Goal: Ask a question: Seek information or help from site administrators or community

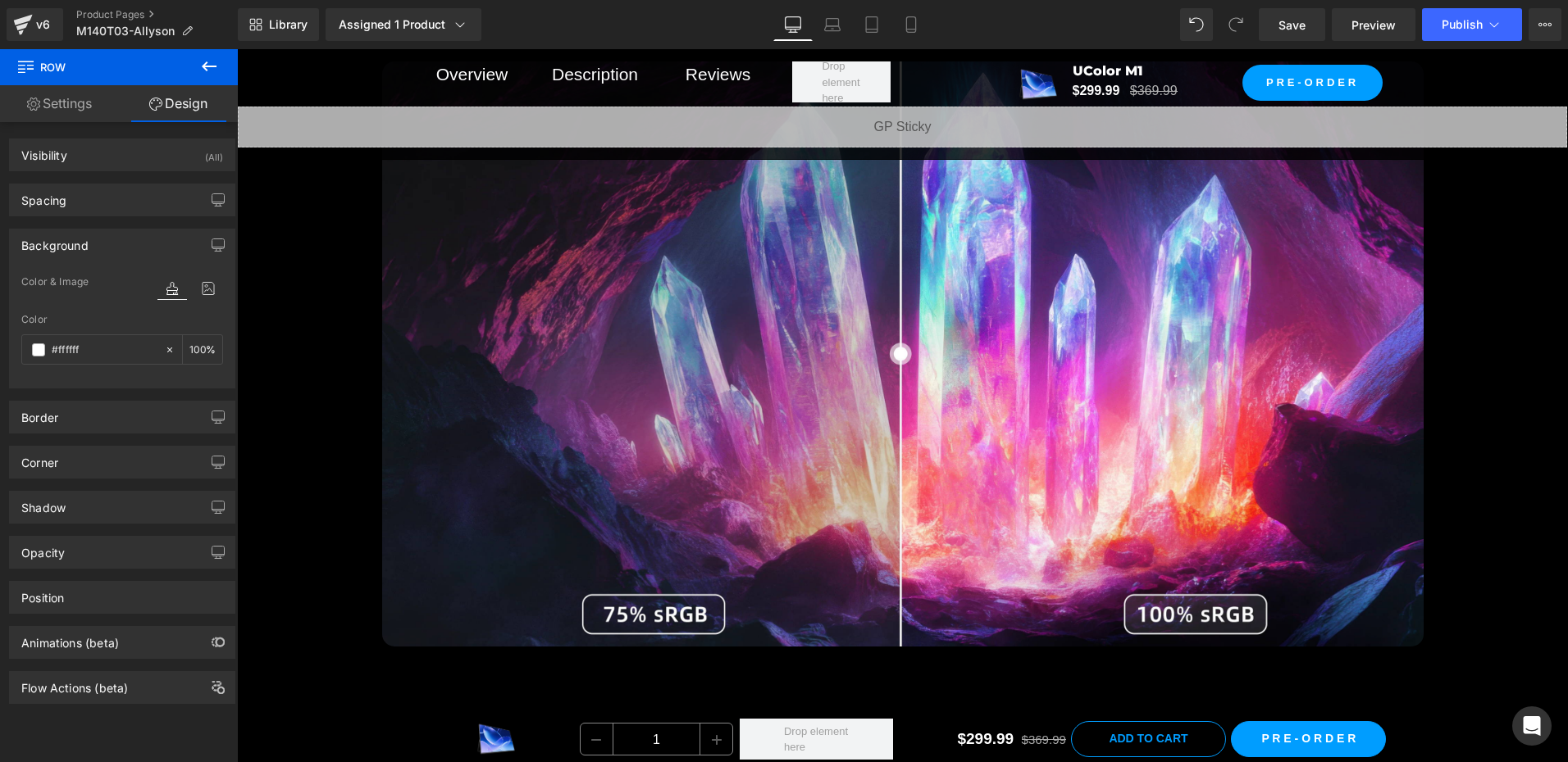
scroll to position [7049, 0]
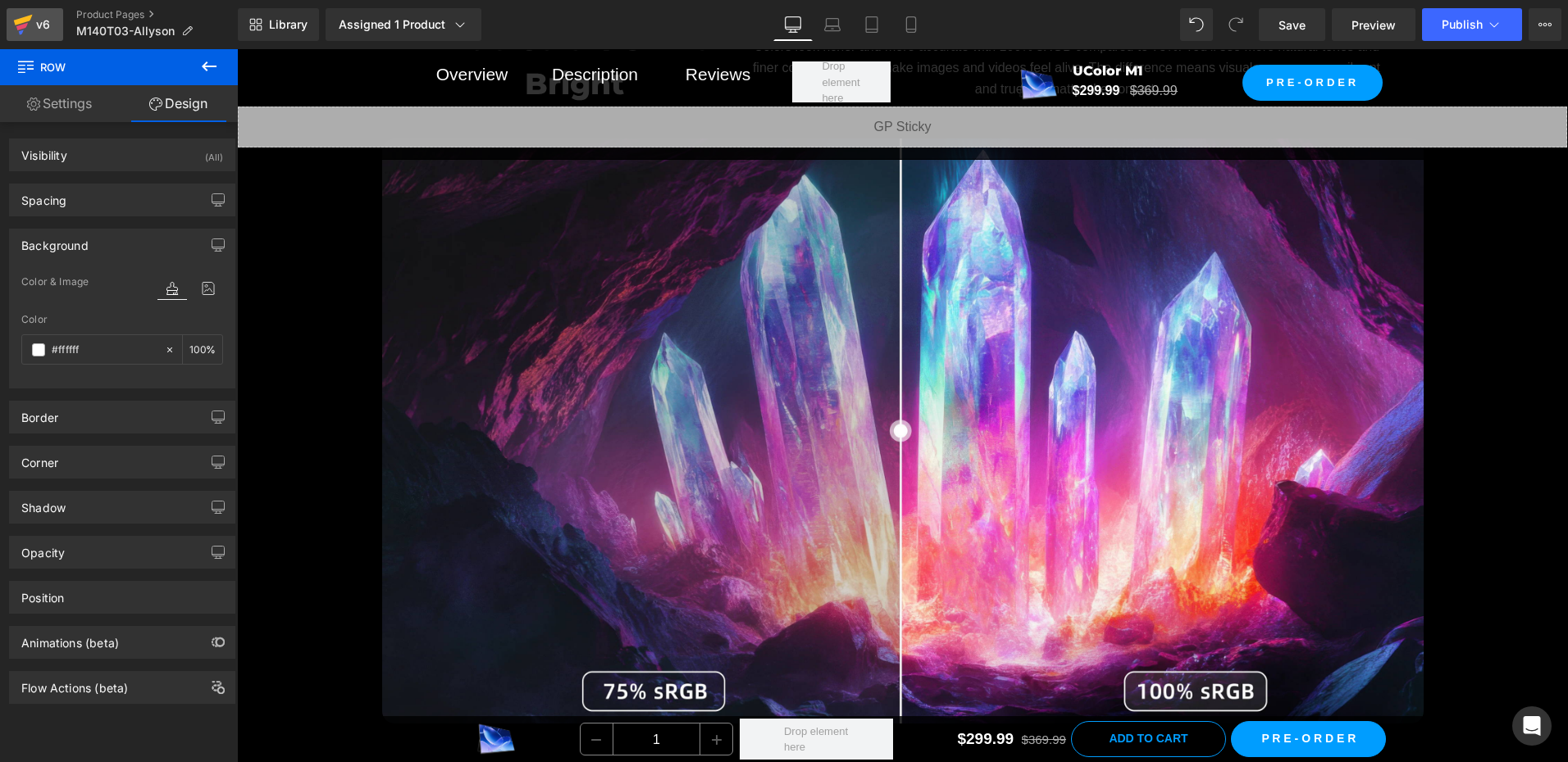
click at [42, 30] on div "v6" at bounding box center [43, 25] width 20 height 21
drag, startPoint x: 1280, startPoint y: 31, endPoint x: 488, endPoint y: 422, distance: 883.3
click at [1280, 31] on span "Save" at bounding box center [1291, 25] width 27 height 17
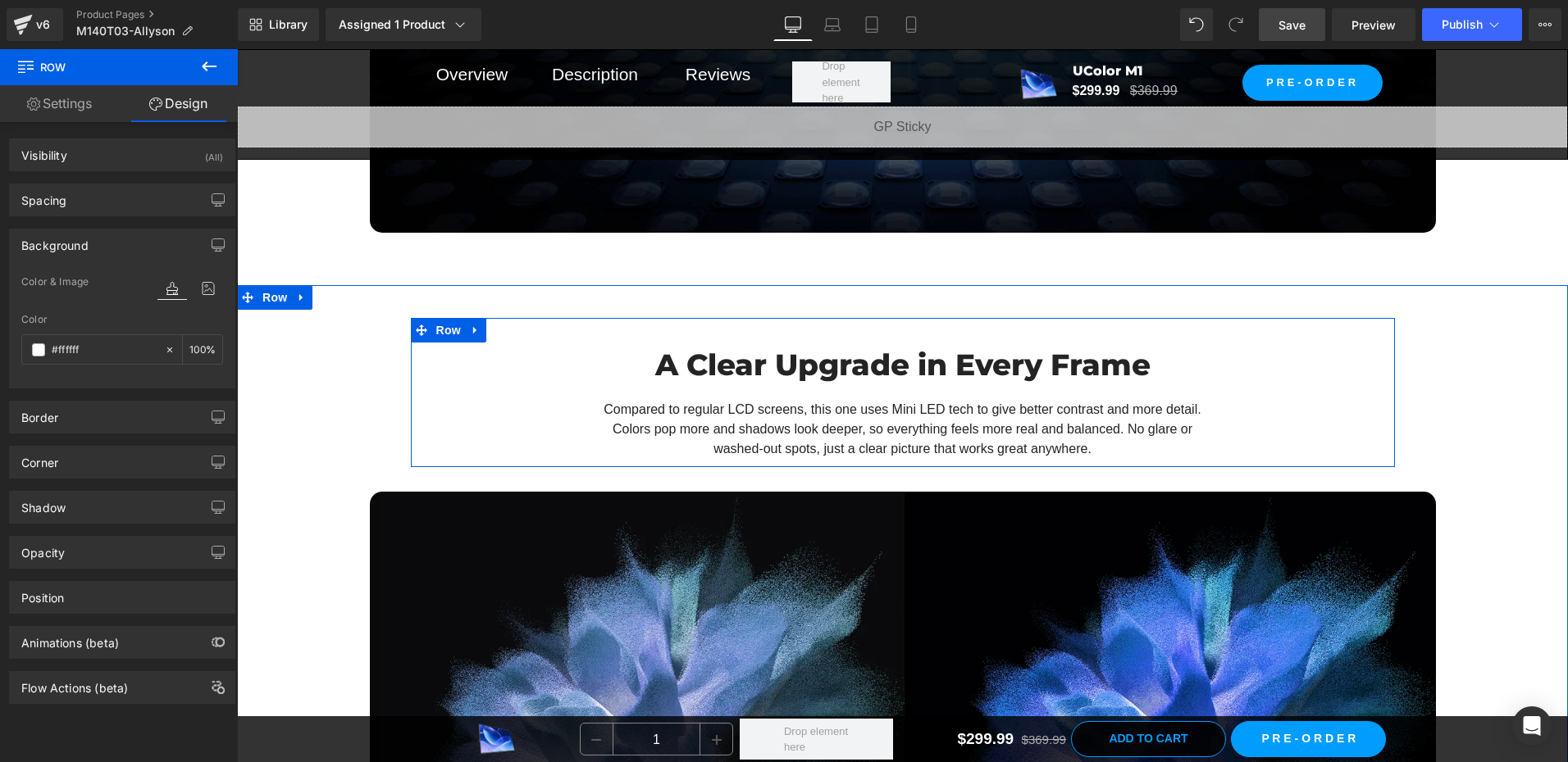
scroll to position [3115, 0]
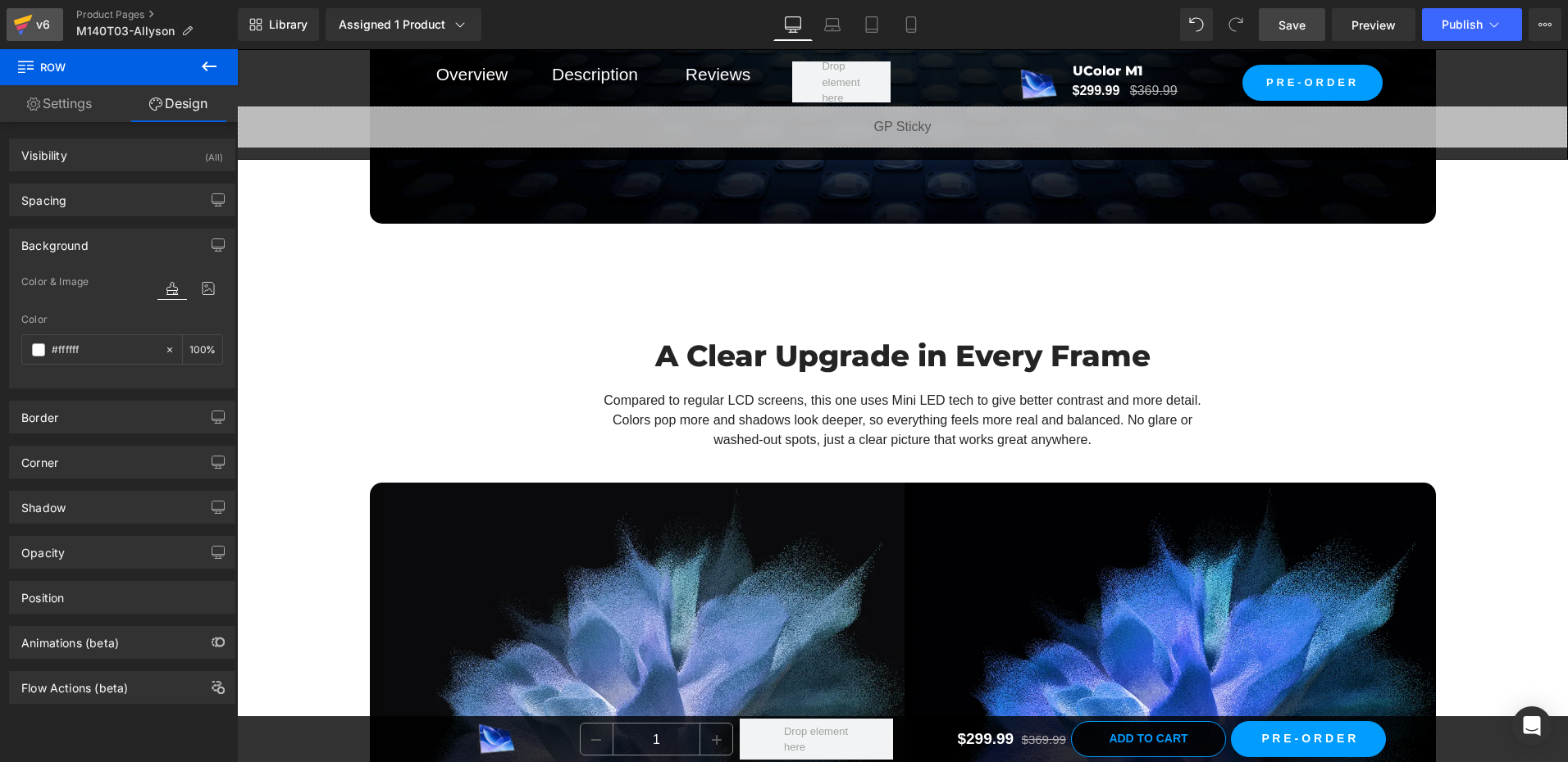
click at [40, 31] on div "v6" at bounding box center [43, 25] width 20 height 21
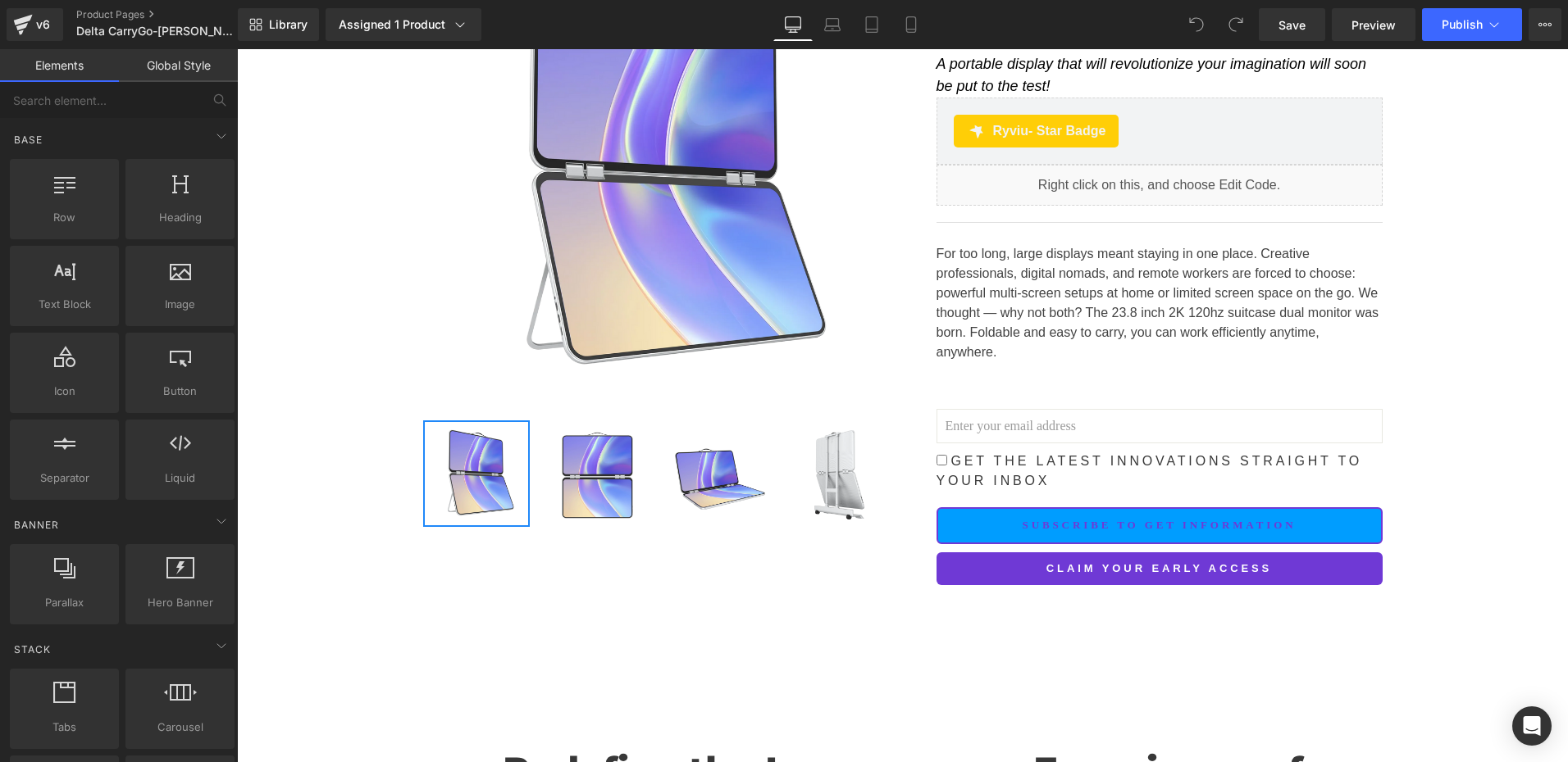
scroll to position [328, 0]
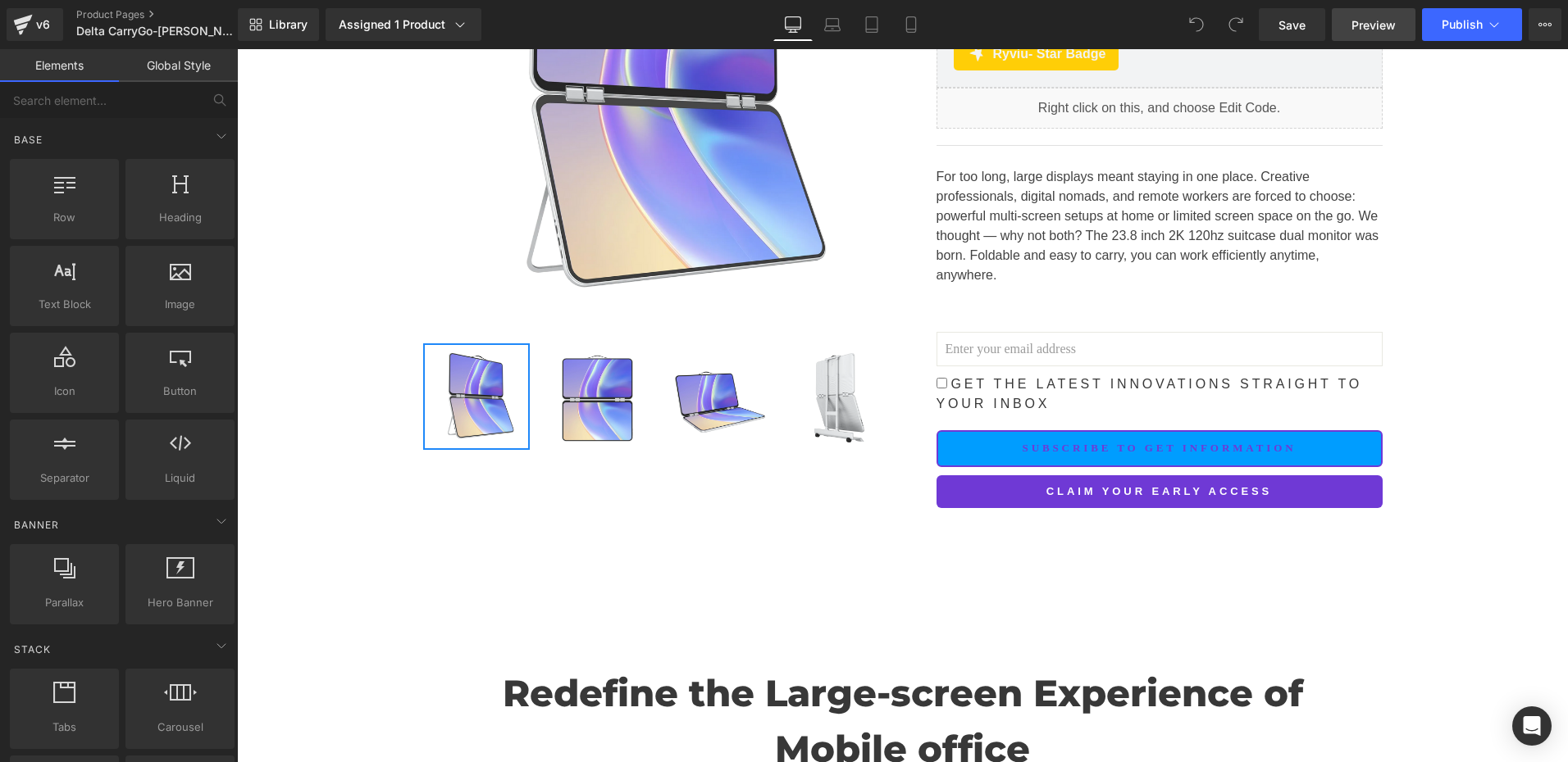
click at [1364, 27] on span "Preview" at bounding box center [1374, 25] width 44 height 17
click at [1533, 725] on icon "Open Intercom Messenger" at bounding box center [1531, 727] width 19 height 21
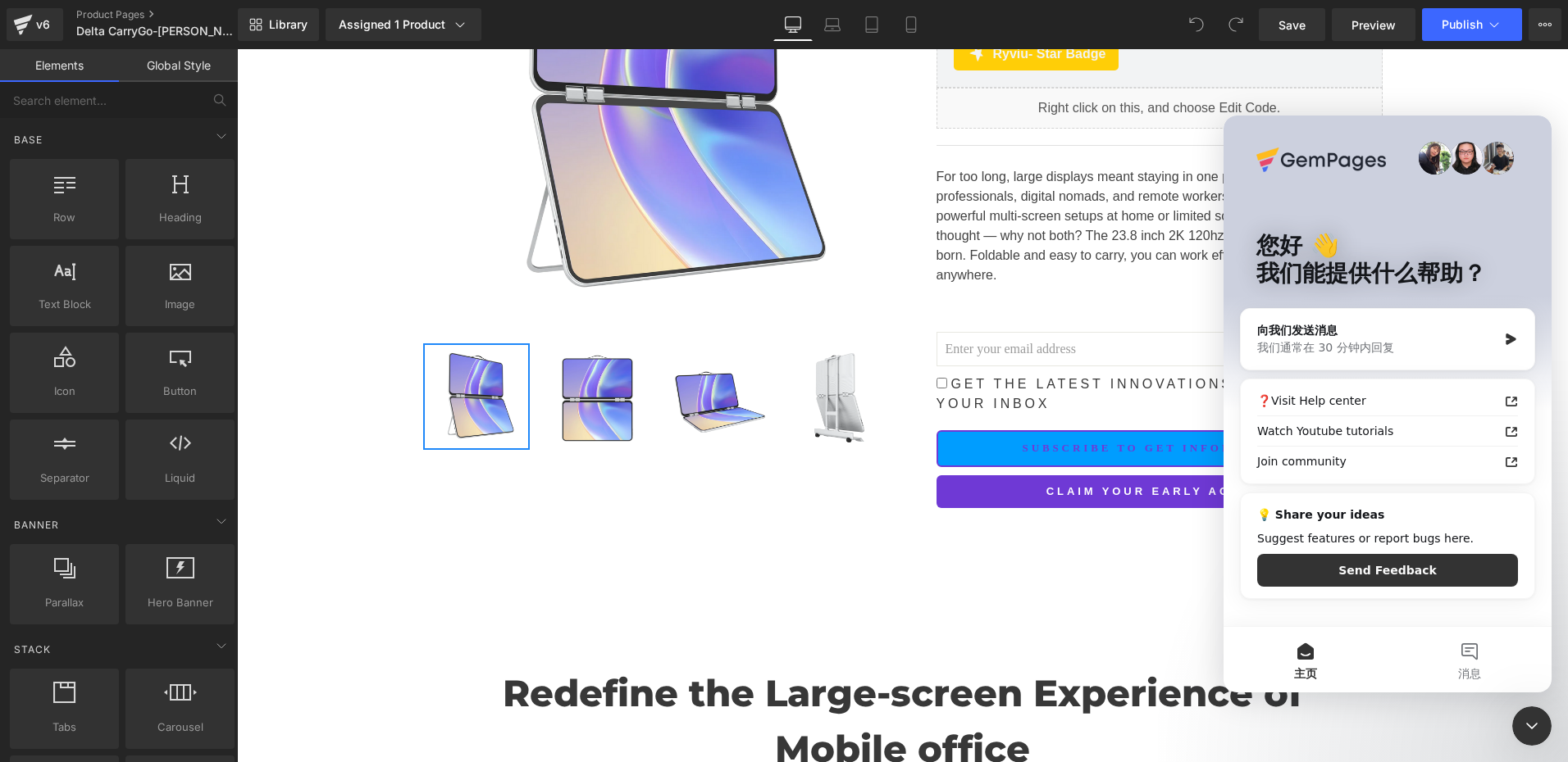
scroll to position [0, 0]
click at [1367, 572] on button "Send Feedback" at bounding box center [1387, 570] width 261 height 33
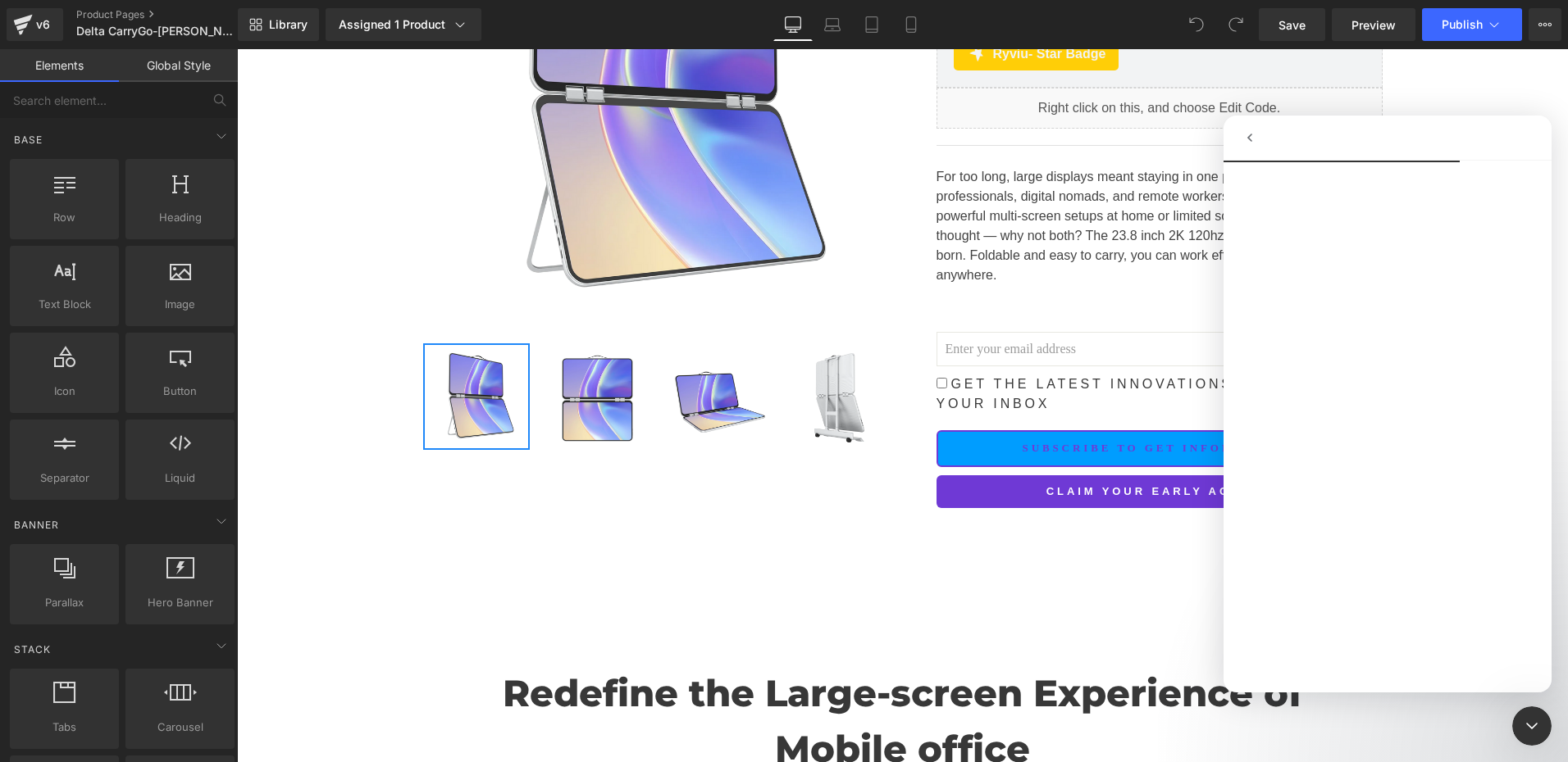
click at [1250, 139] on icon "go back" at bounding box center [1250, 137] width 5 height 8
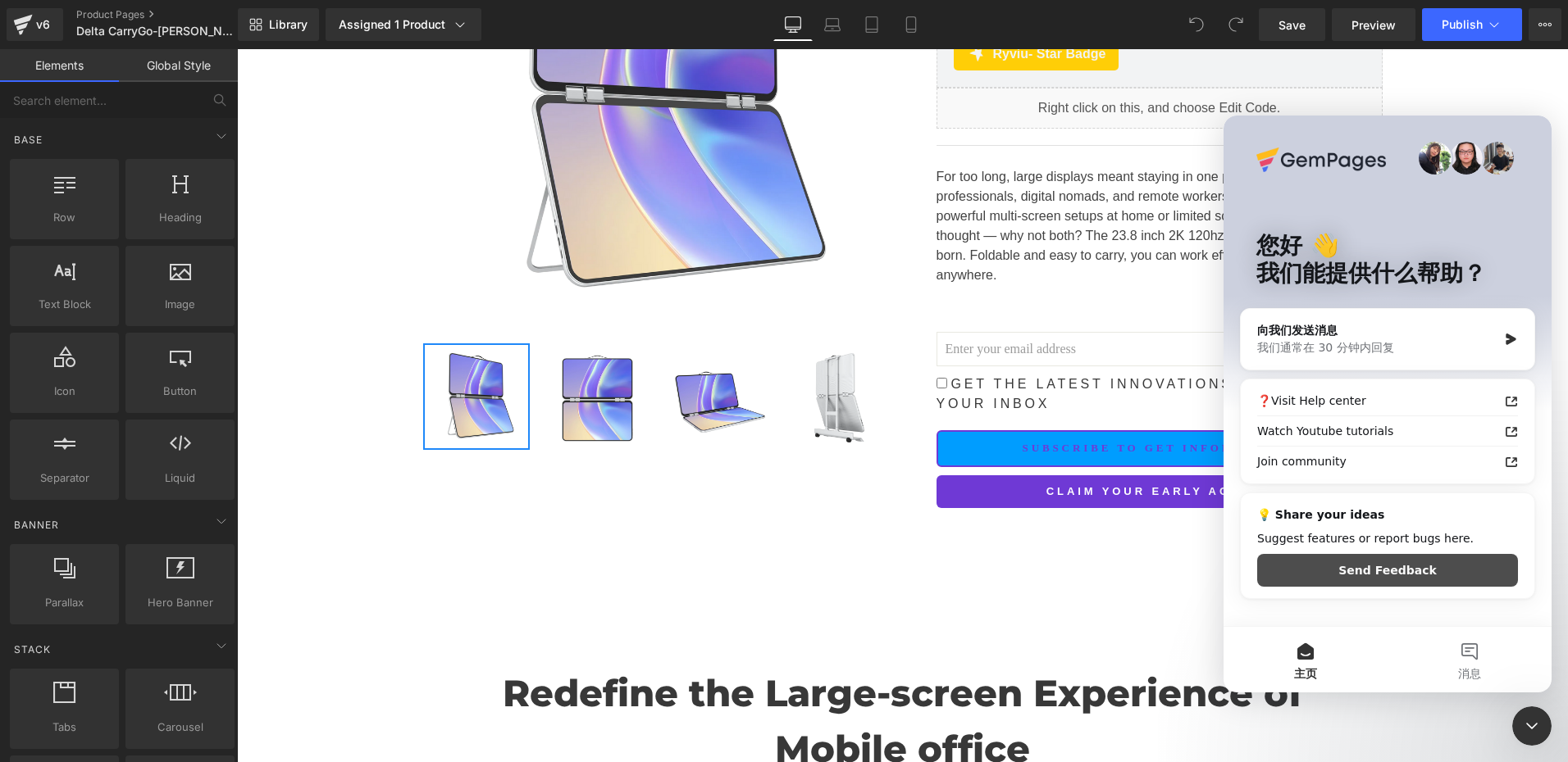
click at [1381, 572] on button "Send Feedback" at bounding box center [1387, 570] width 261 height 33
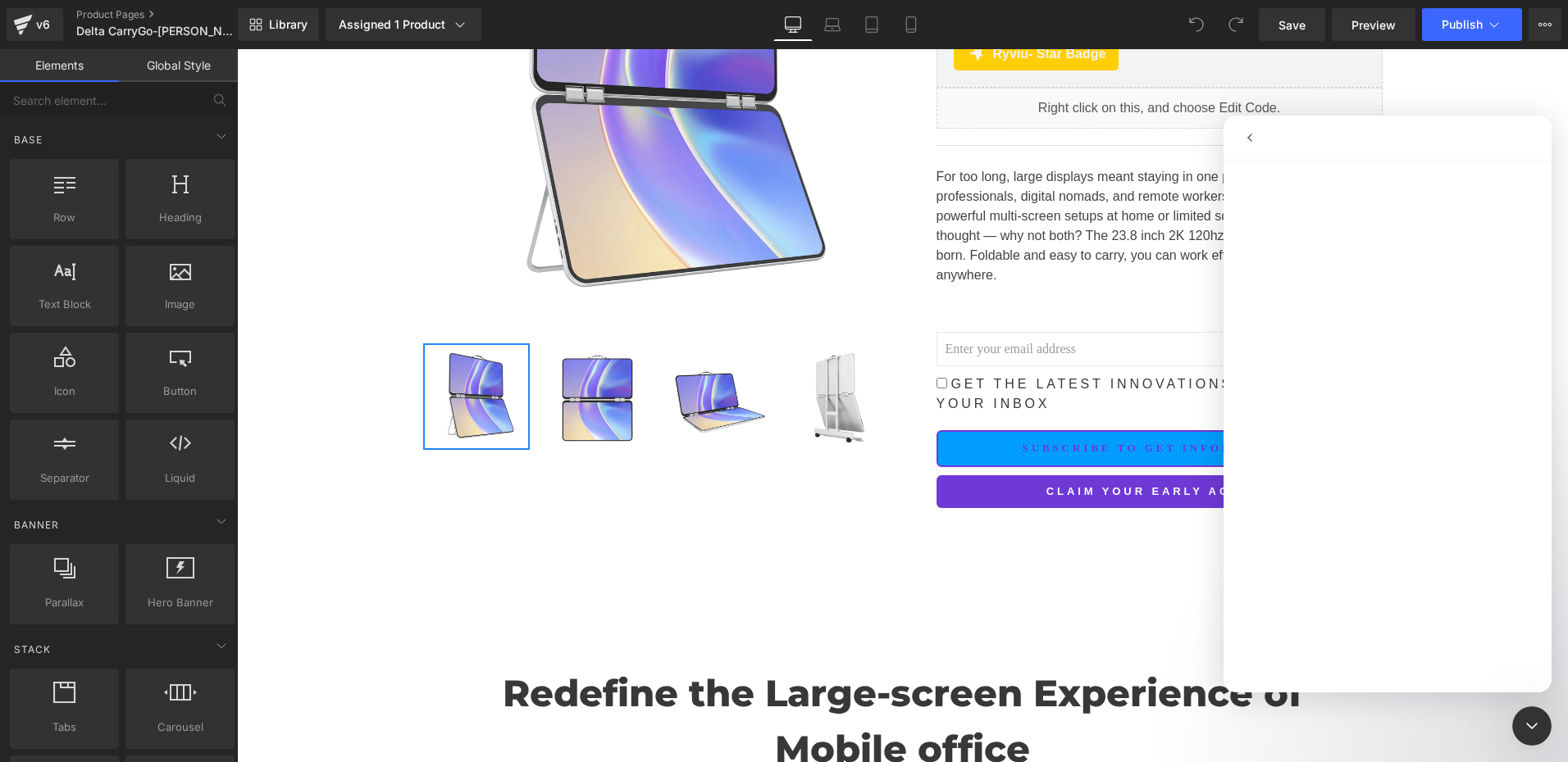
click at [1548, 734] on div "关闭 Intercom Messenger" at bounding box center [1532, 726] width 39 height 39
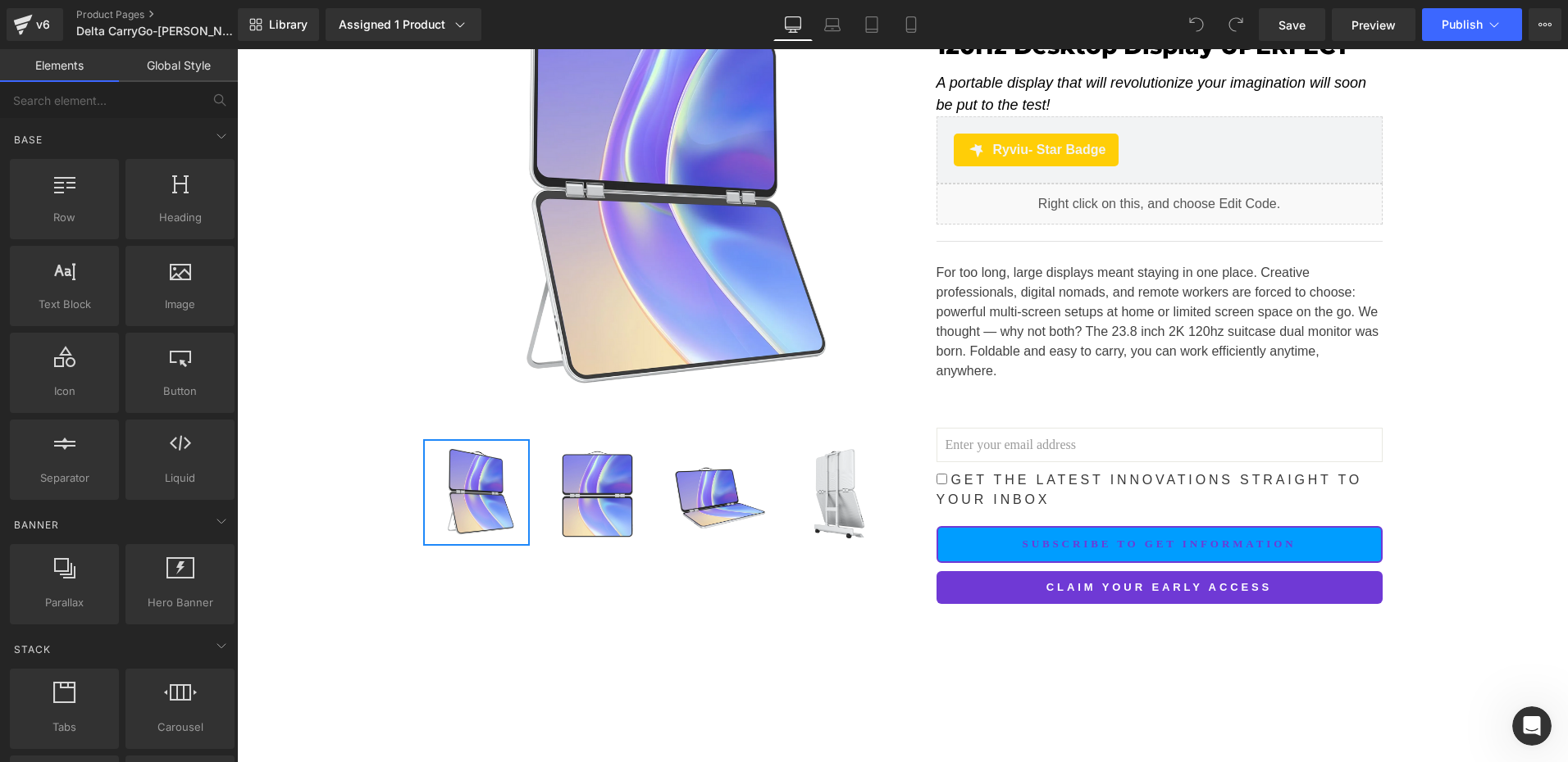
scroll to position [82, 0]
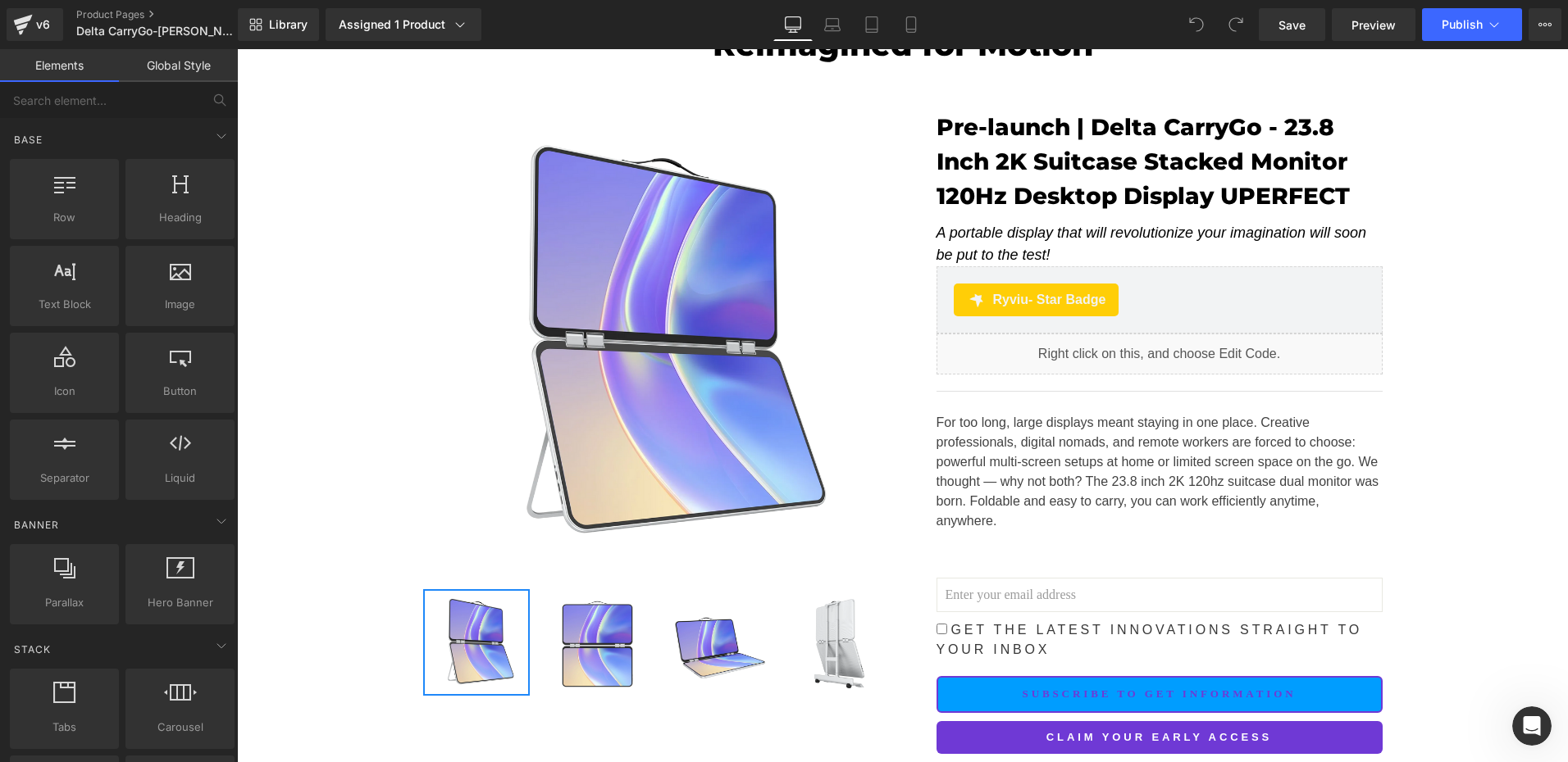
click at [1525, 728] on icon "打开 Intercom Messenger" at bounding box center [1532, 727] width 27 height 27
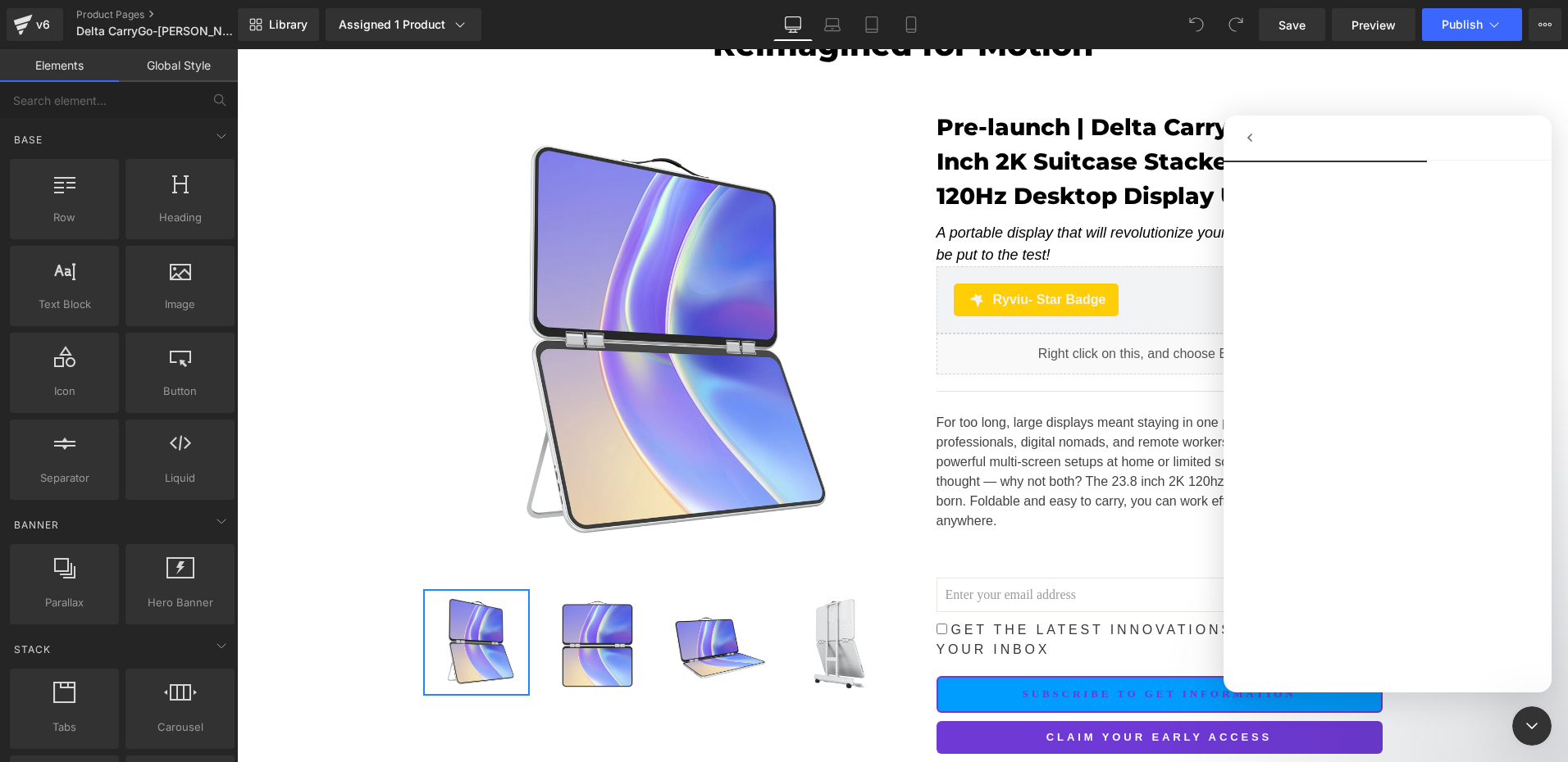
click at [1247, 139] on icon "go back" at bounding box center [1250, 137] width 13 height 13
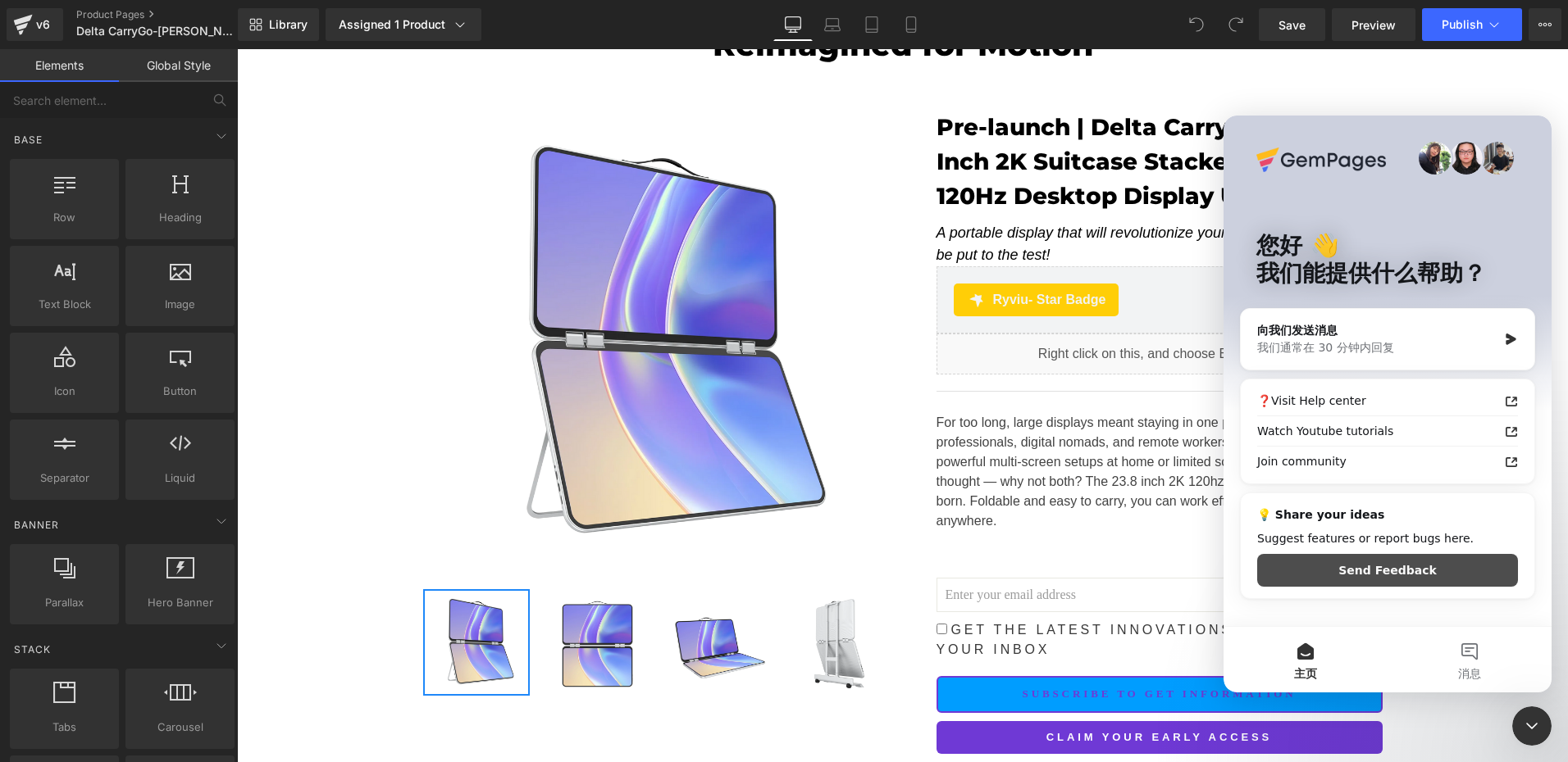
click at [1404, 575] on button "Send Feedback" at bounding box center [1387, 570] width 261 height 33
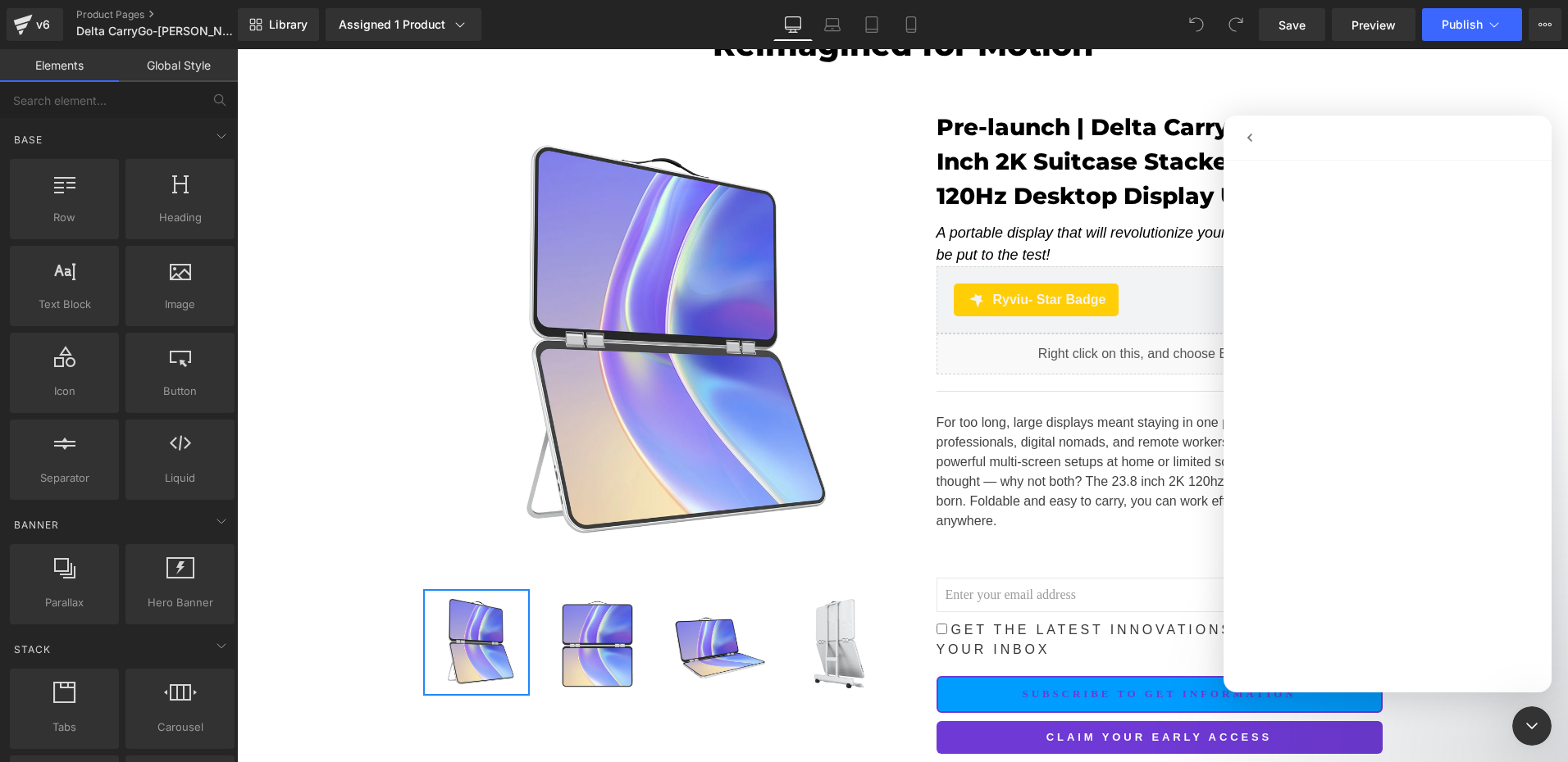
click at [1253, 138] on icon "go back" at bounding box center [1250, 137] width 13 height 13
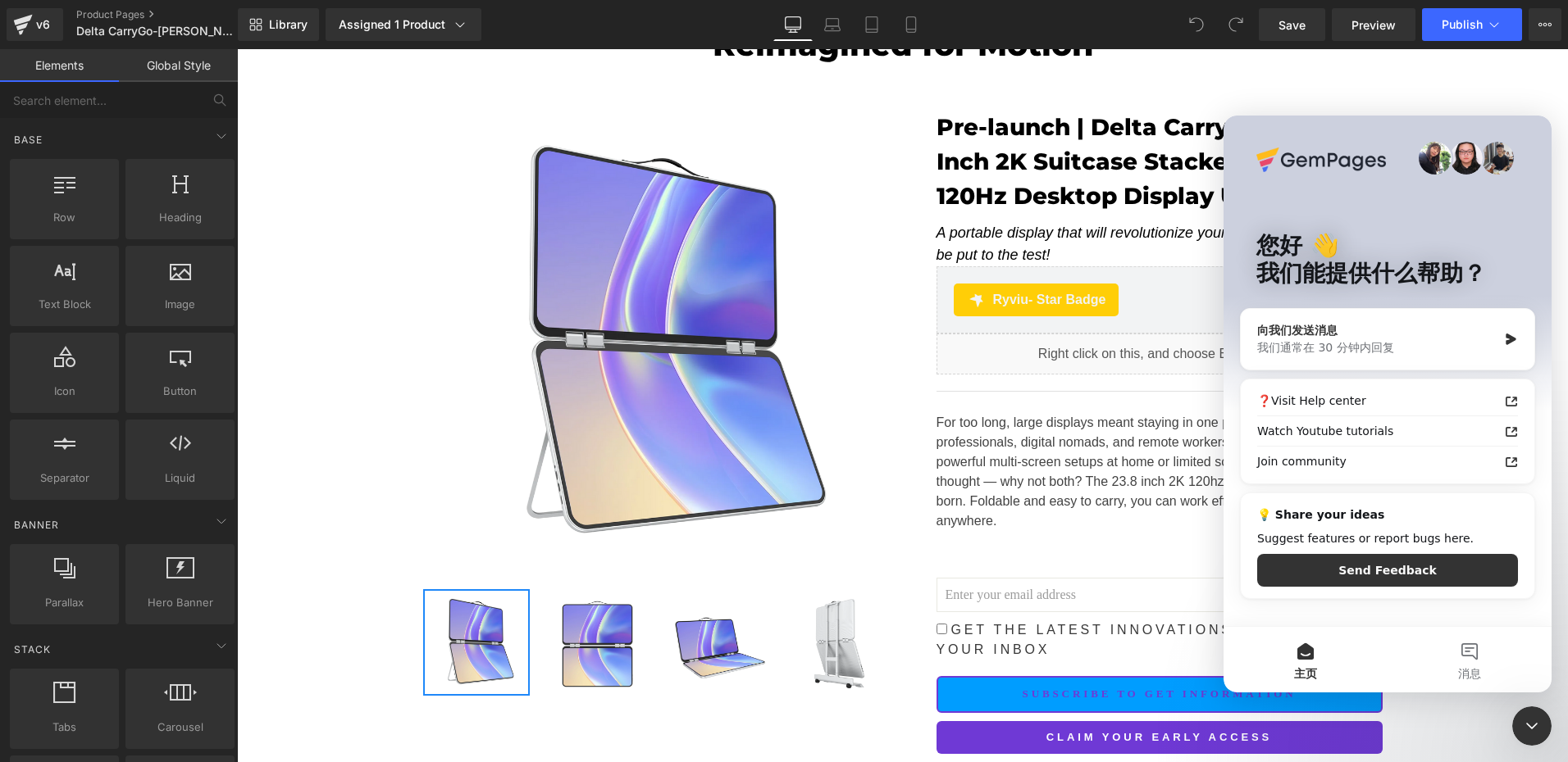
click at [1400, 339] on div "我们通常在 30 分钟内回复" at bounding box center [1377, 347] width 240 height 17
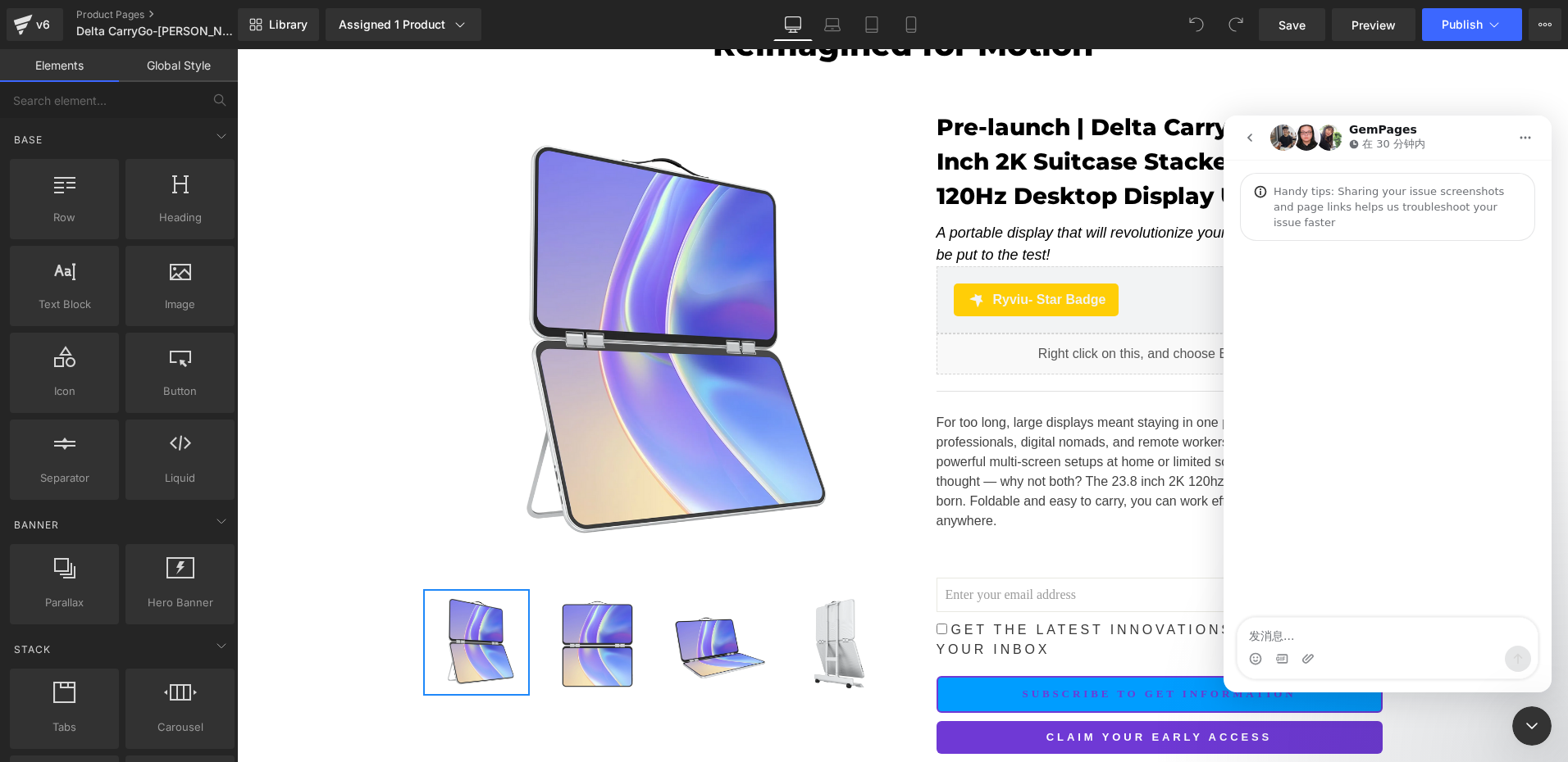
click at [1311, 643] on textarea "发消息..." at bounding box center [1387, 632] width 300 height 27
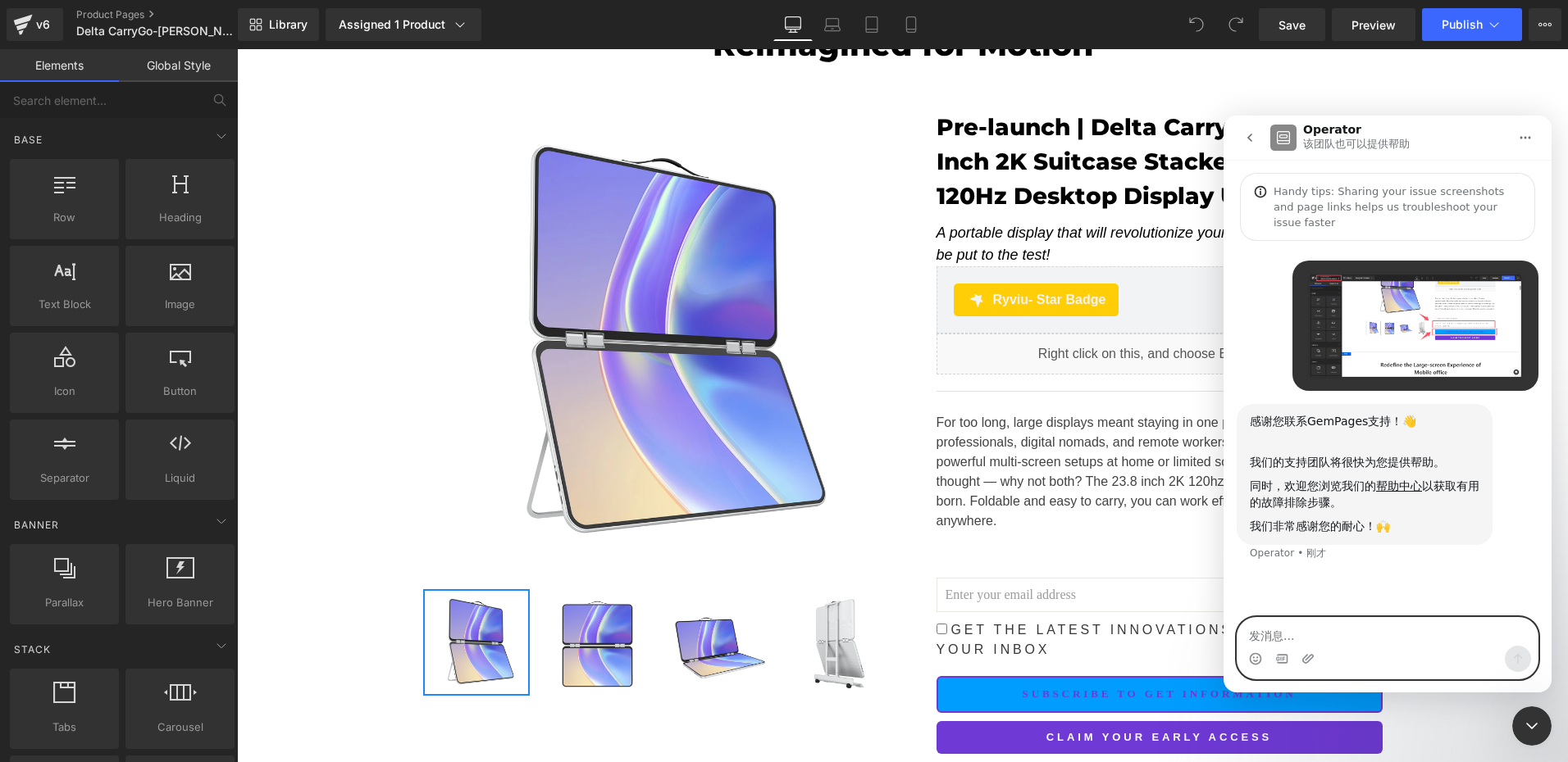
click at [1298, 626] on textarea "发消息..." at bounding box center [1387, 632] width 300 height 27
paste textarea "发消息..."
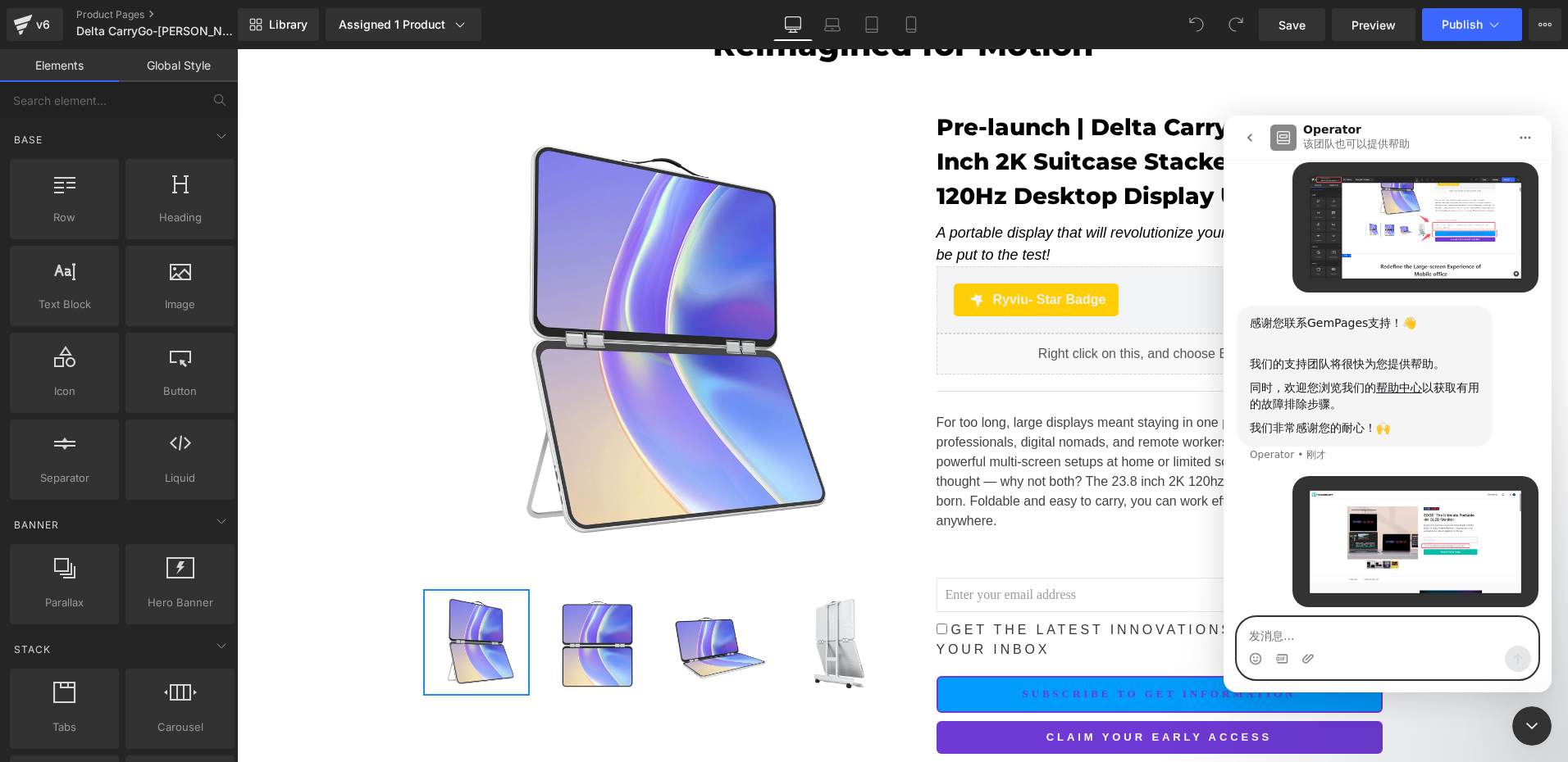
scroll to position [105, 0]
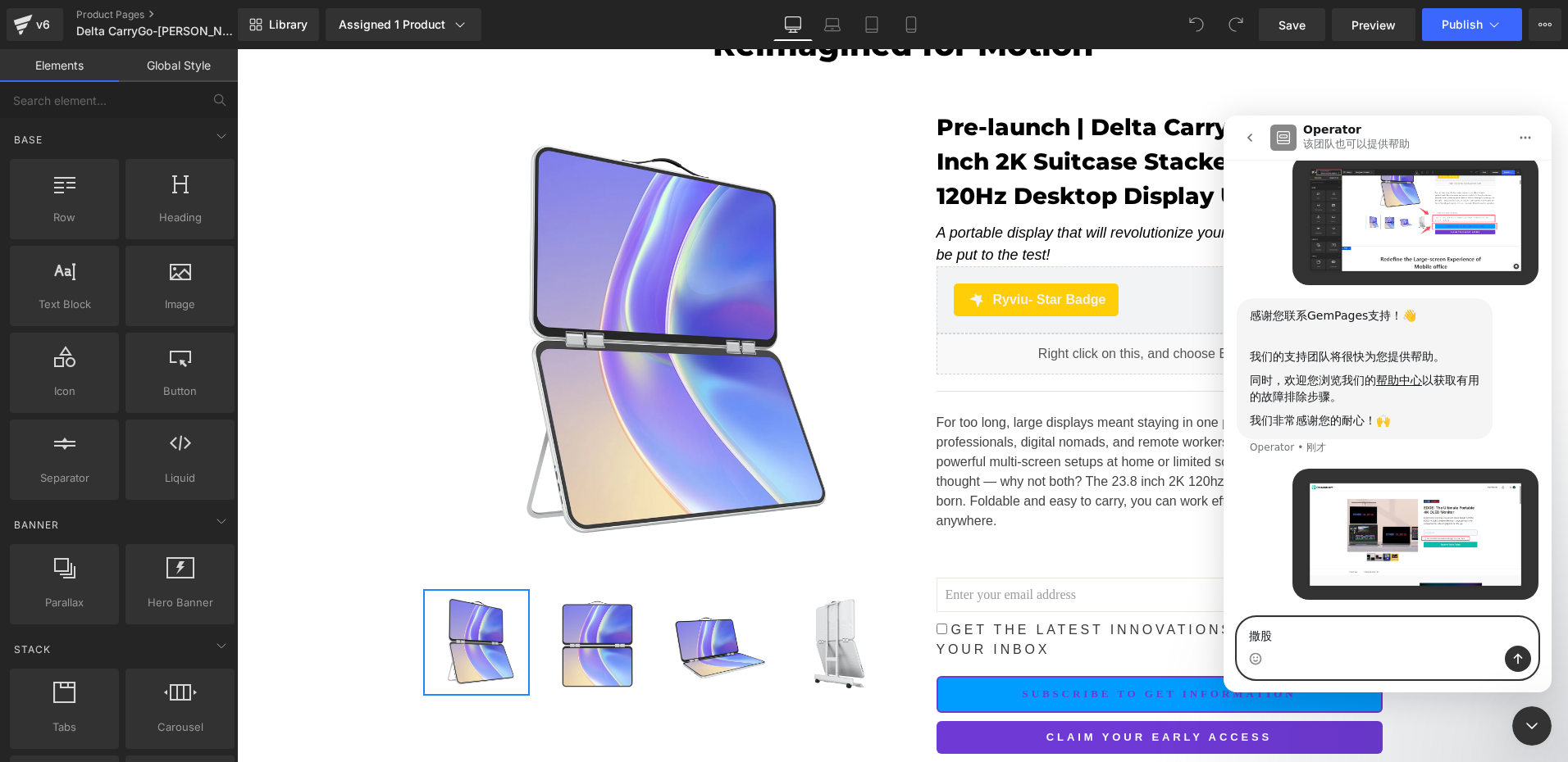
type textarea "撒"
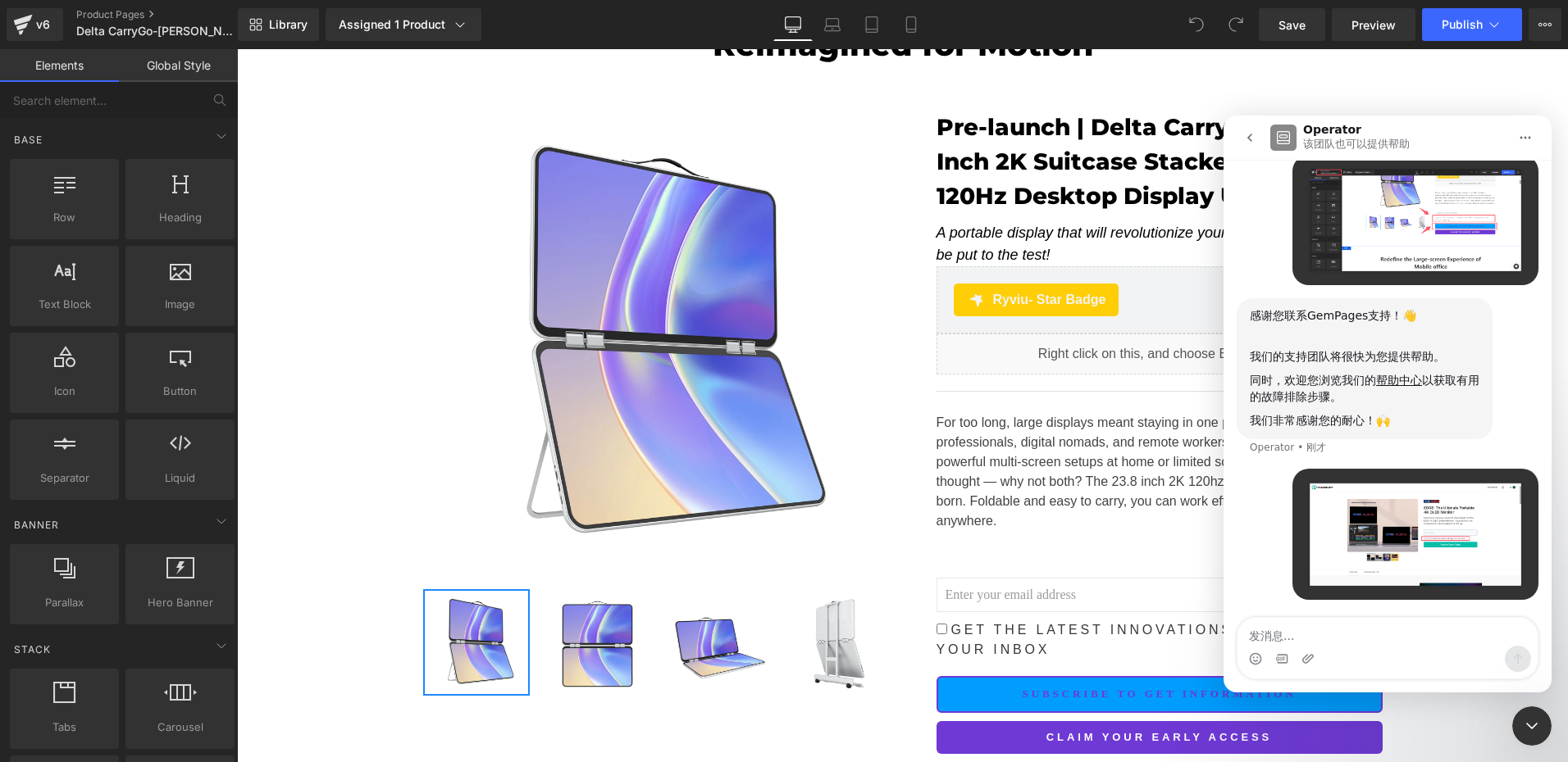
click at [1293, 376] on div "同时，欢迎您浏览我们的 帮助中心 以获取有用的故障排除步骤。" at bounding box center [1364, 389] width 230 height 32
copy div "欢迎"
click at [1353, 416] on div "我们非常感谢您的耐心！🙌" at bounding box center [1364, 421] width 230 height 17
click at [1267, 641] on textarea "发消息..." at bounding box center [1387, 632] width 300 height 27
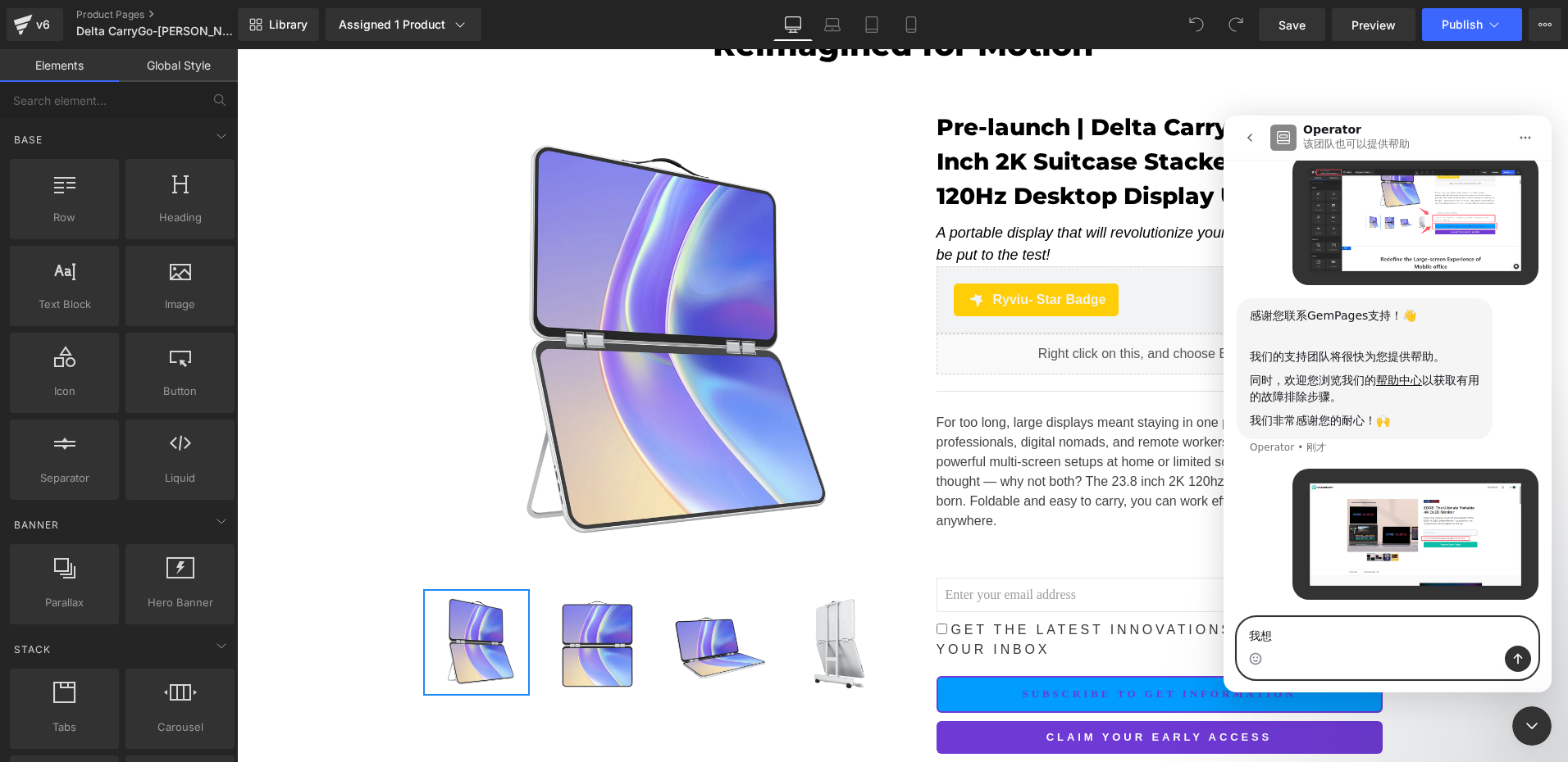
type textarea "我"
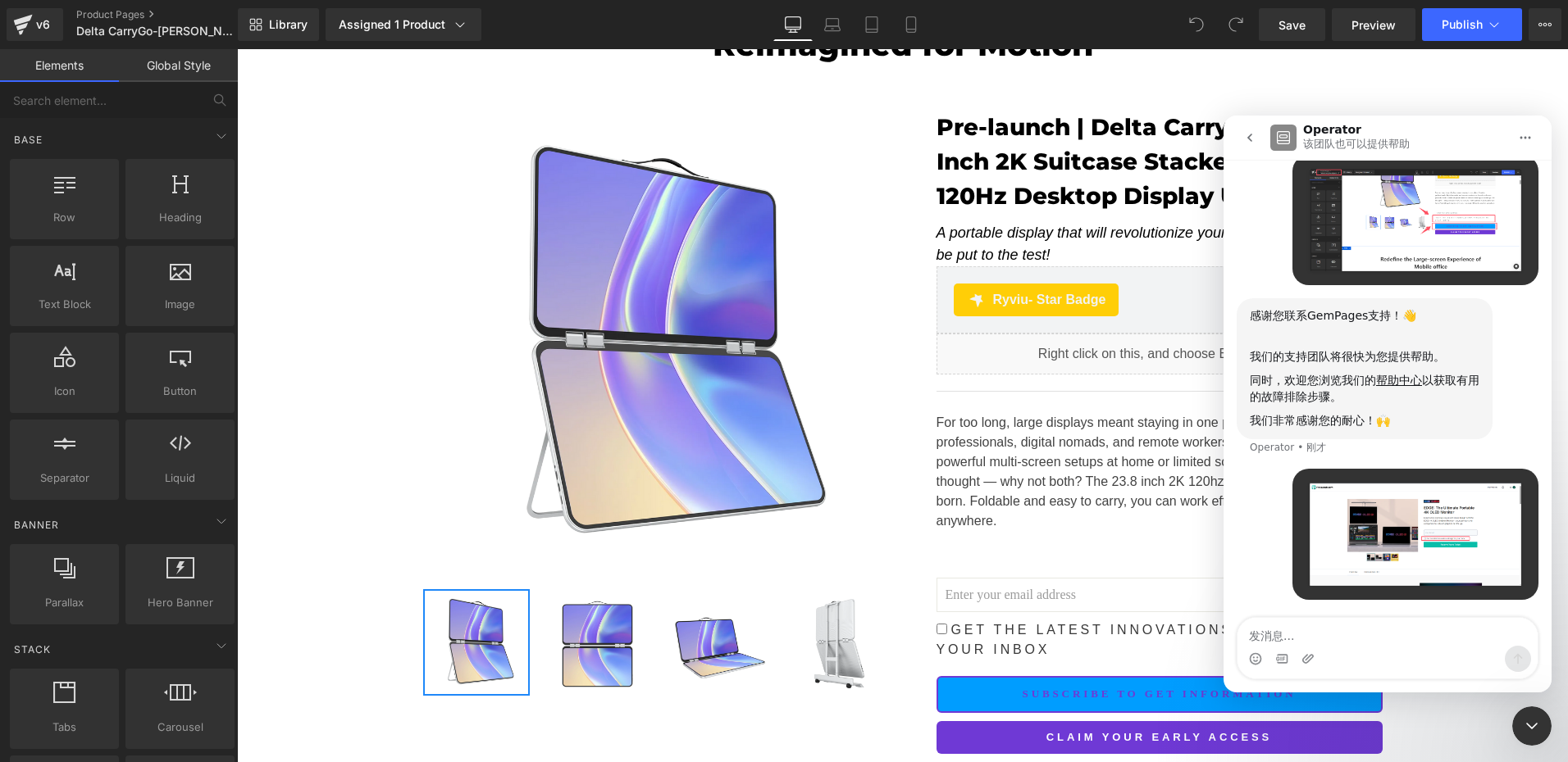
click at [1297, 615] on div "UPERFECT • 刚才" at bounding box center [1387, 544] width 301 height 151
click at [1293, 634] on textarea "发消息..." at bounding box center [1387, 632] width 300 height 27
paste textarea "https://prelaunch.com/projects/edge-4k-oled-ultrathin-monitor-magnetic-versatil…"
type textarea "https://prelaunch.com/projects/edge-4k-oled-ultrathin-monitor-magnetic-versatil…"
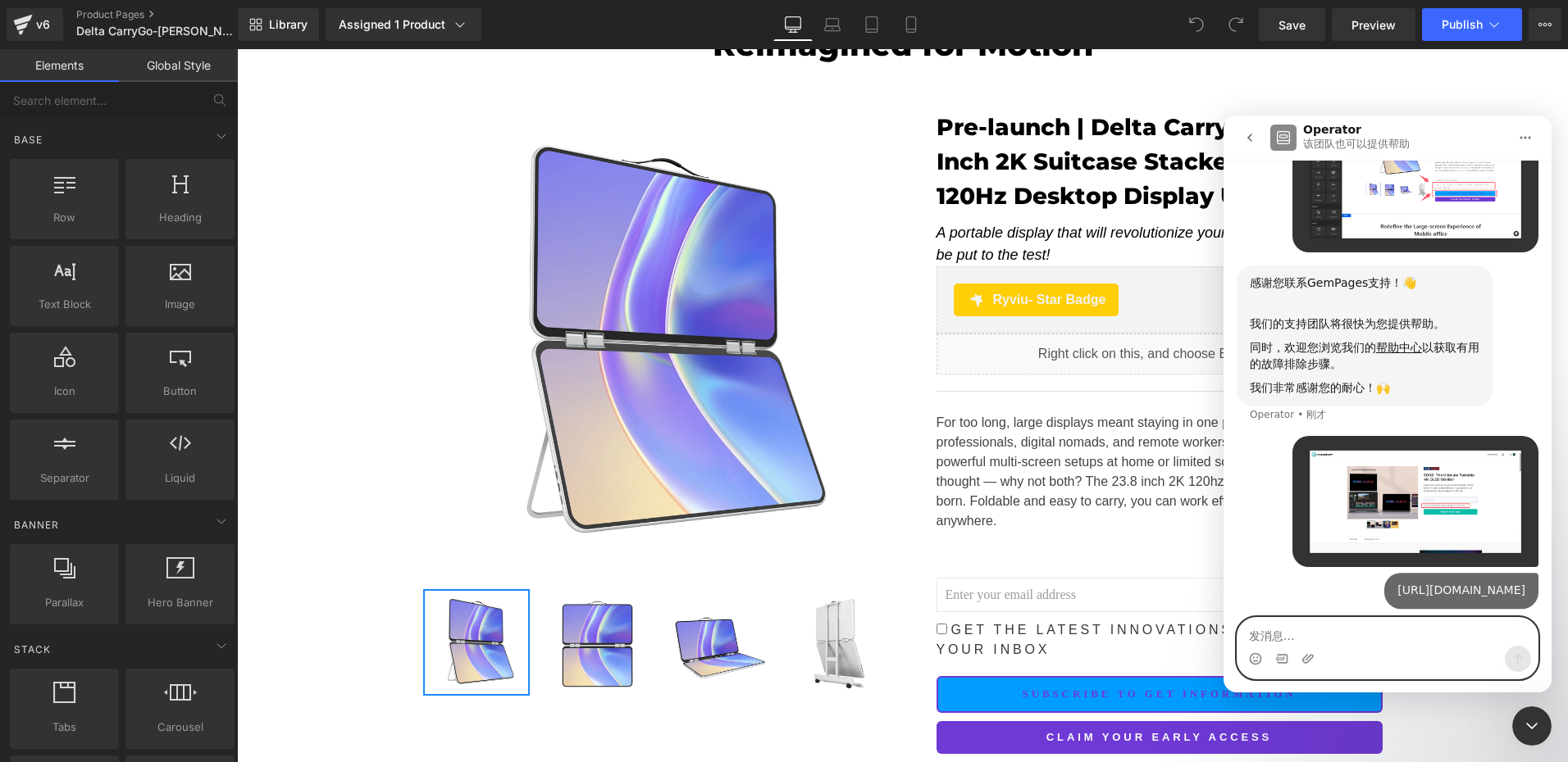
scroll to position [191, 0]
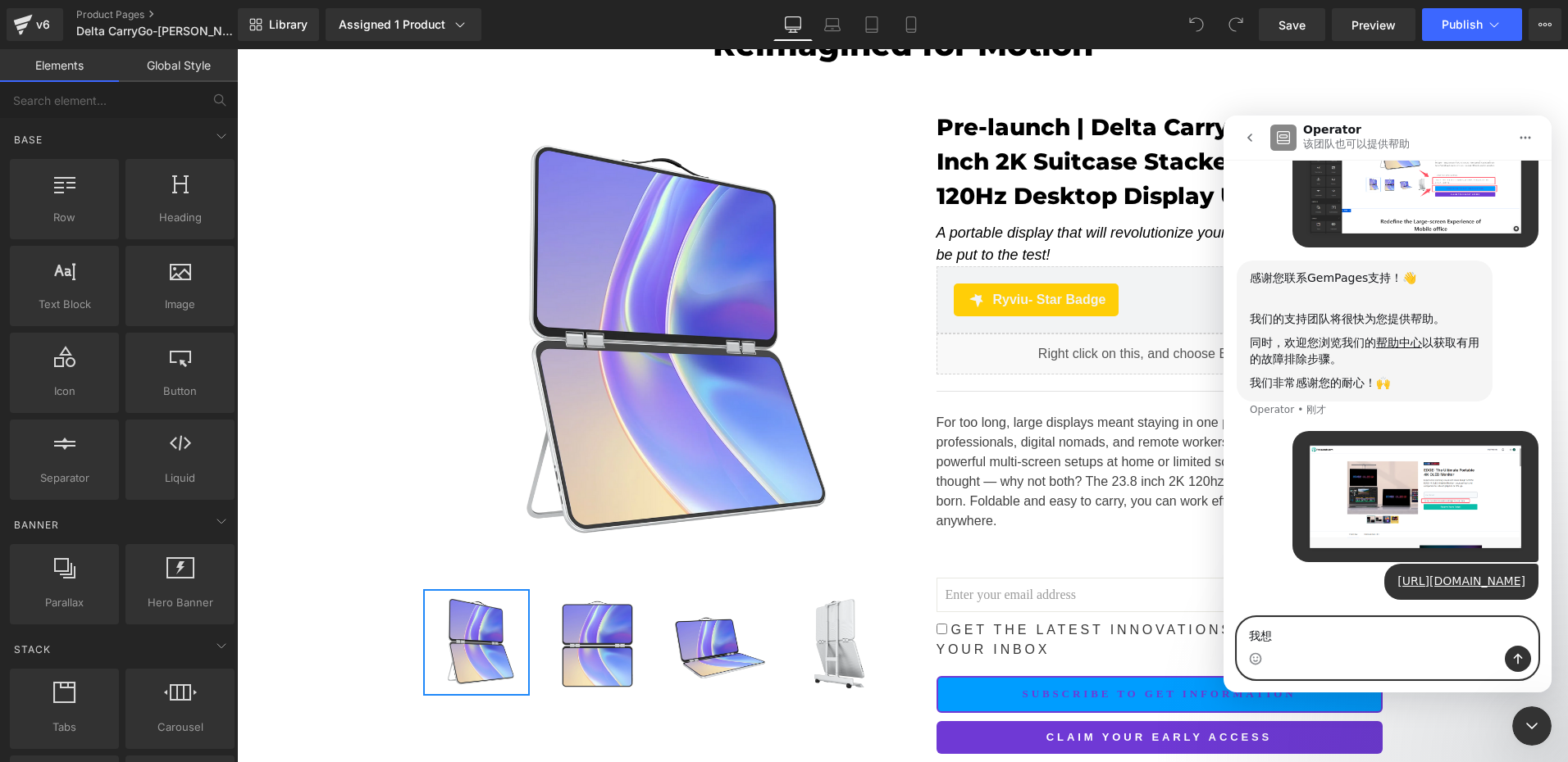
type textarea "我"
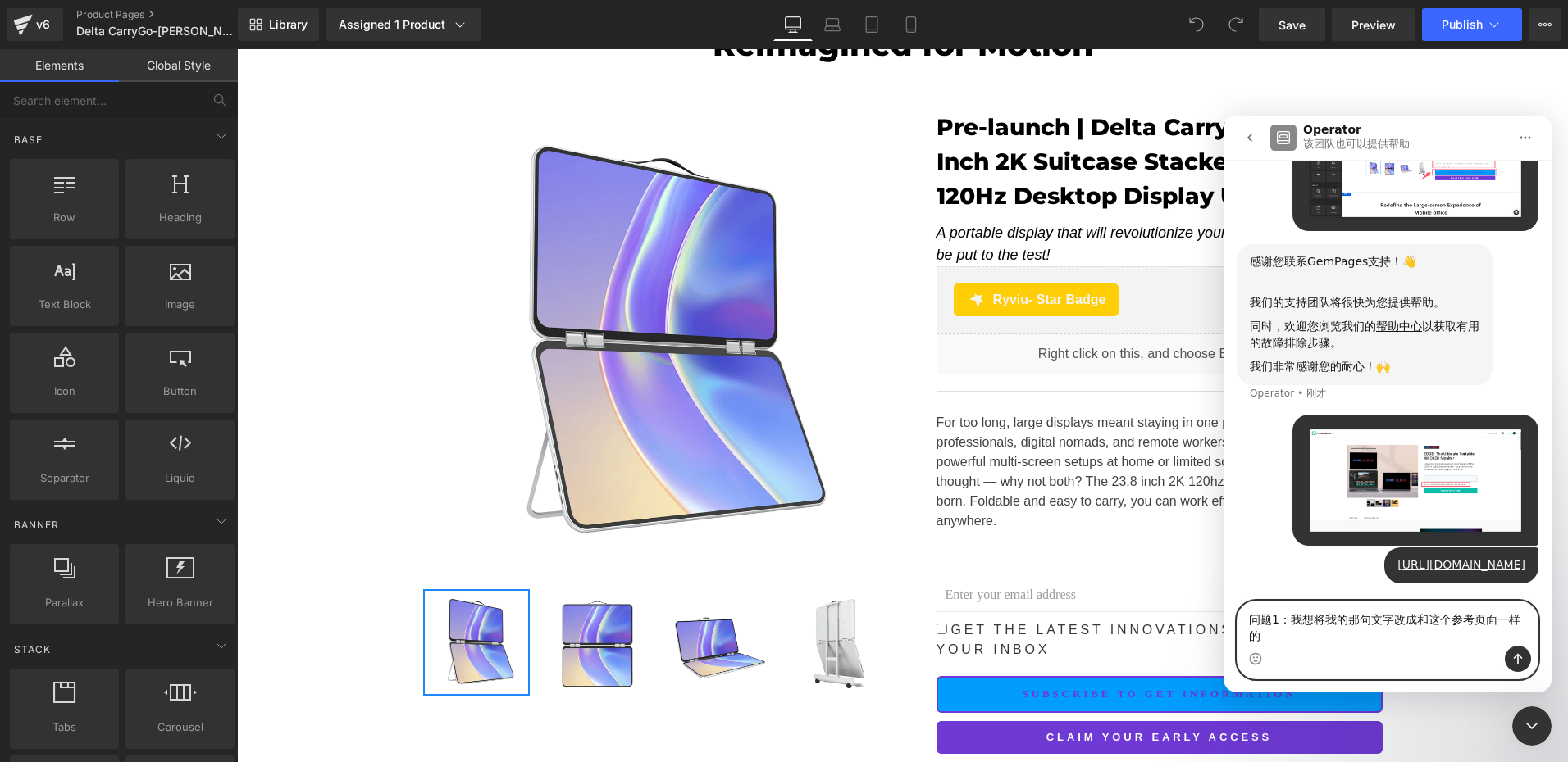
scroll to position [208, 0]
type textarea "问题1：我想将我的那句文字改成和这个参考页面一样的效果"
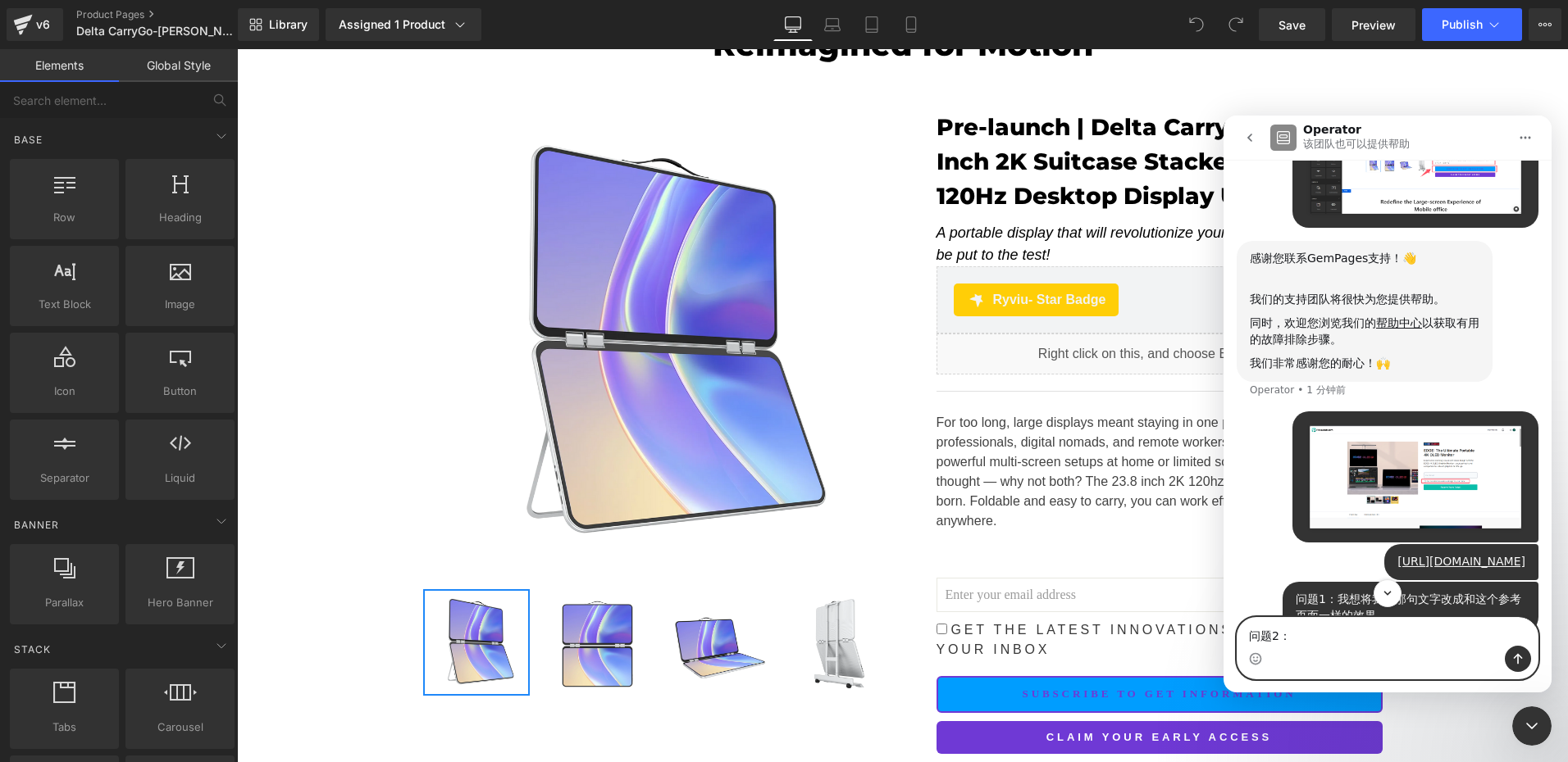
scroll to position [0, 0]
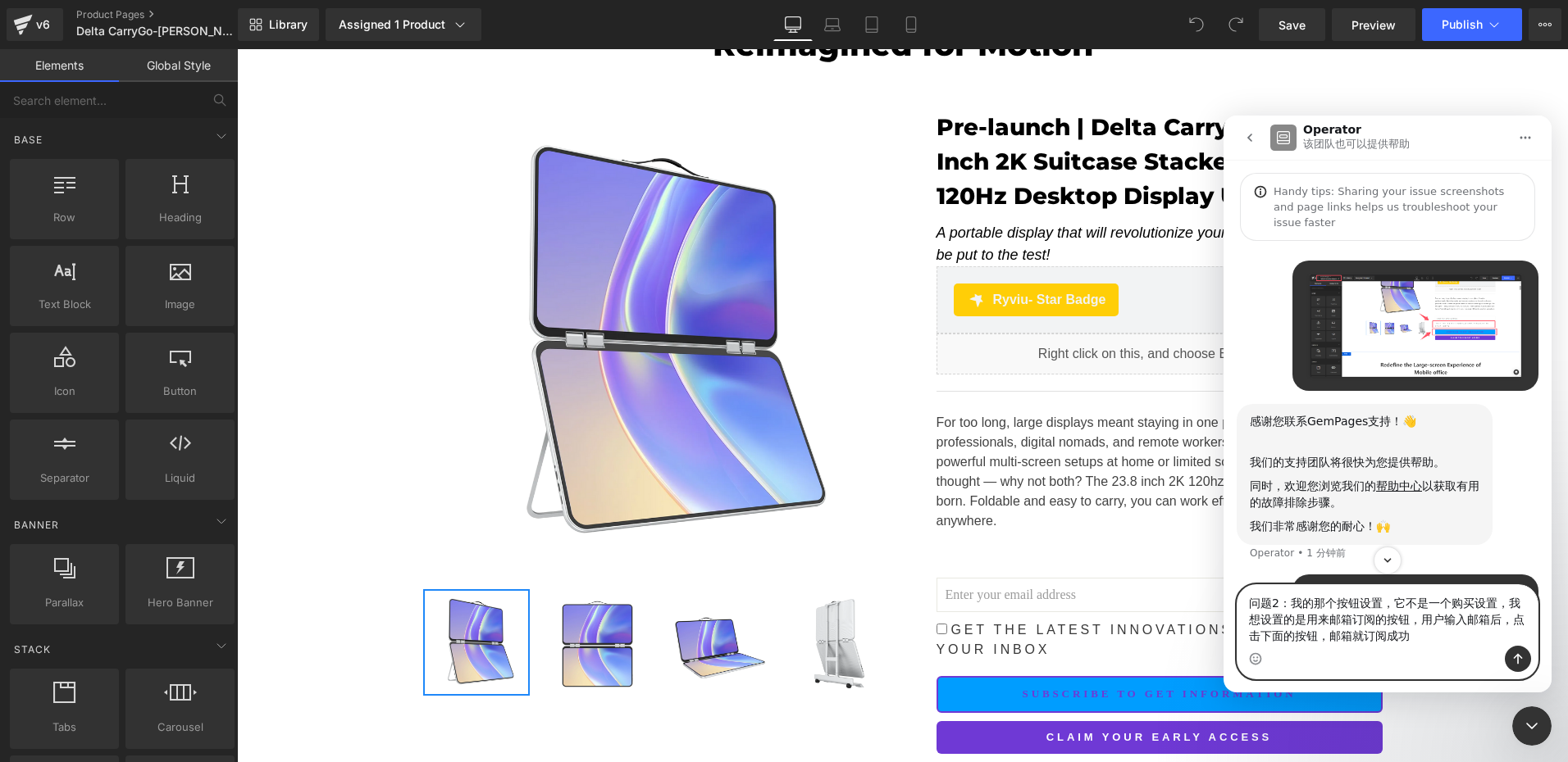
type textarea "问题2：我的那个按钮设置，它不是一个购买设置，我想设置的是用来邮箱订阅的按钮，用户输入邮箱后，点击下面的按钮，邮箱就订阅成功了"
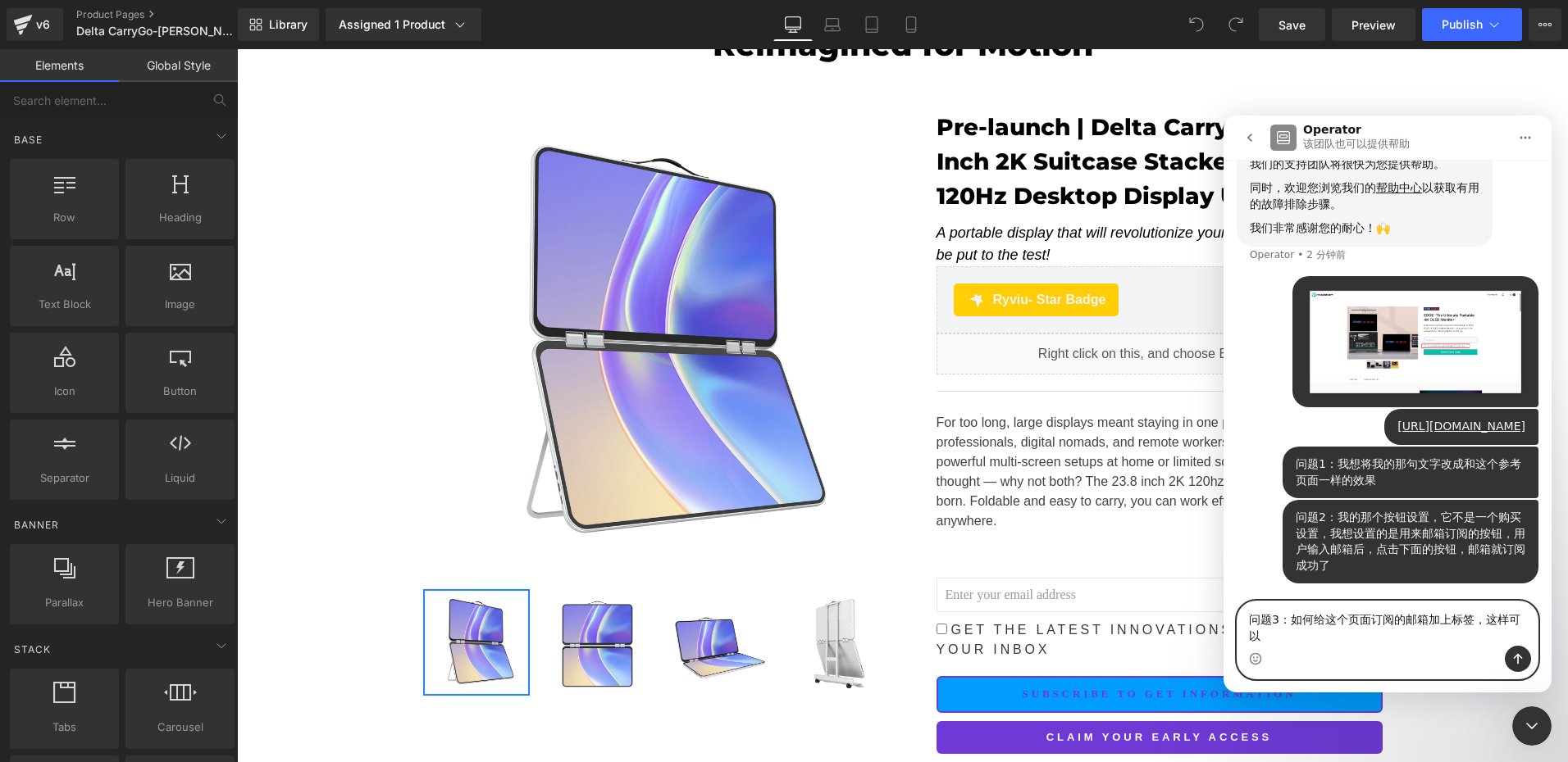
scroll to position [346, 0]
click at [1322, 637] on textarea "问题3：如何给这个页面订阅的邮箱加上标签，这样可以区分这个页面订阅的邮箱和在我们网站订阅的邮箱" at bounding box center [1387, 624] width 300 height 44
drag, startPoint x: 1389, startPoint y: 637, endPoint x: 1523, endPoint y: 641, distance: 134.1
click at [1523, 641] on textarea "问题3：如何给这个页面订阅的邮箱加上标签，这样可以区分这个页面订阅的邮箱和在我们网站订阅的邮箱" at bounding box center [1387, 624] width 300 height 44
click at [1330, 641] on textarea "问题3：如何给这个页面订阅的邮箱加上标签，这样可以区分这个页面订阅的邮箱" at bounding box center [1387, 624] width 300 height 44
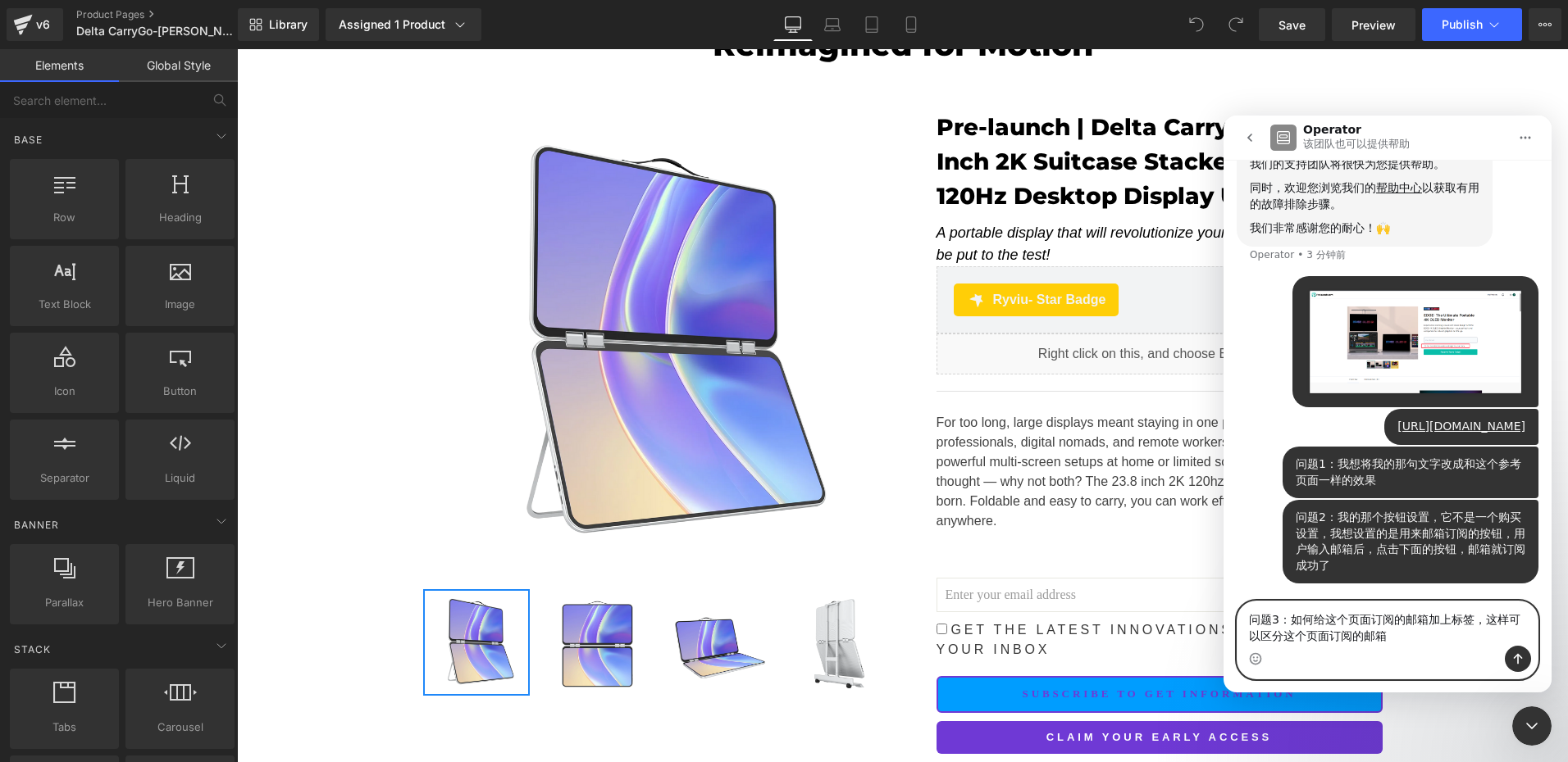
drag, startPoint x: 1281, startPoint y: 639, endPoint x: 1400, endPoint y: 638, distance: 119.0
click at [1400, 638] on textarea "问题3：如何给这个页面订阅的邮箱加上标签，这样可以区分这个页面订阅的邮箱" at bounding box center [1387, 624] width 300 height 44
type textarea "问题3：如何给这个页面订阅的邮箱加上标签，这样可以区分我获取到的邮箱，有哪些是这个页面订阅的"
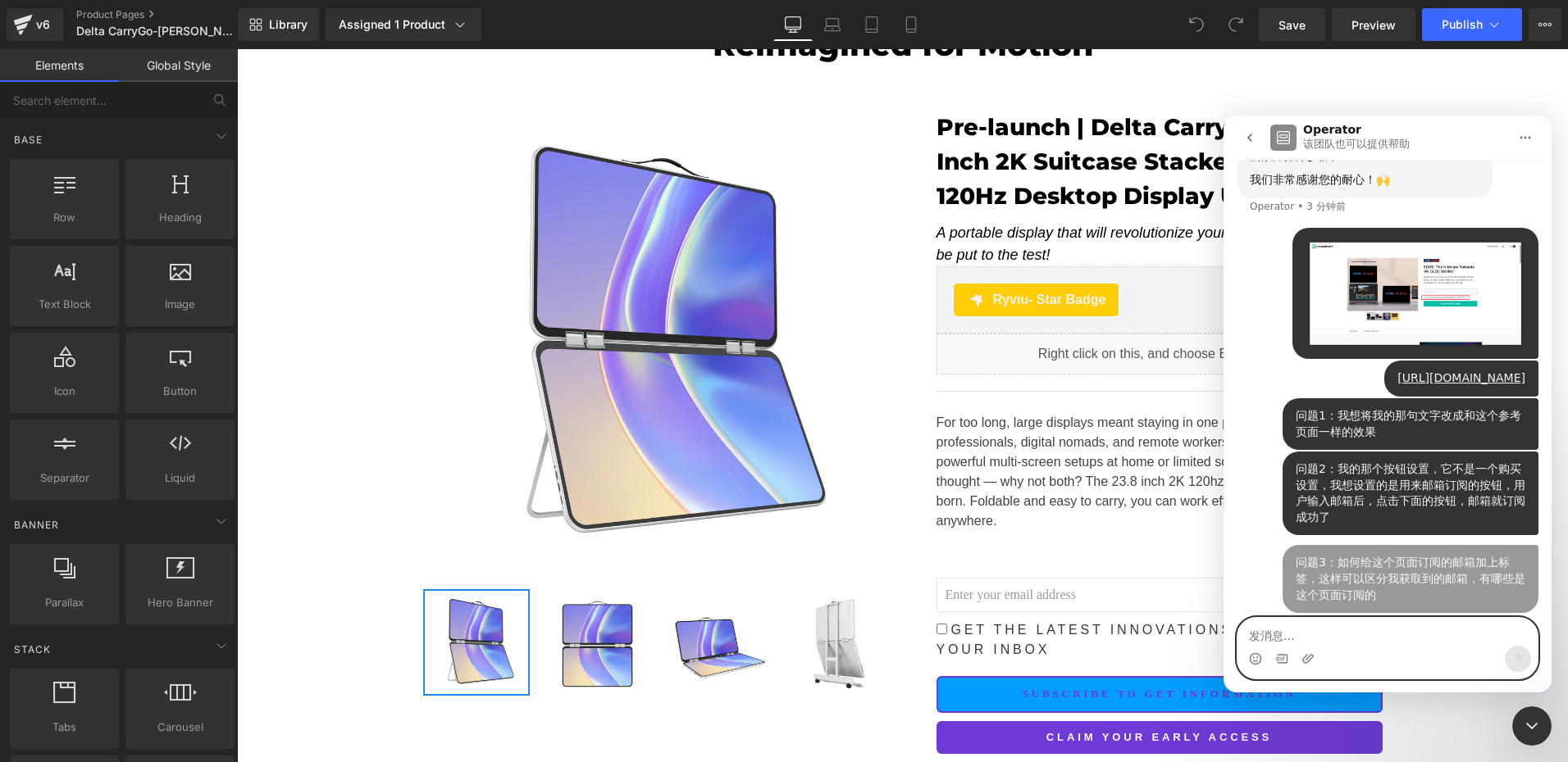
scroll to position [400, 0]
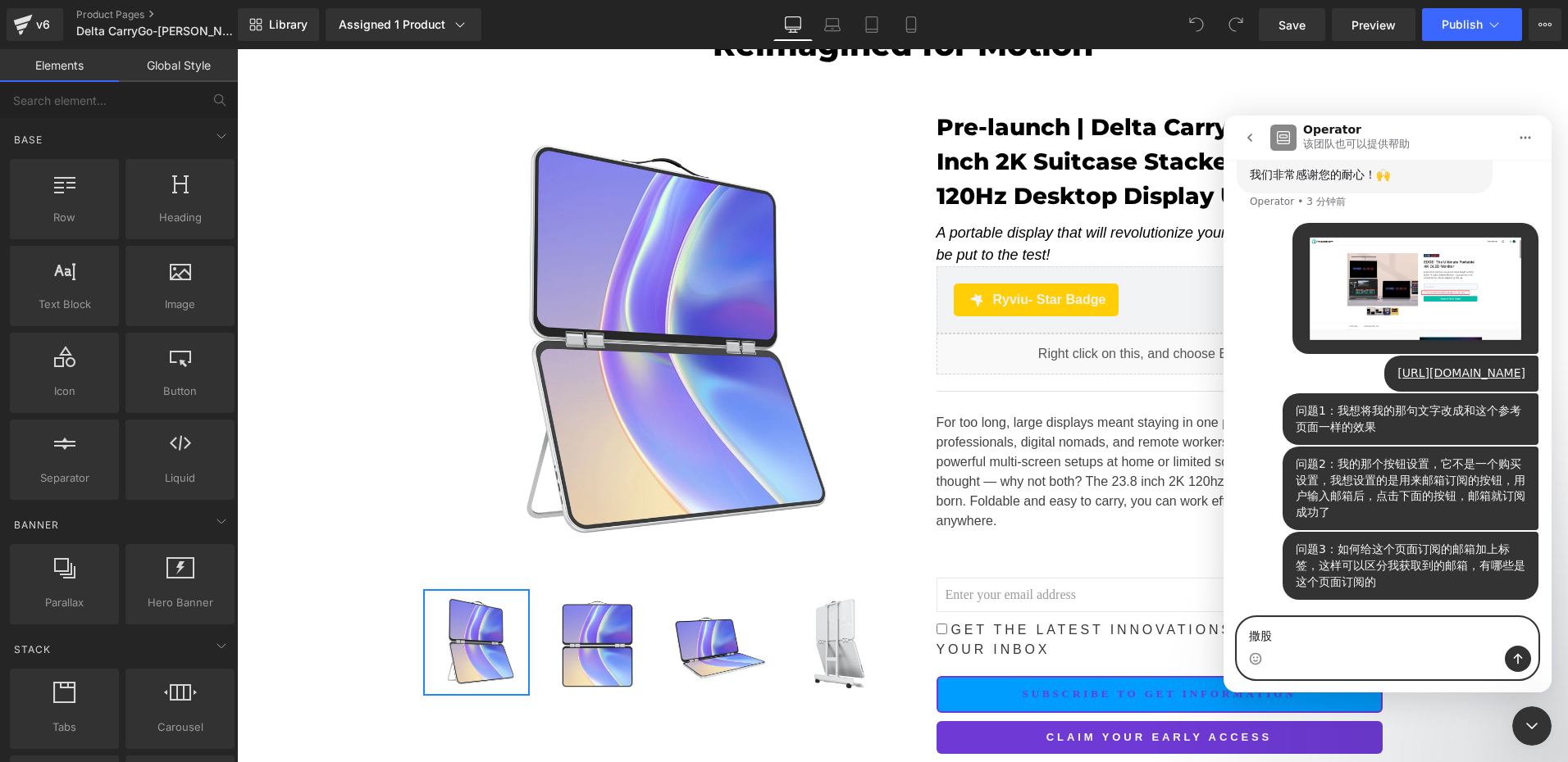
type textarea "撒"
drag, startPoint x: 1326, startPoint y: 641, endPoint x: 1330, endPoint y: 608, distance: 33.2
click at [1325, 641] on textarea "发消息..." at bounding box center [1387, 632] width 300 height 27
type textarea "请"
type textarea "请帮忙解决以上的三个问题"
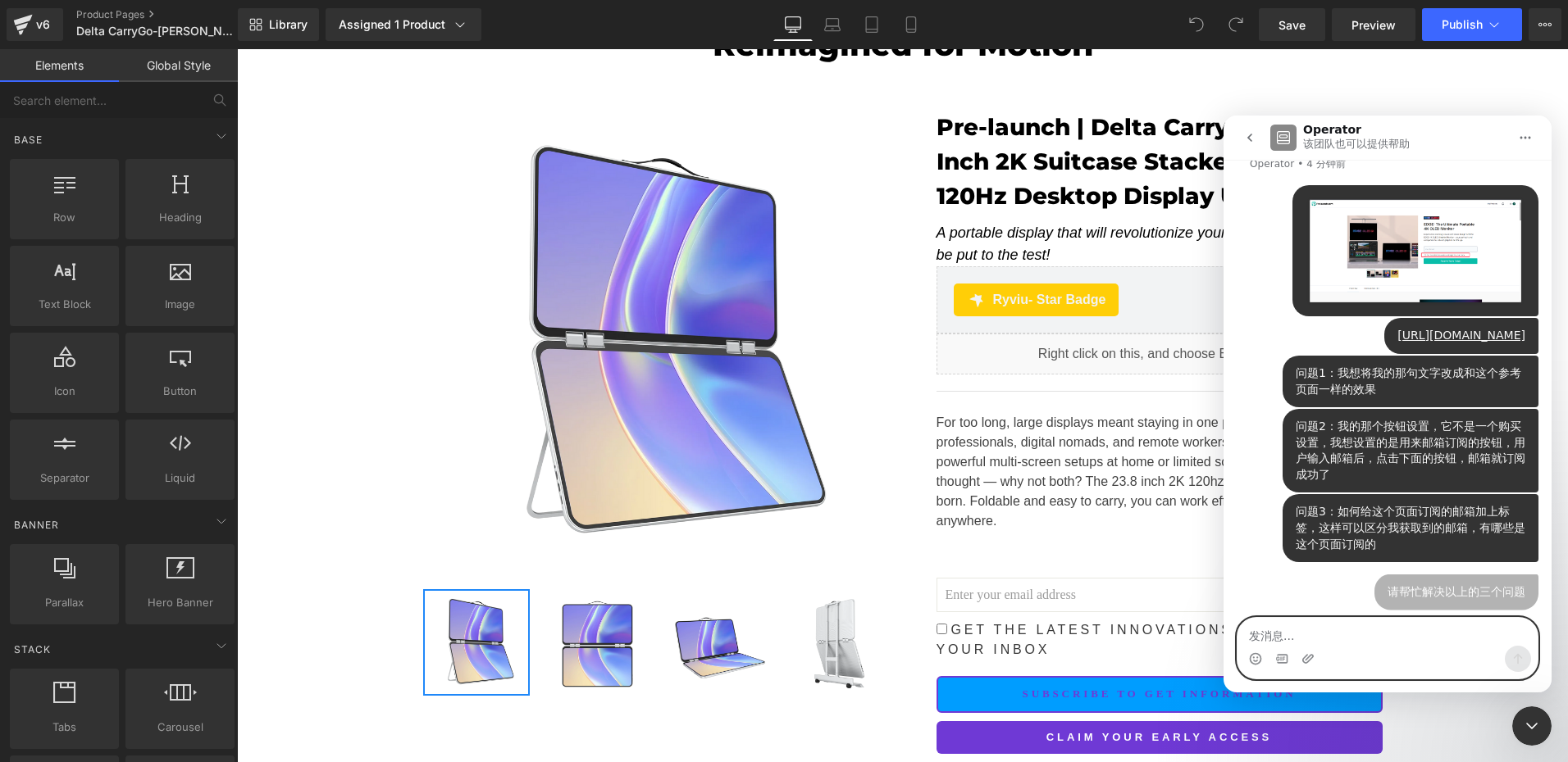
scroll to position [438, 0]
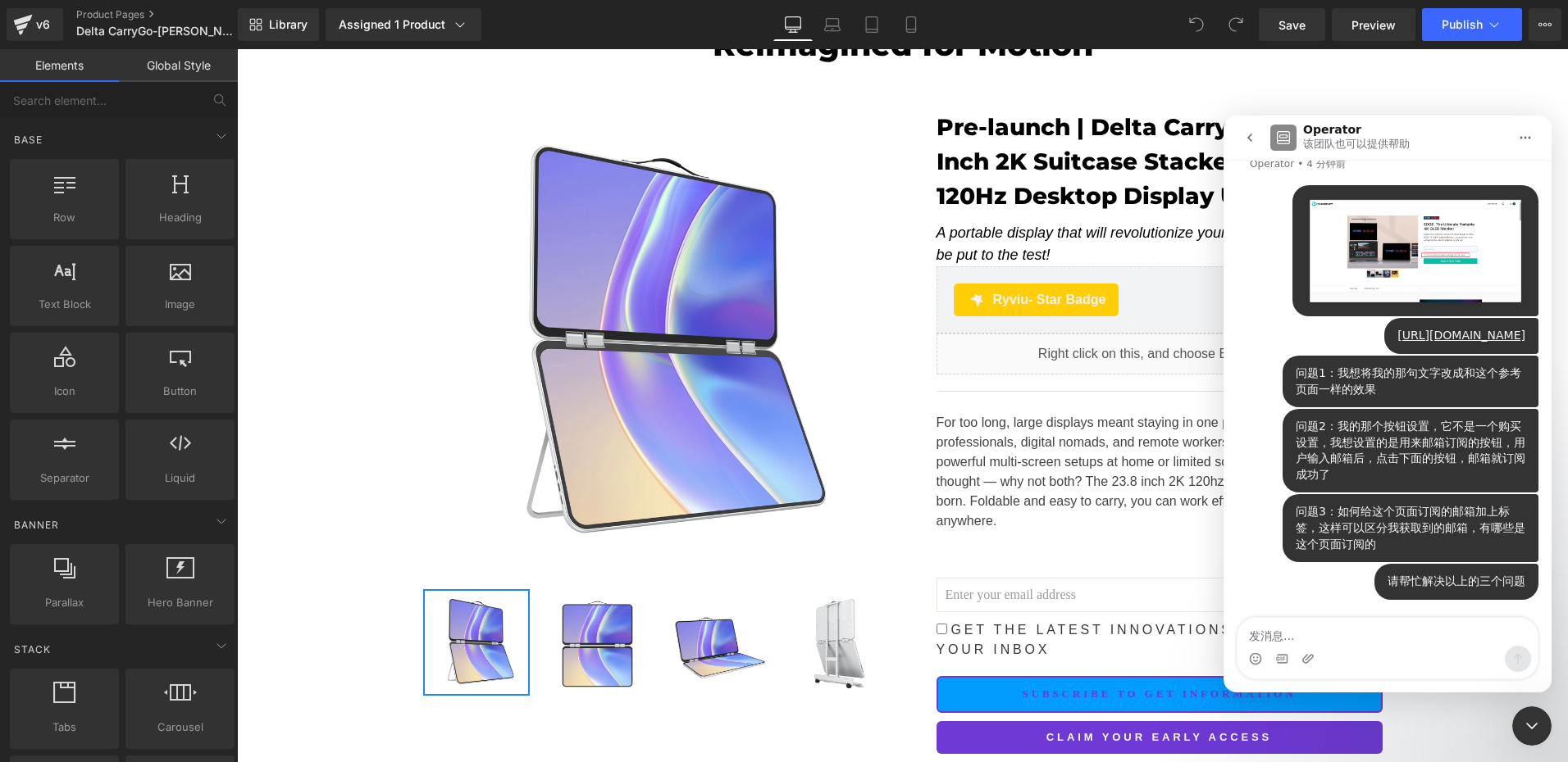
click at [1536, 716] on div "关闭 Intercom Messenger" at bounding box center [1532, 726] width 39 height 39
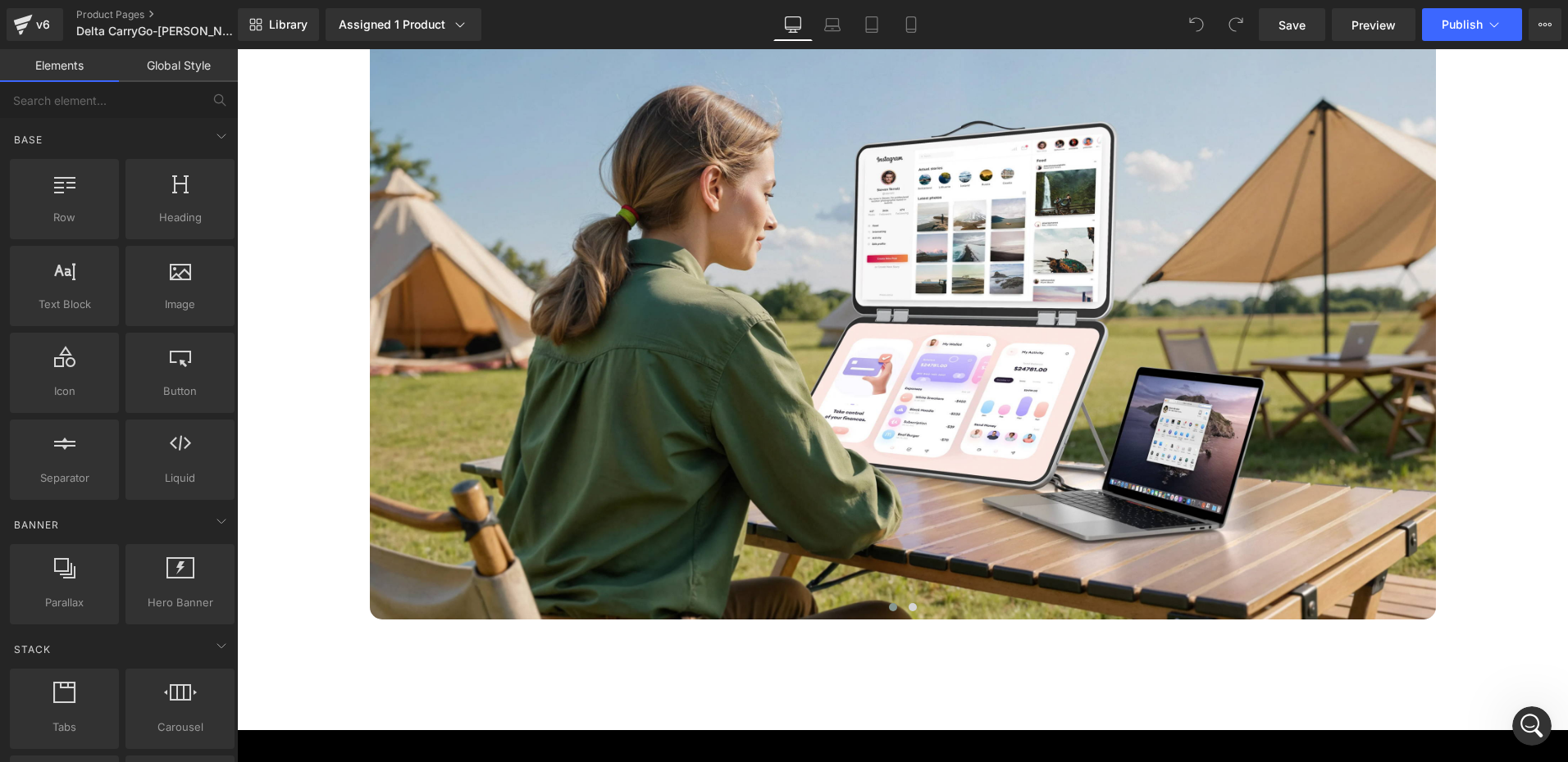
scroll to position [6640, 0]
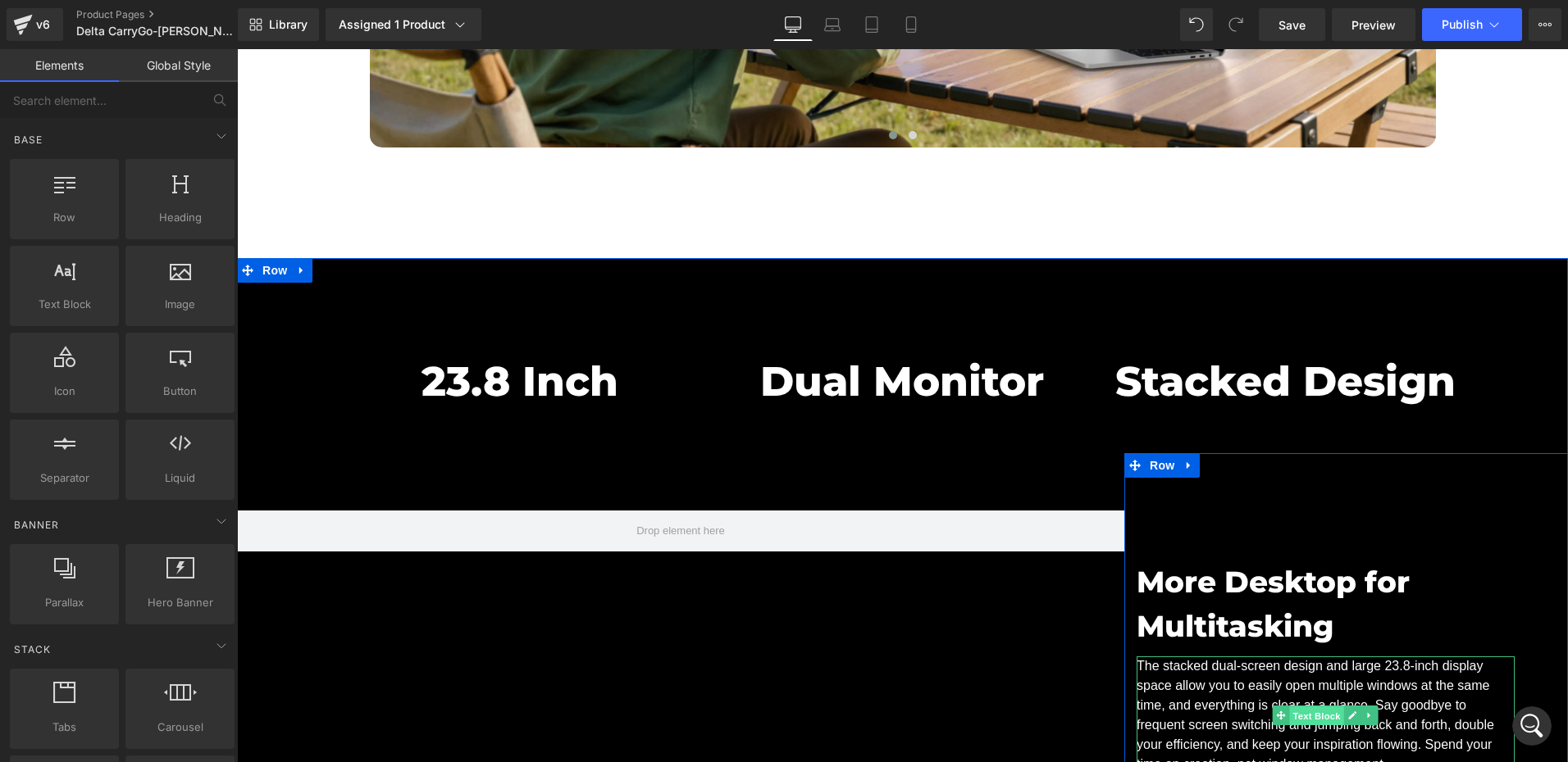
click at [1314, 706] on span "Text Block" at bounding box center [1316, 716] width 54 height 19
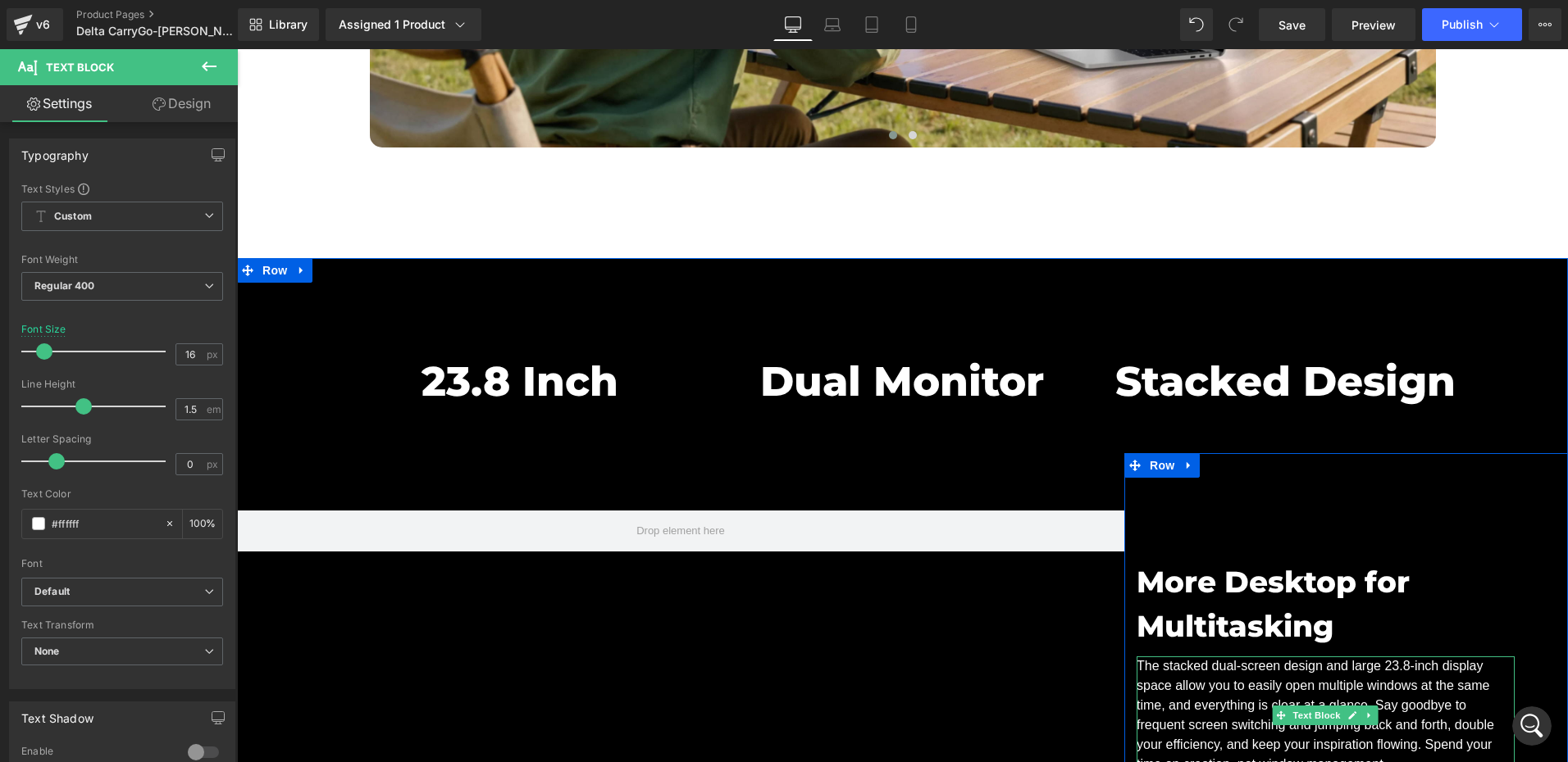
click at [1307, 657] on p "The stacked dual-screen design and large 23.8-inch display space allow you to e…" at bounding box center [1325, 715] width 378 height 118
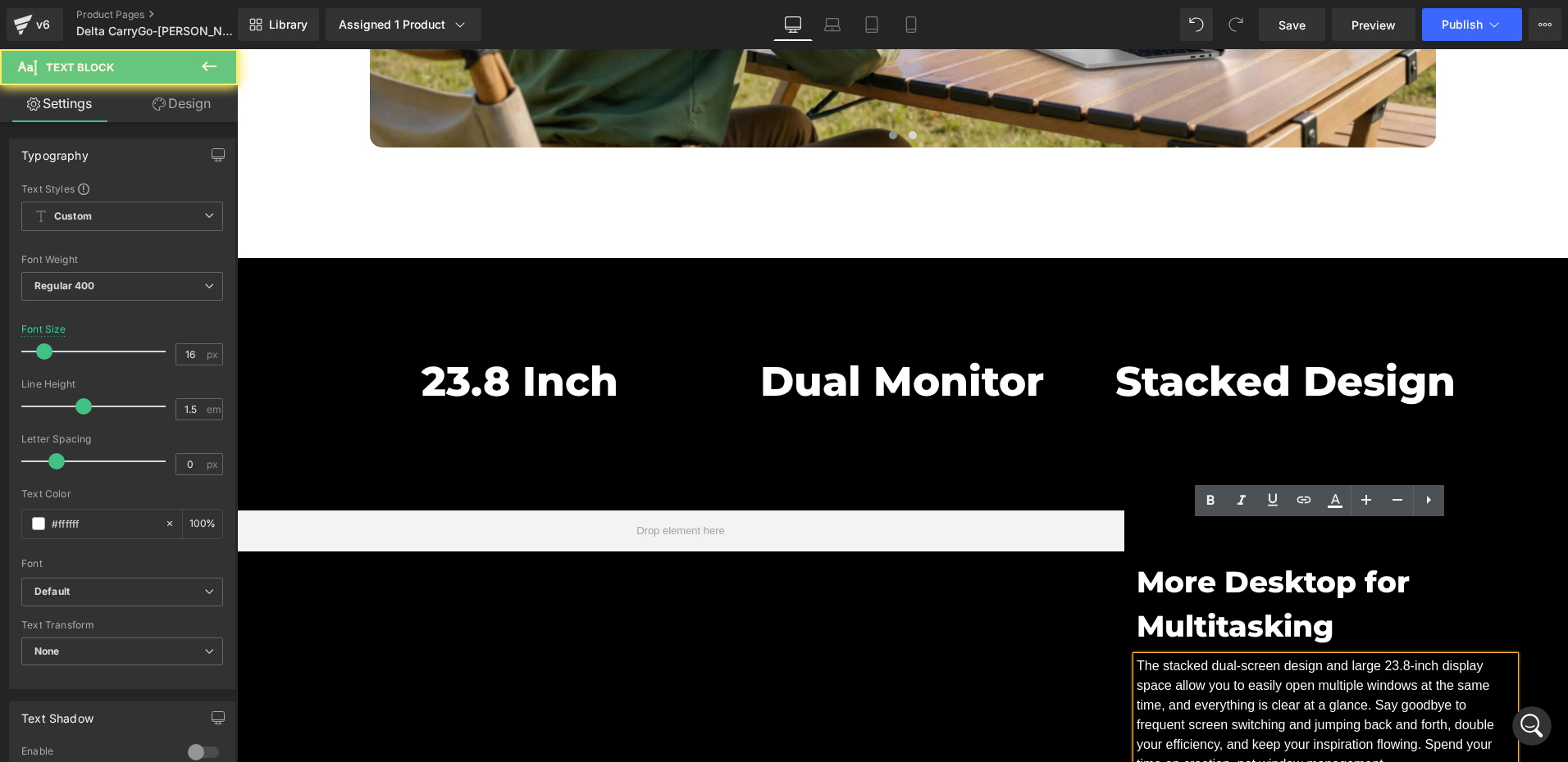
click at [1294, 657] on p "The stacked dual-screen design and large 23.8-inch display space allow you to e…" at bounding box center [1325, 715] width 378 height 118
click at [1274, 711] on div "More Desktop for Multitasking Heading The stacked dual-screen design and large …" at bounding box center [1346, 741] width 443 height 574
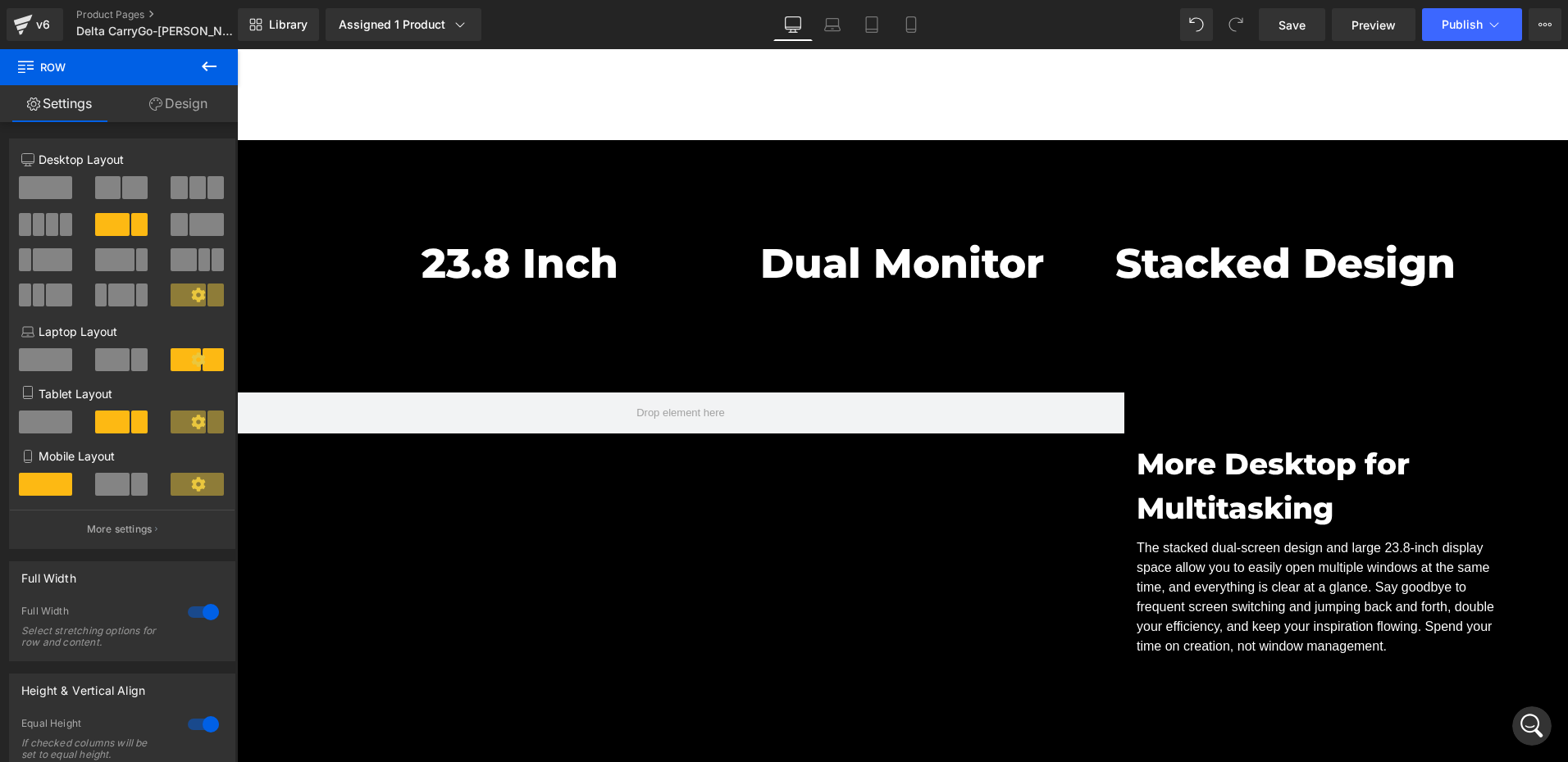
scroll to position [6722, 0]
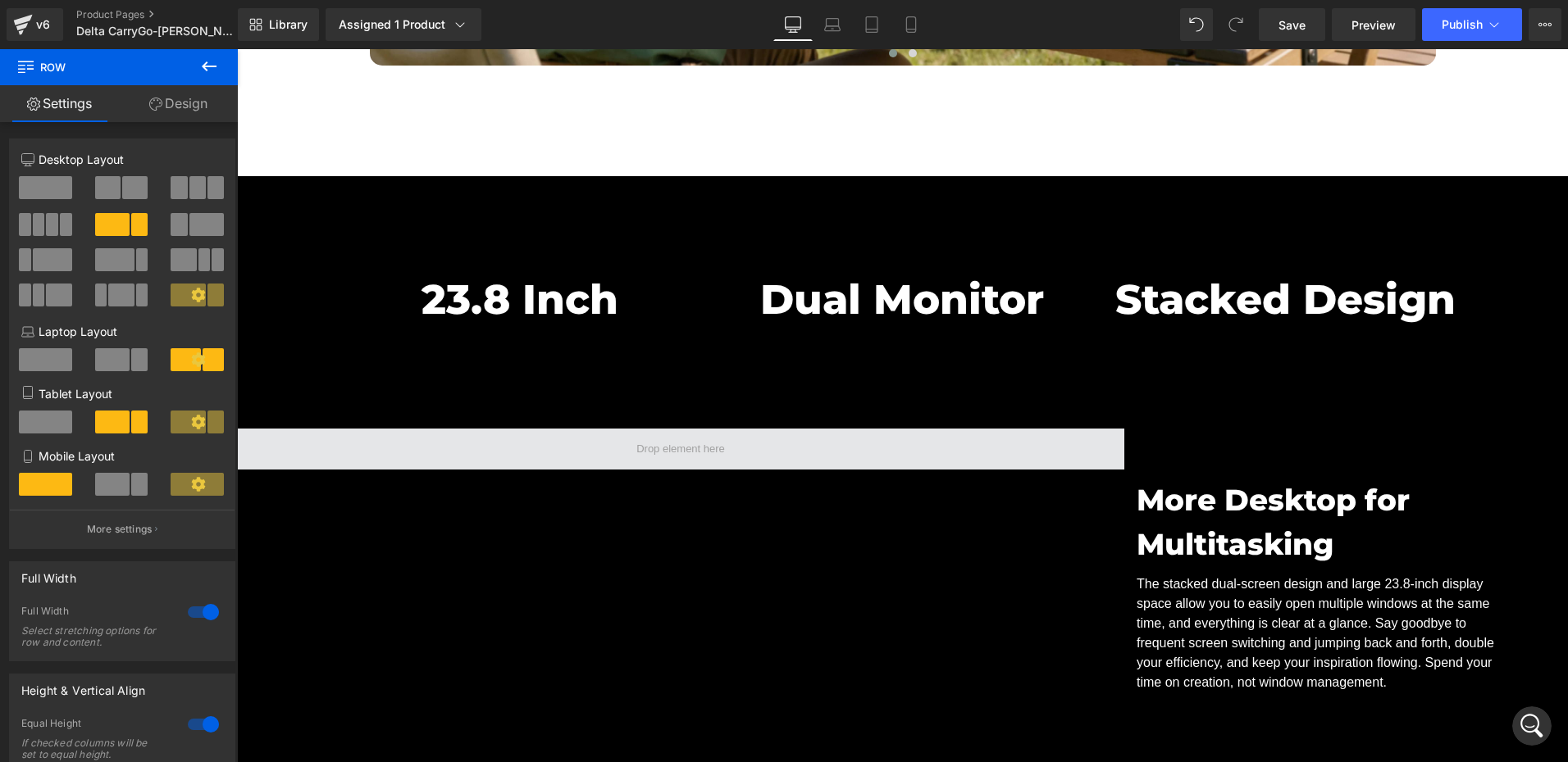
click at [698, 429] on span at bounding box center [680, 449] width 887 height 41
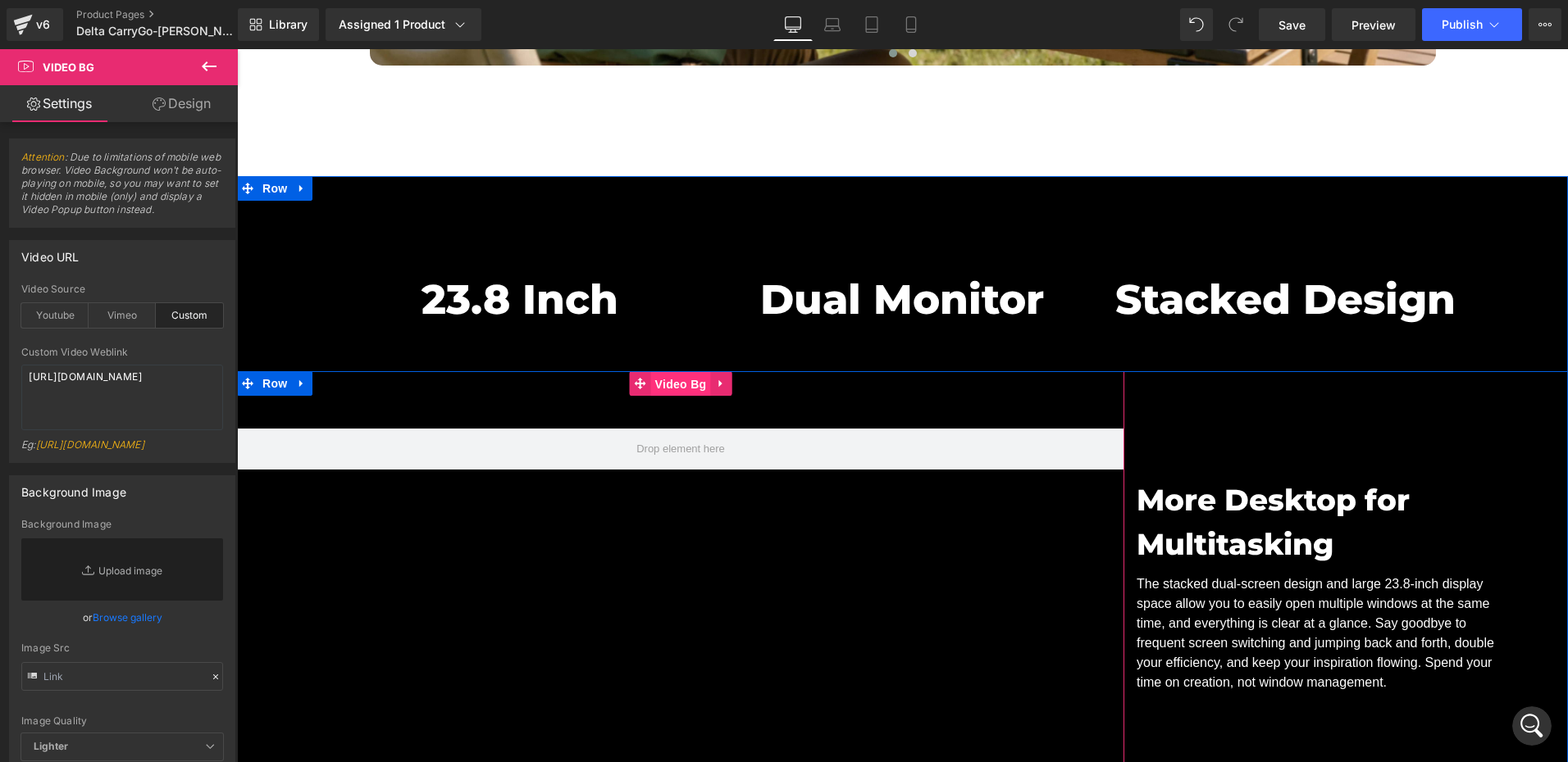
click at [668, 372] on span "Video Bg" at bounding box center [682, 385] width 60 height 25
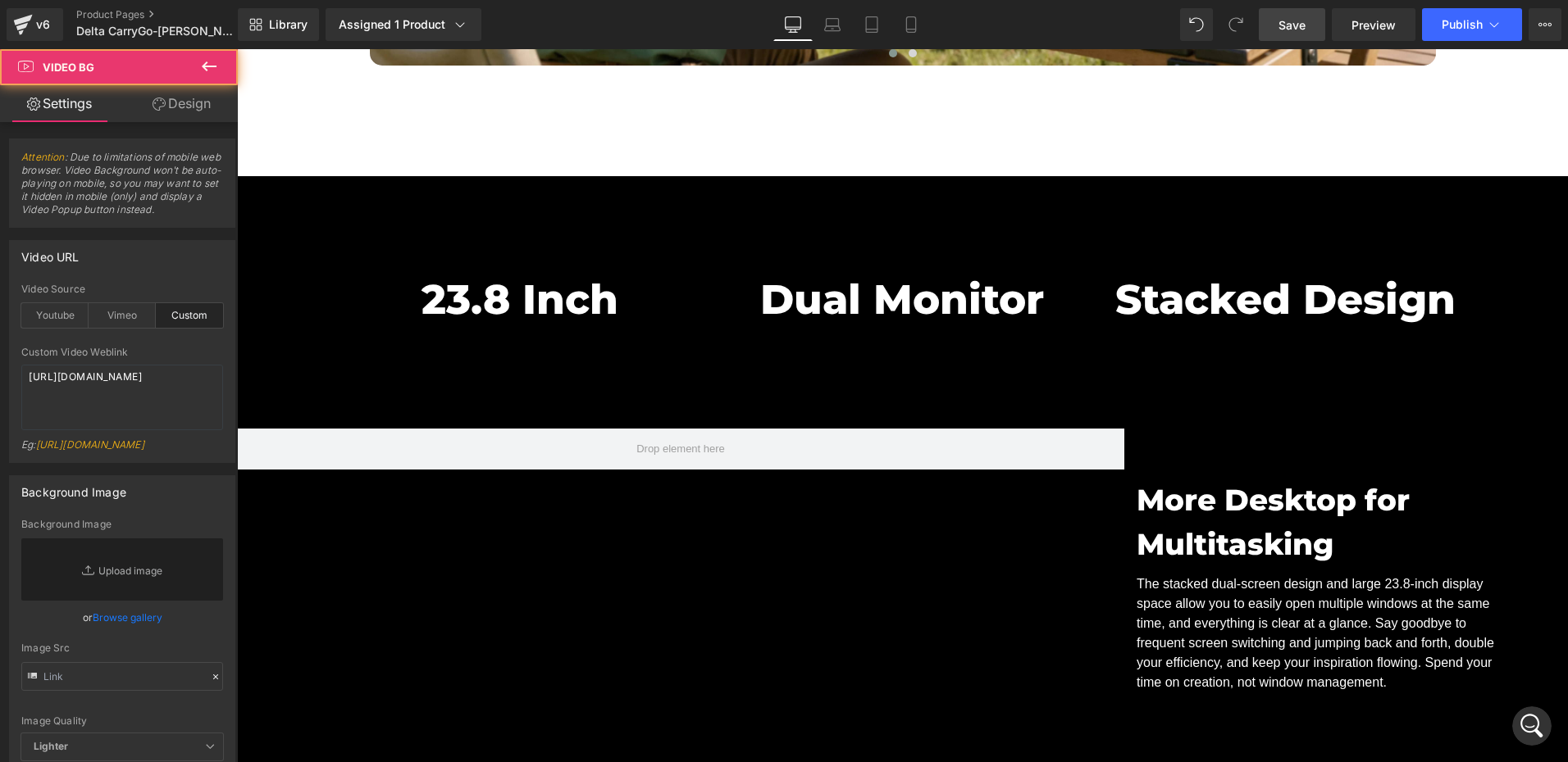
drag, startPoint x: 1296, startPoint y: 23, endPoint x: 634, endPoint y: 518, distance: 826.6
click at [1296, 23] on span "Save" at bounding box center [1291, 25] width 27 height 17
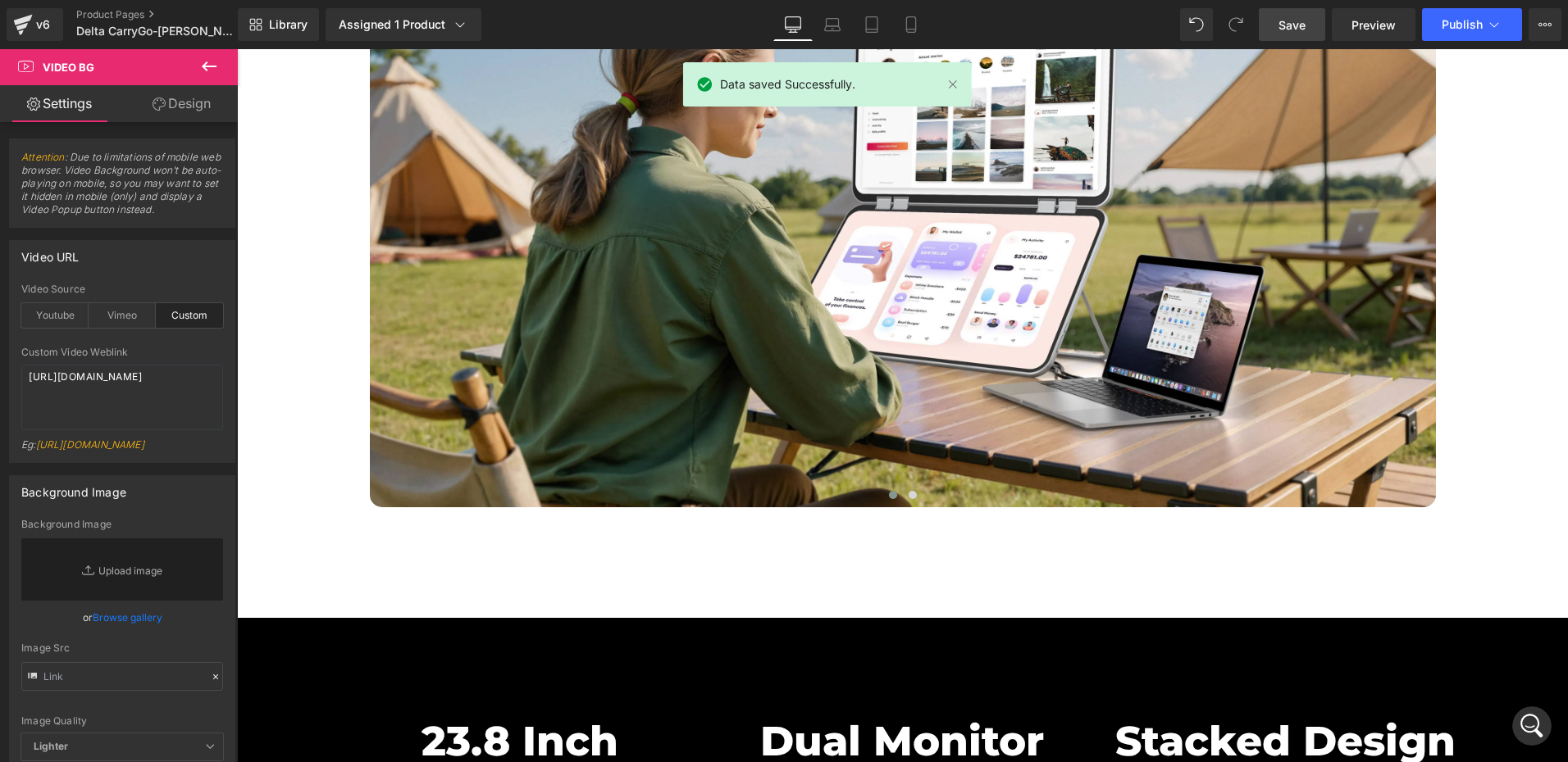
scroll to position [6230, 0]
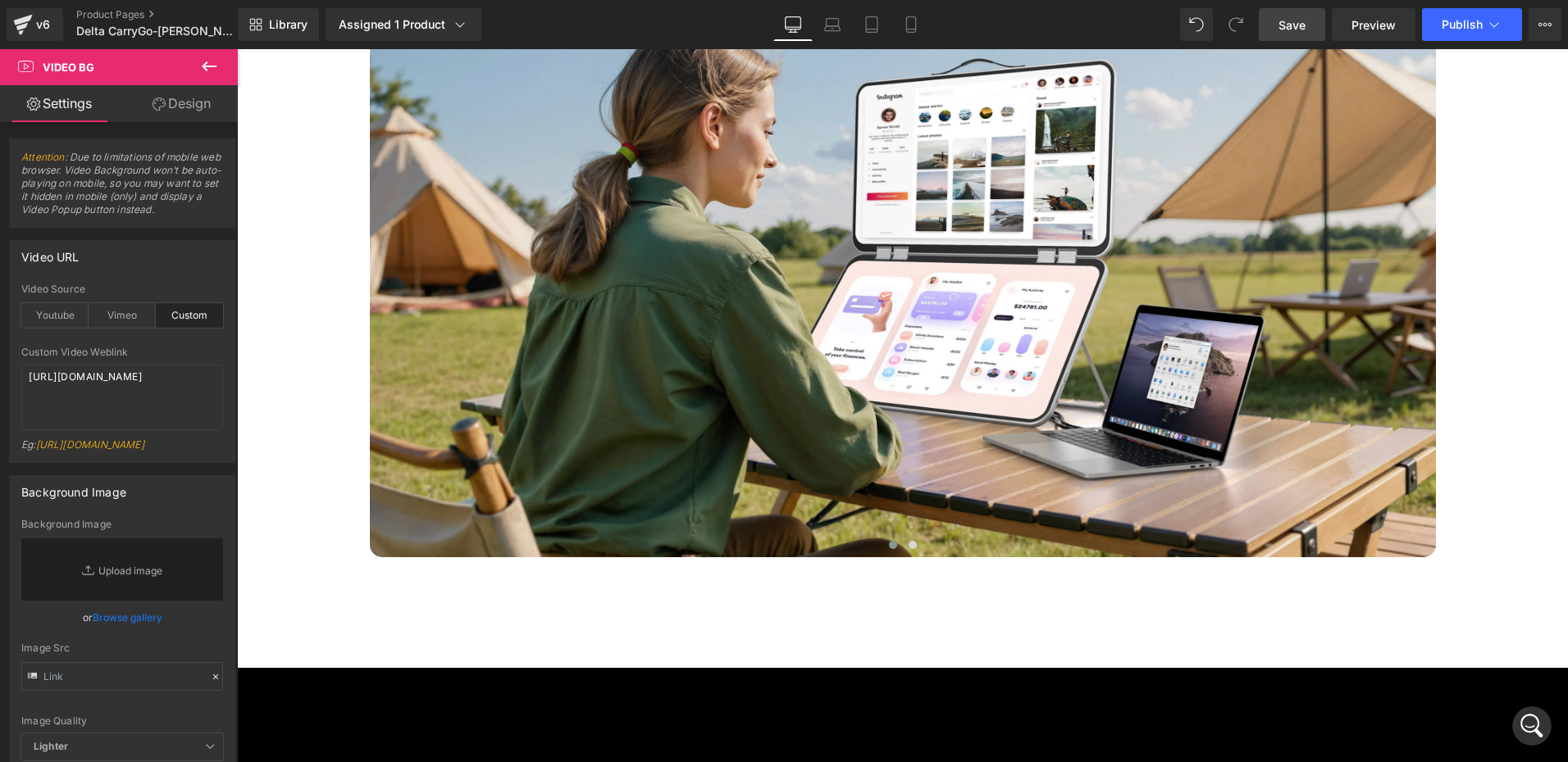
click at [1533, 731] on icon "打开 Intercom Messenger" at bounding box center [1532, 727] width 27 height 27
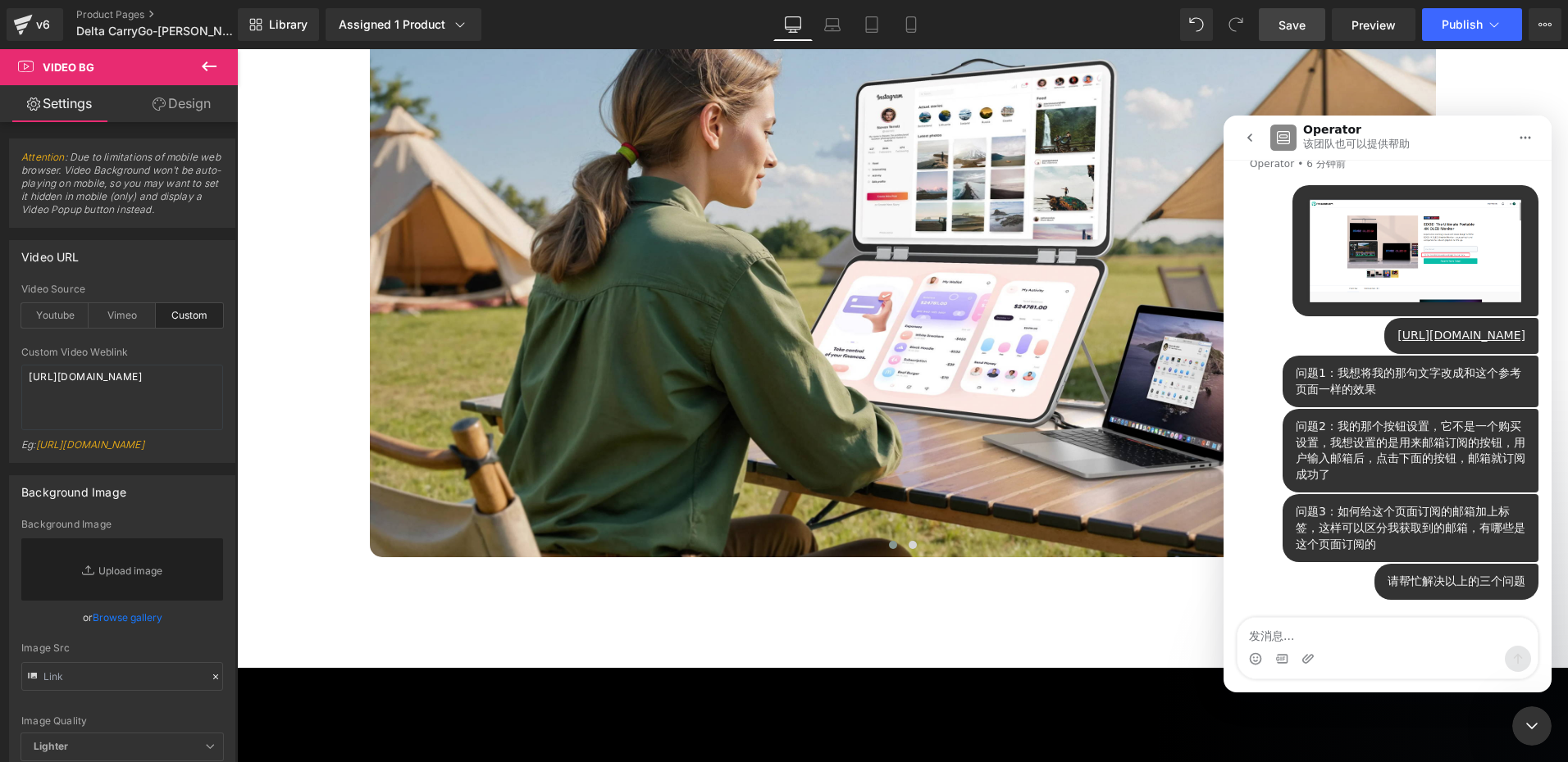
scroll to position [438, 0]
drag, startPoint x: 1287, startPoint y: 628, endPoint x: 1298, endPoint y: 613, distance: 18.6
click at [1287, 627] on textarea "发消息..." at bounding box center [1387, 632] width 300 height 27
type textarea "撒"
type textarea "哈罗"
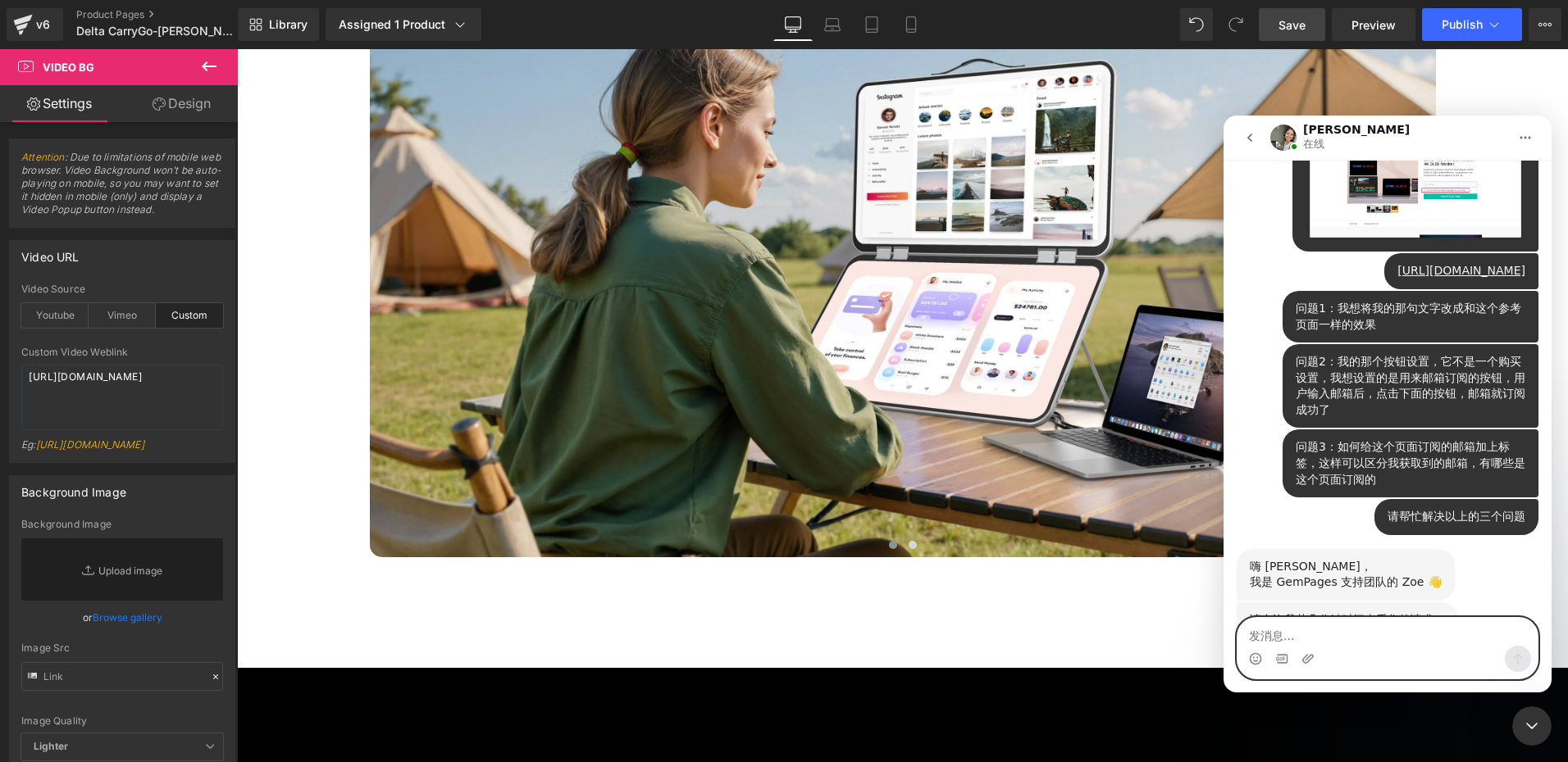
scroll to position [609, 0]
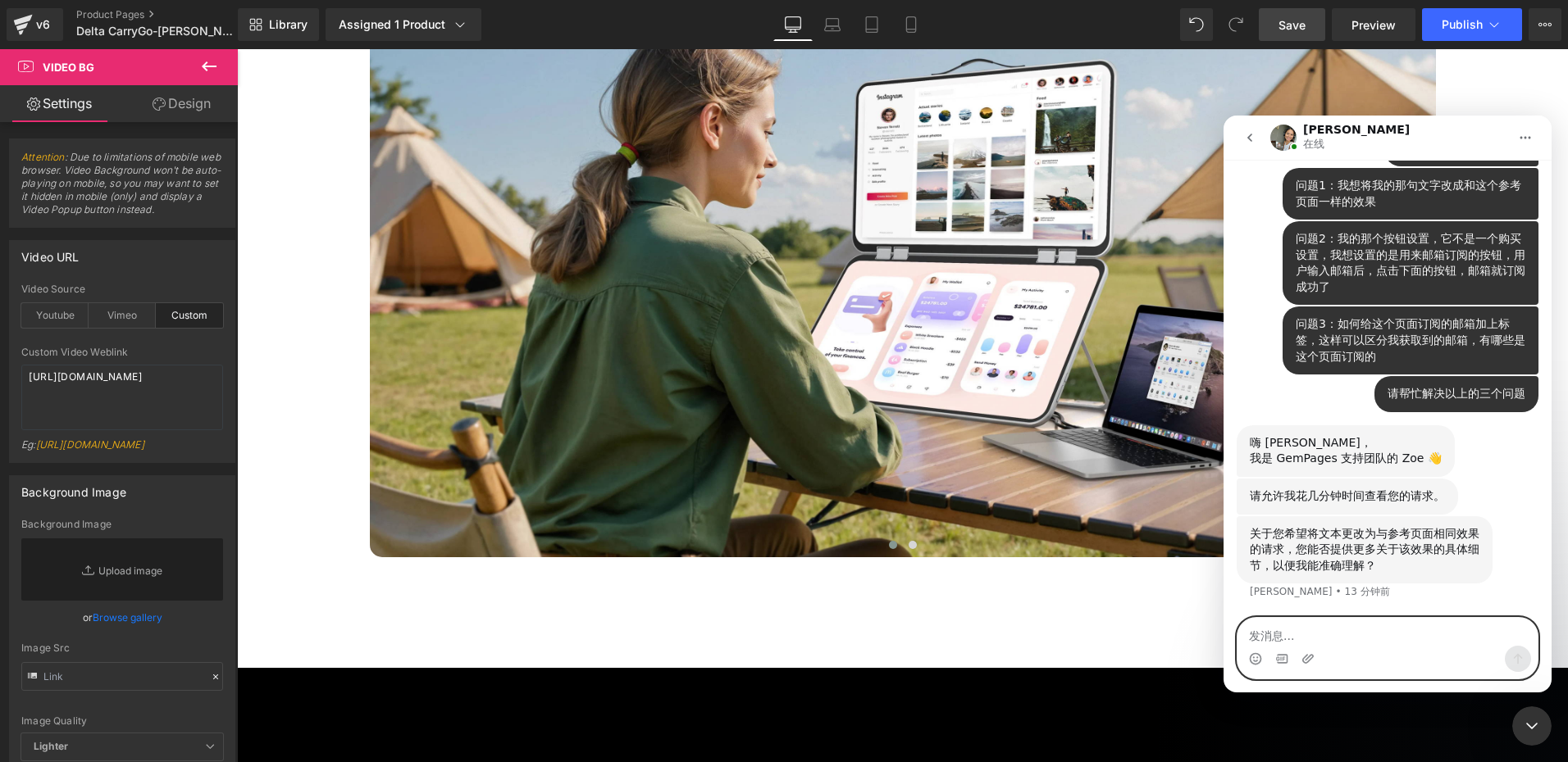
drag, startPoint x: 1342, startPoint y: 641, endPoint x: 1346, endPoint y: 630, distance: 11.7
click at [1341, 641] on textarea "发消息..." at bounding box center [1387, 632] width 300 height 27
type textarea "啊"
click at [1364, 635] on textarea "发消息..." at bounding box center [1387, 632] width 300 height 27
type textarea "G"
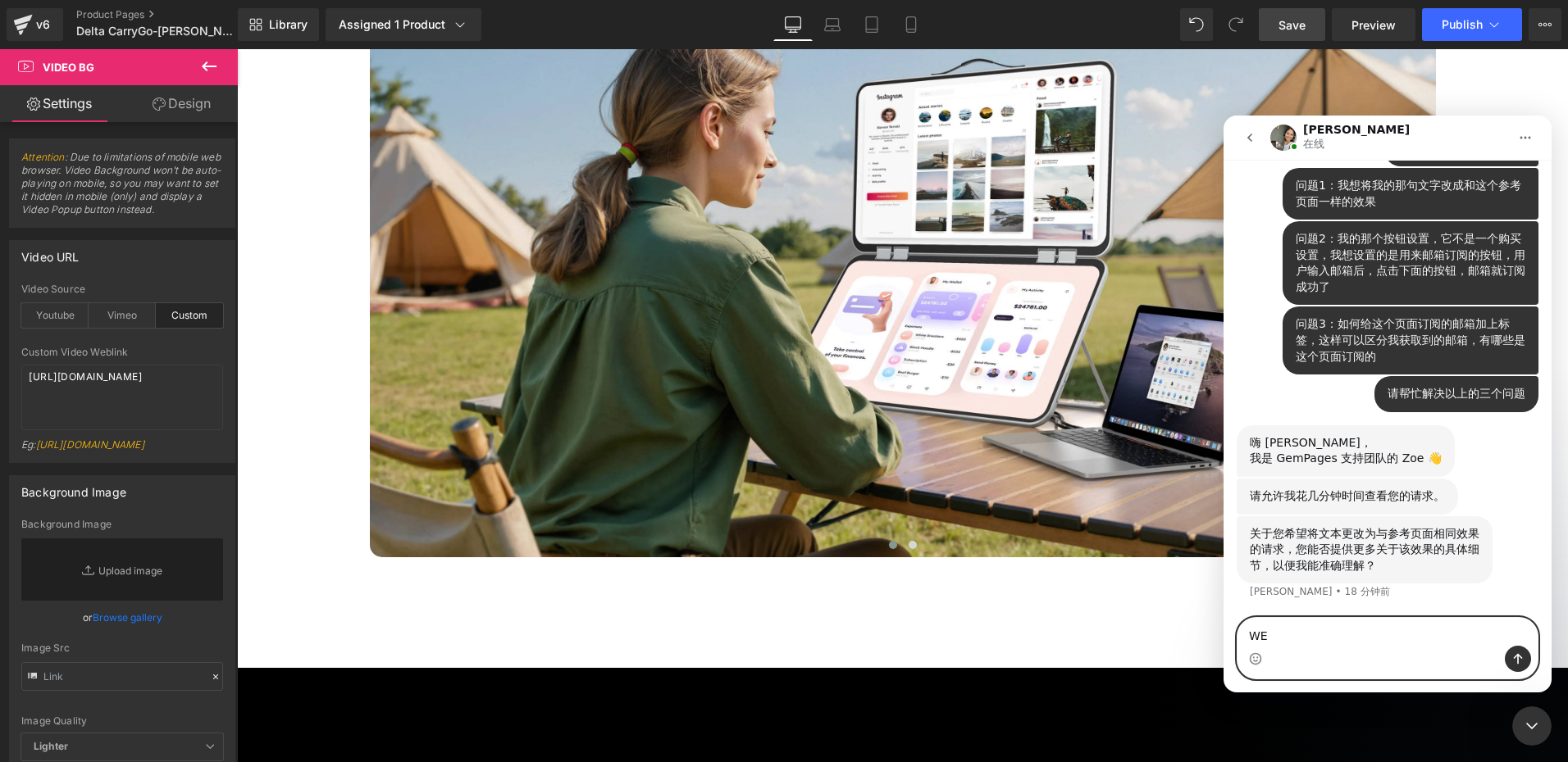
type textarea "W"
type textarea "w"
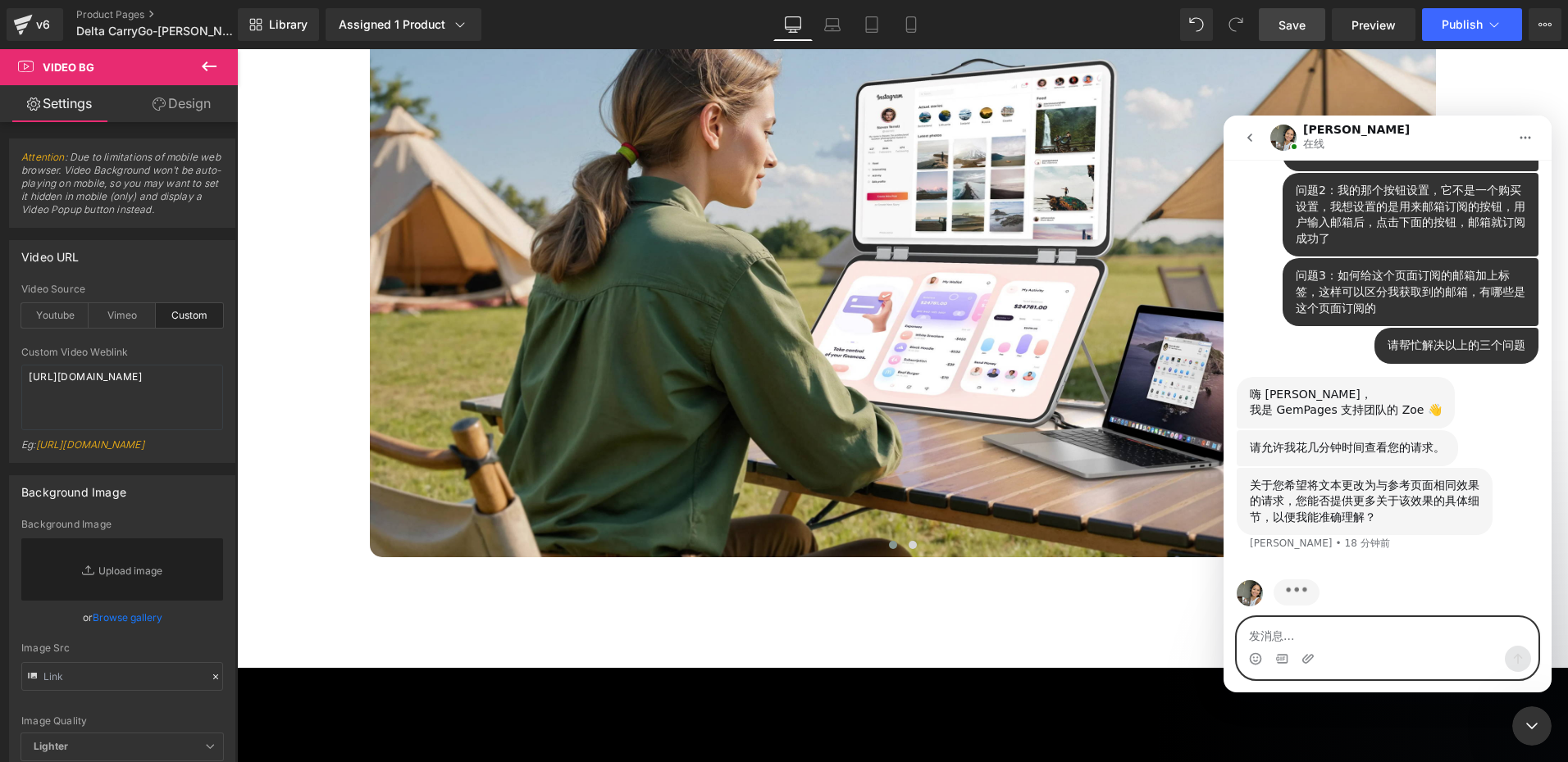
scroll to position [673, 0]
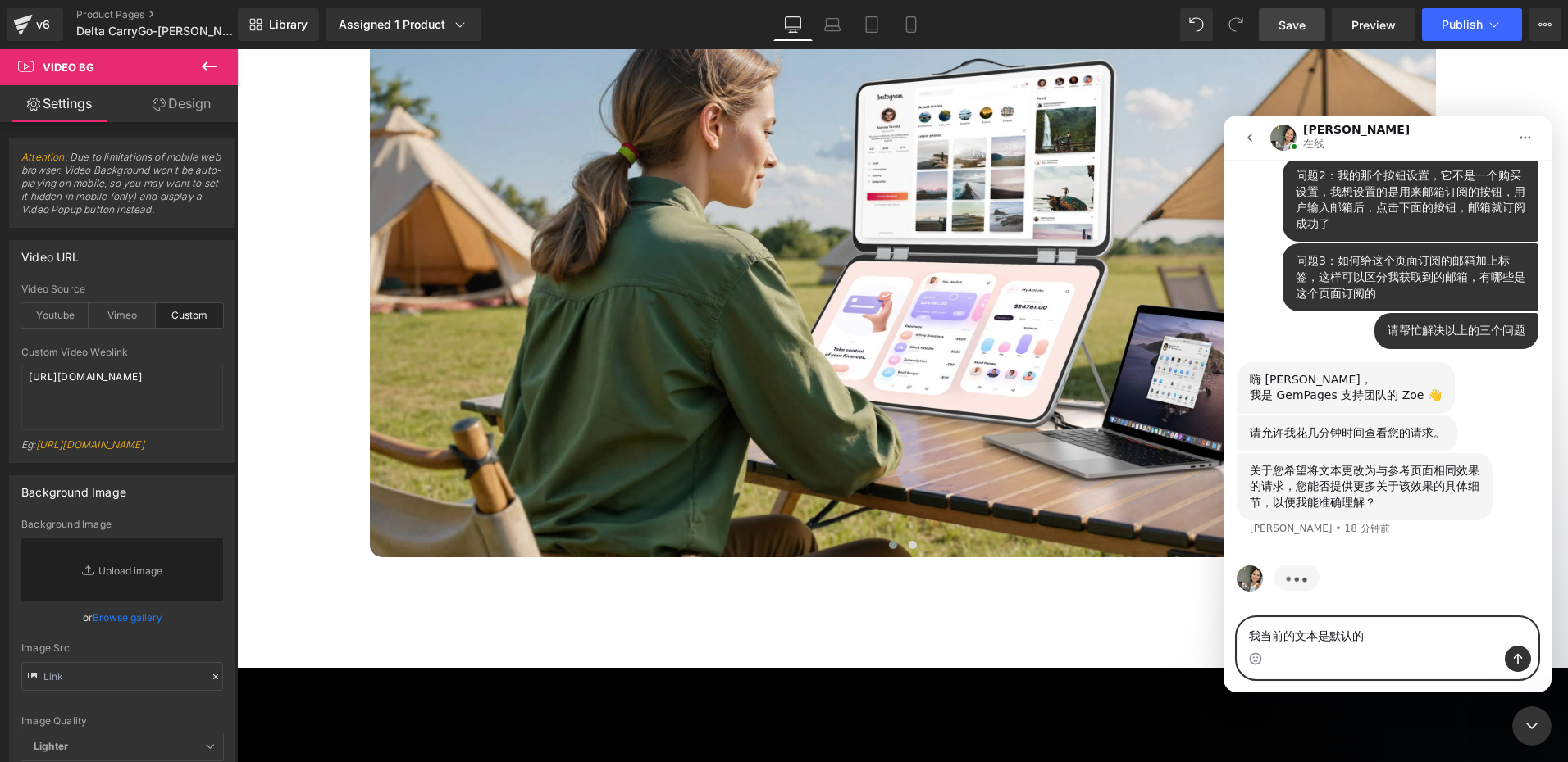
type textarea "我当前的文本是默认的大写"
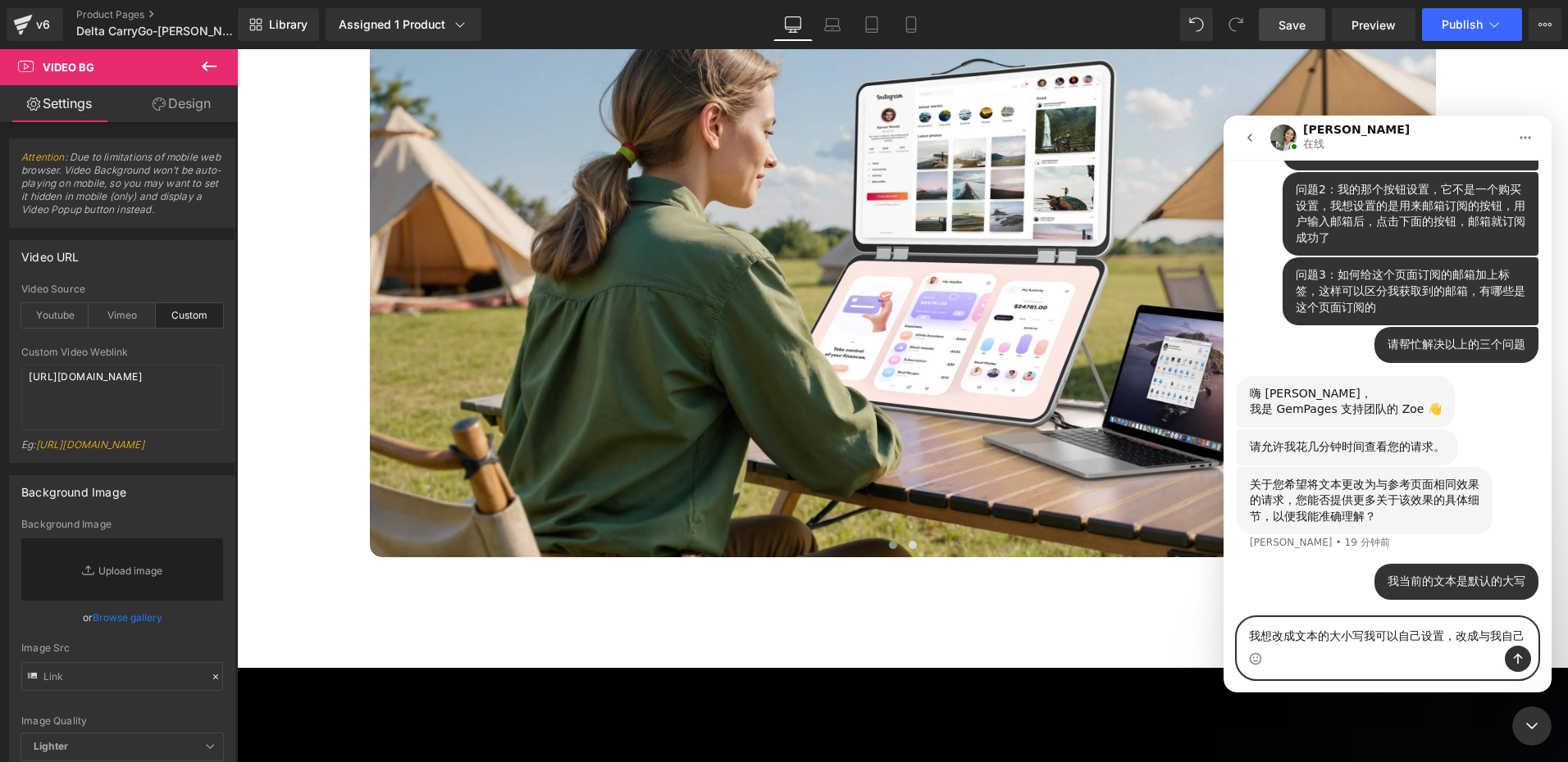
scroll to position [674, 0]
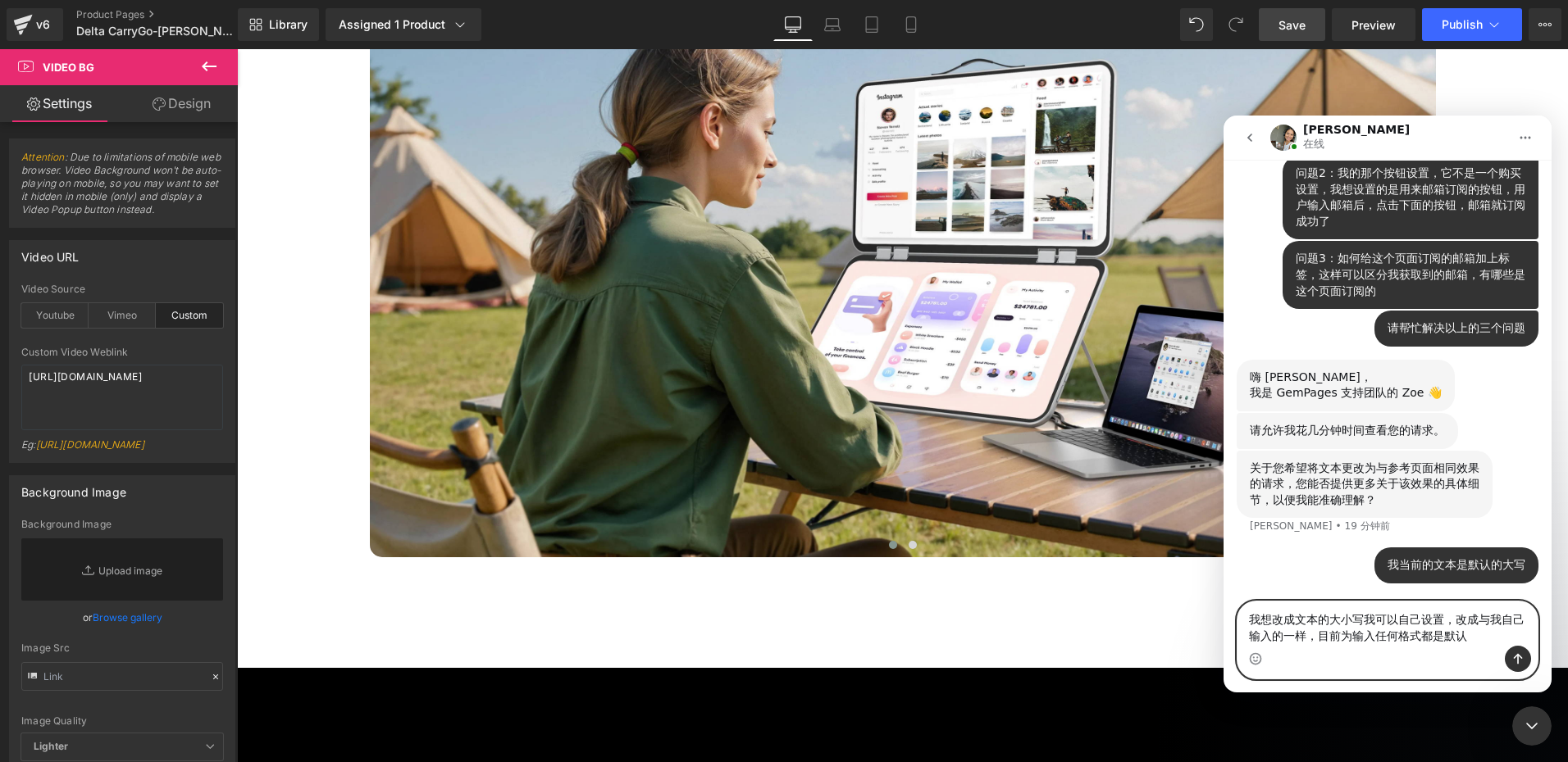
type textarea "我想改成文本的大小写我可以自己设置，改成与我自己输入的一样，目前为输入任何格式都是默认大写"
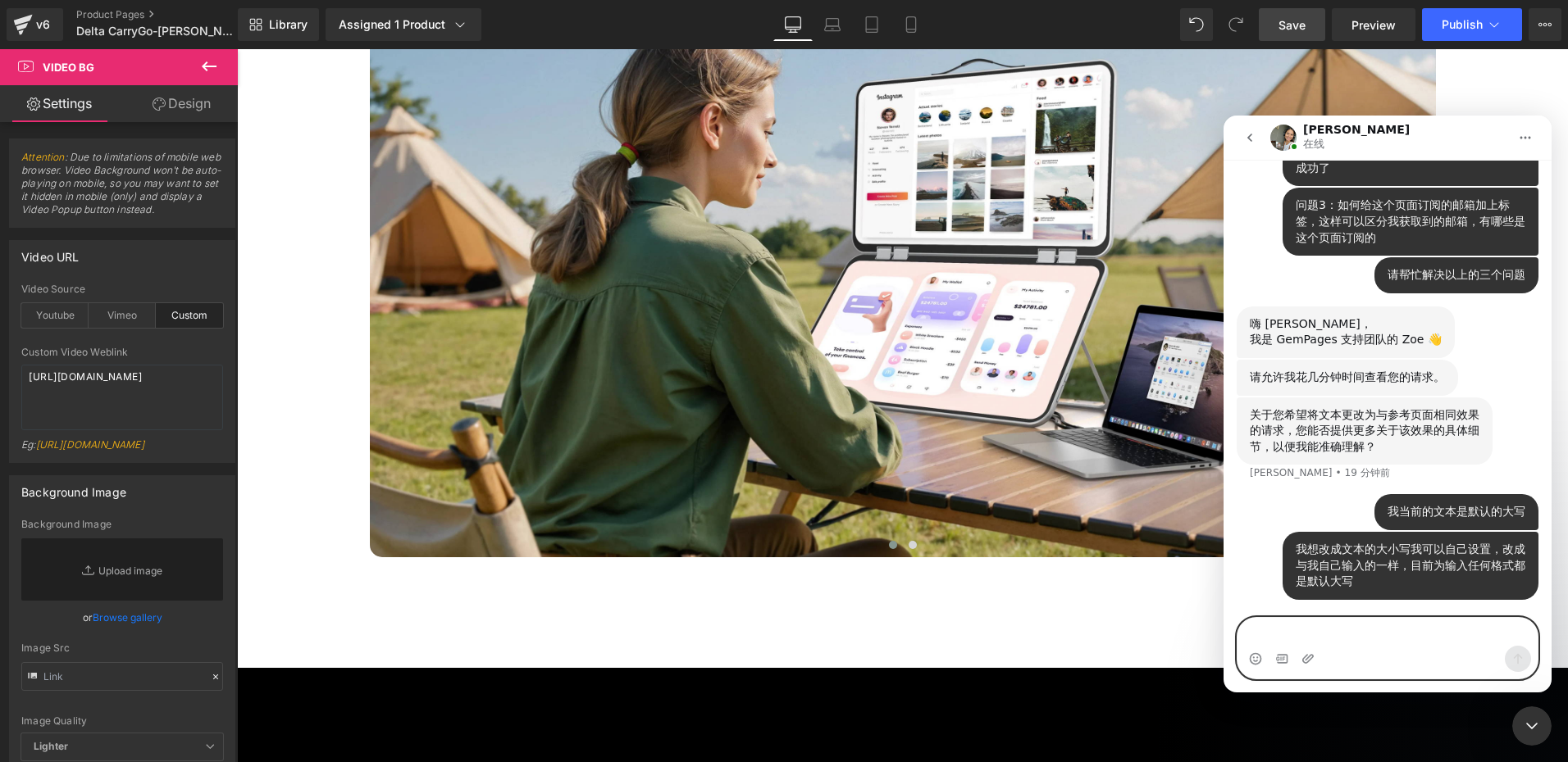
type textarea "是"
drag, startPoint x: 1318, startPoint y: 585, endPoint x: 1304, endPoint y: 576, distance: 16.6
click at [1318, 585] on div "我想改成文本的大小写我可以自己设置，改成与我自己输入的一样，目前为输入任何格式都是默认大写" at bounding box center [1410, 566] width 230 height 49
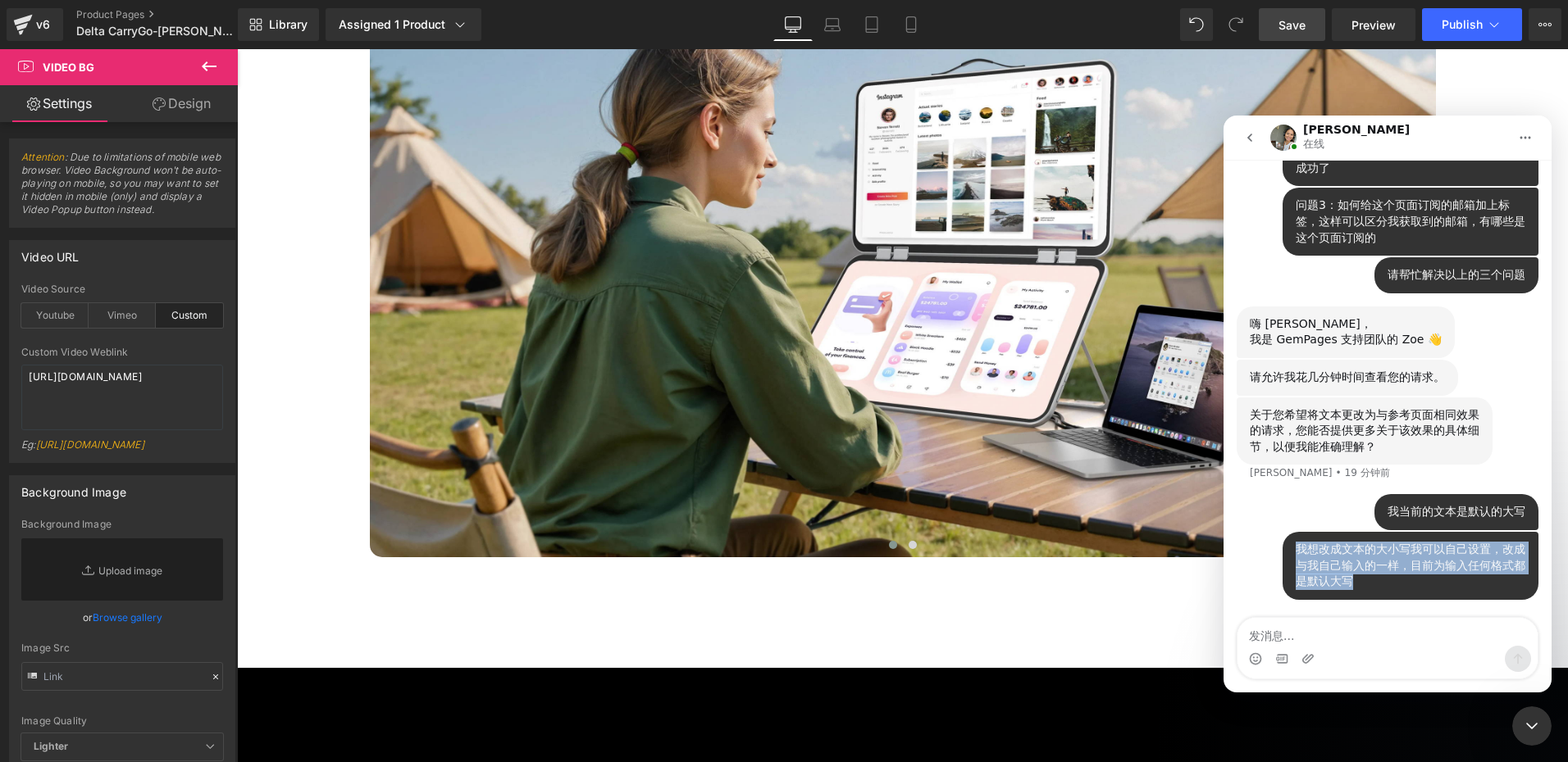
drag, startPoint x: 1291, startPoint y: 550, endPoint x: 1402, endPoint y: 586, distance: 116.7
click at [1404, 585] on div "我想改成文本的大小写我可以自己设置，改成与我自己输入的一样，目前为输入任何格式都是默认大写" at bounding box center [1410, 566] width 230 height 49
copy div "我想改成文本的大小写我可以自己设置，改成与我自己输入的一样，目前为输入任何格式都是默认大写"
click at [1407, 589] on div "我想改成文本的大小写我可以自己设置，改成与我自己输入的一样，目前为输入任何格式都是默认大写" at bounding box center [1410, 566] width 230 height 49
drag, startPoint x: 1293, startPoint y: 550, endPoint x: 1418, endPoint y: 596, distance: 133.2
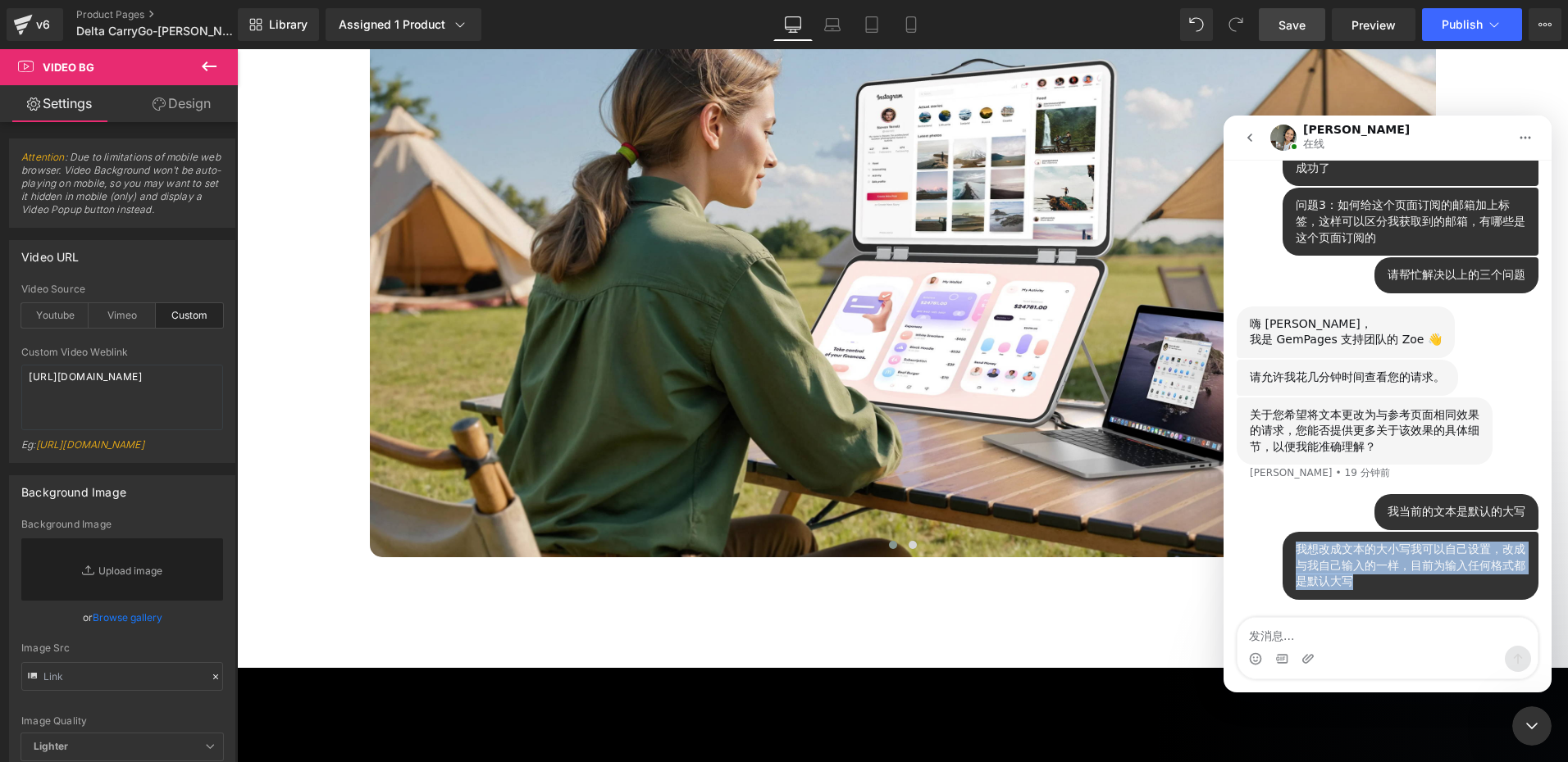
click at [1418, 596] on div "我想改成文本的大小写我可以自己设置，改成与我自己输入的一样，目前为输入任何格式都是默认大写 UPERFECT • 刚才" at bounding box center [1410, 565] width 256 height 68
copy div "我想改成文本的大小写我可以自己设置，改成与我自己输入的一样，目前为输入任何格式都是默认大写"
click at [777, 426] on div at bounding box center [784, 356] width 1568 height 713
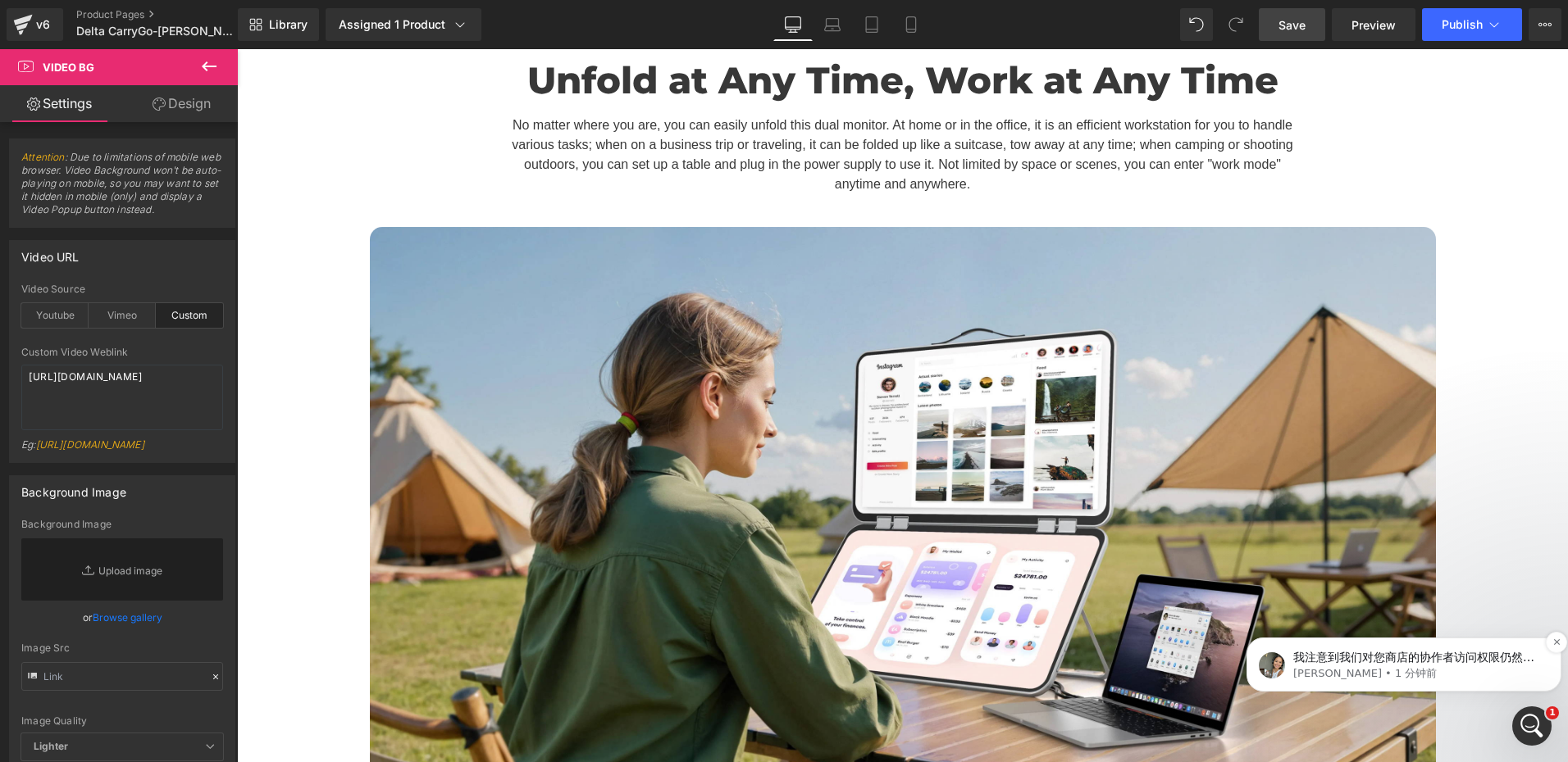
scroll to position [5984, 0]
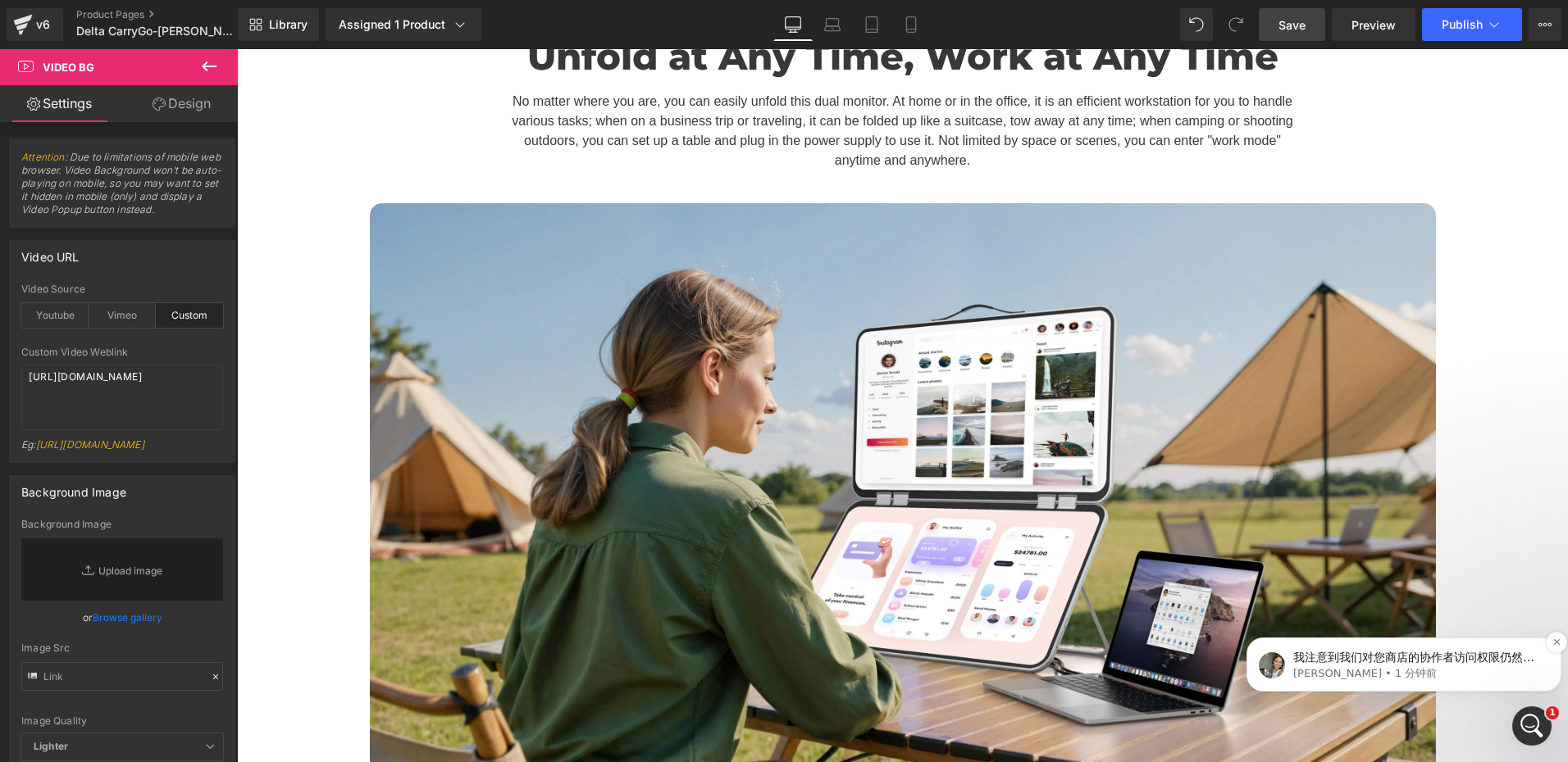
click at [1409, 649] on div "我注意到我们对您商店的协作者访问权限仍然处于激活状态。我会进行调查，并很快为您提供进一步的指导。请放心，该访问权限仅用于支持目的，并且在问题解决后可以移除。有…" at bounding box center [1403, 665] width 290 height 33
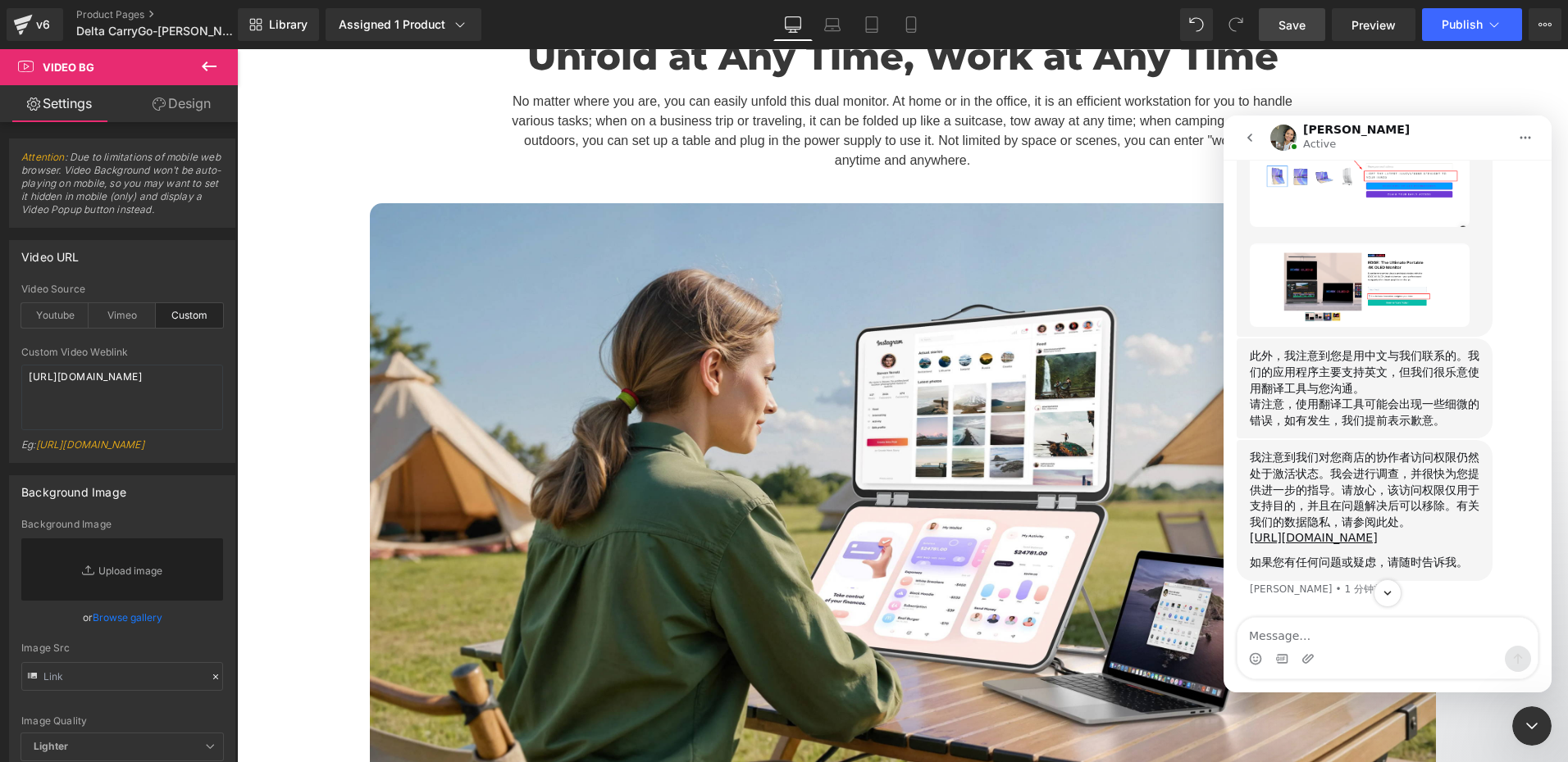
scroll to position [1372, 0]
click at [1317, 641] on textarea "Message…" at bounding box center [1387, 632] width 300 height 27
type textarea "是的，你的理解是对的"
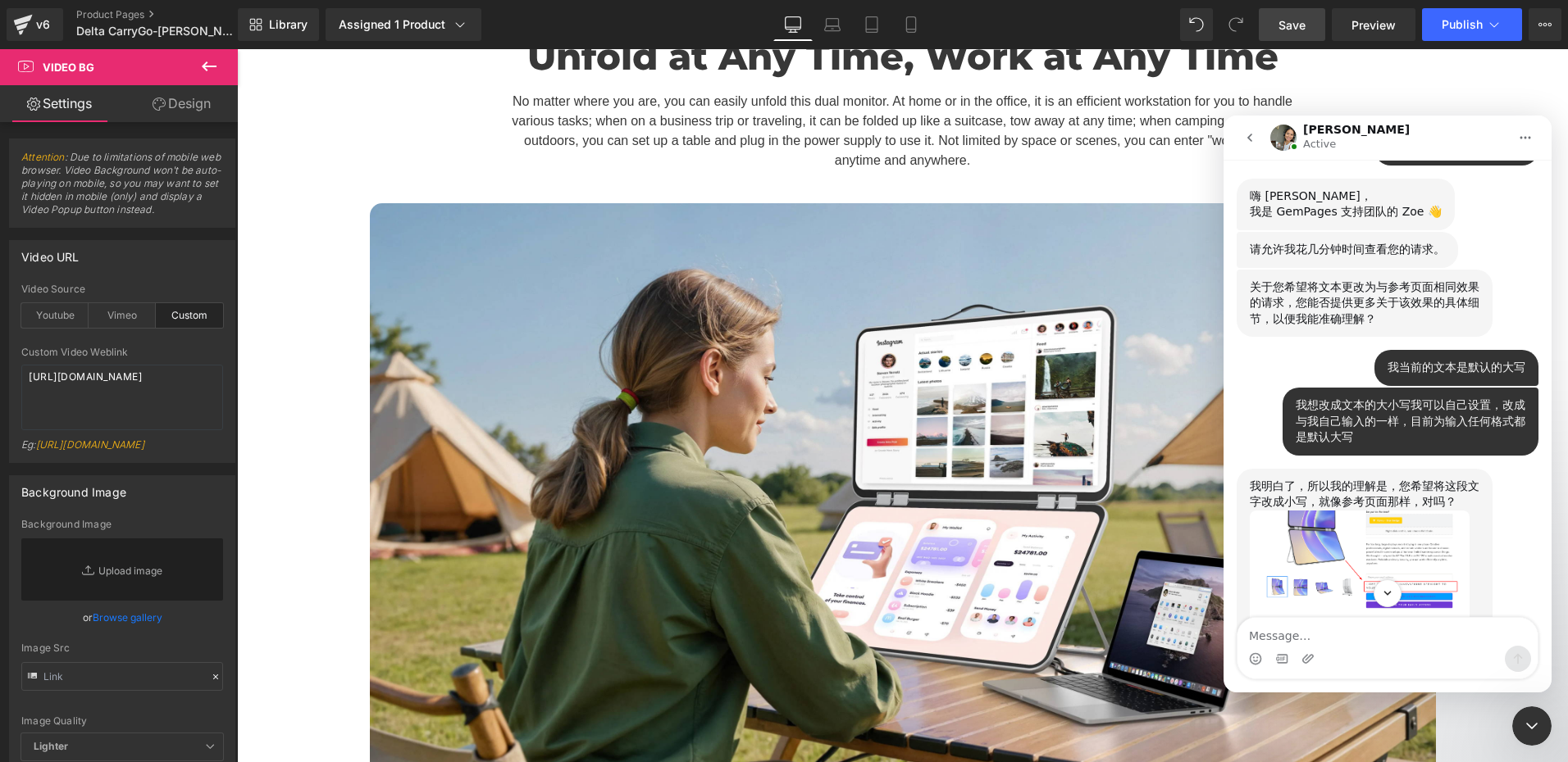
scroll to position [902, 0]
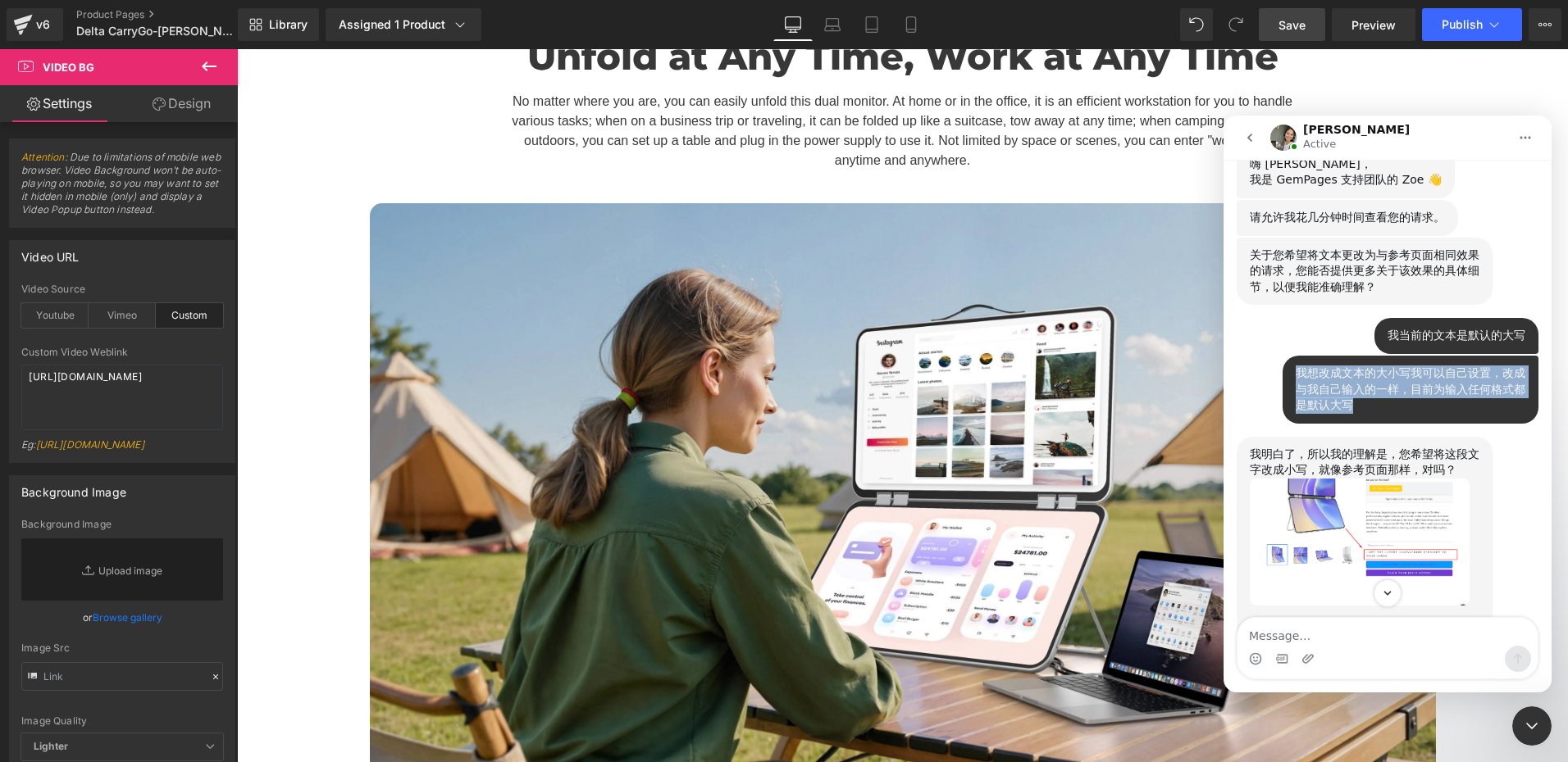
drag, startPoint x: 1289, startPoint y: 426, endPoint x: 1368, endPoint y: 456, distance: 84.5
click at [1368, 414] on div "我想改成文本的大小写我可以自己设置，改成与我自己输入的一样，目前为输入任何格式都是默认大写" at bounding box center [1410, 390] width 230 height 49
copy div "我想改成文本的大小写我可以自己设置，改成与我自己输入的一样，目前为输入任何格式都是默认大写"
click at [1359, 414] on div "我想改成文本的大小写我可以自己设置，改成与我自己输入的一样，目前为输入任何格式都是默认大写" at bounding box center [1410, 390] width 230 height 49
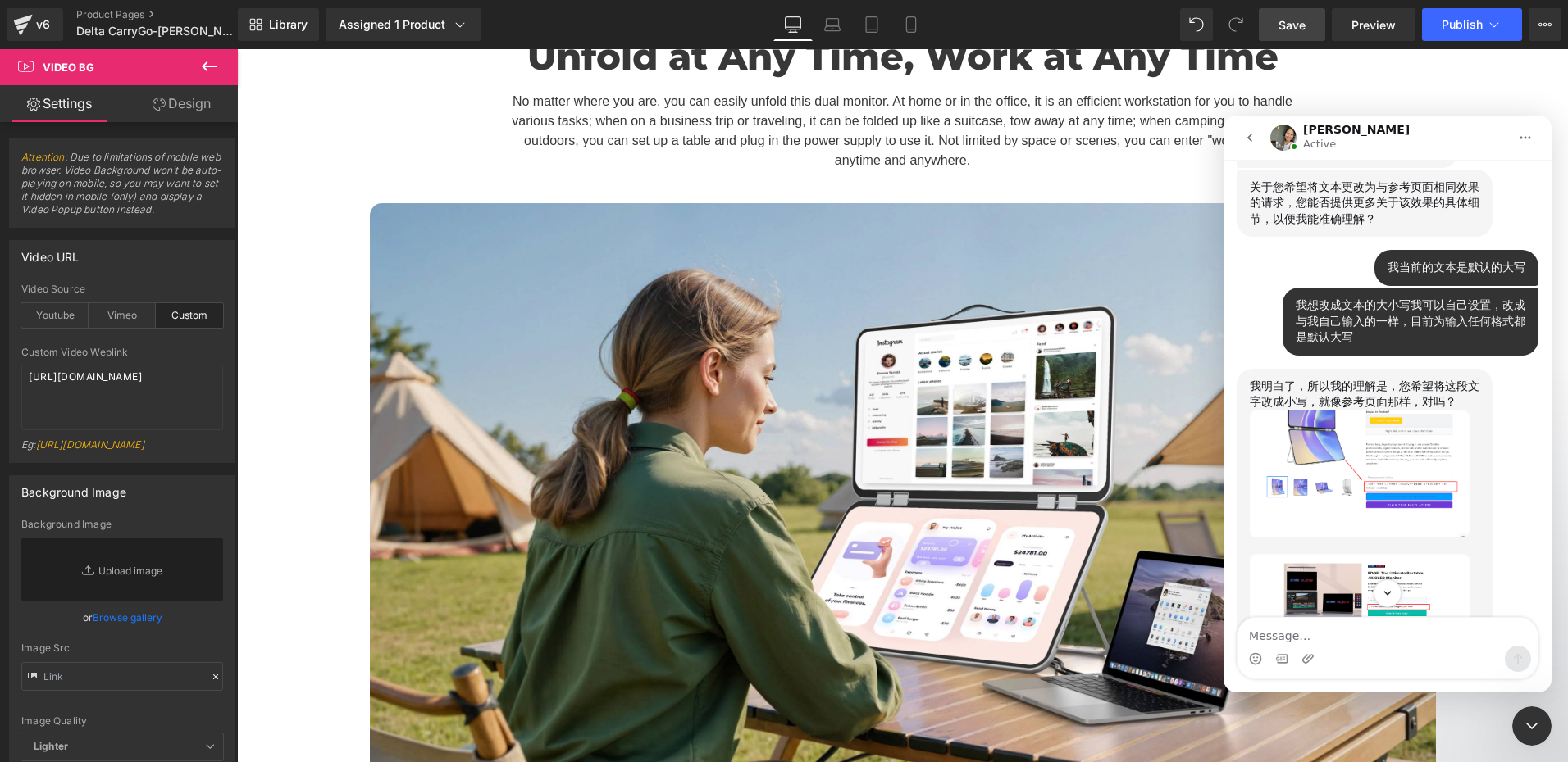
scroll to position [1066, 0]
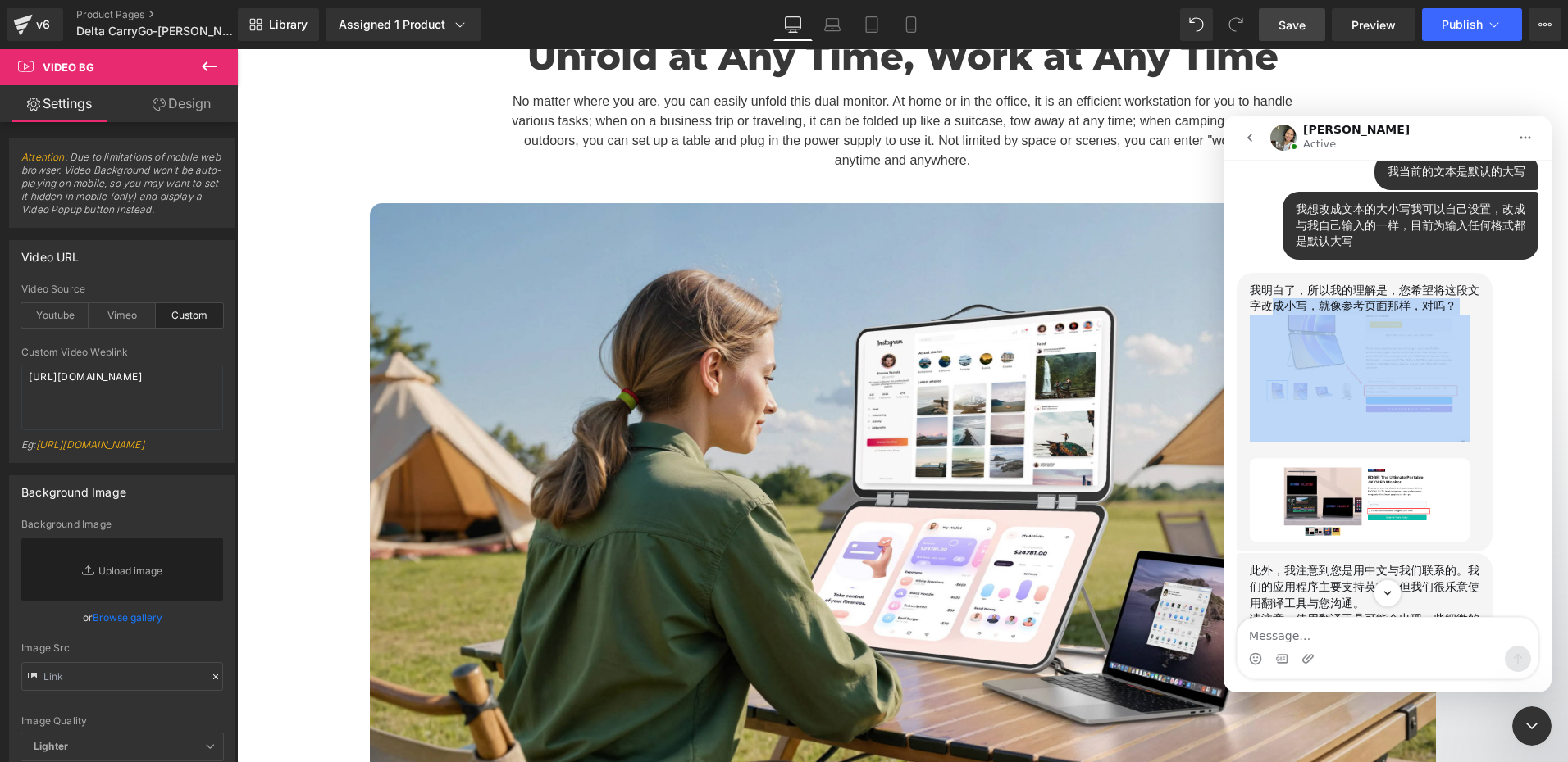
drag, startPoint x: 1270, startPoint y: 356, endPoint x: 1438, endPoint y: 362, distance: 168.1
click at [1438, 362] on div "我明白了，所以我的理解是，您希望将这段文字改成小写，就像参考页面那样，对吗？" at bounding box center [1364, 412] width 230 height 260
copy div "成小写，就像参考页面那样，对吗？"
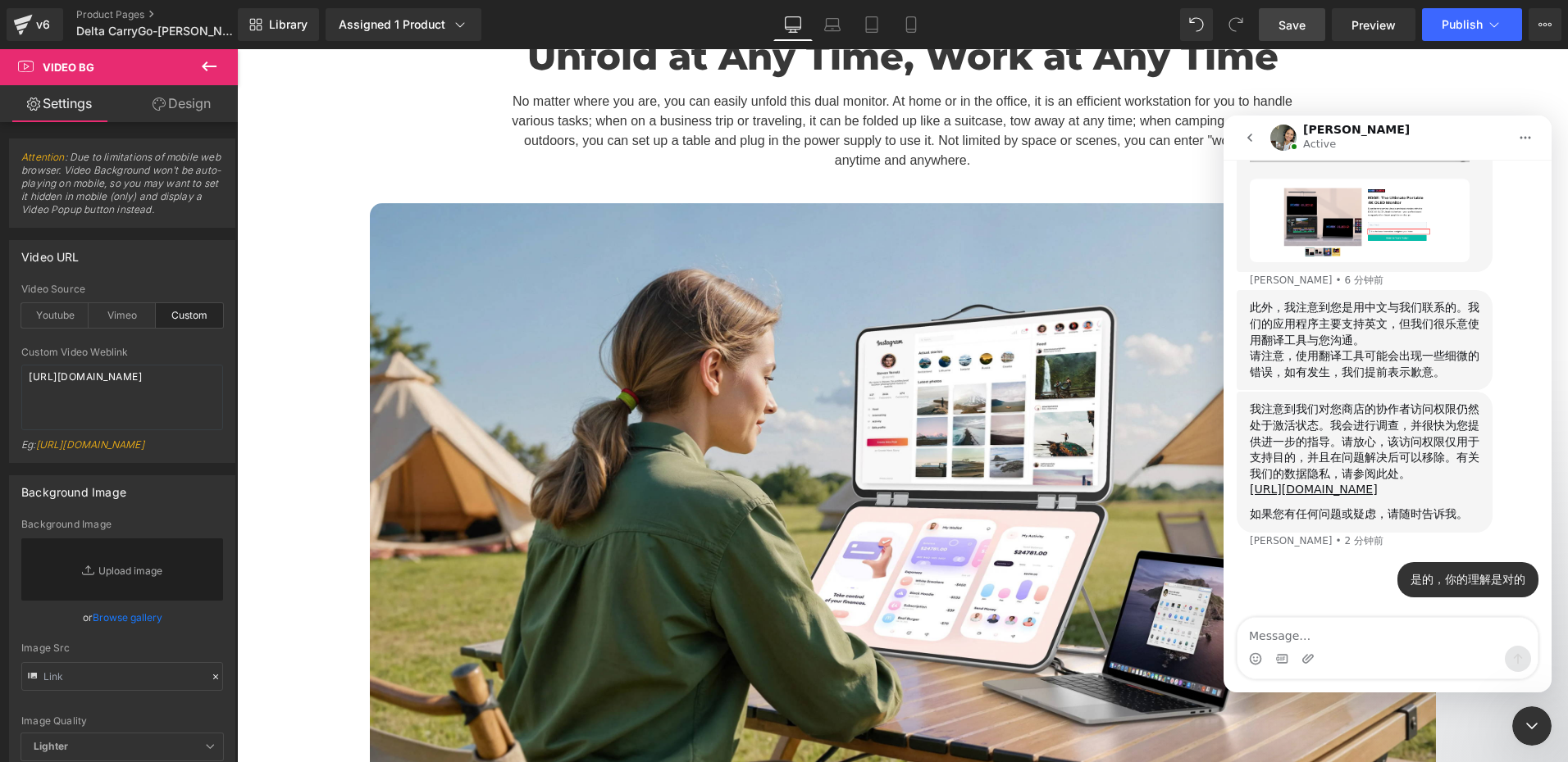
scroll to position [1410, 0]
click at [1529, 721] on icon "关闭 Intercom Messenger" at bounding box center [1532, 727] width 20 height 19
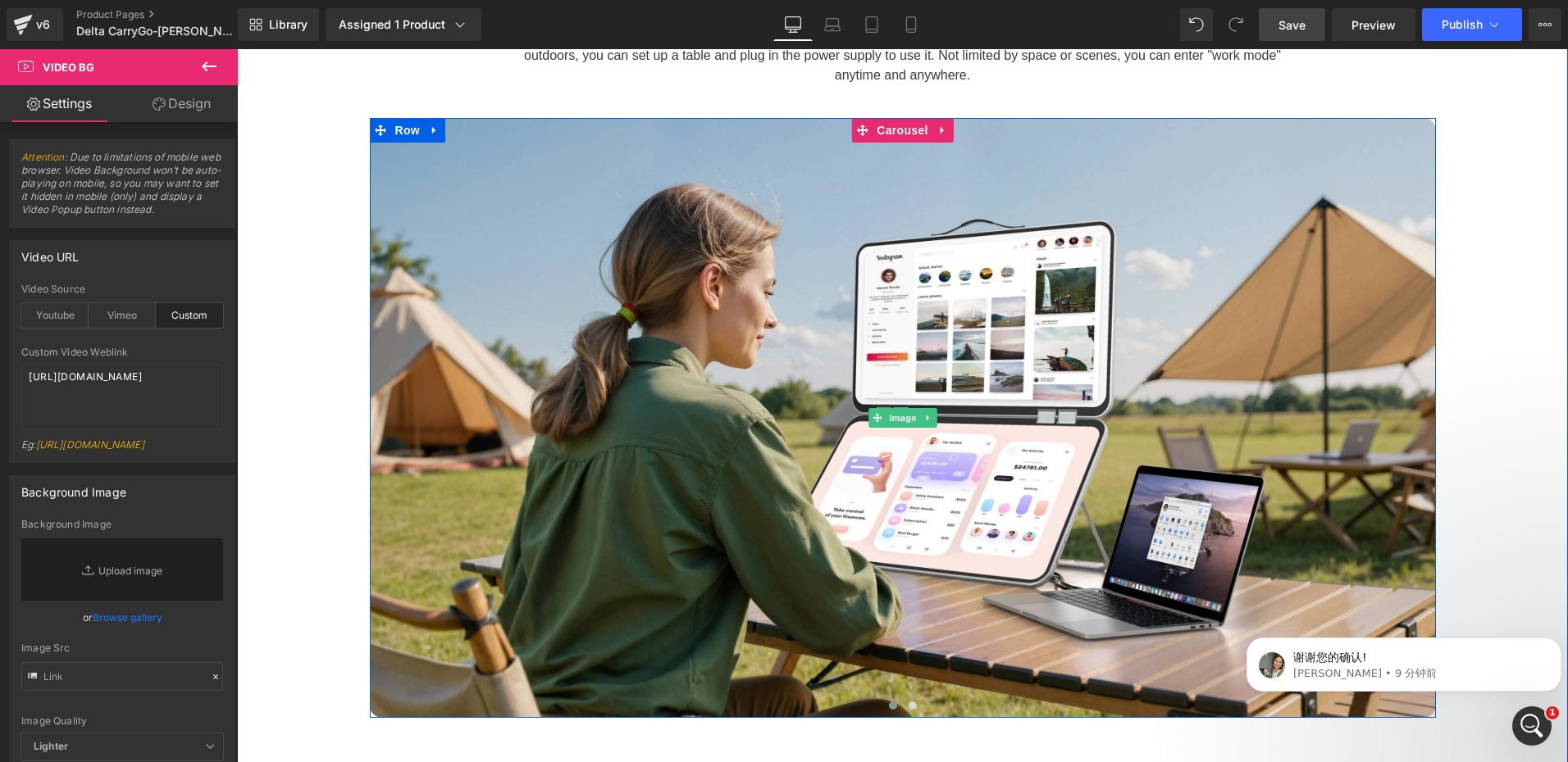
scroll to position [6148, 0]
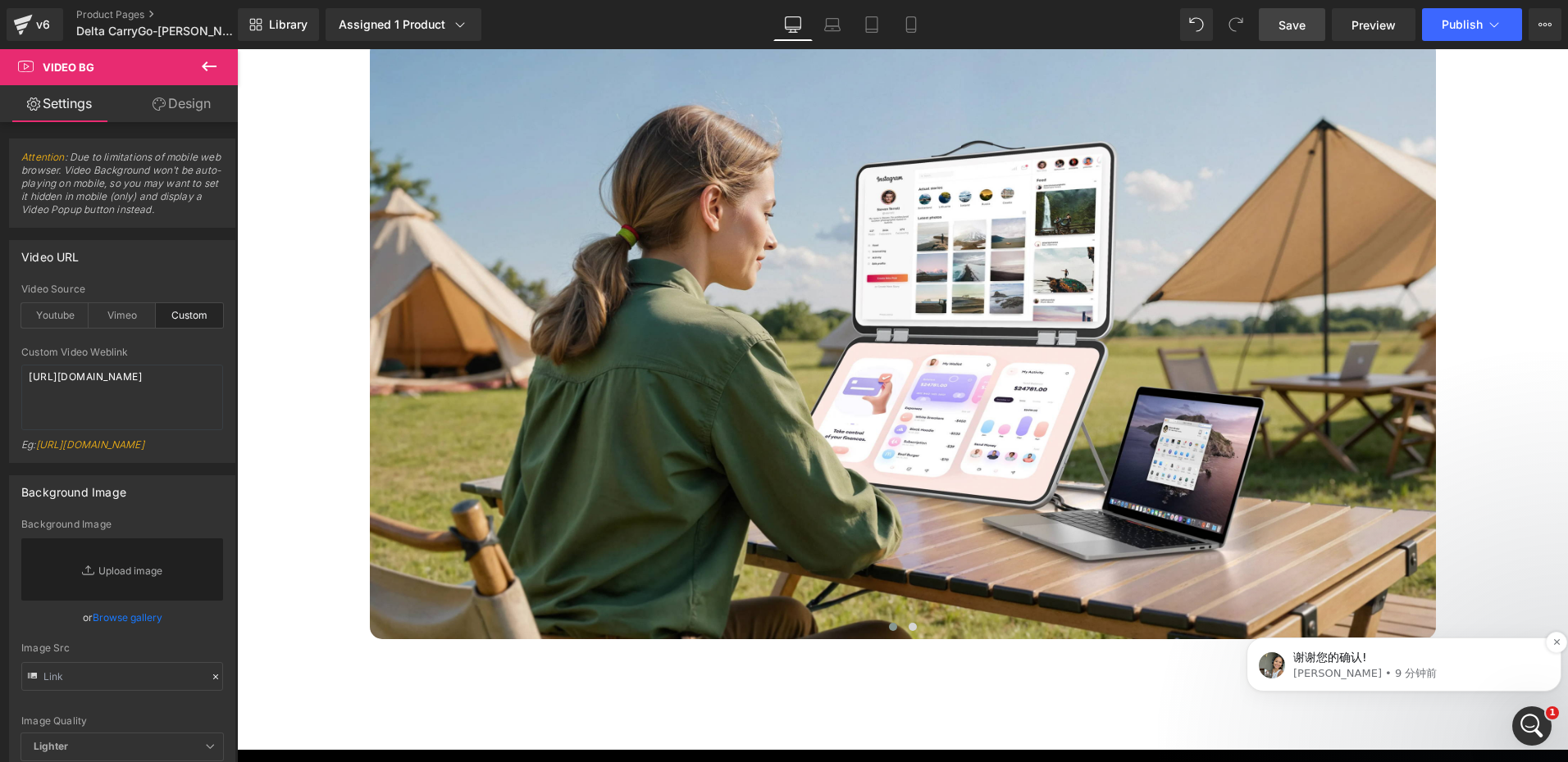
click at [1345, 663] on p "谢谢您的确认!" at bounding box center [1416, 658] width 247 height 17
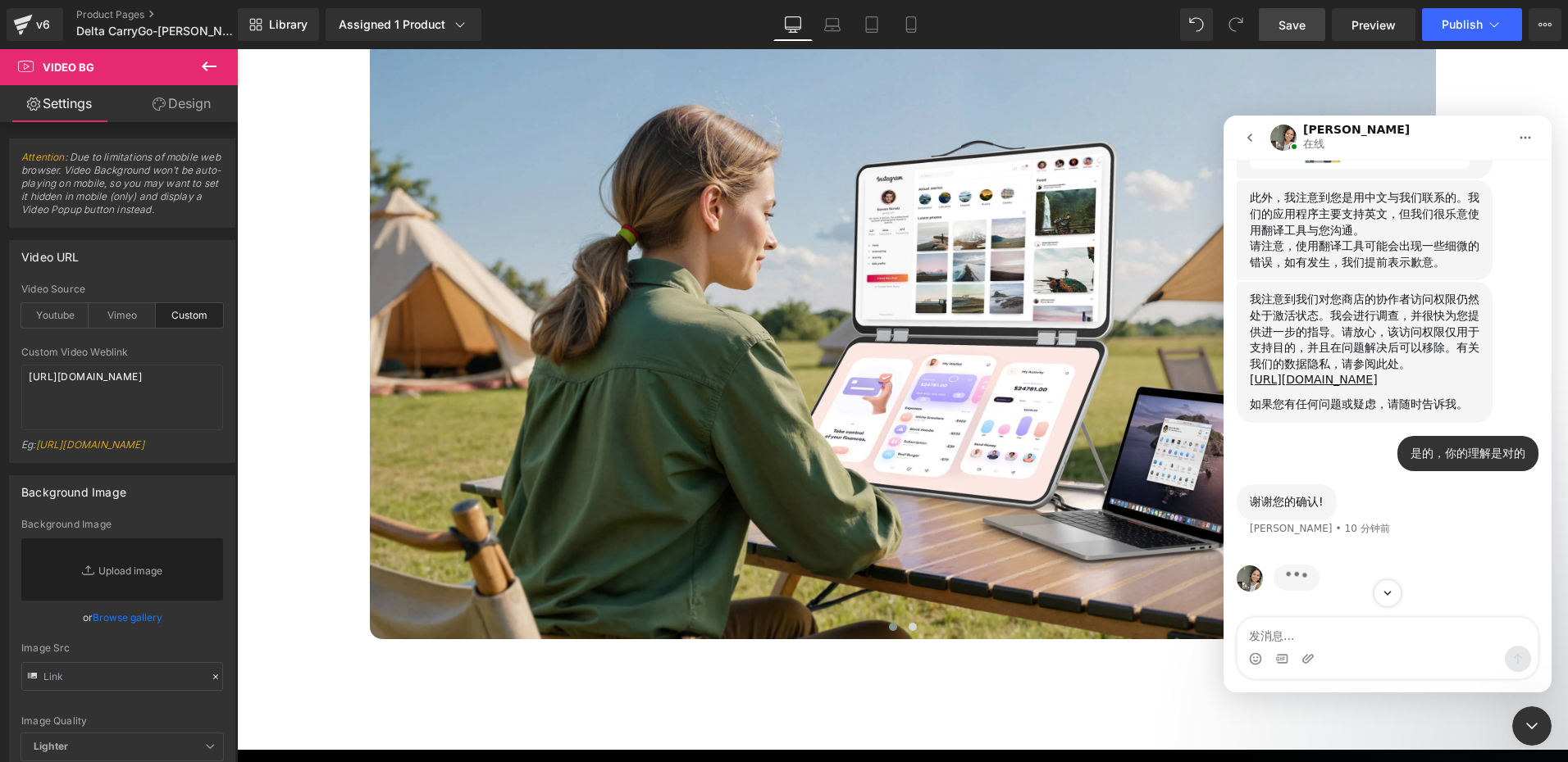
scroll to position [1440, 0]
click at [1307, 627] on textarea "发消息..." at bounding box center [1387, 632] width 300 height 27
type textarea "是"
type textarea "看"
click at [1375, 556] on div "正在键入" at bounding box center [1387, 587] width 301 height 63
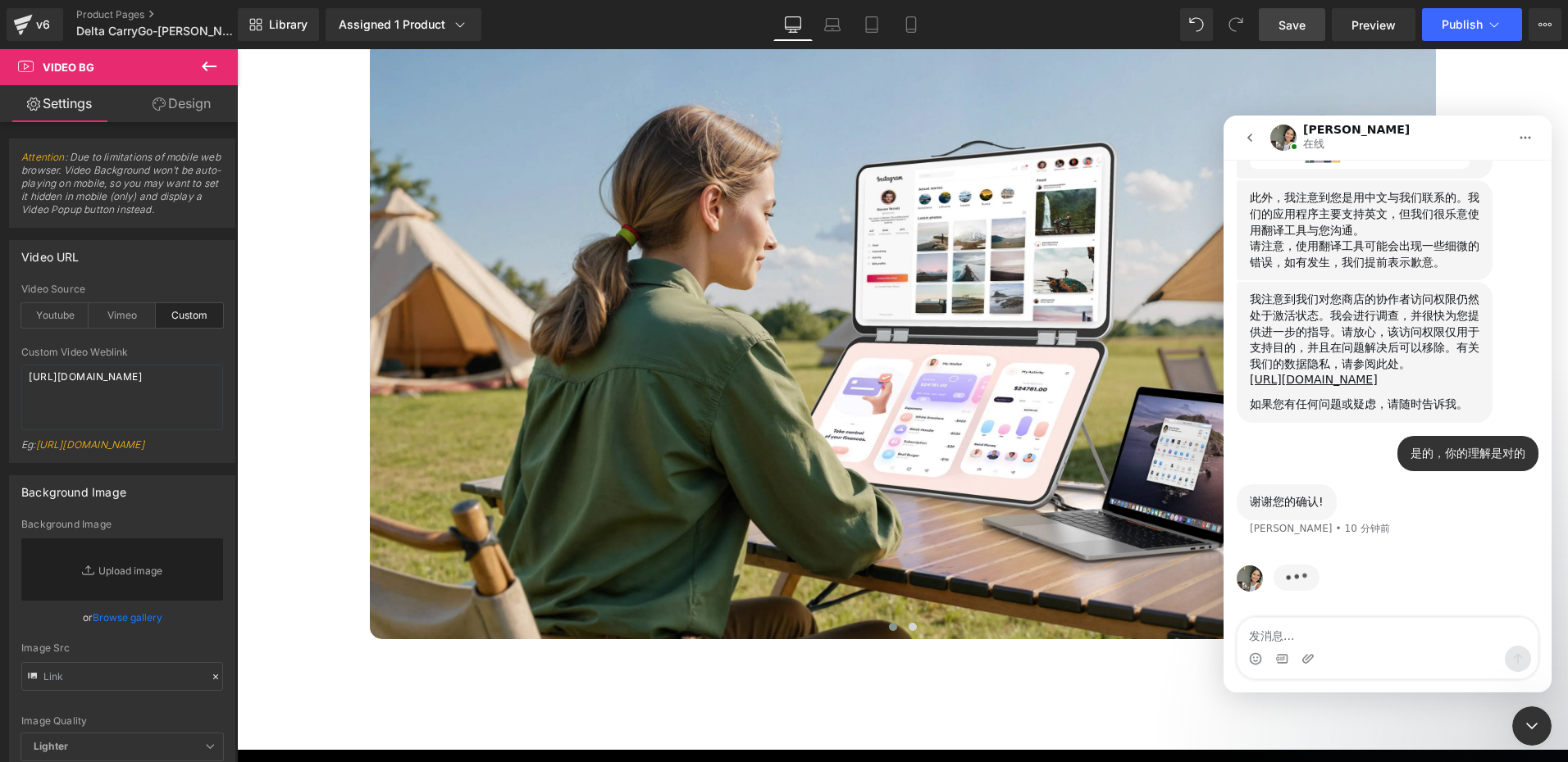
click at [1249, 584] on img "Intercom Messenger" at bounding box center [1250, 579] width 27 height 27
click at [1274, 636] on textarea "发消息..." at bounding box center [1387, 632] width 300 height 27
drag, startPoint x: 1254, startPoint y: 505, endPoint x: 1330, endPoint y: 499, distance: 76.2
click at [1330, 499] on div "谢谢您的确认! Zoe • 10 分钟前" at bounding box center [1286, 502] width 100 height 36
copy div "谢谢您的确认!"
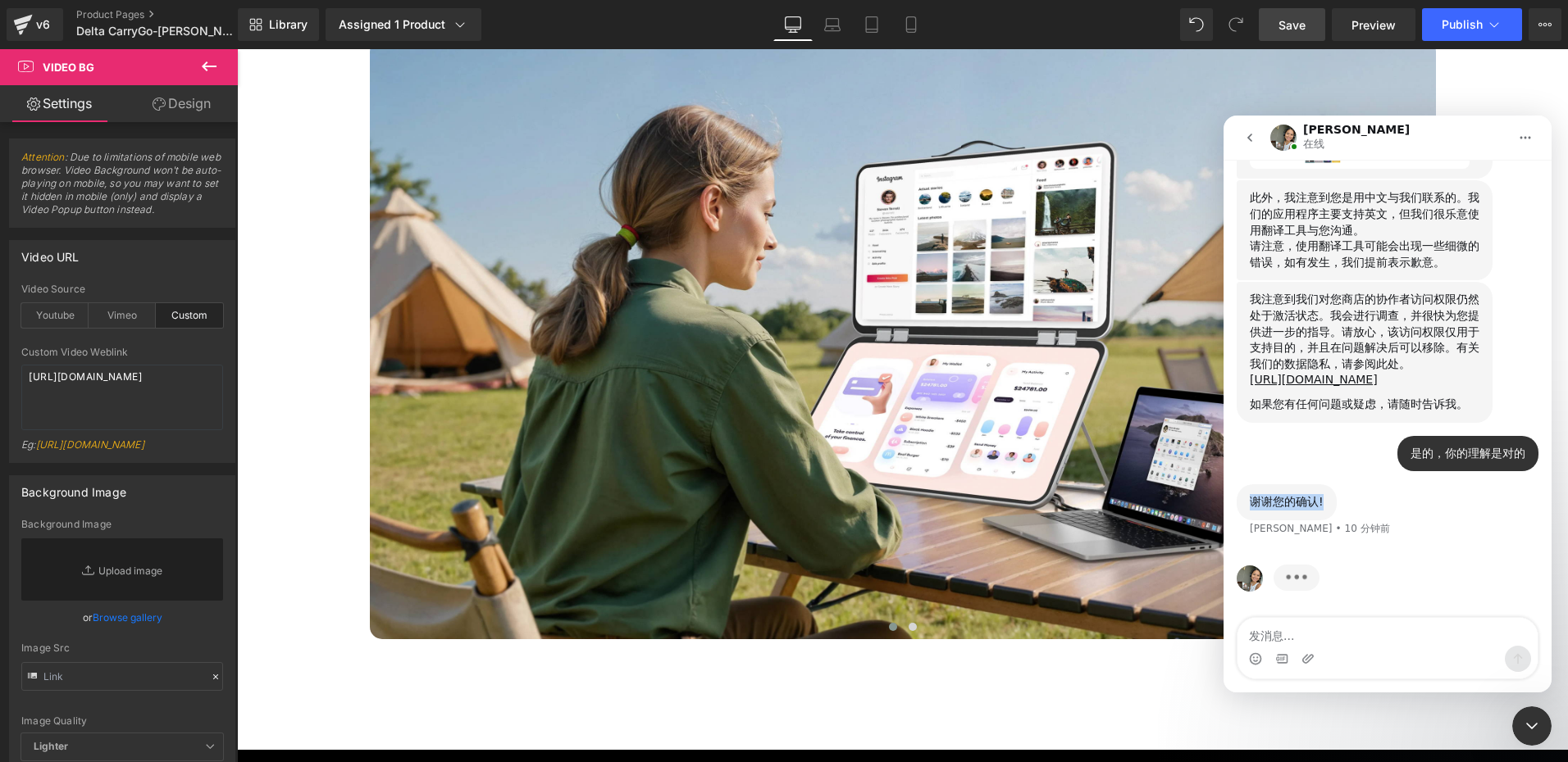
click at [1361, 549] on div "谢谢您的确认! Zoe • 10 分钟前" at bounding box center [1387, 520] width 301 height 72
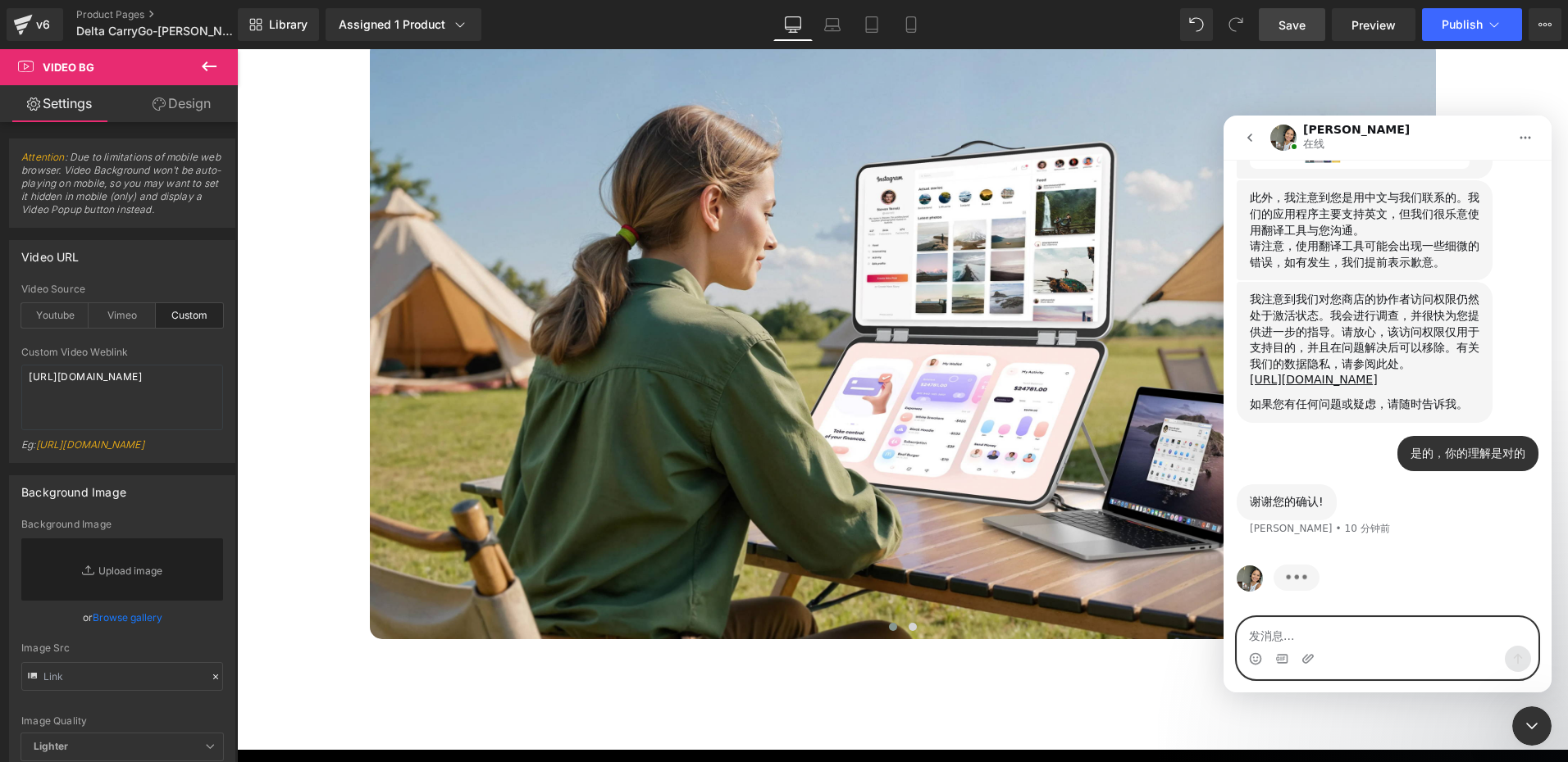
click at [1291, 633] on textarea "发消息..." at bounding box center [1387, 632] width 300 height 27
drag, startPoint x: 335, startPoint y: 415, endPoint x: 109, endPoint y: 367, distance: 231.0
click at [335, 415] on div at bounding box center [784, 356] width 1568 height 713
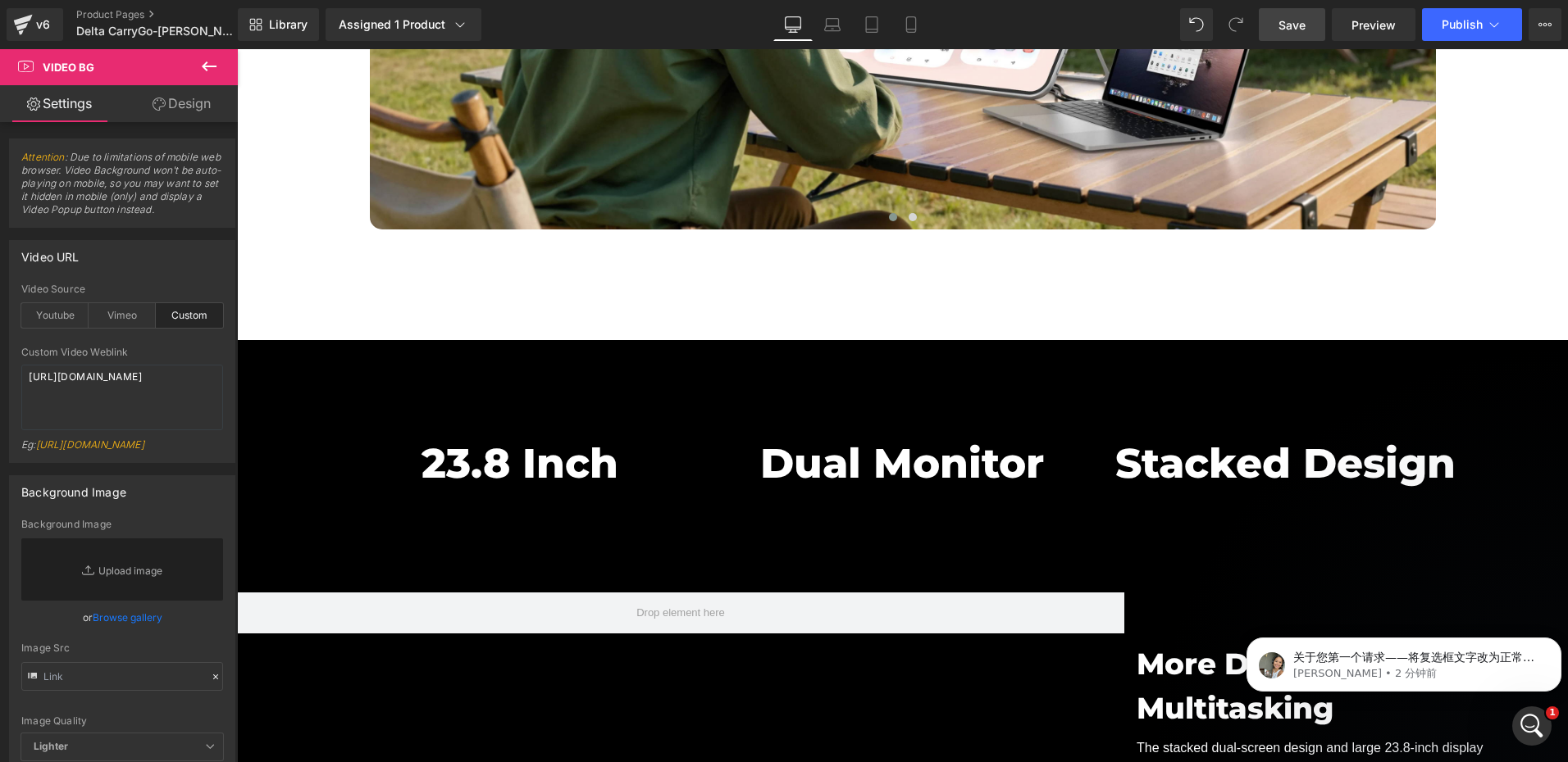
scroll to position [6885, 0]
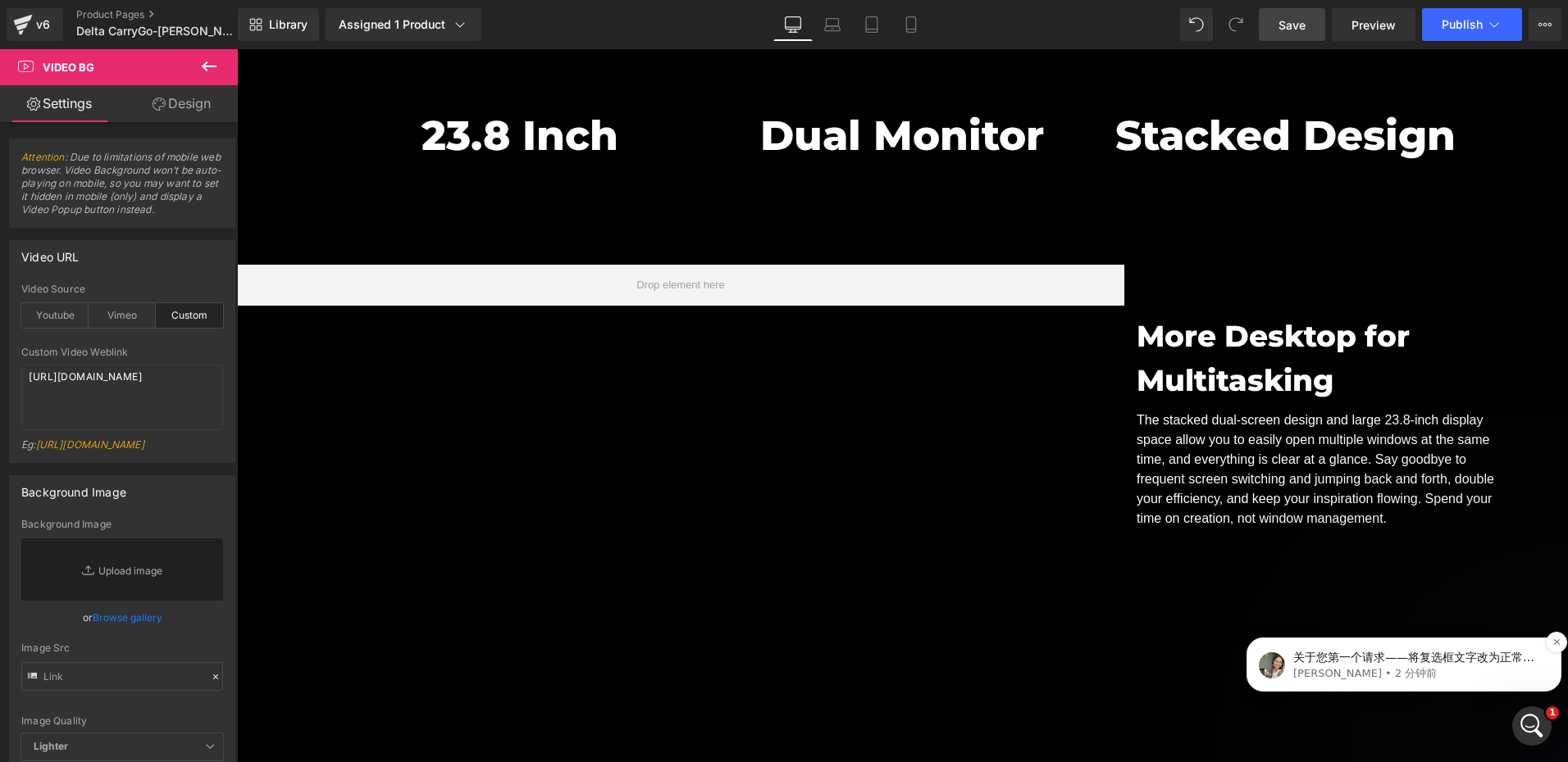
click at [1430, 657] on p "关于您第一个请求——将复选框文字改为正常大小写（大小写混合），我会将此问题转交给我们的技术团队进行进一步调查，并检查是否存在任何问题。 预计处理时间为几个小时…" at bounding box center [1416, 658] width 247 height 17
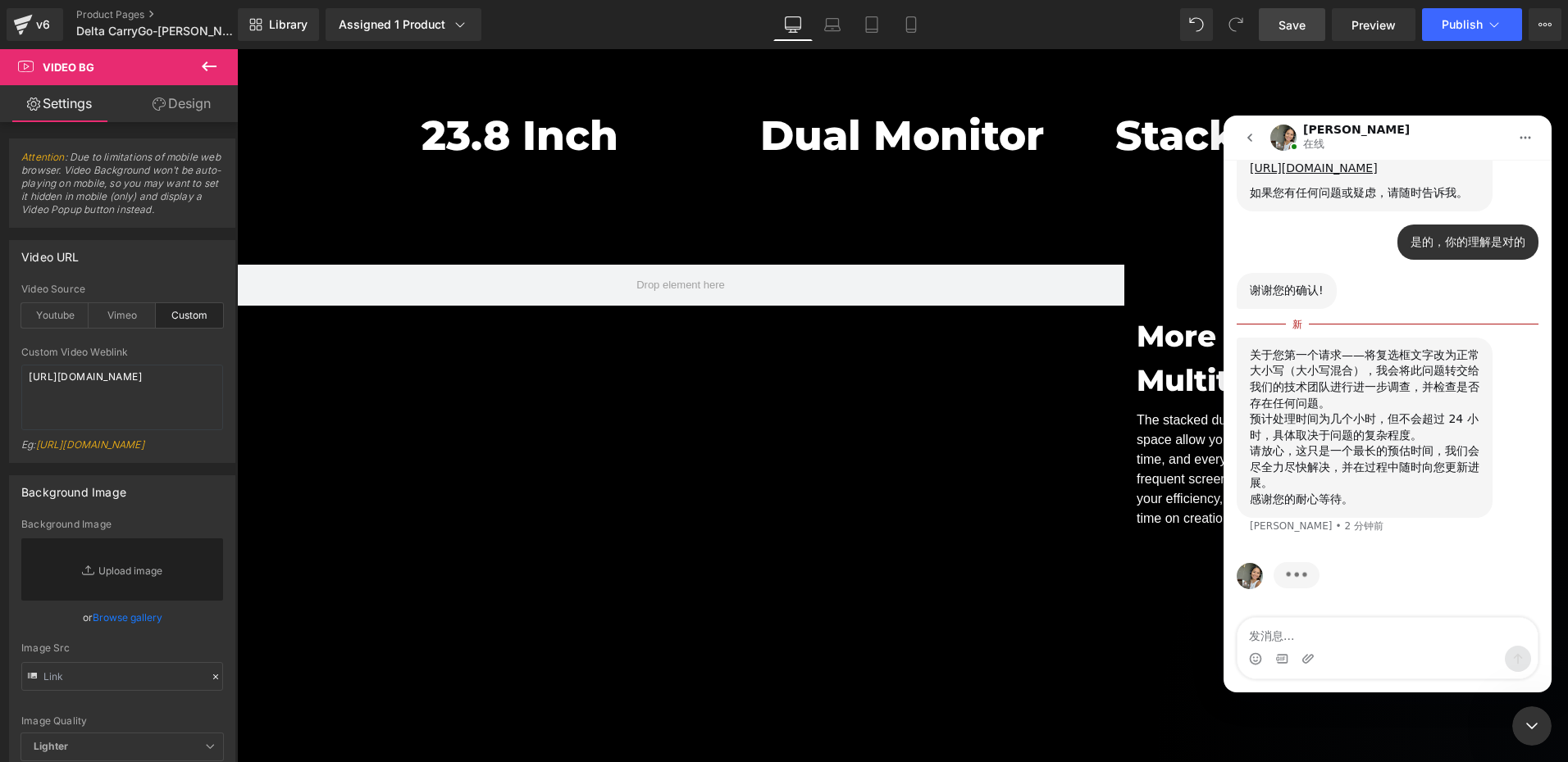
scroll to position [1649, 0]
drag, startPoint x: 1384, startPoint y: 374, endPoint x: 1414, endPoint y: 407, distance: 44.6
click at [1414, 407] on div "关于您第一个请求——将复选框文字改为正常大小写（大小写混合），我会将此问题转交给我们的技术团队进行进一步调查，并检查是否存在任何问题。" at bounding box center [1364, 379] width 230 height 64
copy div "我会将此问题转交给我们的技术团队进行进一步调查，并检查是否存在任何问题。"
click at [1289, 439] on div "预计处理时间为几个小时，但不会超过 24 小时，具体取决于问题的复杂程度。" at bounding box center [1364, 427] width 230 height 32
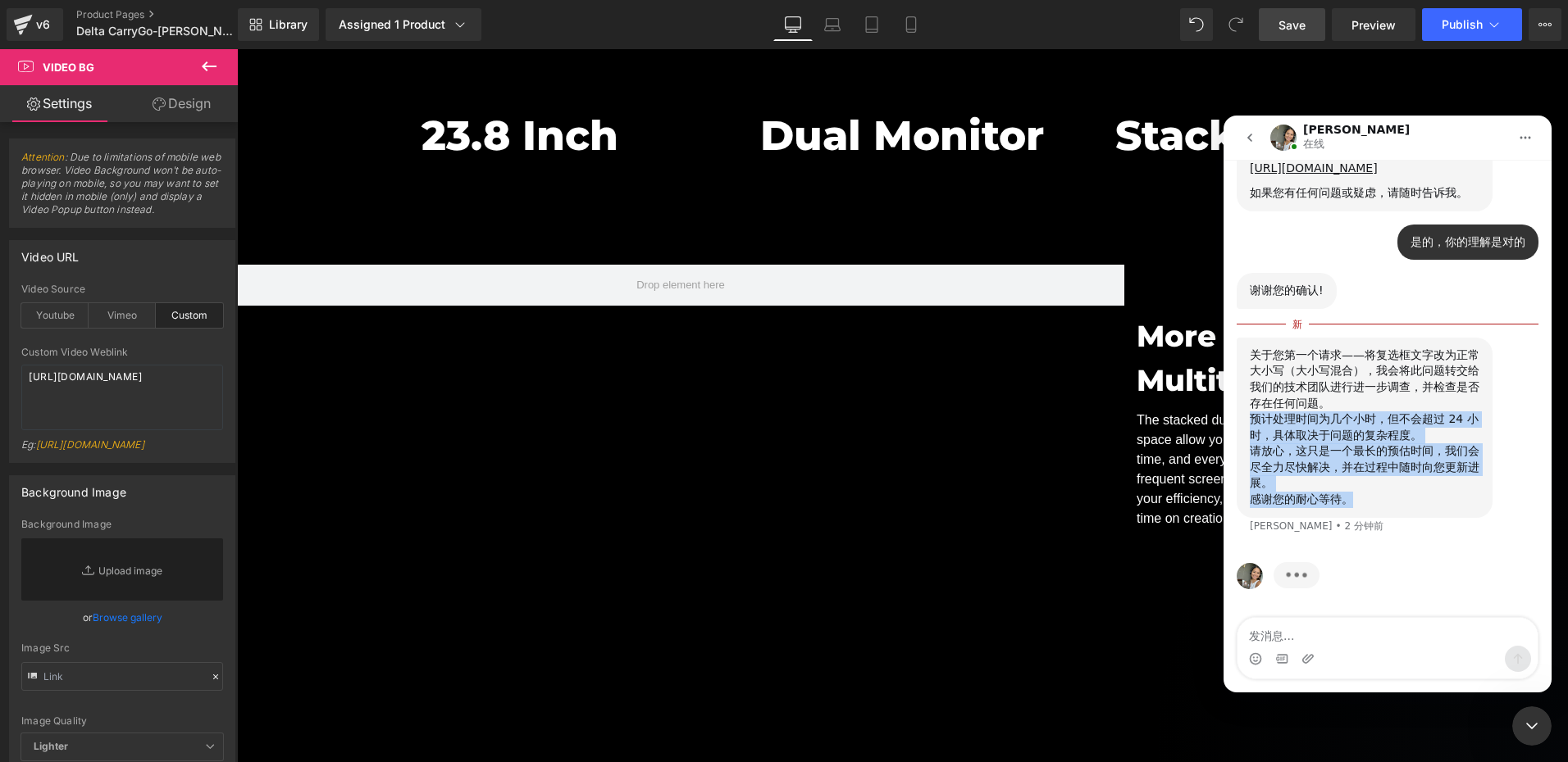
drag, startPoint x: 1254, startPoint y: 419, endPoint x: 1430, endPoint y: 512, distance: 199.1
click at [1430, 512] on div "关于您第一个请求——将复选框文字改为正常大小写（大小写混合），我会将此问题转交给我们的技术团队进行进一步调查，并检查是否存在任何问题。 预计处理时间为几个小时…" at bounding box center [1364, 428] width 256 height 181
copy div "预计处理时间为几个小时，但不会超过 24 小时，具体取决于问题的复杂程度。 请放心，这只是一个最长的预估时间，我们会尽全力尽快解决，并在过程中随时向您更新进展…"
click at [1307, 455] on div "请放心，这只是一个最长的预估时间，我们会尽全力尽快解决，并在过程中随时向您更新进展。" at bounding box center [1364, 467] width 230 height 49
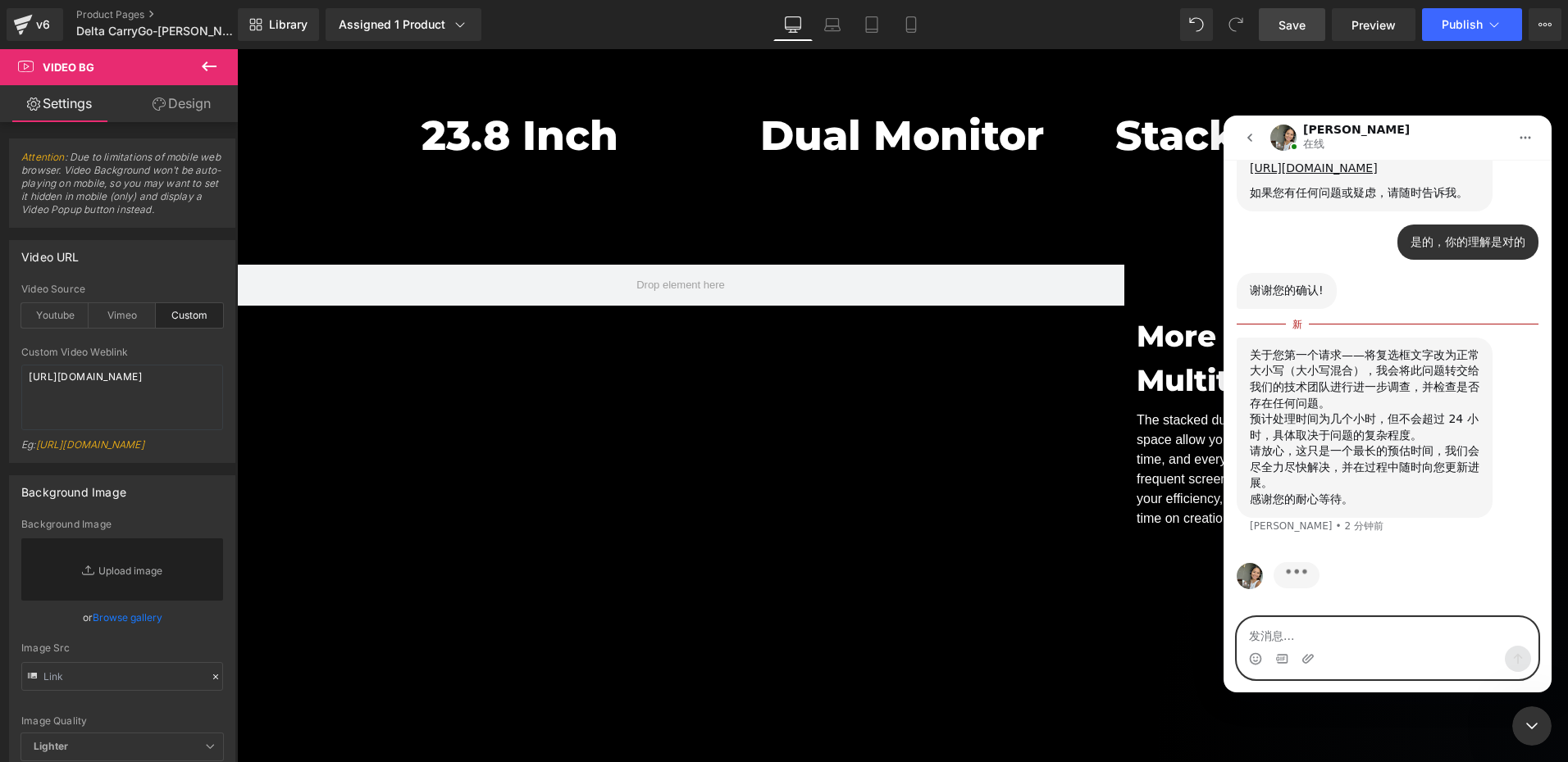
click at [1290, 633] on textarea "发消息..." at bounding box center [1387, 632] width 300 height 27
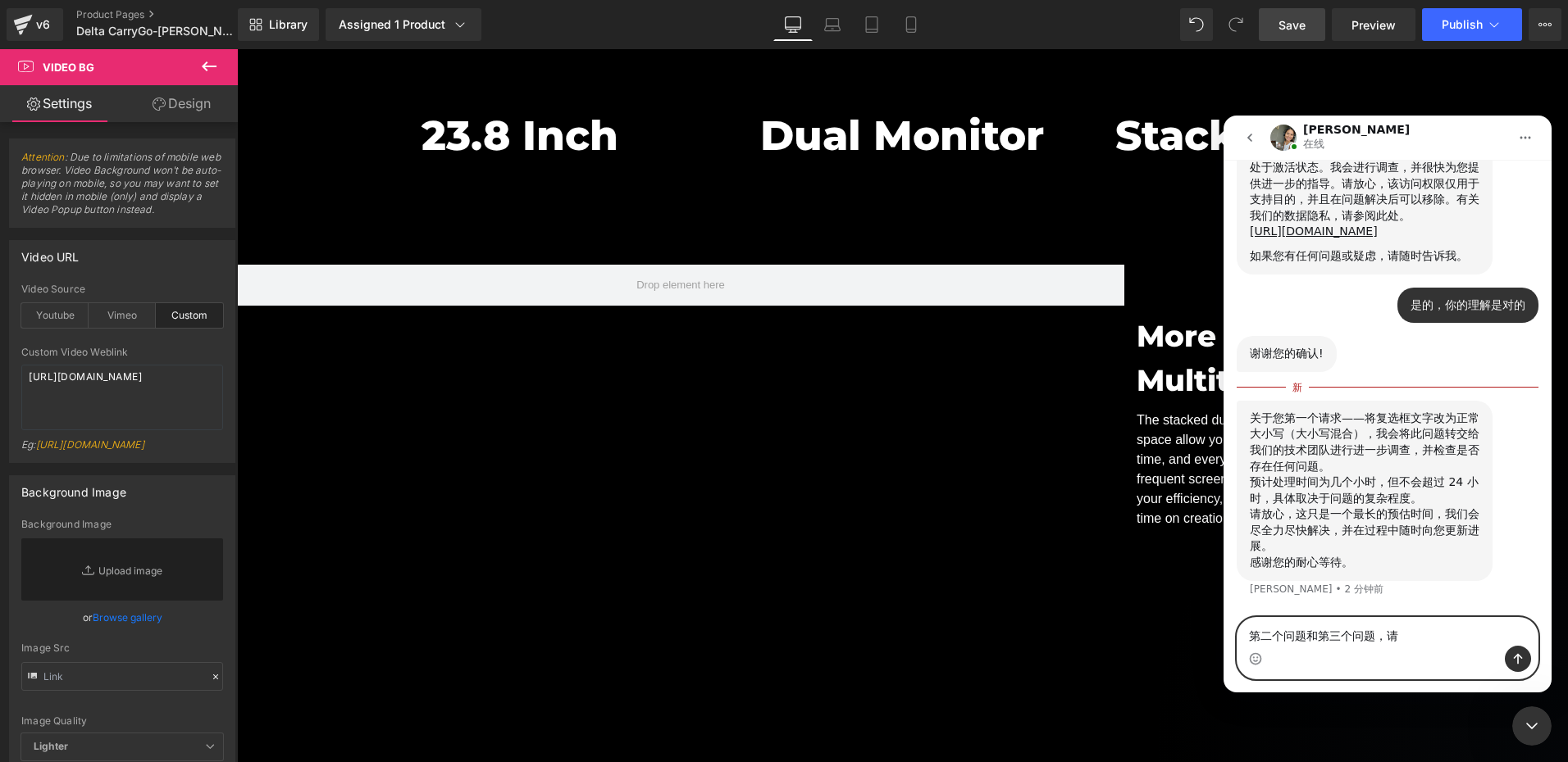
scroll to position [1586, 0]
type textarea "第二个问题和第三个问题，也请帮忙解决"
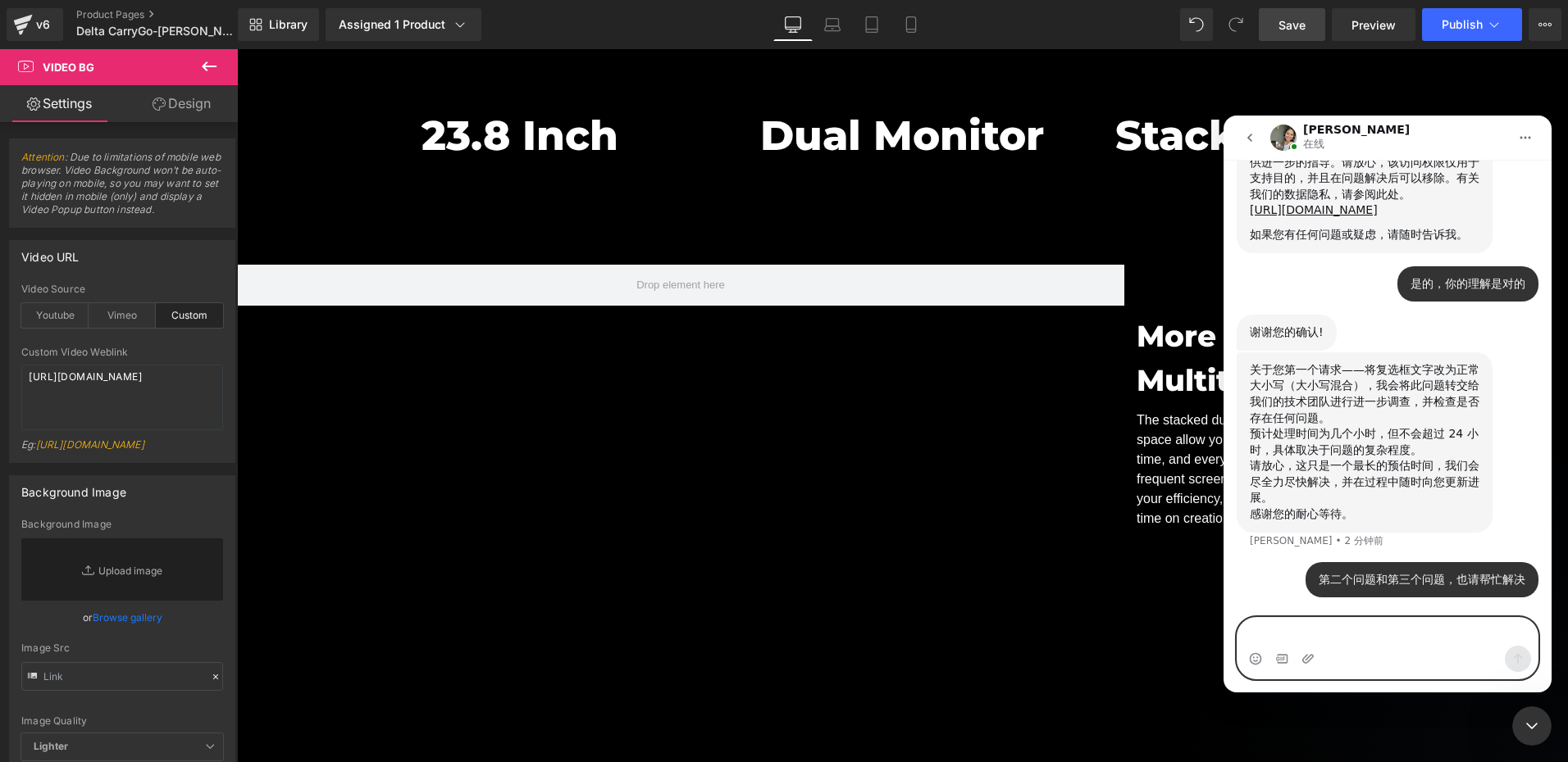
type textarea "是"
click at [1320, 634] on textarea "发消息..." at bounding box center [1387, 632] width 300 height 27
type textarea "死"
type textarea "可"
click at [1319, 632] on textarea "可以提交" at bounding box center [1387, 632] width 300 height 27
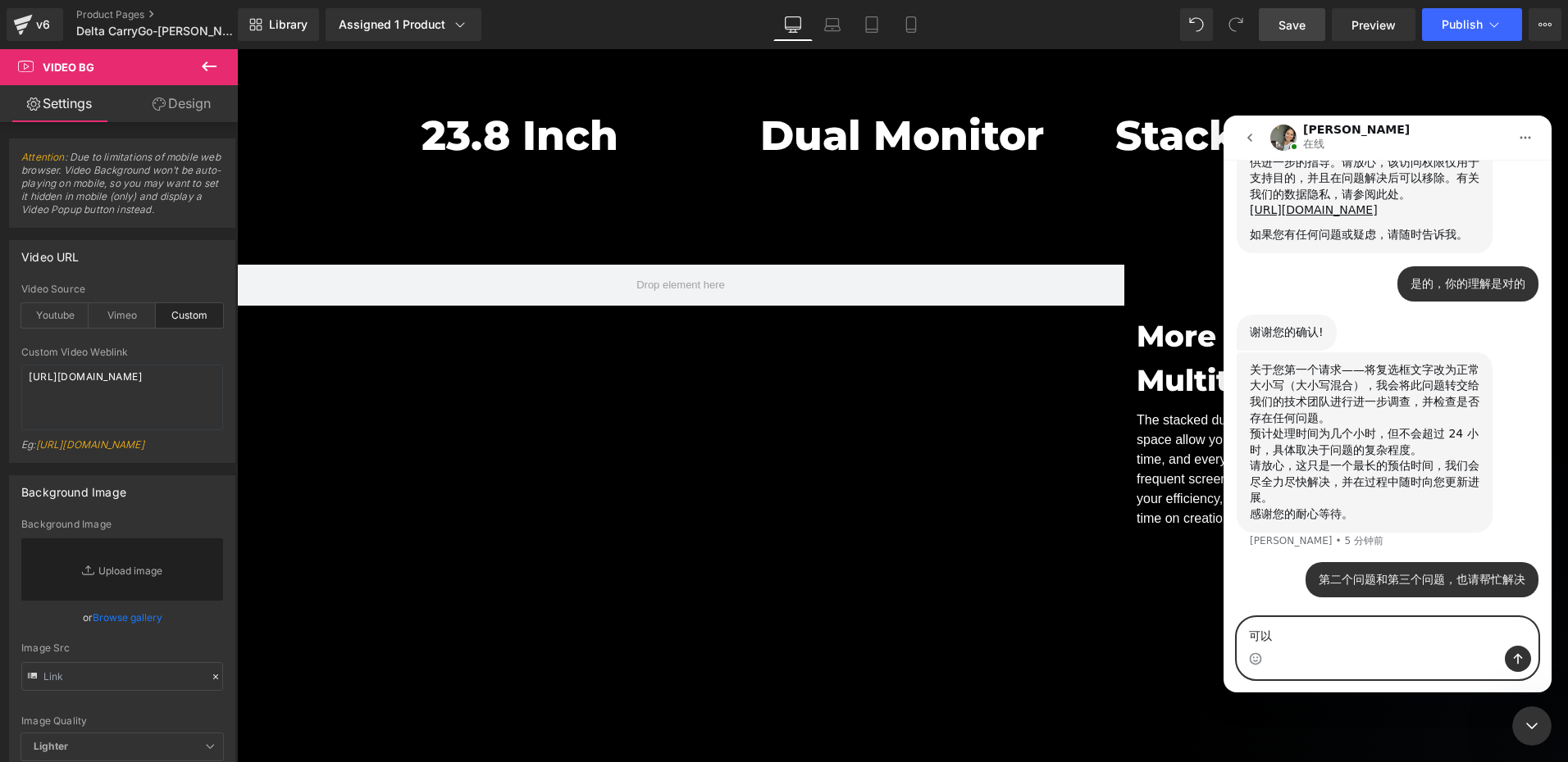
type textarea "可"
type textarea "请帮忙解决"
click at [1085, 434] on div at bounding box center [784, 356] width 1568 height 713
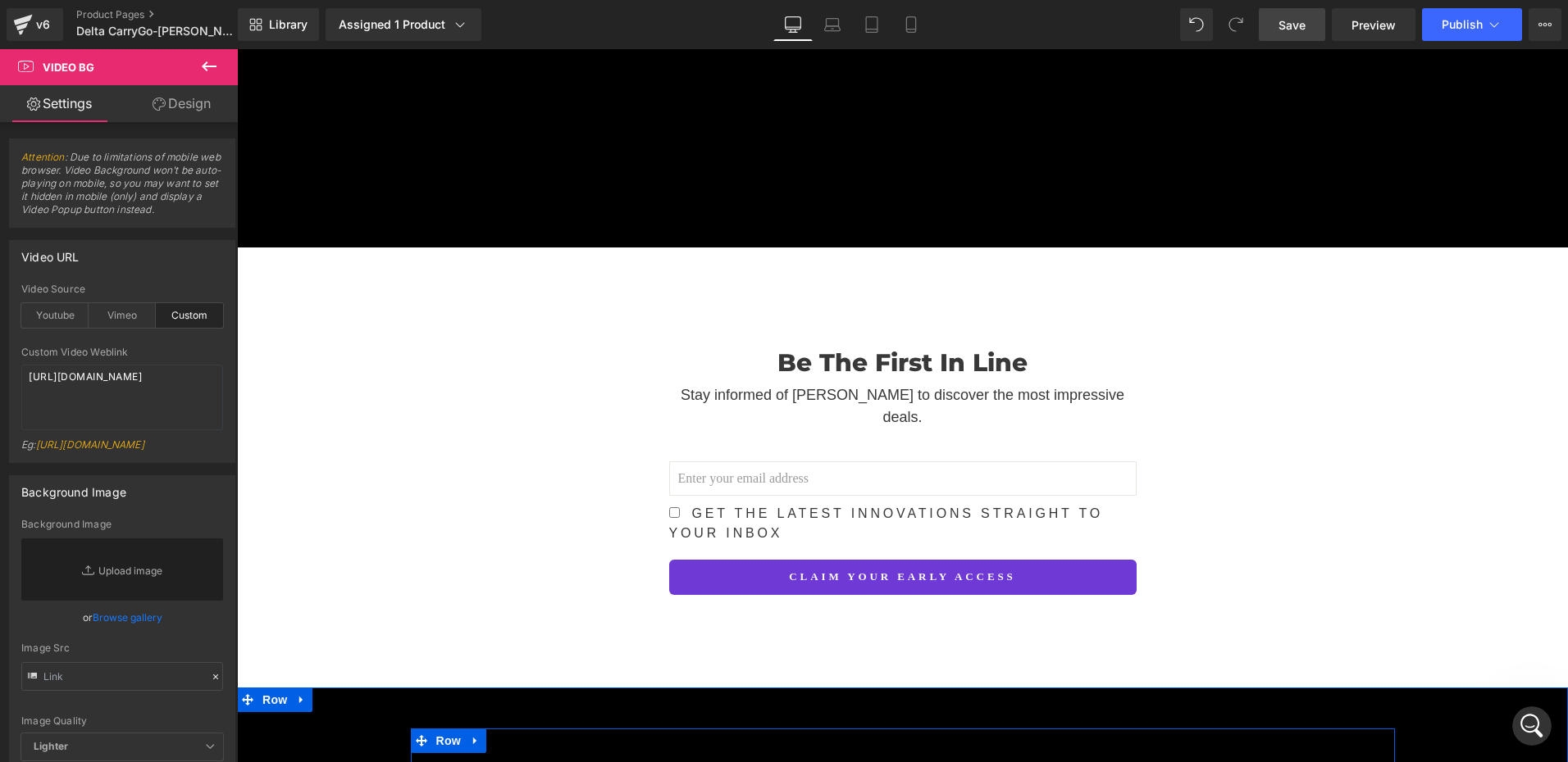
scroll to position [7460, 0]
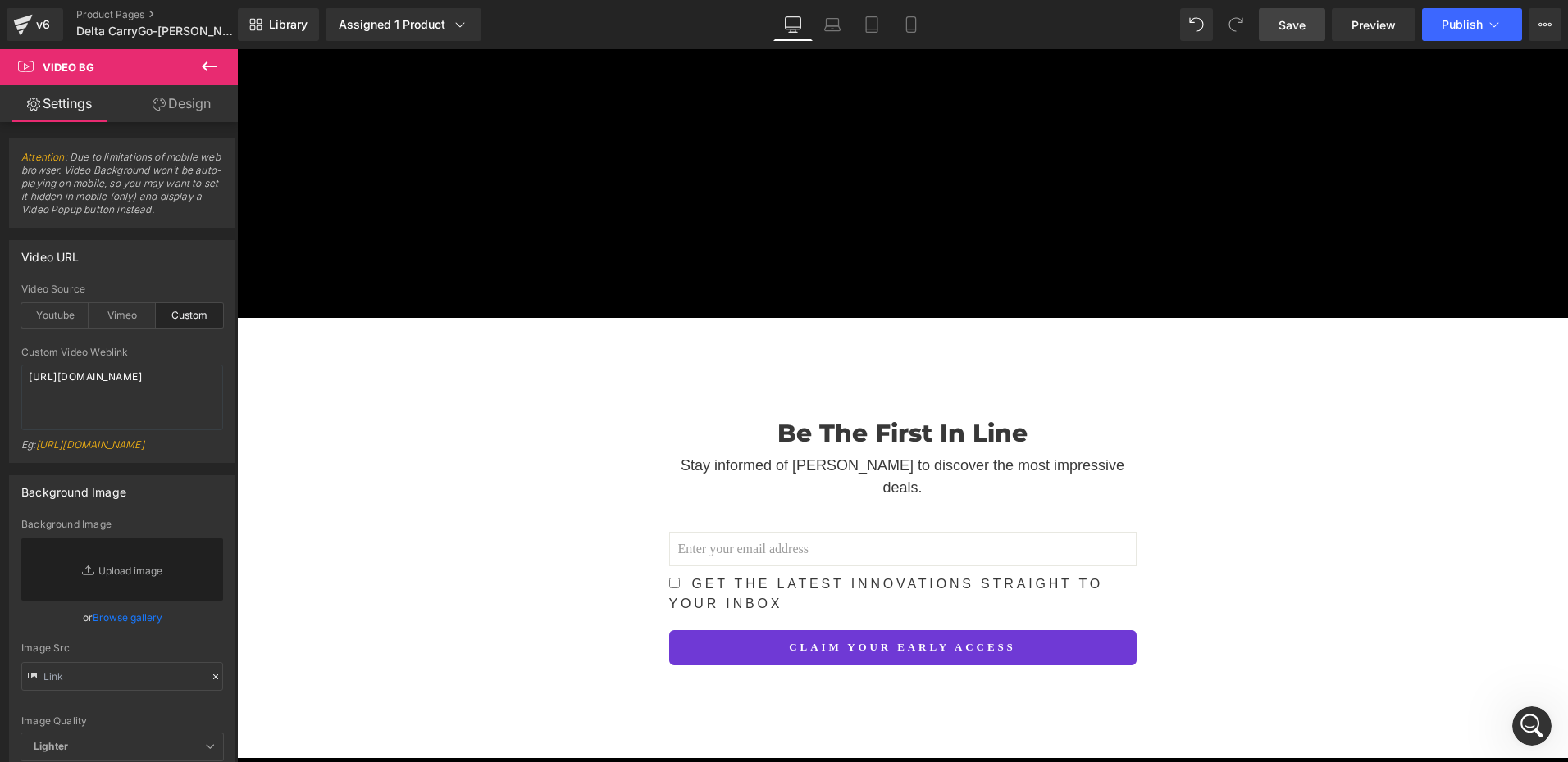
click at [1539, 741] on div "打开 Intercom Messenger" at bounding box center [1532, 726] width 54 height 54
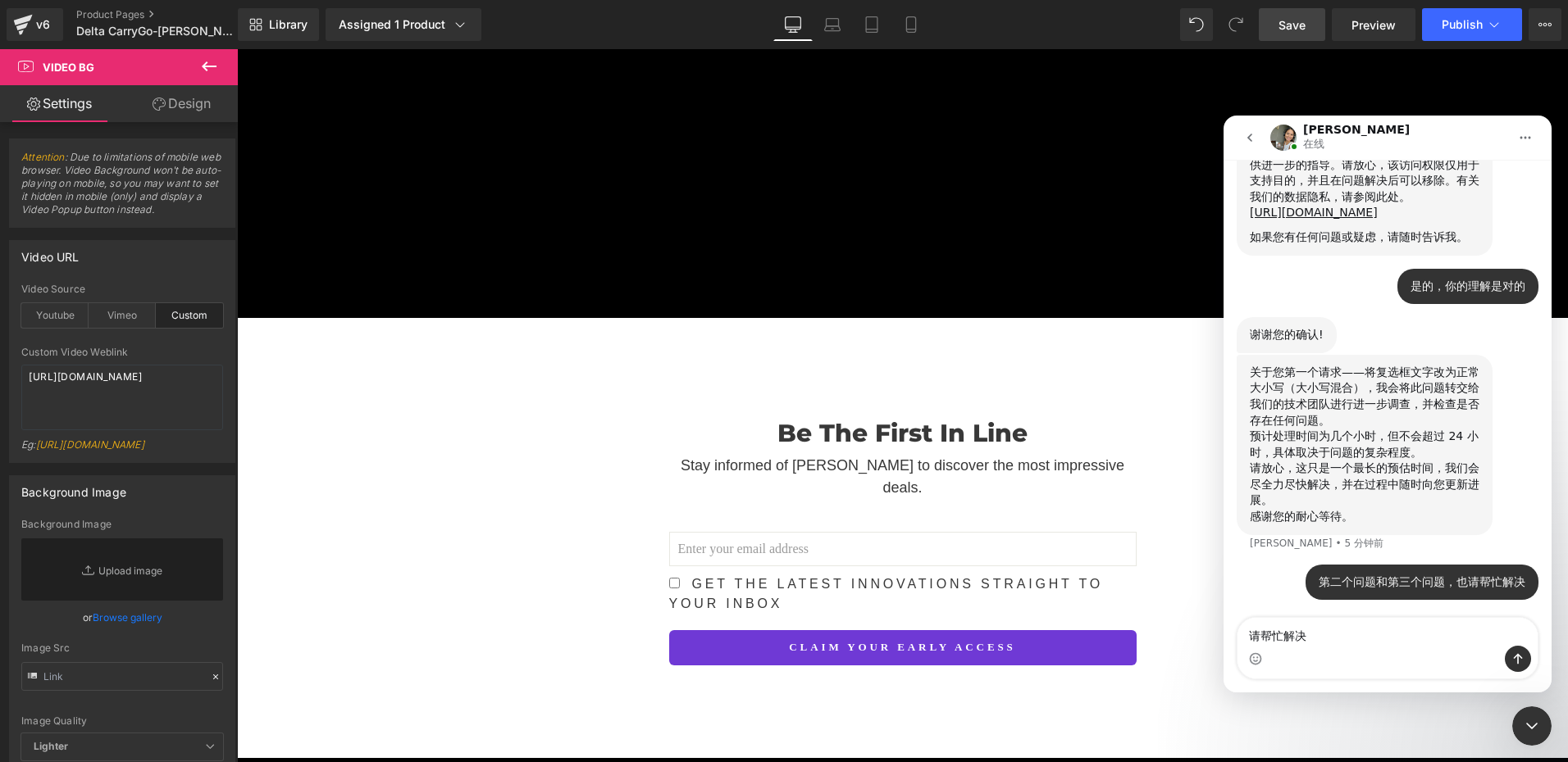
scroll to position [1608, 0]
click at [1330, 626] on textarea "请帮忙解决" at bounding box center [1387, 632] width 300 height 27
type textarea "请"
drag, startPoint x: 1540, startPoint y: 724, endPoint x: 1541, endPoint y: 733, distance: 9.1
click at [1540, 724] on icon "关闭 Intercom Messenger" at bounding box center [1532, 727] width 20 height 19
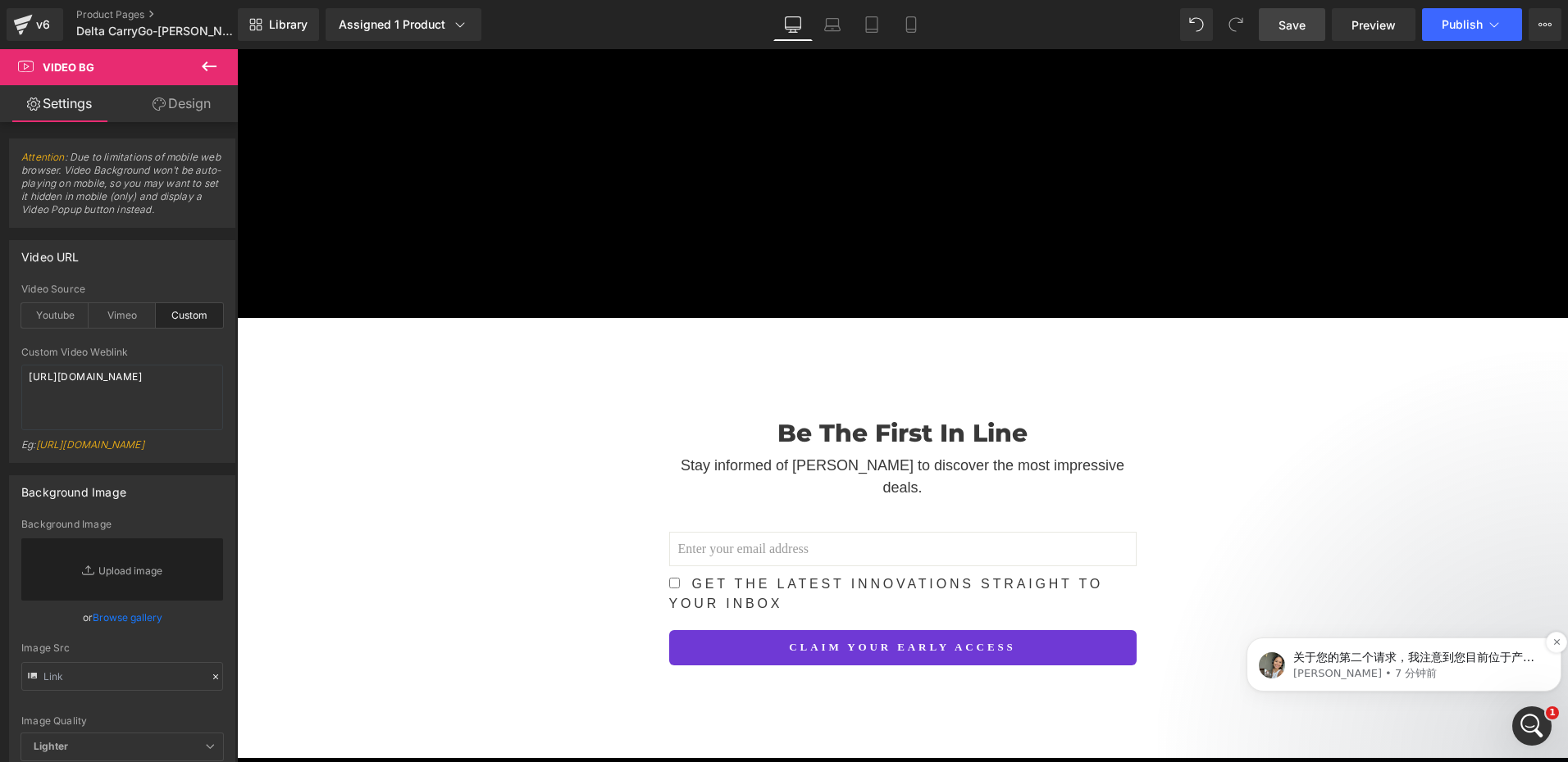
scroll to position [1817, 0]
click at [1391, 654] on p "关于您的第二个请求，我注意到您目前位于产品页面，并且该按钮位于产品元素内，功能是作为“加入购物车”按钮。 这意味着在填写电子邮件并点击“订阅”后，它会将您重定…" at bounding box center [1416, 658] width 247 height 17
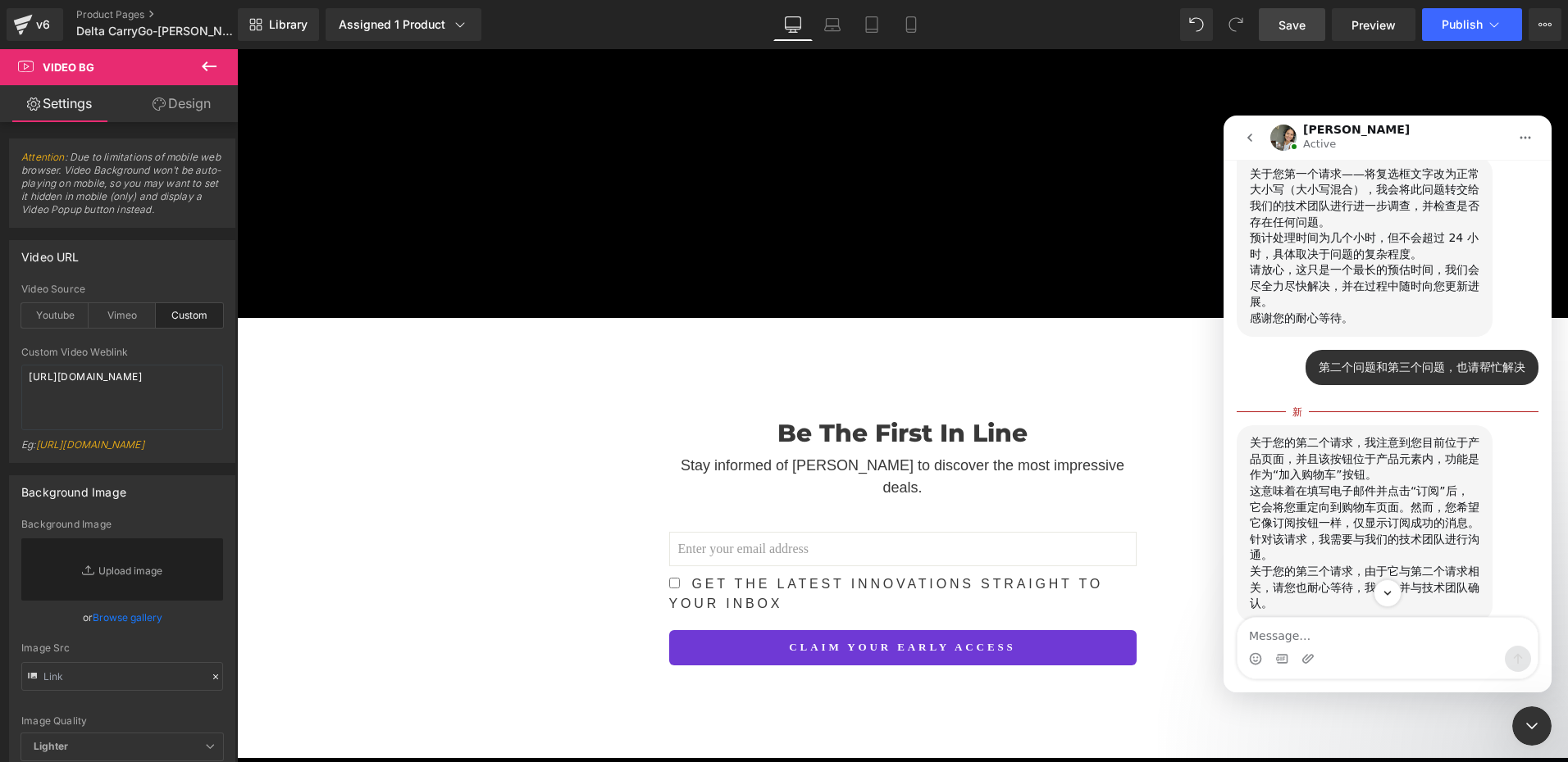
scroll to position [1909, 0]
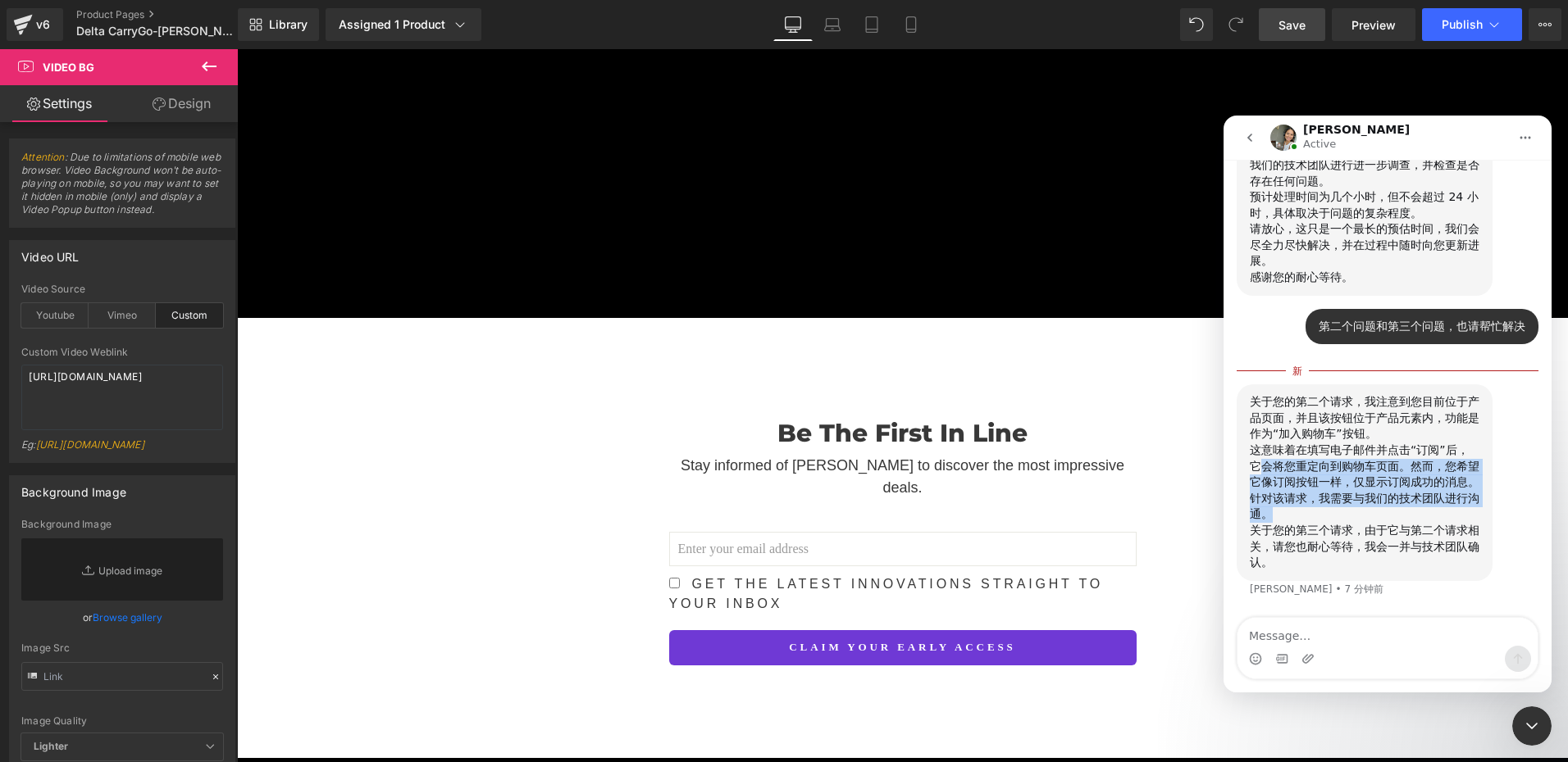
drag, startPoint x: 1254, startPoint y: 466, endPoint x: 1375, endPoint y: 520, distance: 132.5
click at [1375, 520] on div "关于您的第二个请求，我注意到您目前位于产品页面，并且该按钮位于产品元素内，功能是作为“加入购物车”按钮。 这意味着在填写电子邮件并点击“订阅”后，它会将您重定…" at bounding box center [1364, 483] width 230 height 177
copy div "会将您重定向到购物车页面。然而，您希望它像订阅按钮一样，仅显示订阅成功的消息。 针对该请求，我需要与我们的技术团队进行沟通。"
click at [1282, 544] on div "关于您的第三个请求，由于它与第二个请求相关，请您也耐心等待，我会一并与技术团队确认。" at bounding box center [1364, 547] width 230 height 49
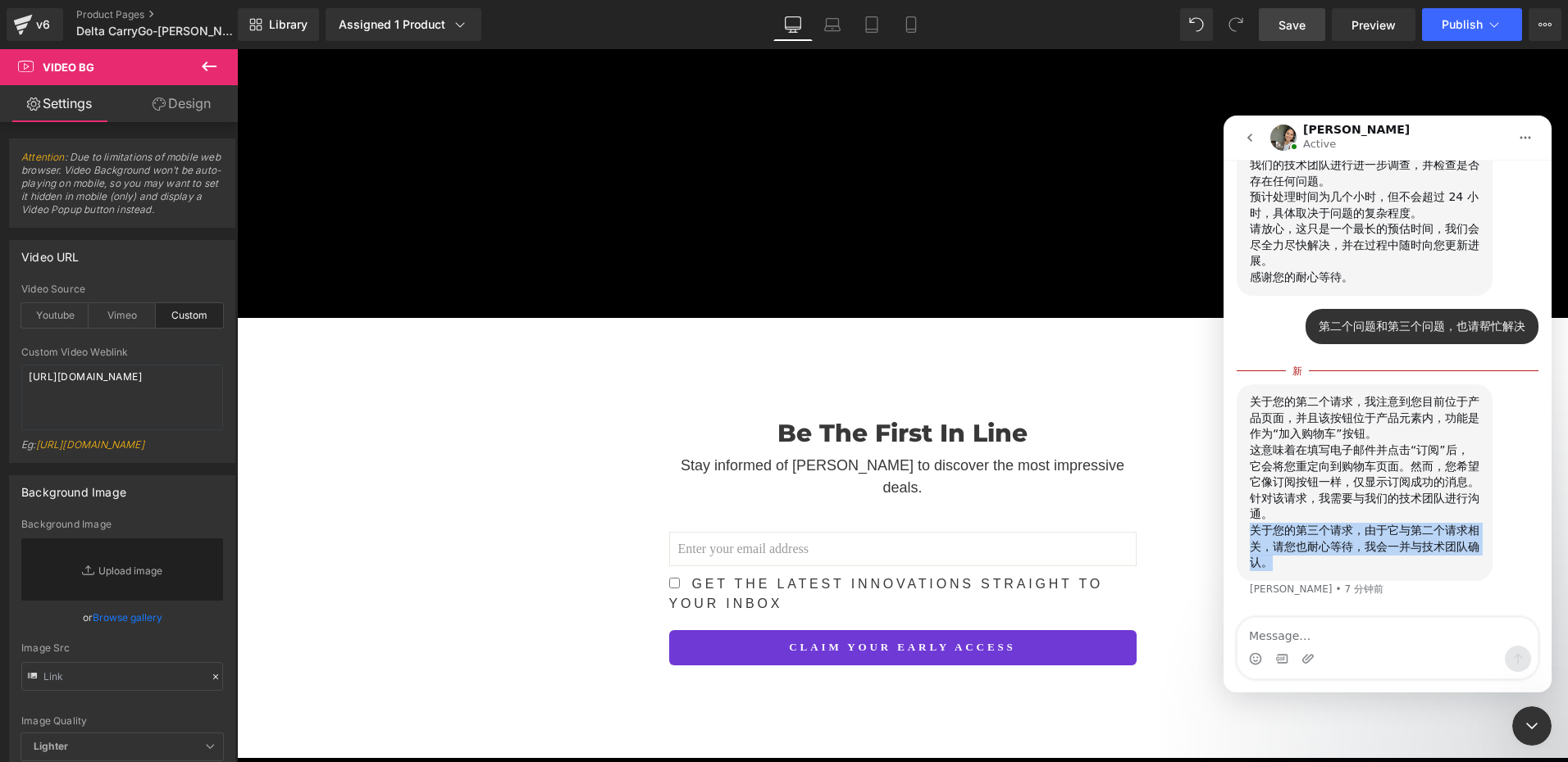
drag, startPoint x: 1254, startPoint y: 534, endPoint x: 1339, endPoint y: 564, distance: 90.1
click at [1339, 564] on div "关于您的第三个请求，由于它与第二个请求相关，请您也耐心等待，我会一并与技术团队确认。" at bounding box center [1364, 547] width 230 height 49
copy div "关于您的第三个请求，由于它与第二个请求相关，请您也耐心等待，我会一并与技术团队确认。"
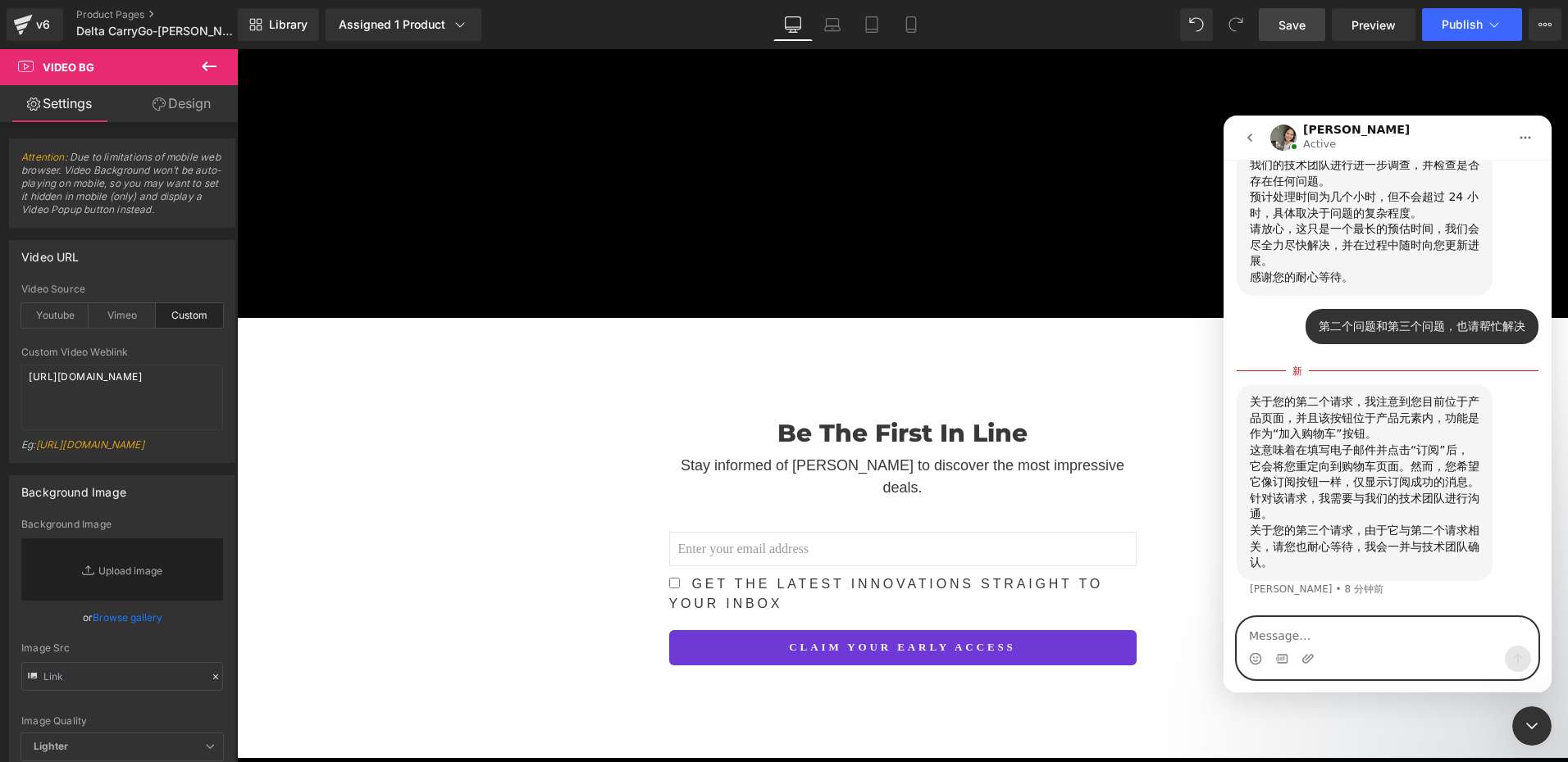
click at [1283, 626] on textarea "Message…" at bounding box center [1387, 632] width 300 height 27
type textarea "好的，谢谢你"
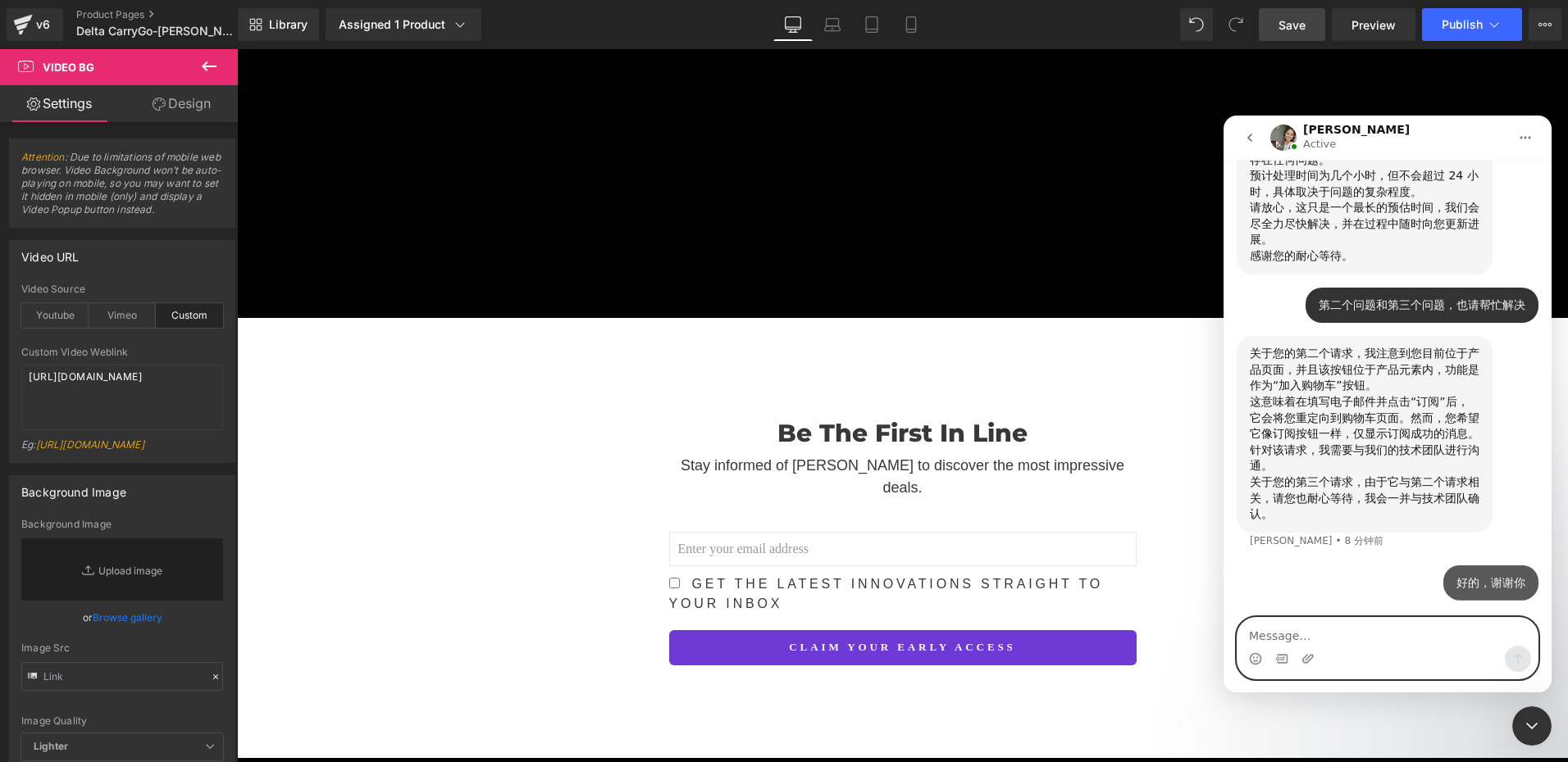
scroll to position [1932, 0]
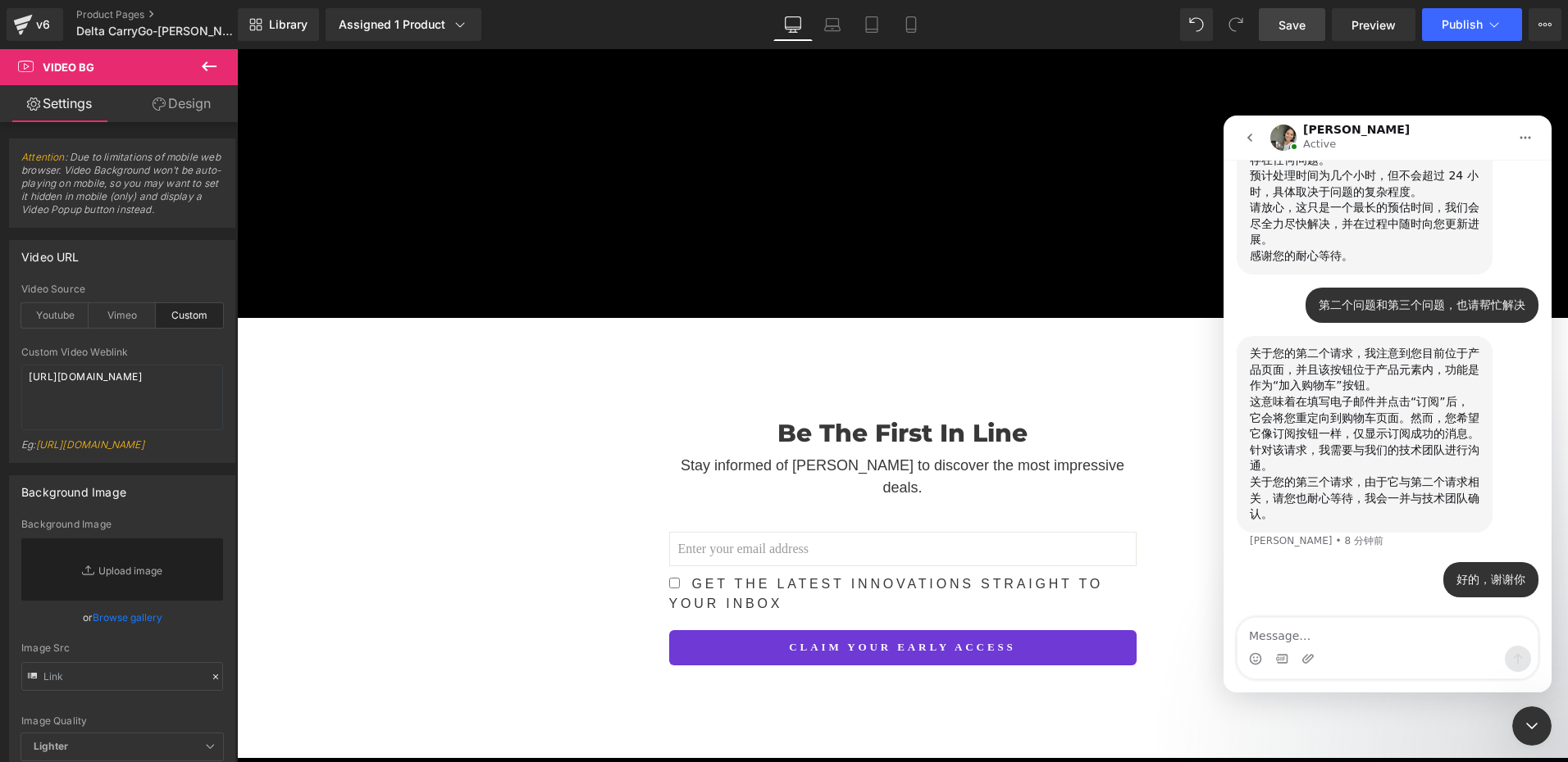
click at [1526, 717] on icon "关闭 Intercom Messenger" at bounding box center [1532, 727] width 20 height 19
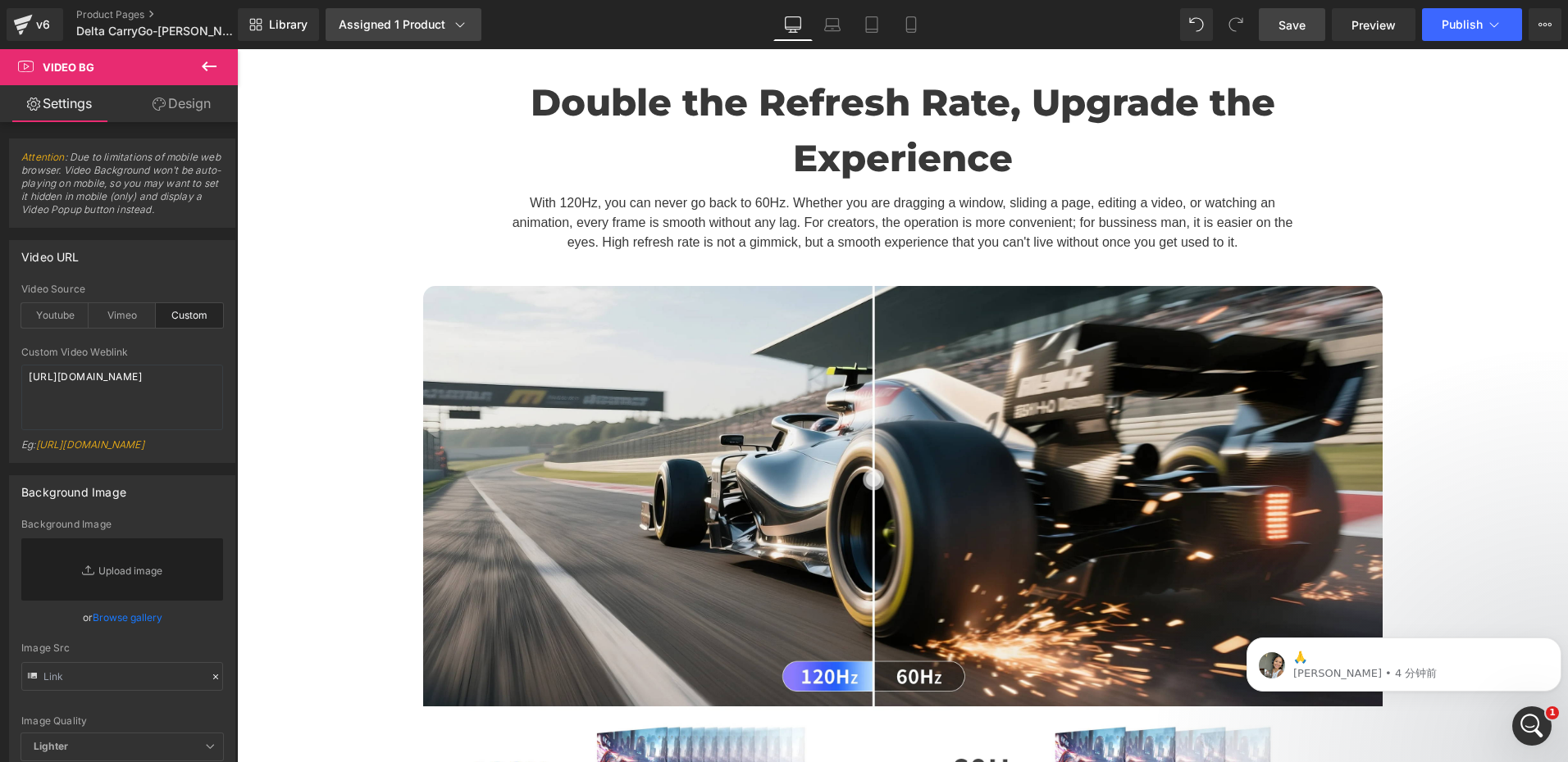
scroll to position [9509, 0]
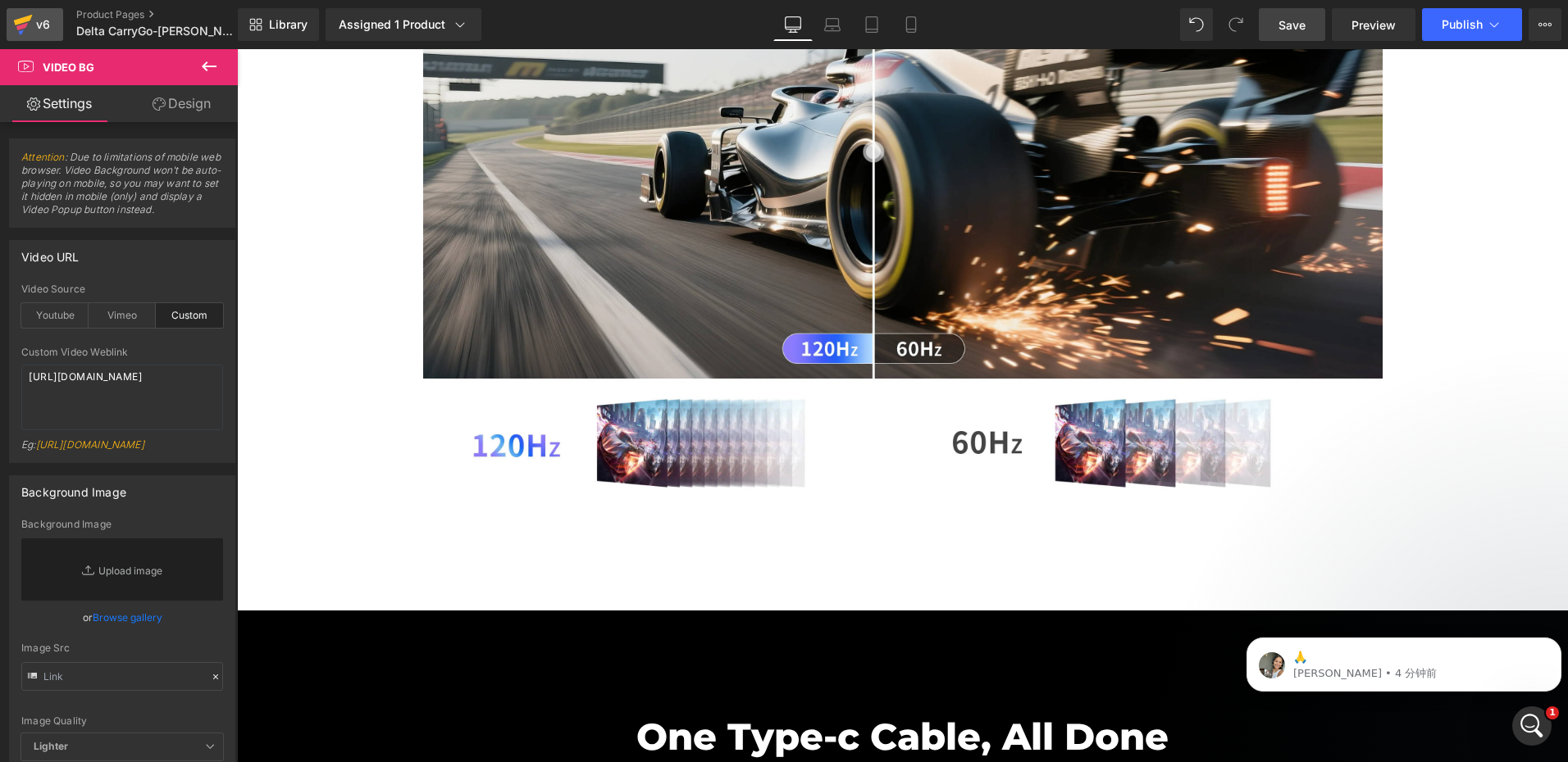
click at [43, 27] on div "v6" at bounding box center [43, 25] width 20 height 21
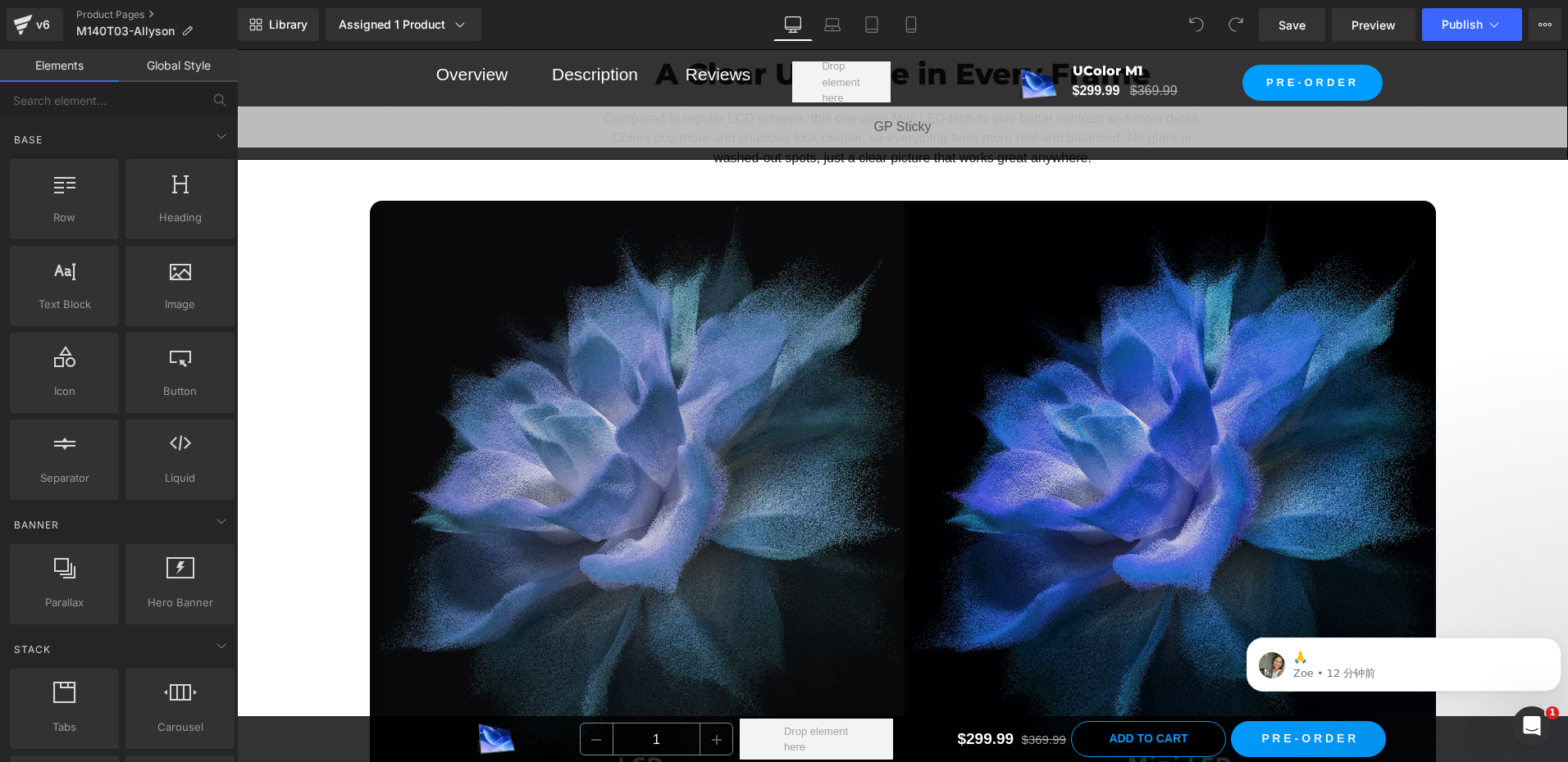
scroll to position [3361, 0]
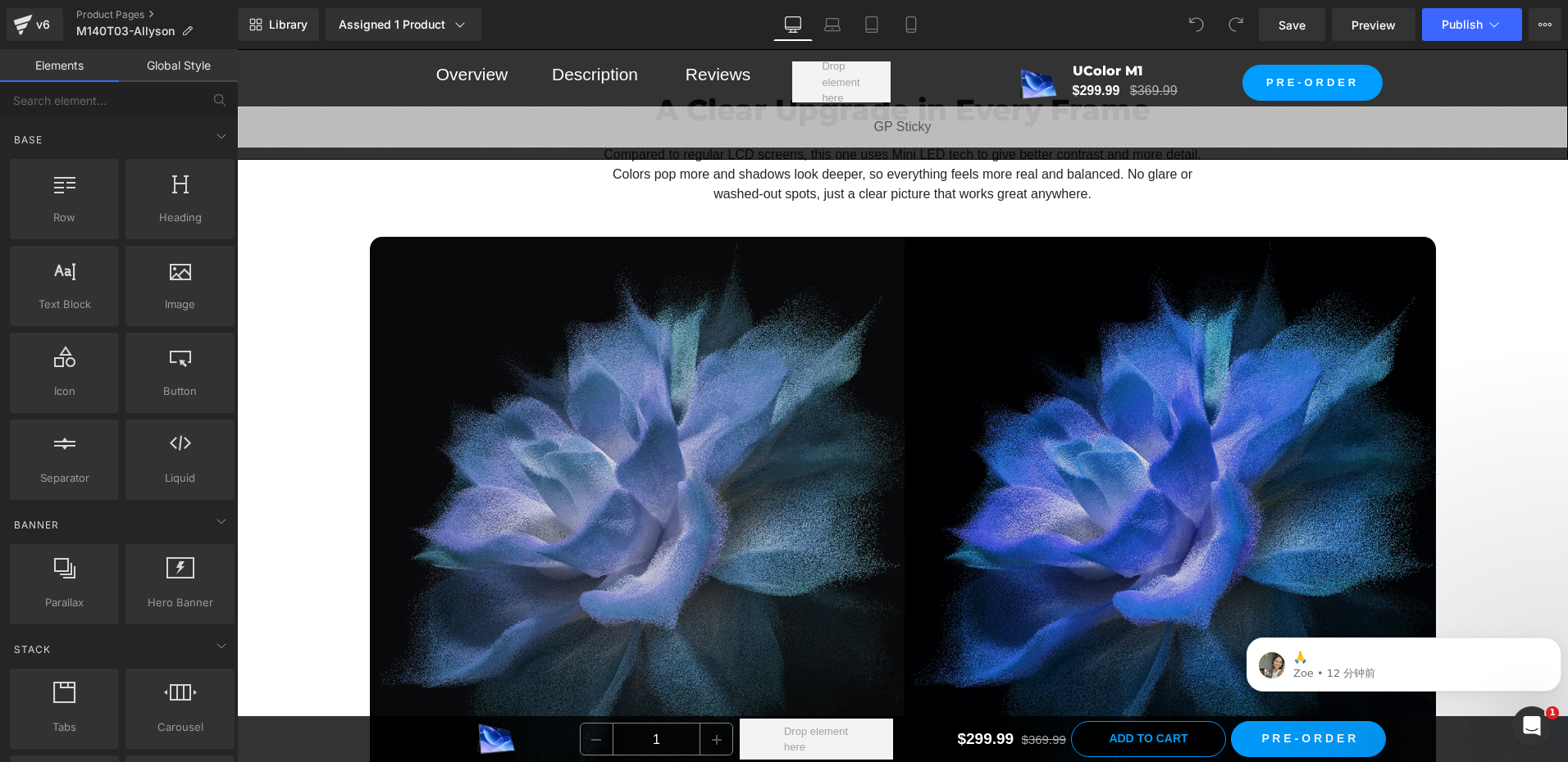
click at [808, 439] on img at bounding box center [902, 536] width 1066 height 599
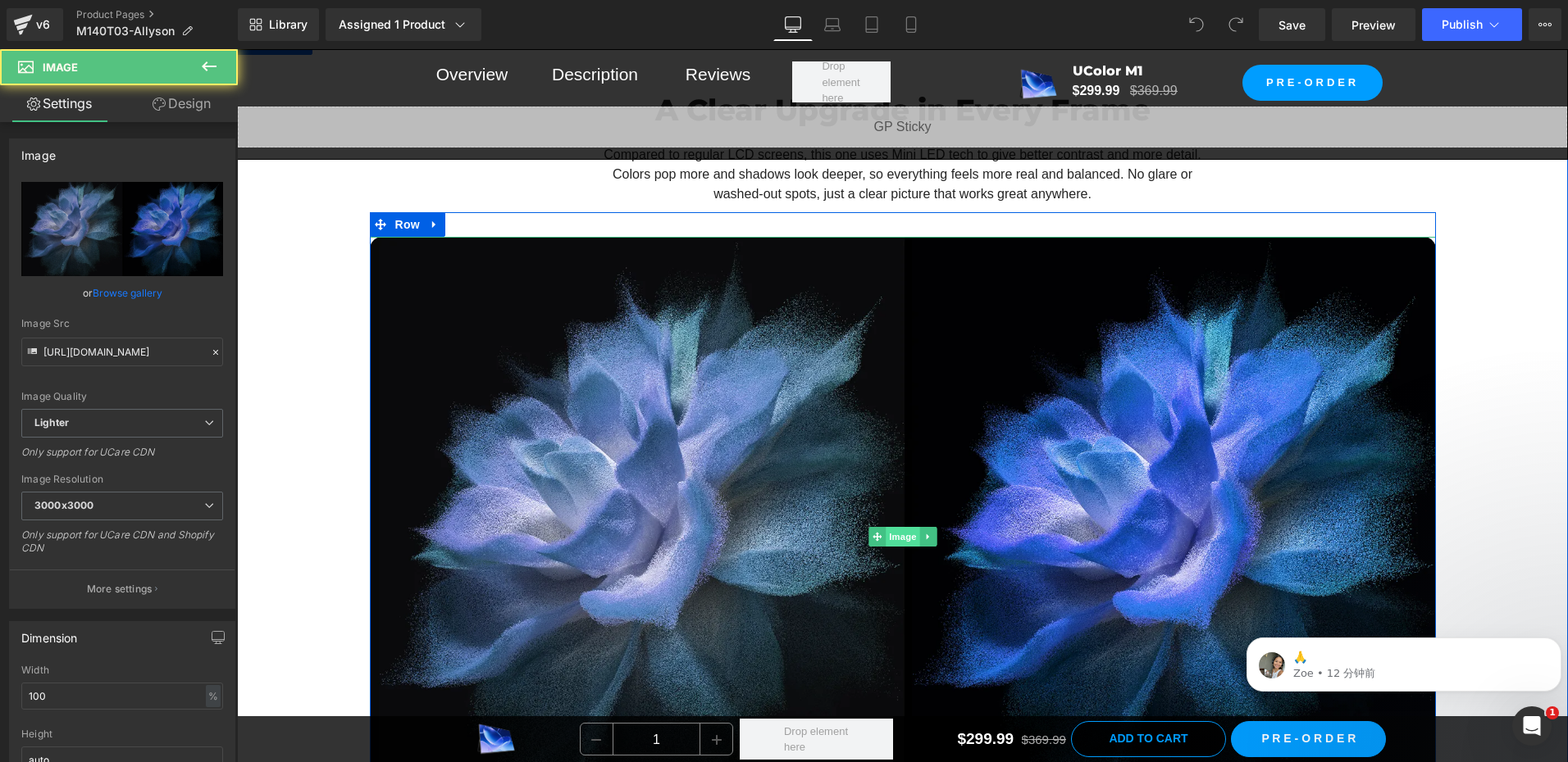
click at [885, 527] on span "Image" at bounding box center [902, 537] width 35 height 19
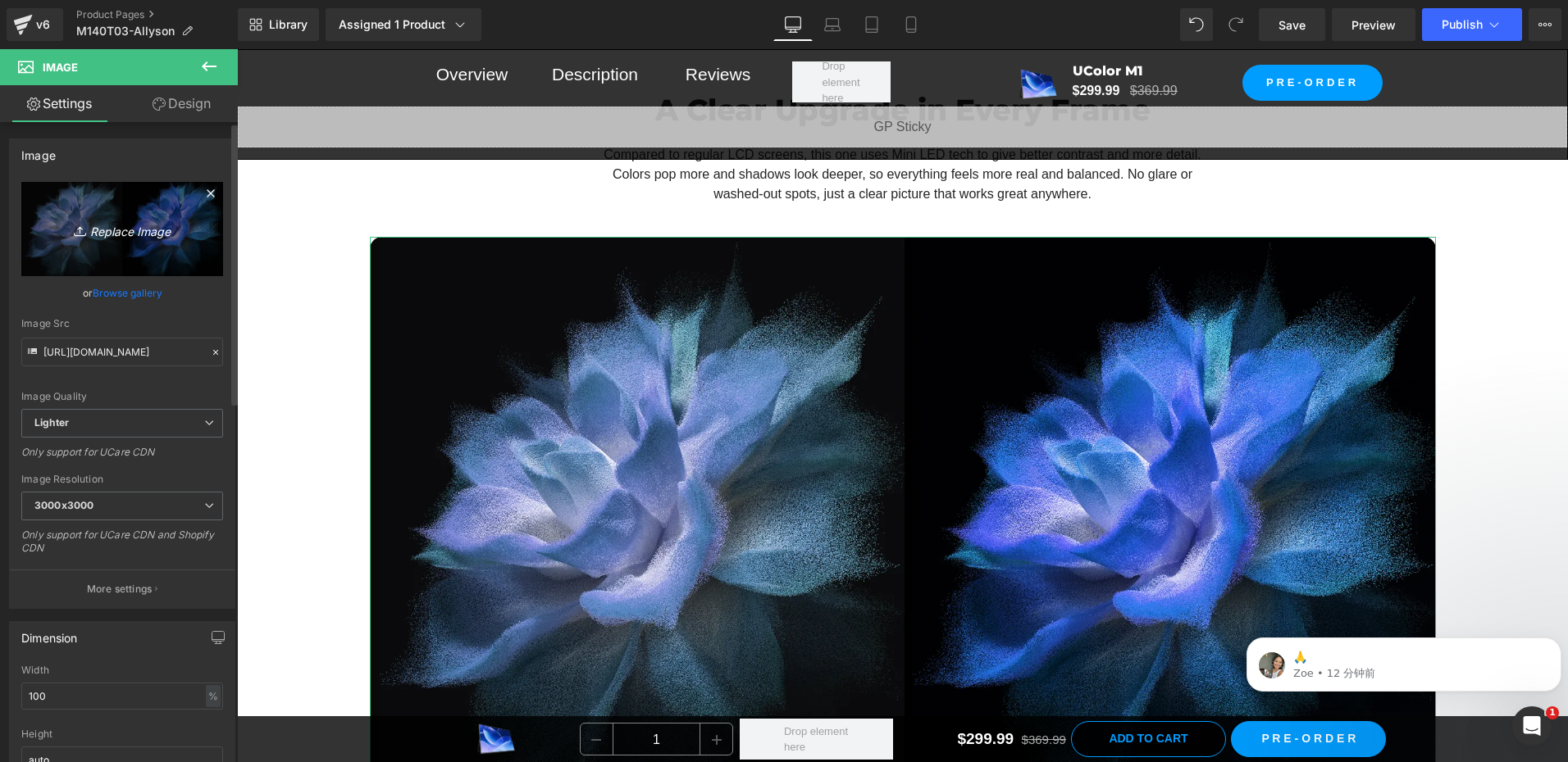
click at [40, 194] on link "Replace Image" at bounding box center [122, 229] width 202 height 94
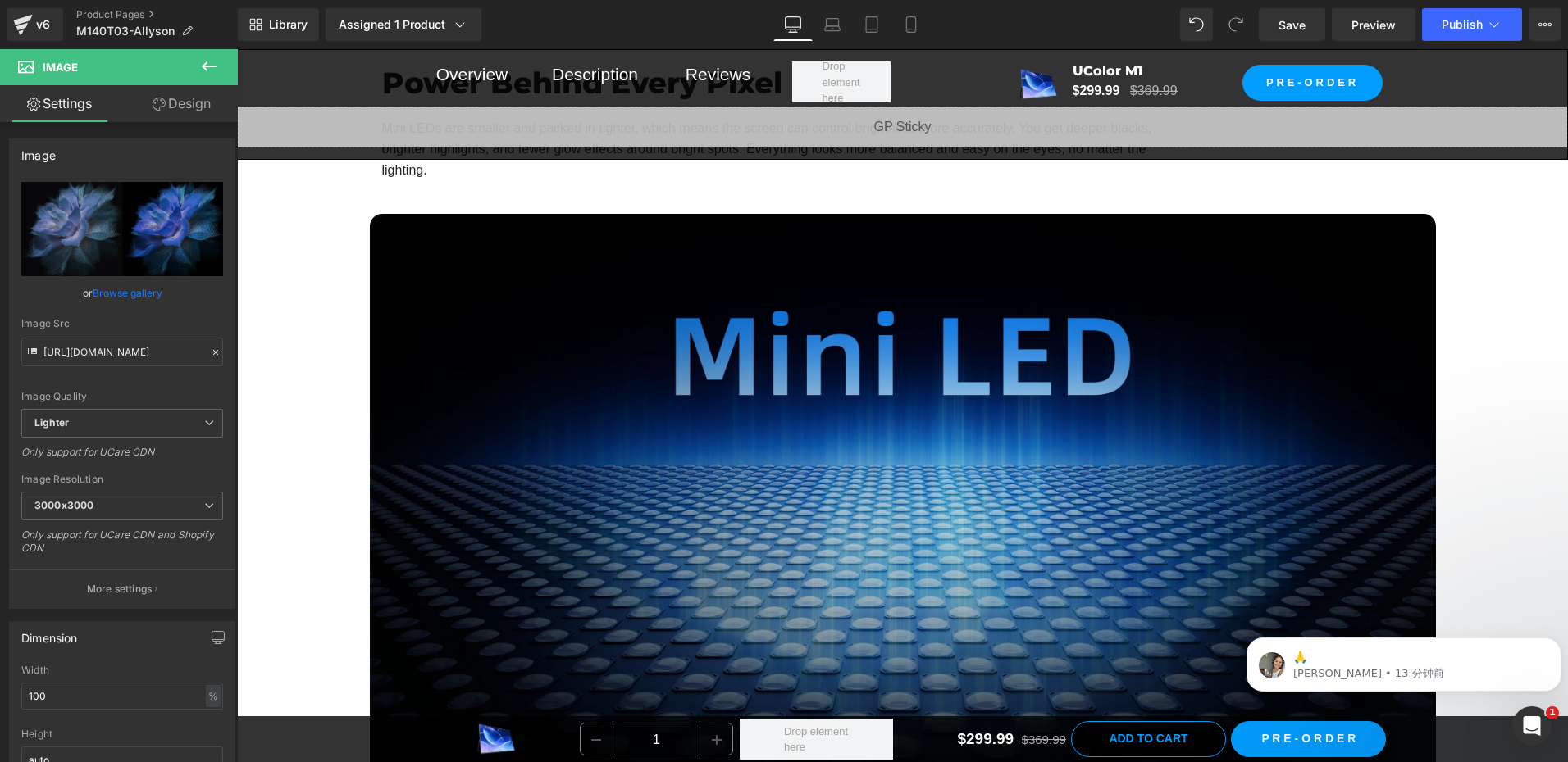
scroll to position [2377, 0]
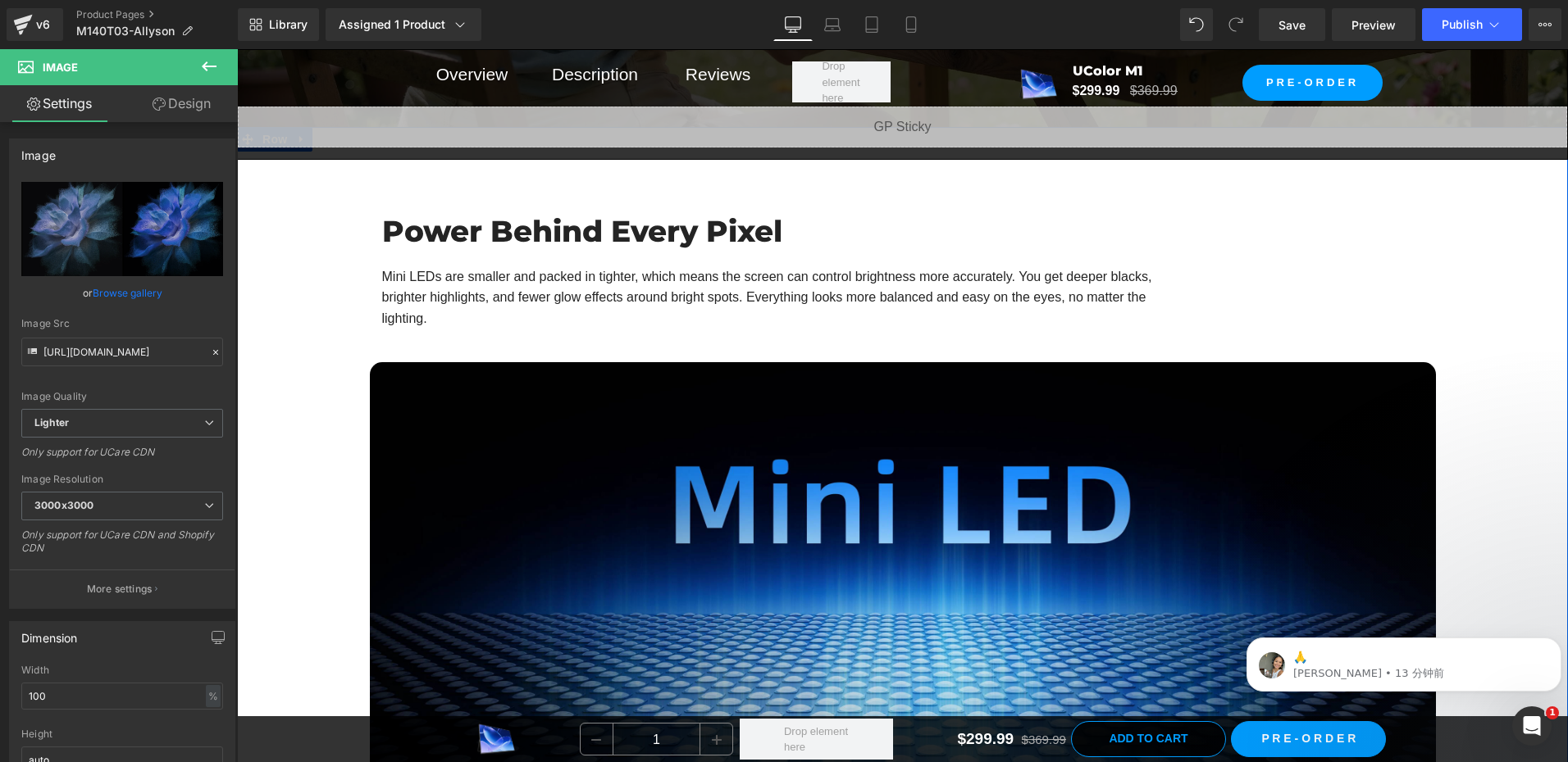
click at [273, 185] on div "Power Behind Every Pixel Heading Mini LEDs are smaller and packed in tighter, w…" at bounding box center [901, 577] width 1330 height 785
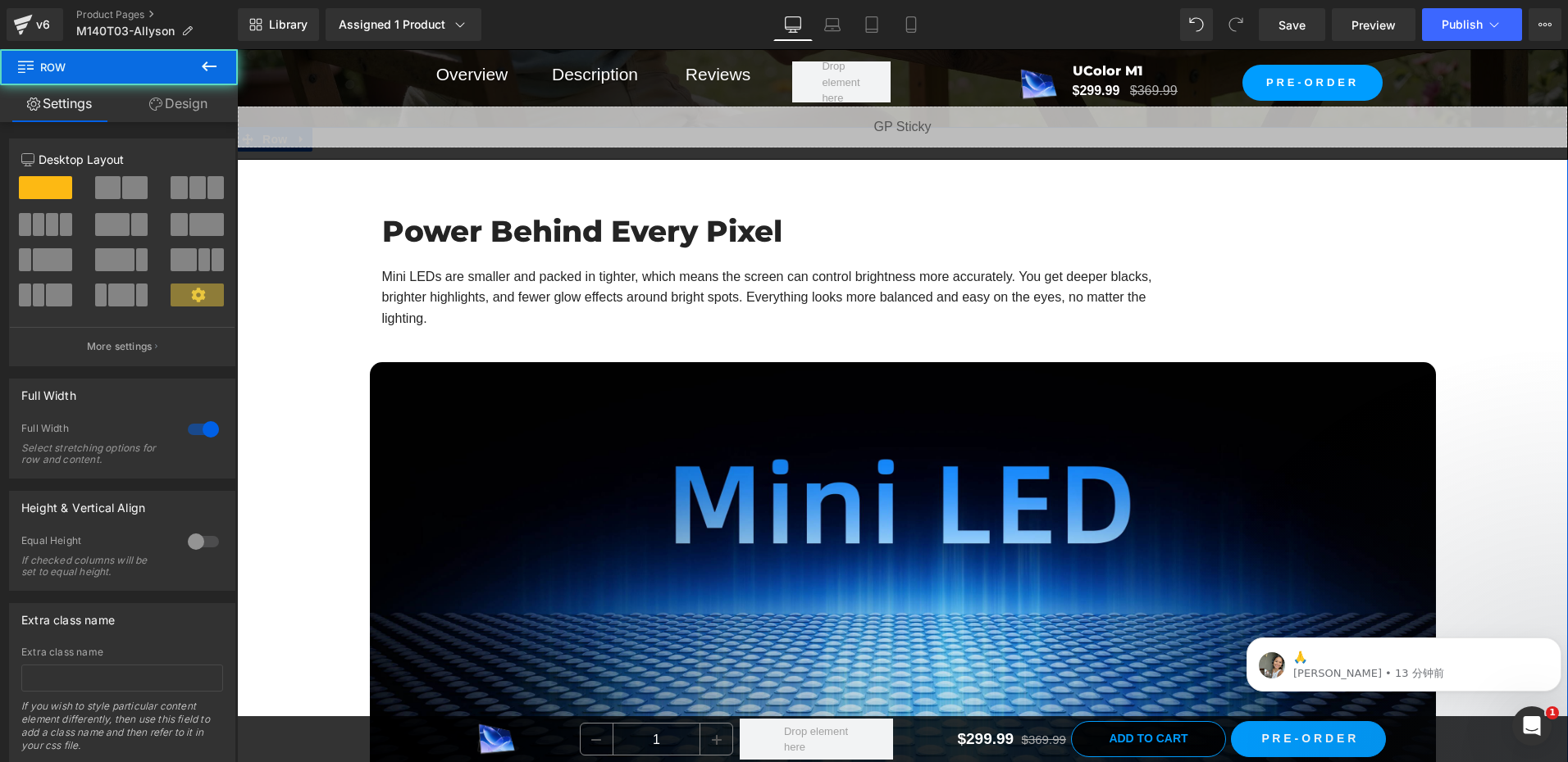
click at [261, 177] on div "Power Behind Every Pixel Heading Mini LEDs are smaller and packed in tighter, w…" at bounding box center [901, 570] width 1330 height 887
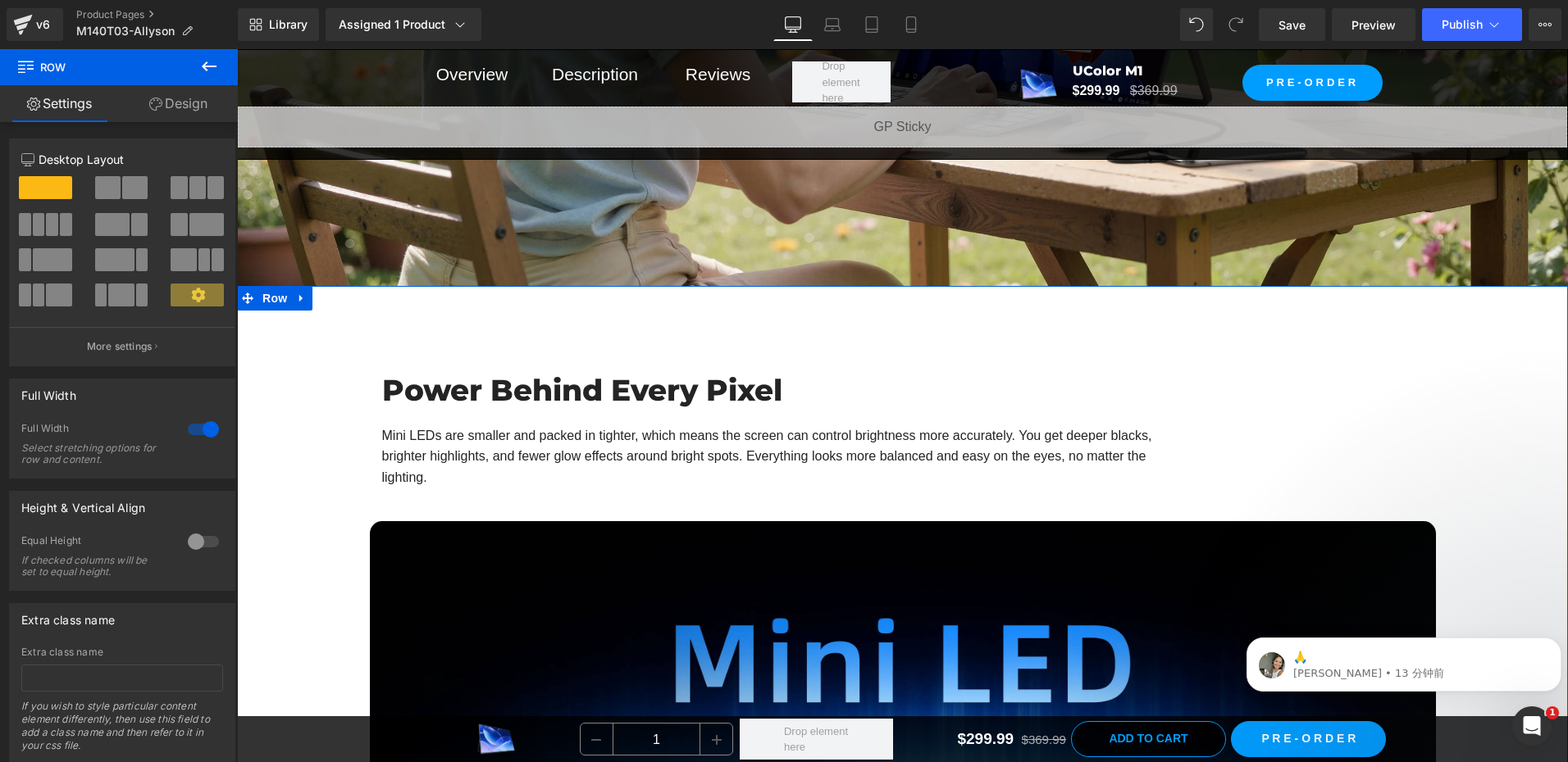
scroll to position [2213, 0]
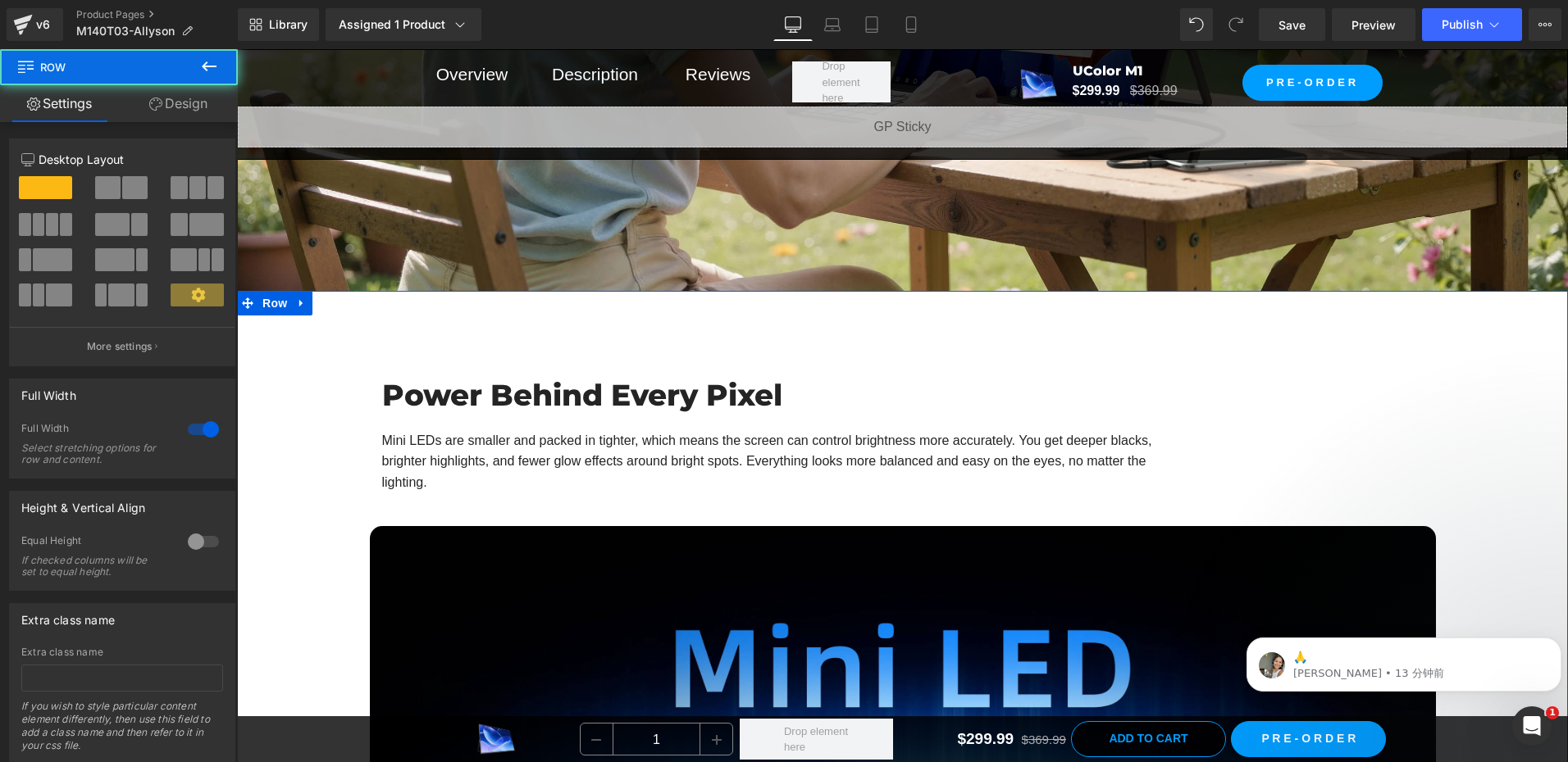
click at [325, 324] on div "Power Behind Every Pixel Heading Mini LEDs are smaller and packed in tighter, w…" at bounding box center [901, 734] width 1330 height 887
click at [261, 301] on span "Row" at bounding box center [274, 303] width 33 height 25
click at [194, 101] on link "Design" at bounding box center [178, 104] width 119 height 37
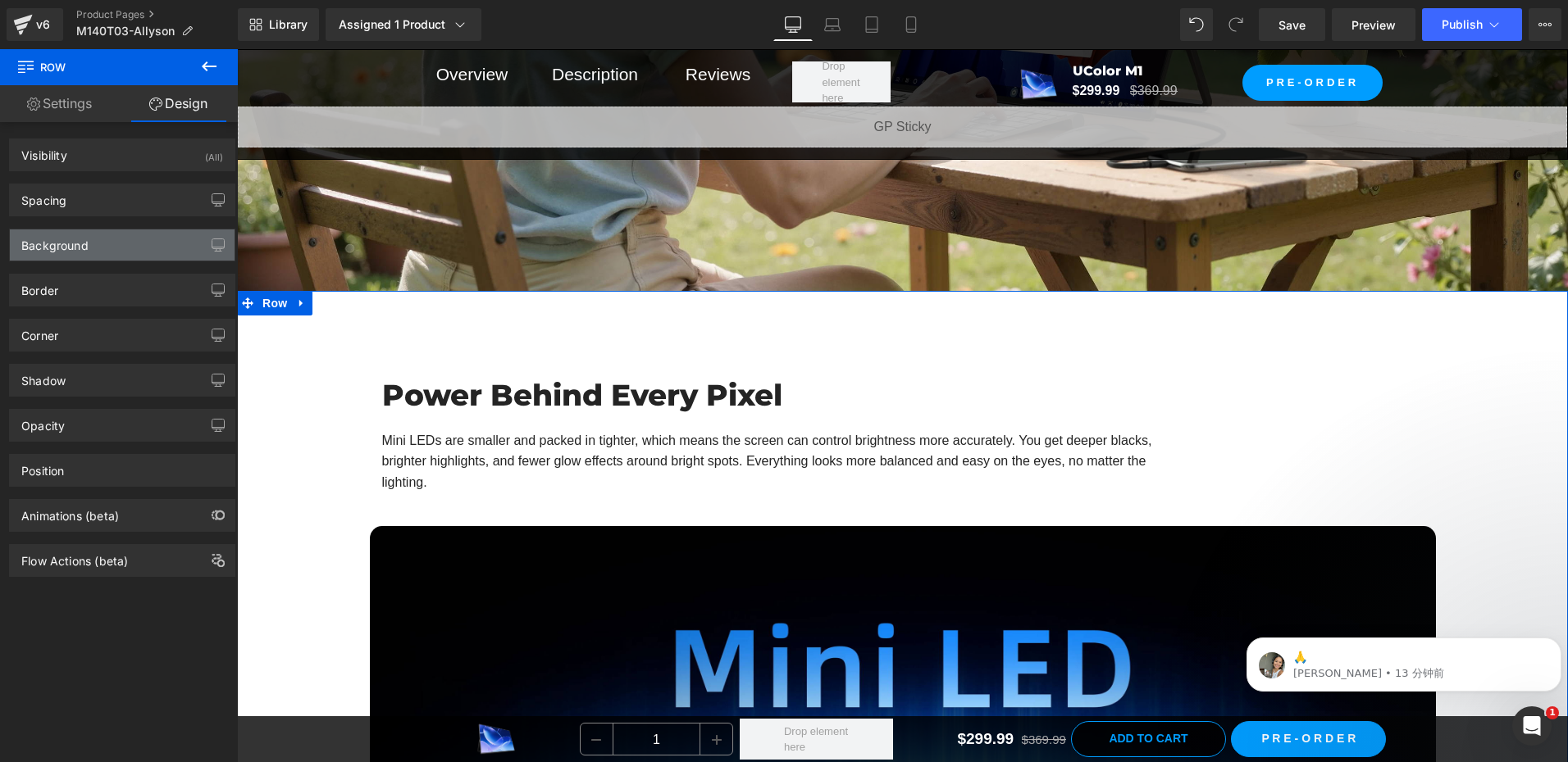
click at [39, 245] on div "Background" at bounding box center [55, 241] width 67 height 23
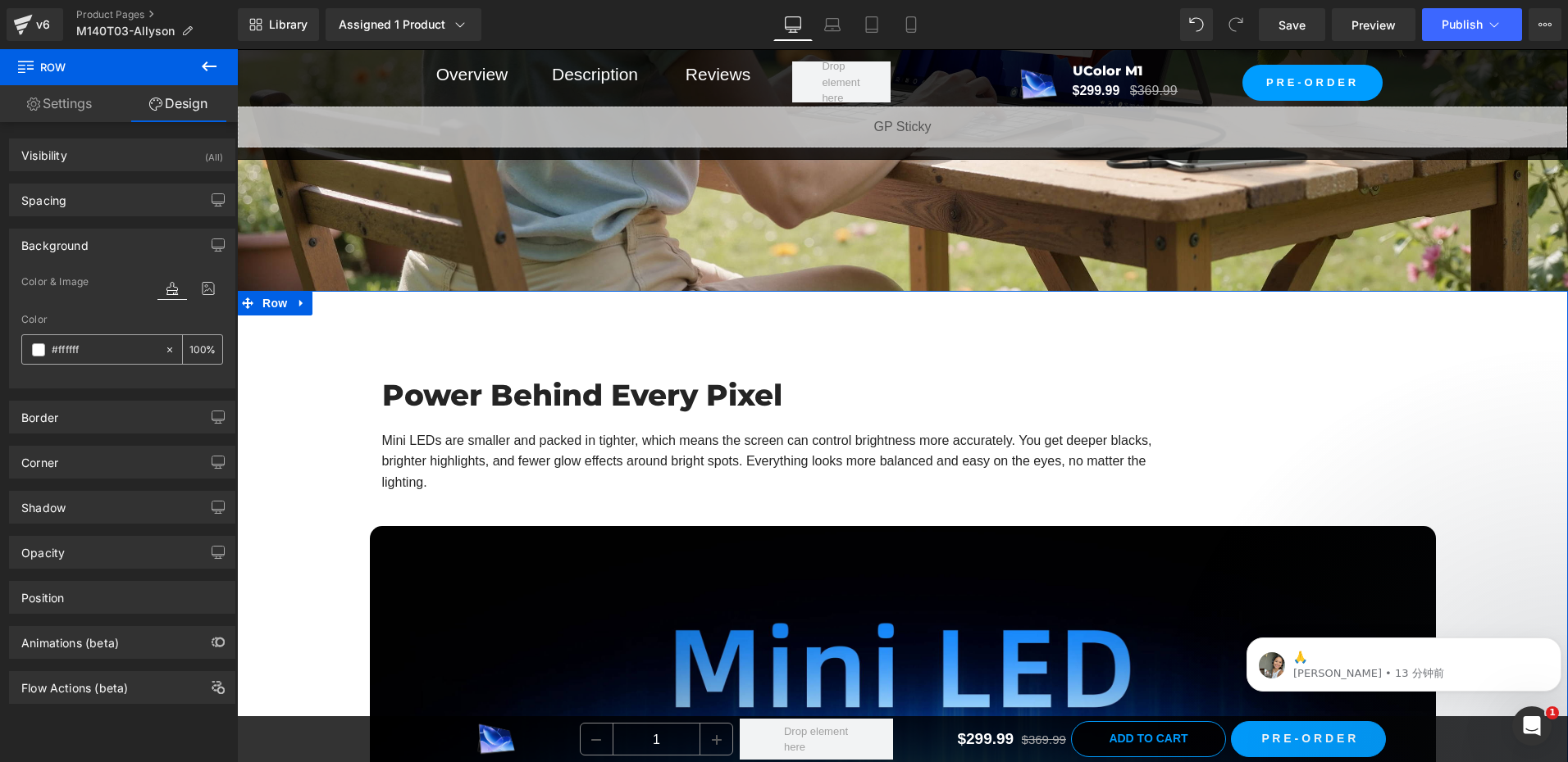
click at [36, 352] on span at bounding box center [38, 350] width 13 height 13
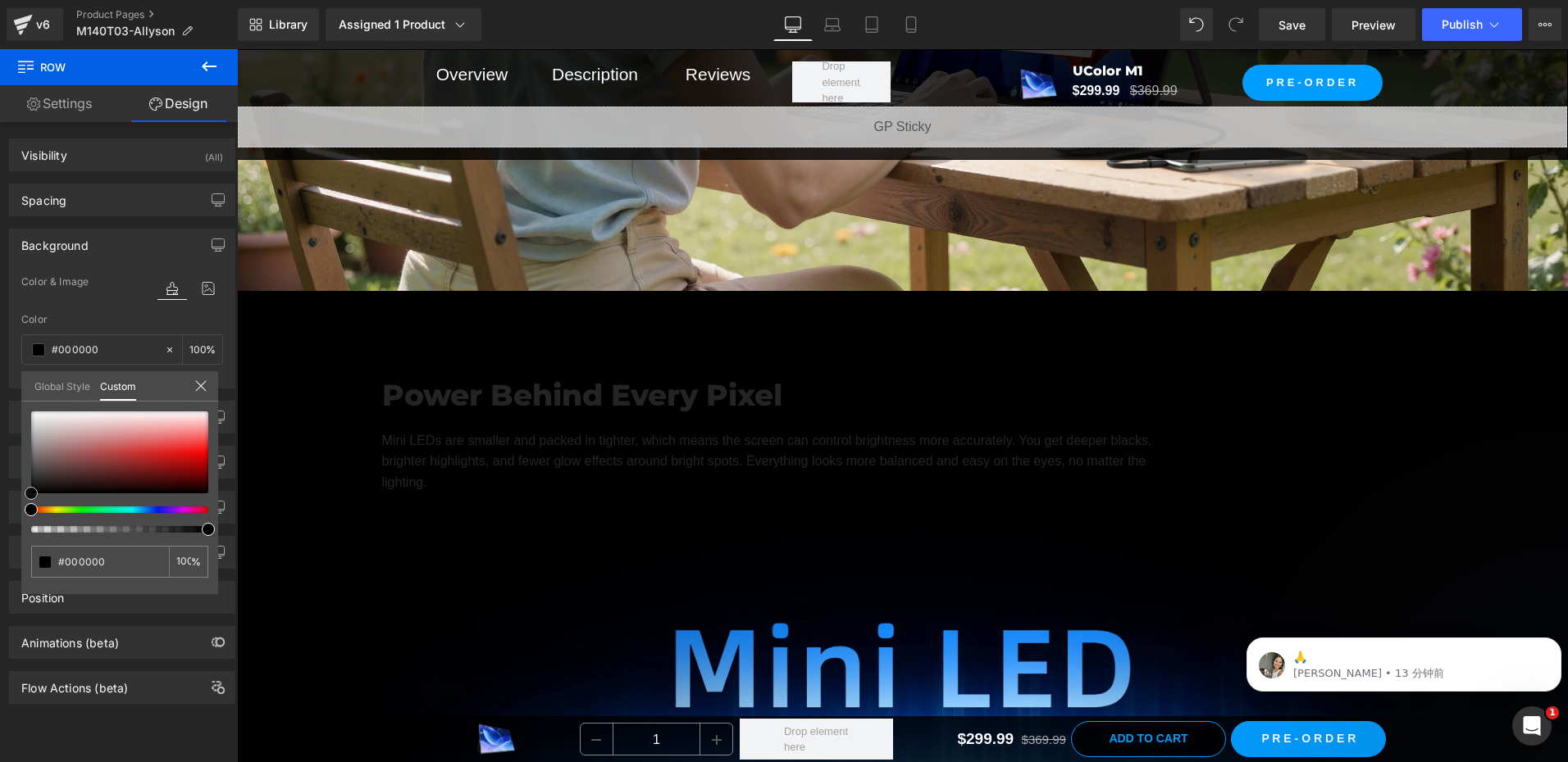
drag, startPoint x: 42, startPoint y: 486, endPoint x: 0, endPoint y: 524, distance: 56.6
click at [0, 532] on html "Row You are previewing how the will restyle your page. You can not edit Element…" at bounding box center [784, 381] width 1568 height 762
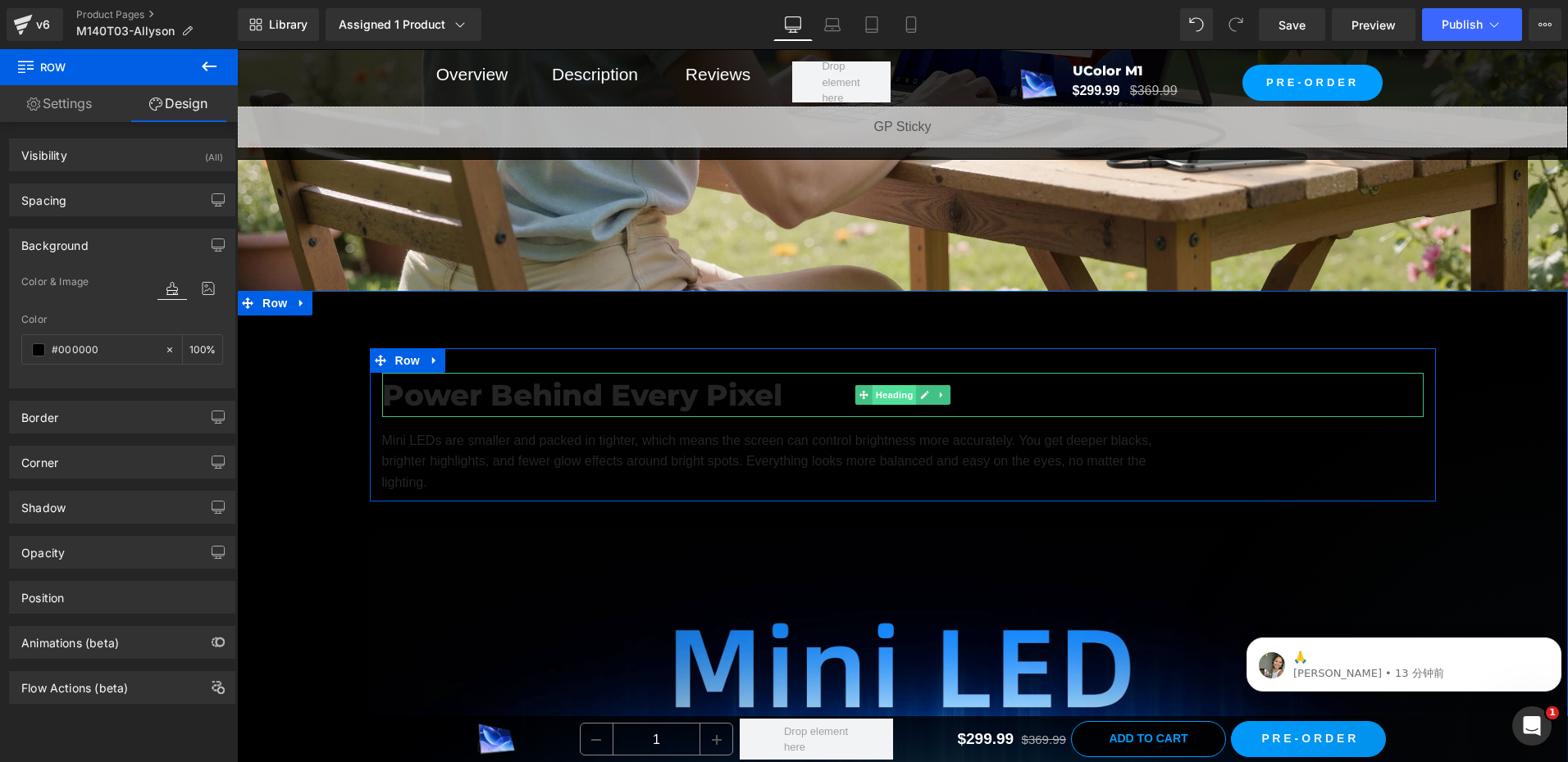
click at [893, 392] on span "Heading" at bounding box center [893, 395] width 44 height 19
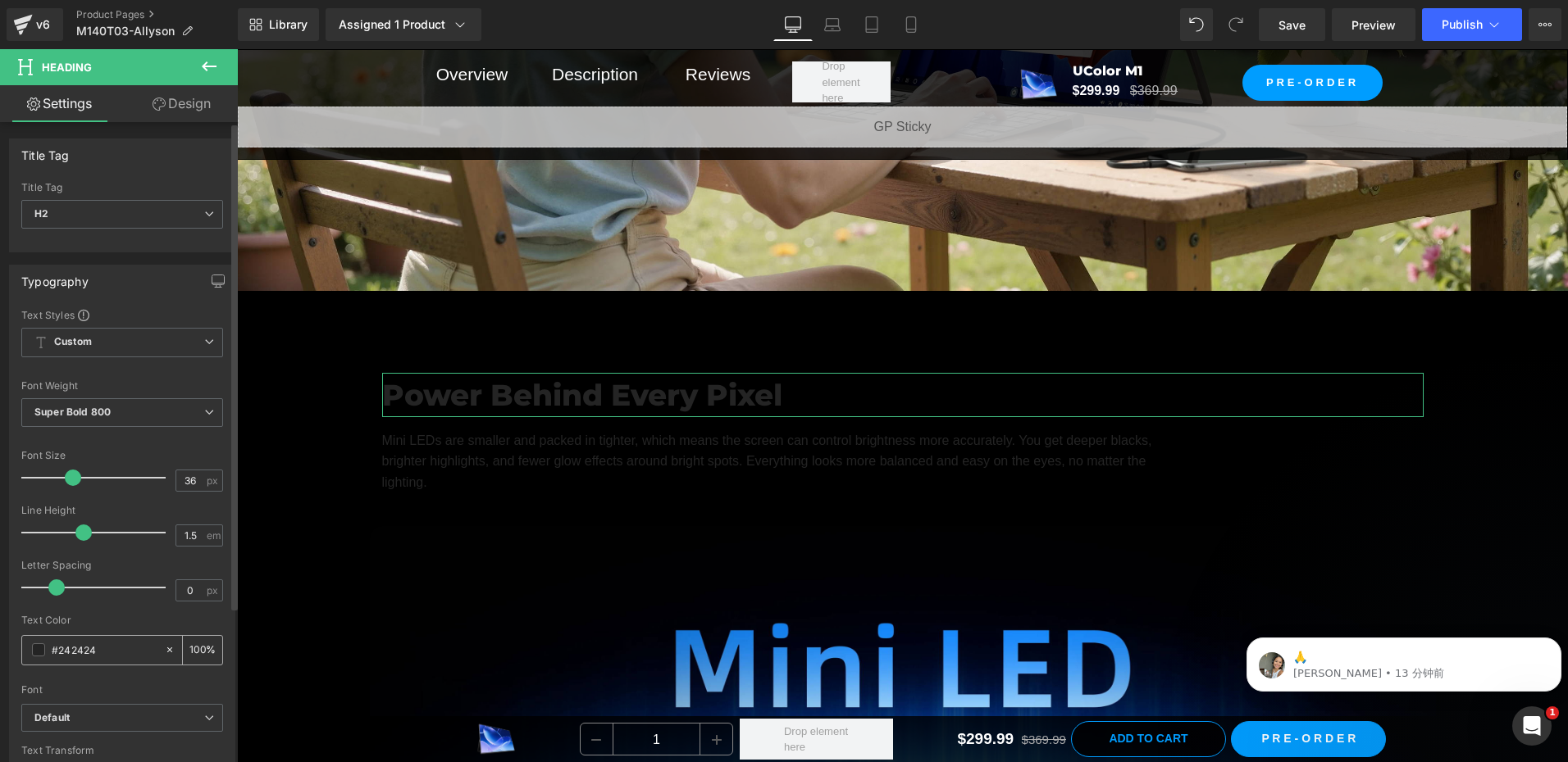
click at [36, 647] on span at bounding box center [38, 649] width 13 height 13
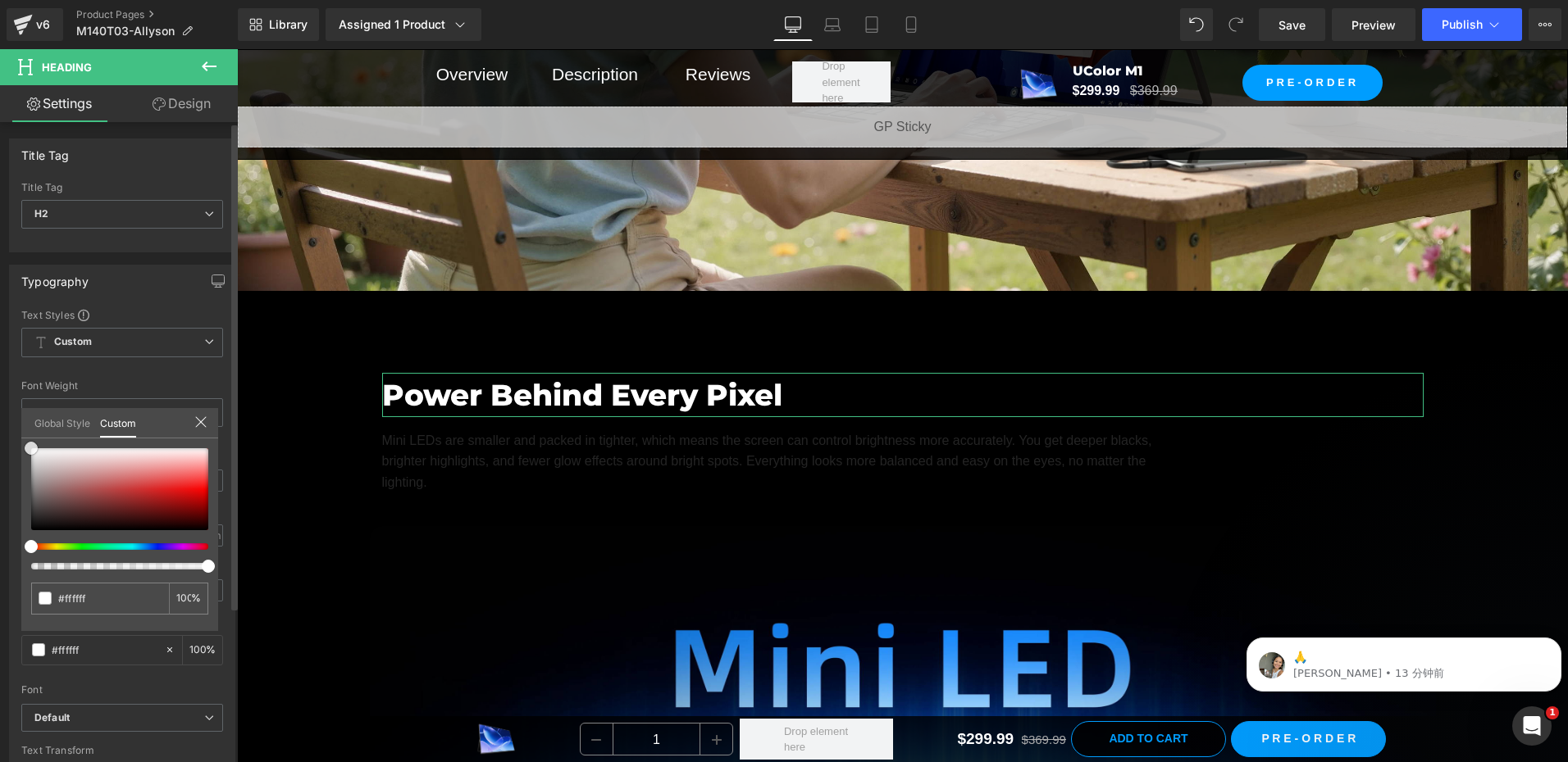
drag, startPoint x: 48, startPoint y: 459, endPoint x: 29, endPoint y: 385, distance: 76.4
click at [0, 390] on div "Typography Text Styles Custom Custom Setup Global Style Custom Setup Global Sty…" at bounding box center [122, 534] width 246 height 564
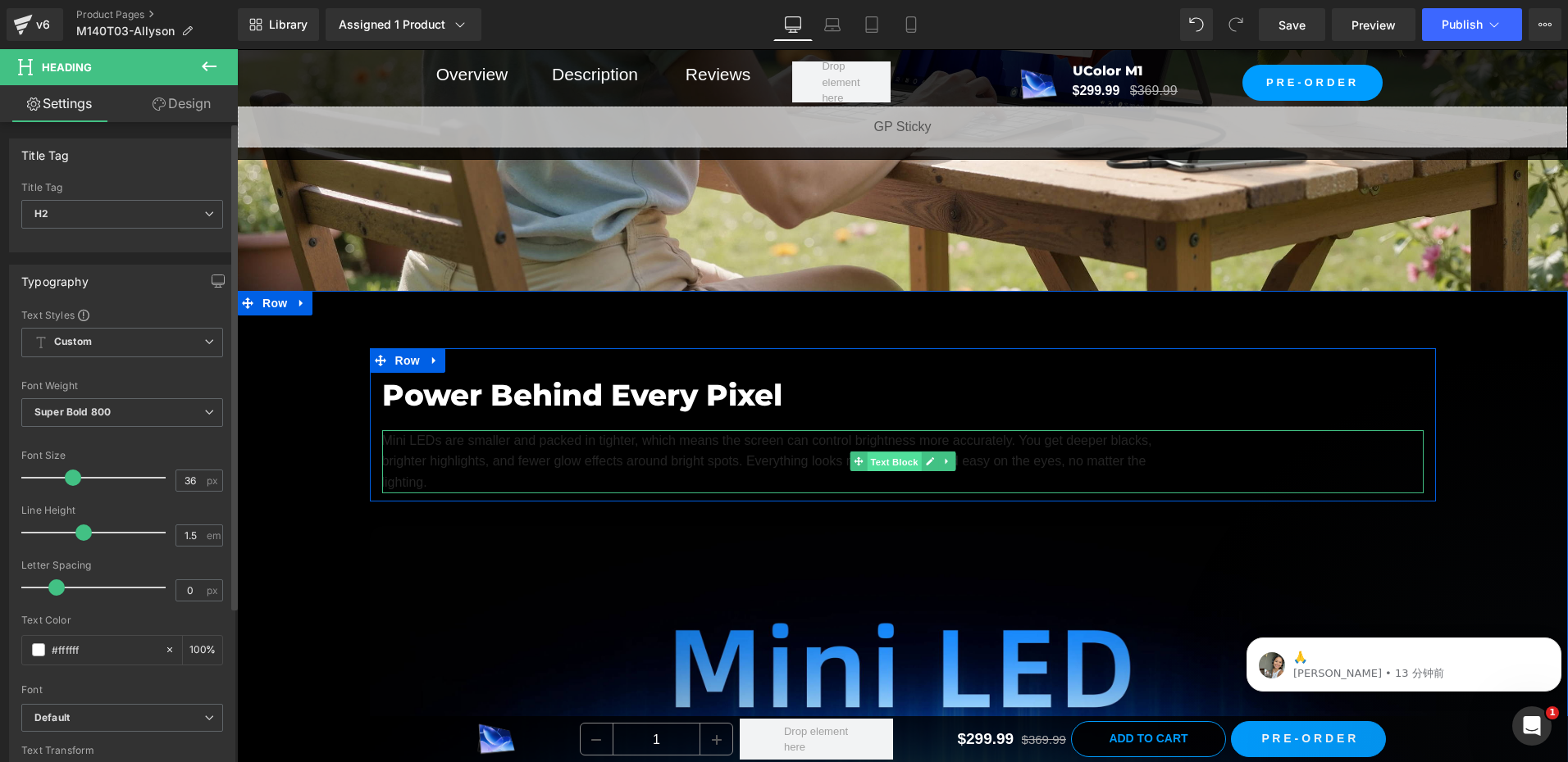
click at [885, 463] on span "Text Block" at bounding box center [893, 463] width 54 height 19
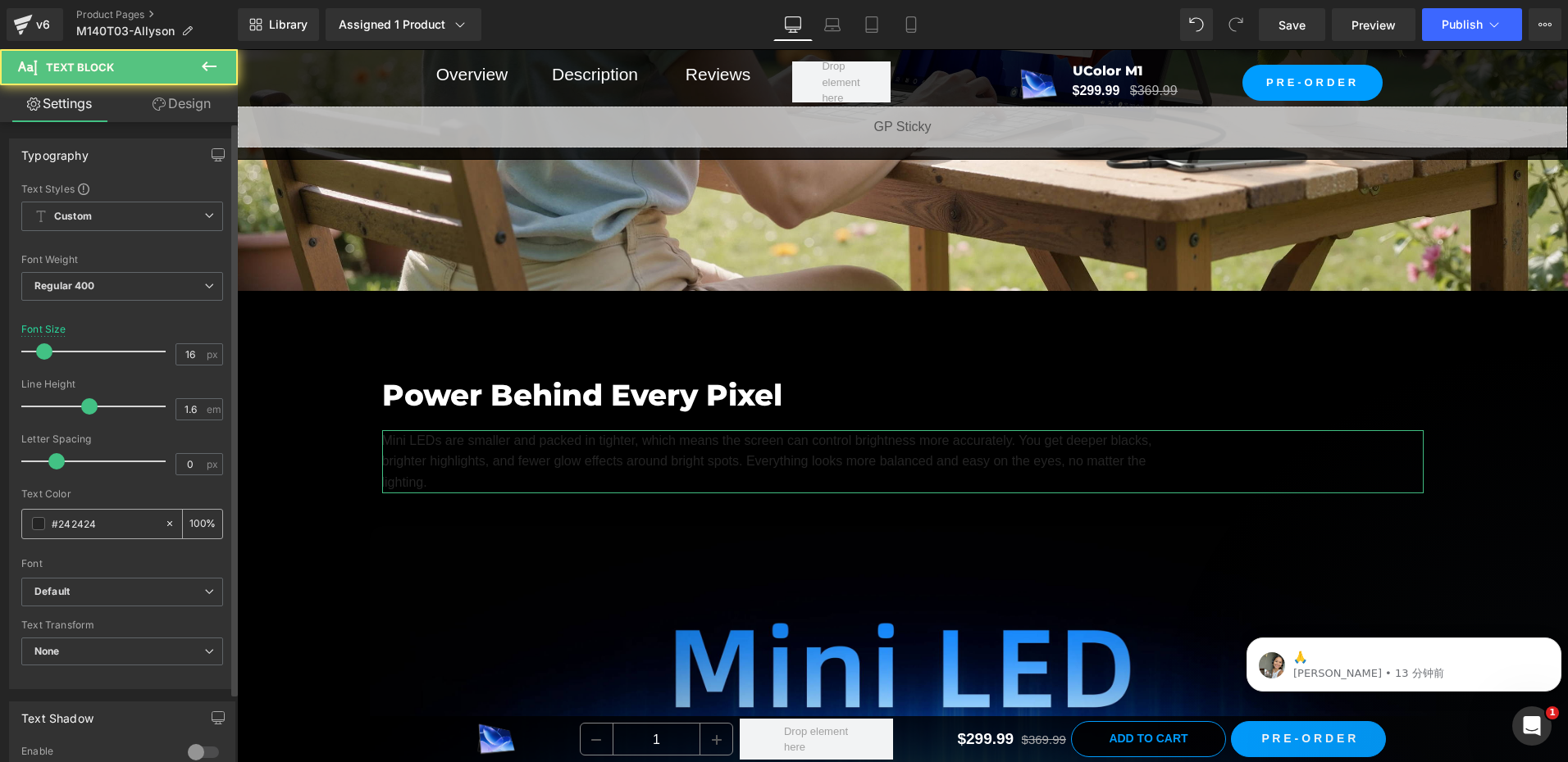
click at [35, 527] on span at bounding box center [38, 524] width 13 height 13
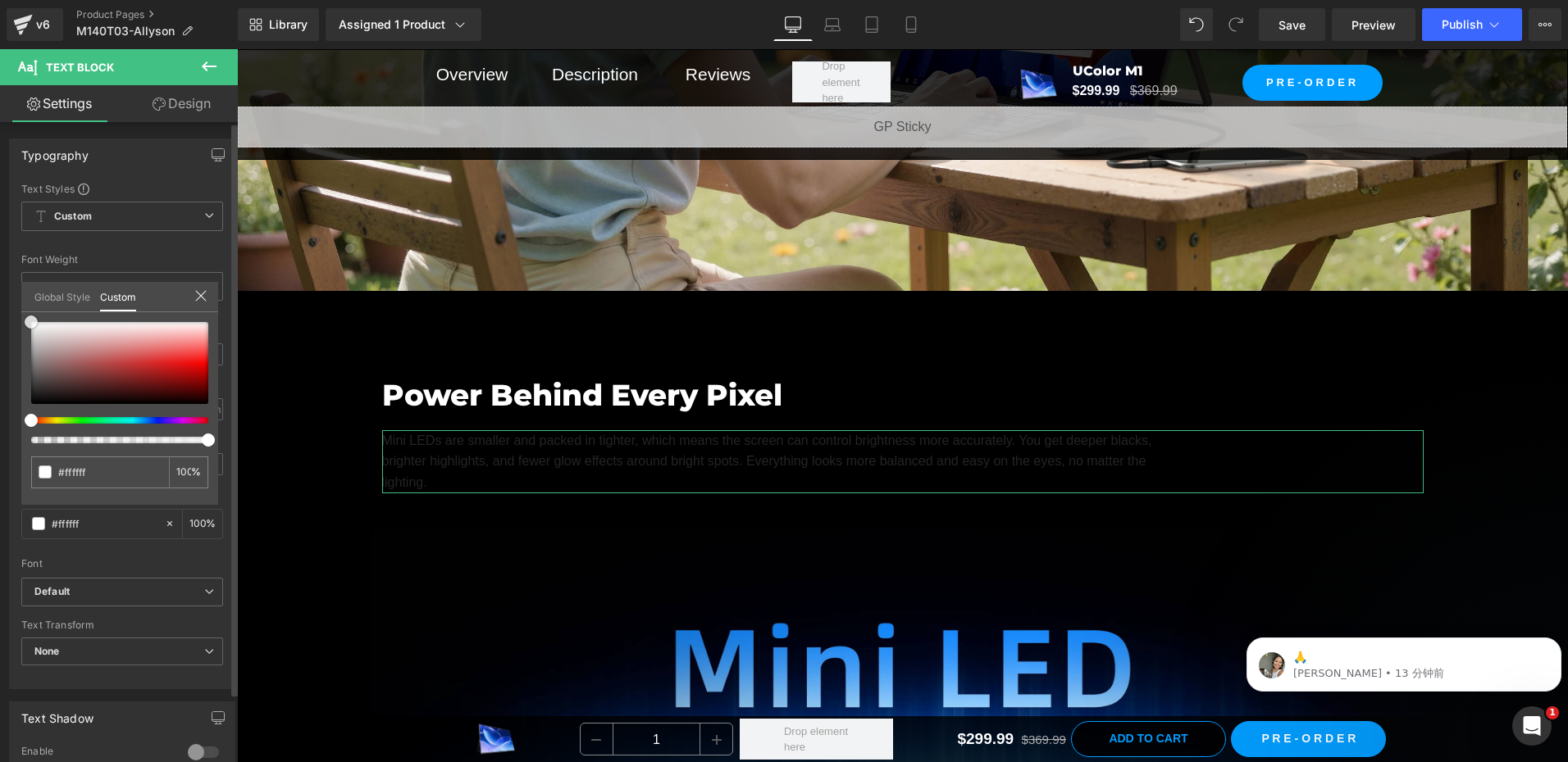
drag, startPoint x: 21, startPoint y: 315, endPoint x: 0, endPoint y: 282, distance: 39.1
click at [0, 282] on html "Text Block You are previewing how the will restyle your page. You can not edit …" at bounding box center [784, 381] width 1568 height 762
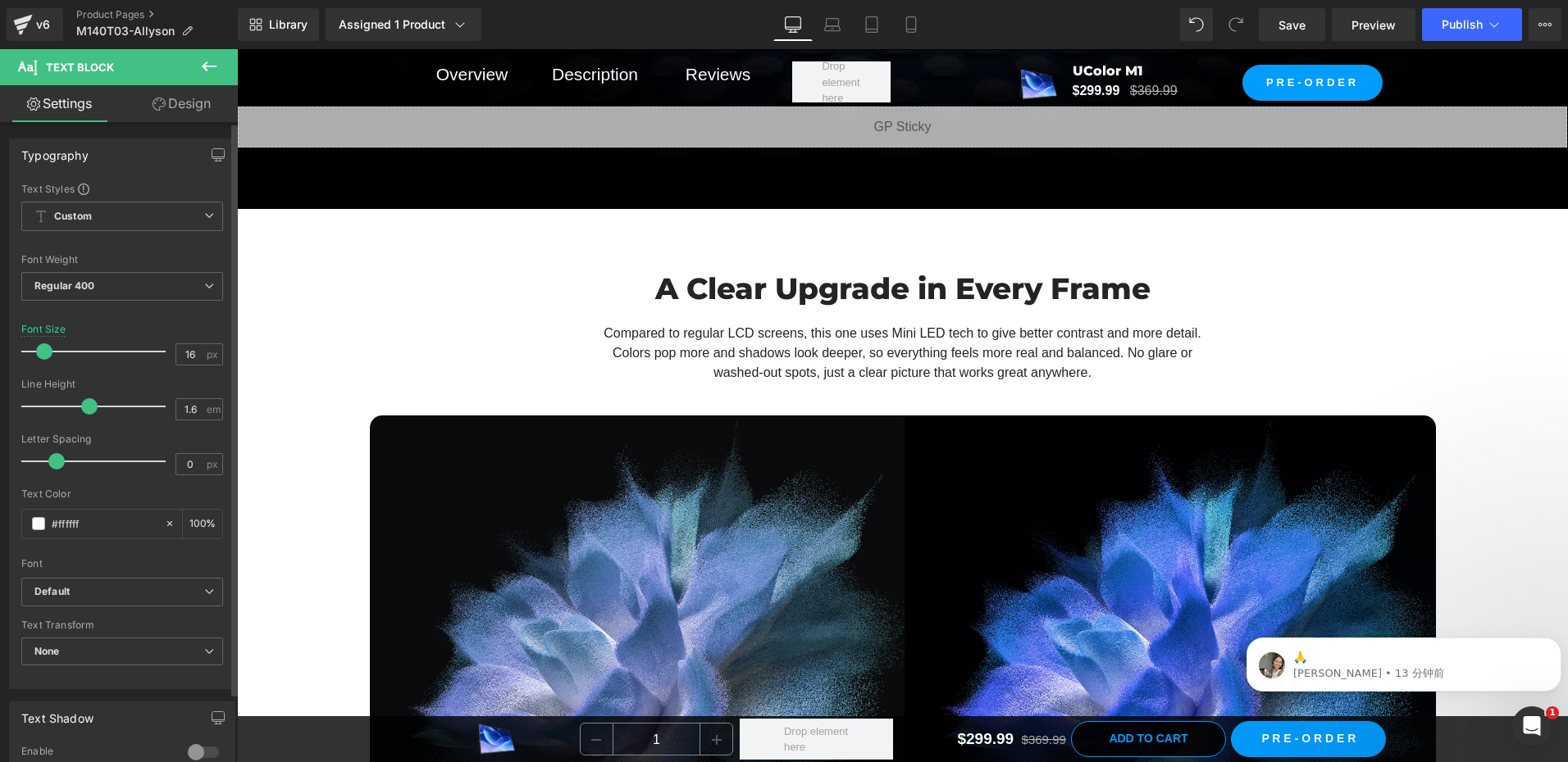
scroll to position [3197, 0]
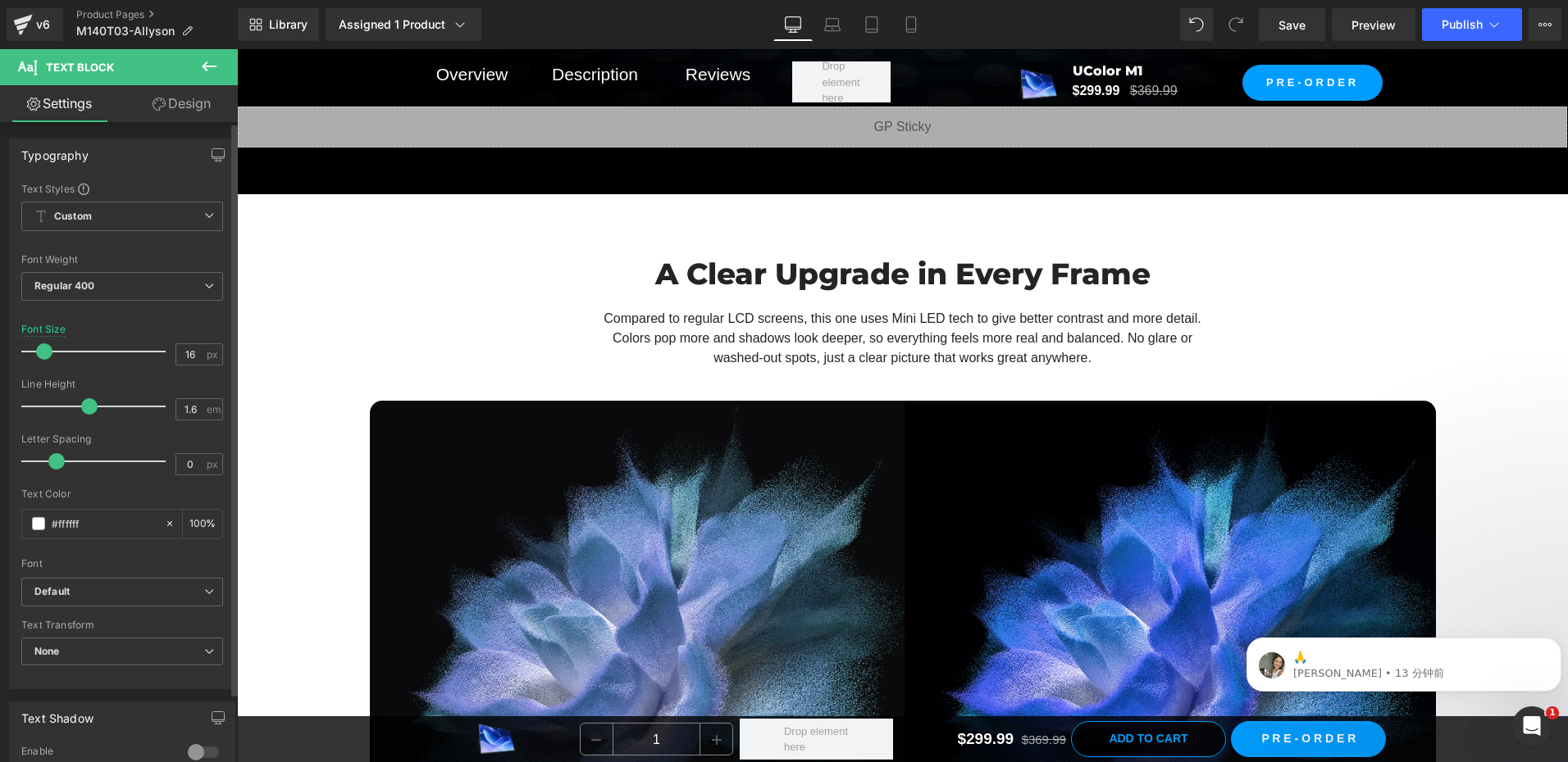
drag, startPoint x: 269, startPoint y: 244, endPoint x: 269, endPoint y: 229, distance: 15.0
click at [261, 198] on span "Row" at bounding box center [274, 207] width 33 height 25
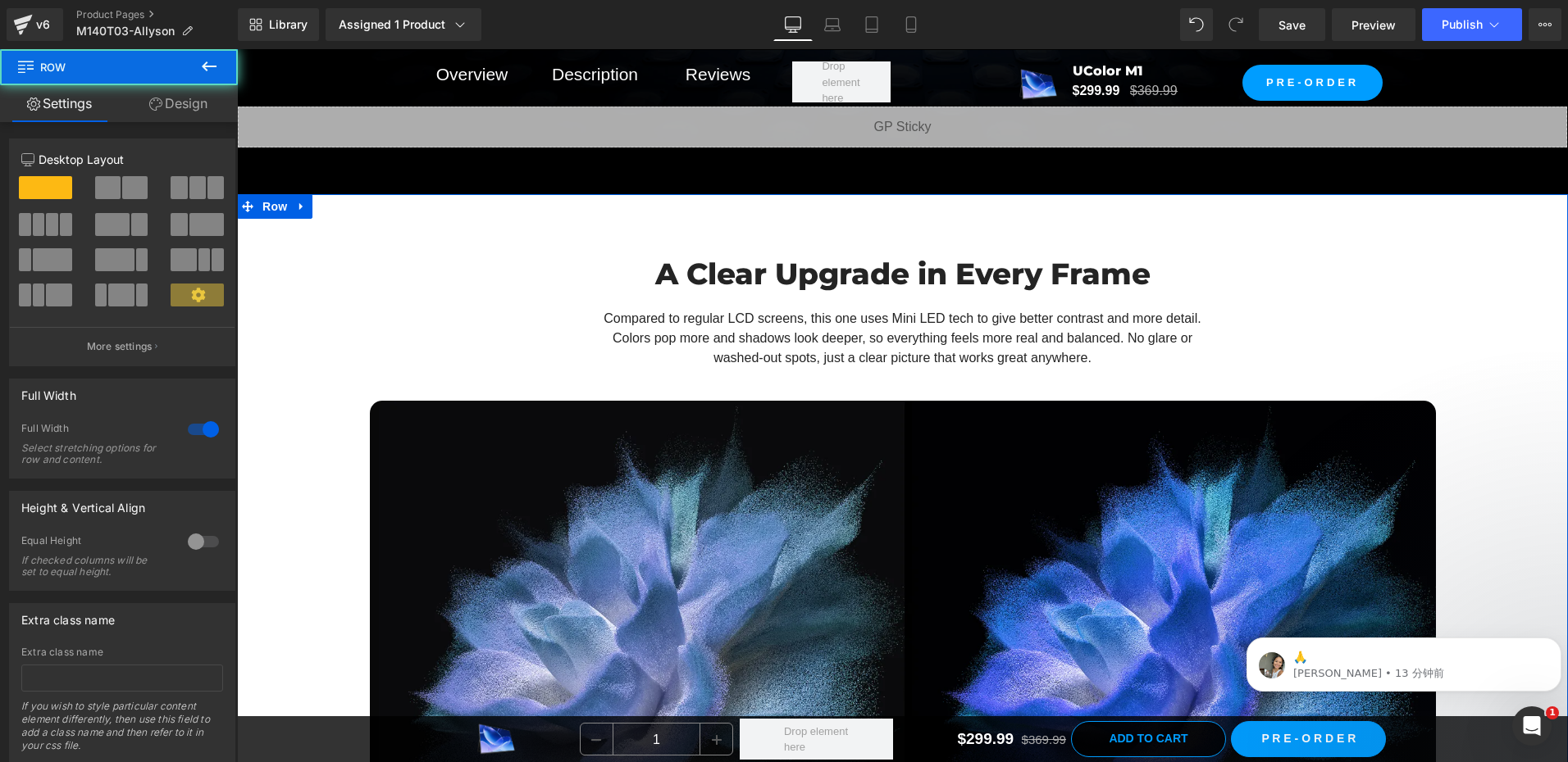
click at [178, 99] on link "Design" at bounding box center [178, 104] width 119 height 37
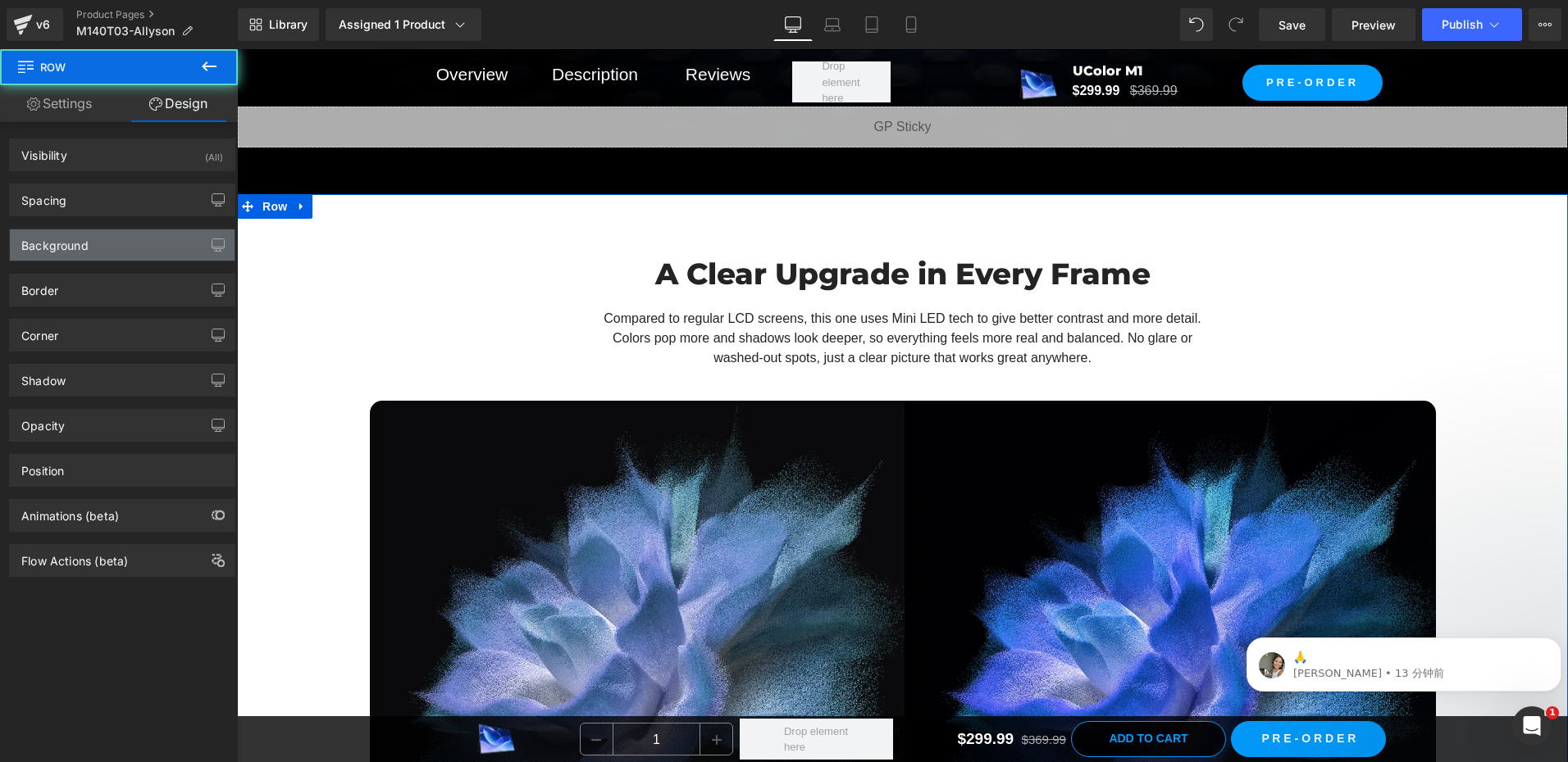
click at [59, 245] on div "Background" at bounding box center [55, 241] width 67 height 23
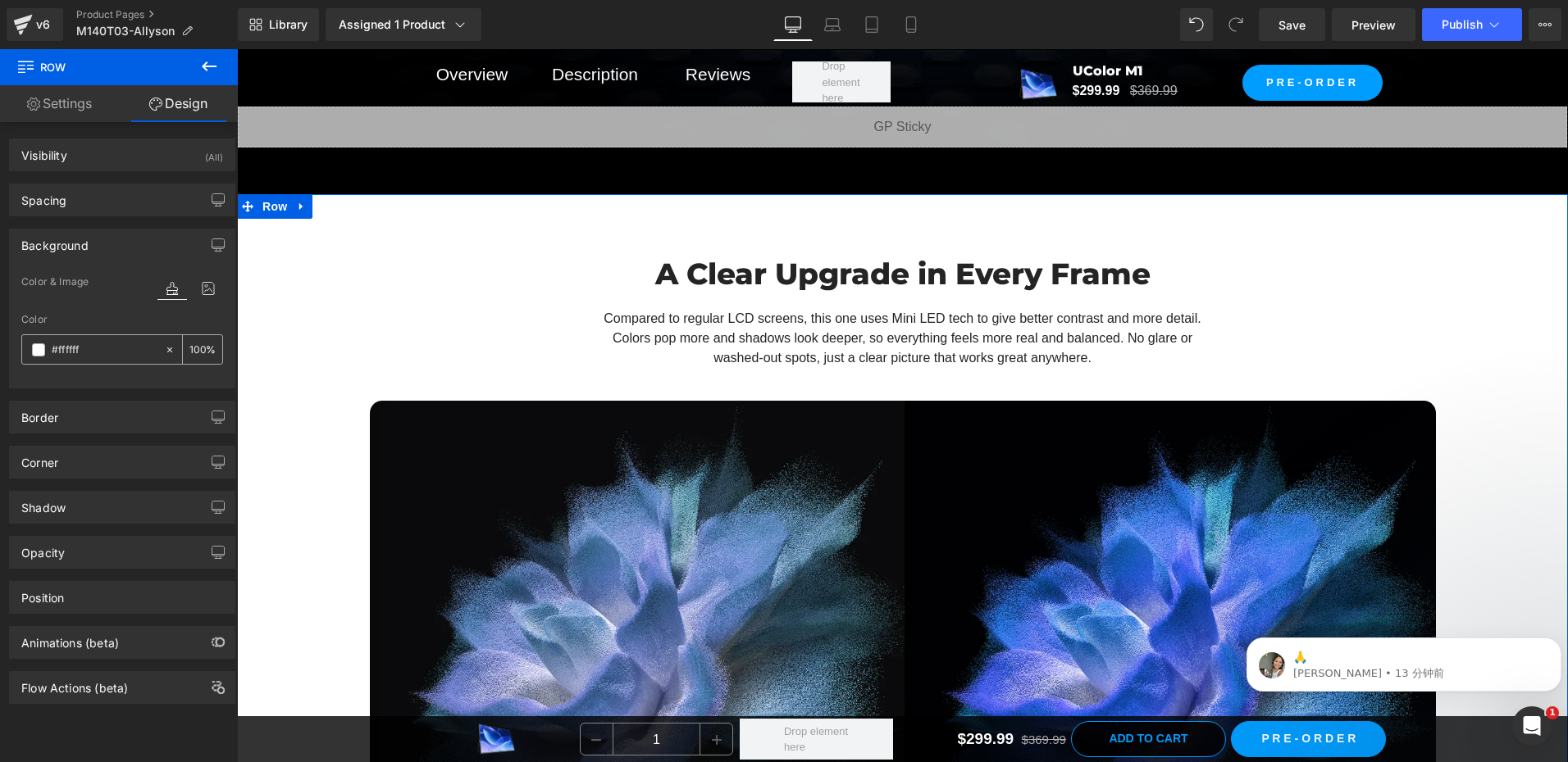
click at [38, 346] on span at bounding box center [38, 350] width 13 height 13
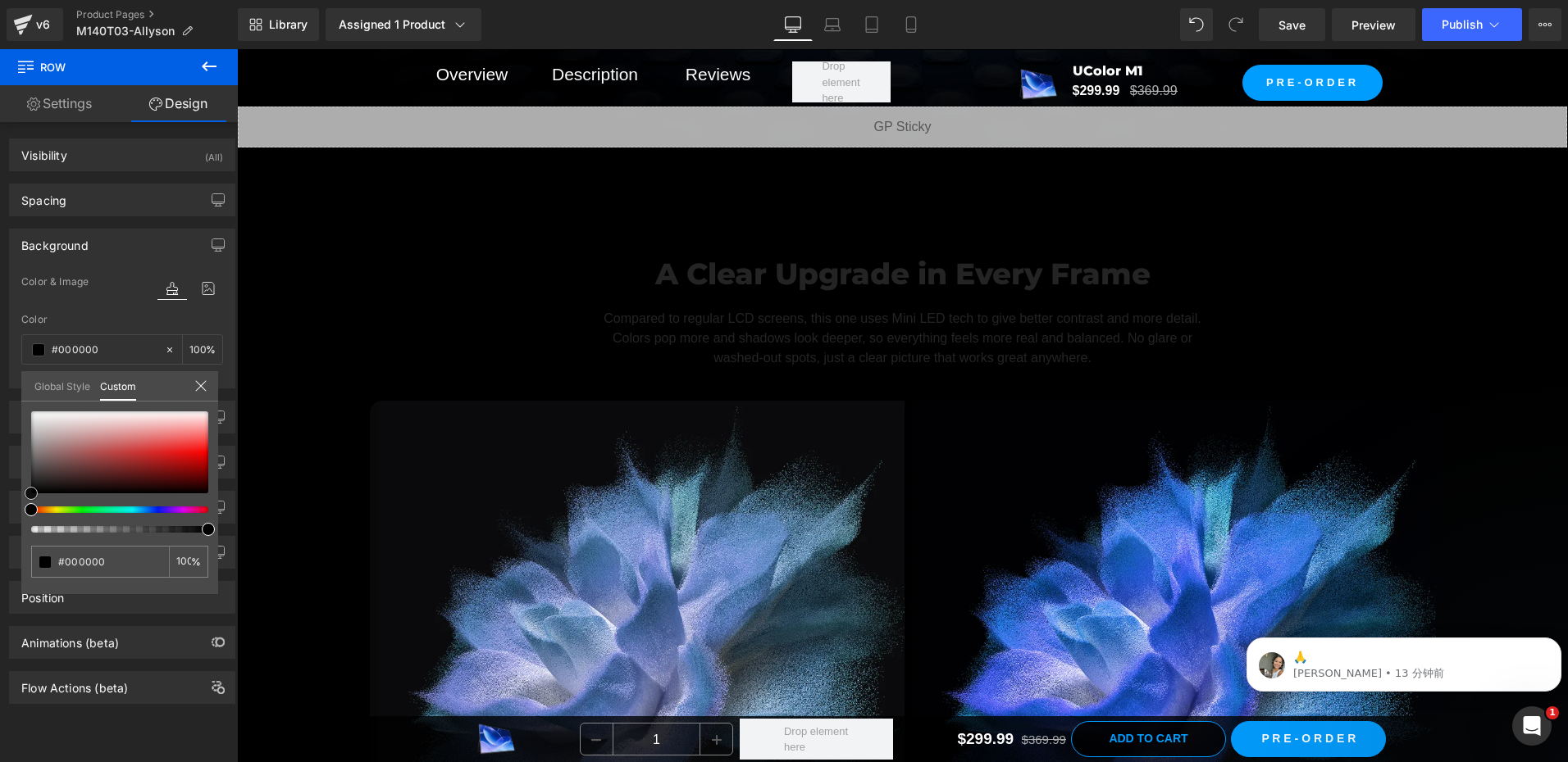
drag, startPoint x: 46, startPoint y: 447, endPoint x: -4, endPoint y: 554, distance: 118.1
click at [0, 554] on html "Row You are previewing how the will restyle your page. You can not edit Element…" at bounding box center [784, 381] width 1568 height 762
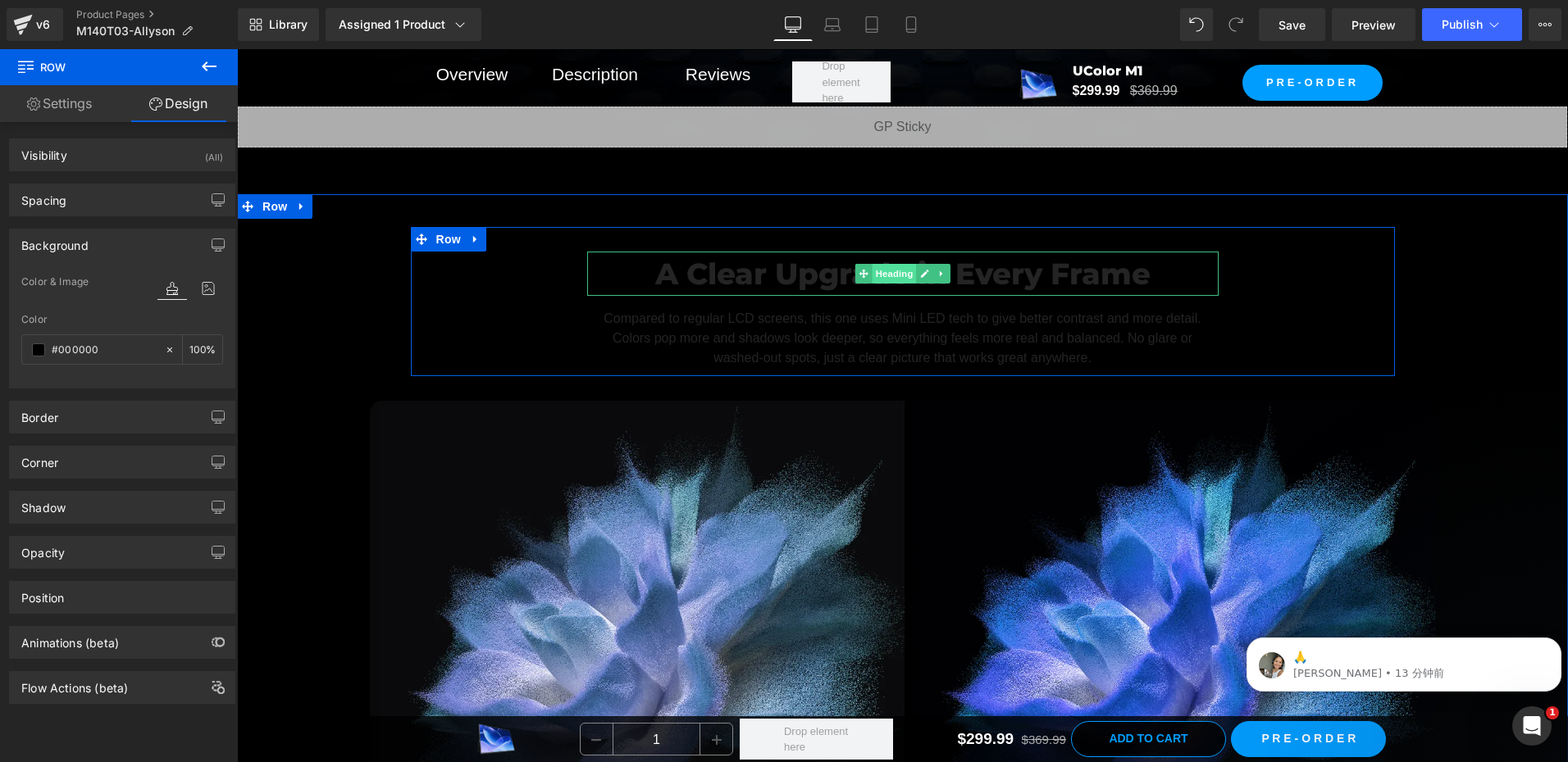
click at [886, 273] on span "Heading" at bounding box center [893, 274] width 44 height 19
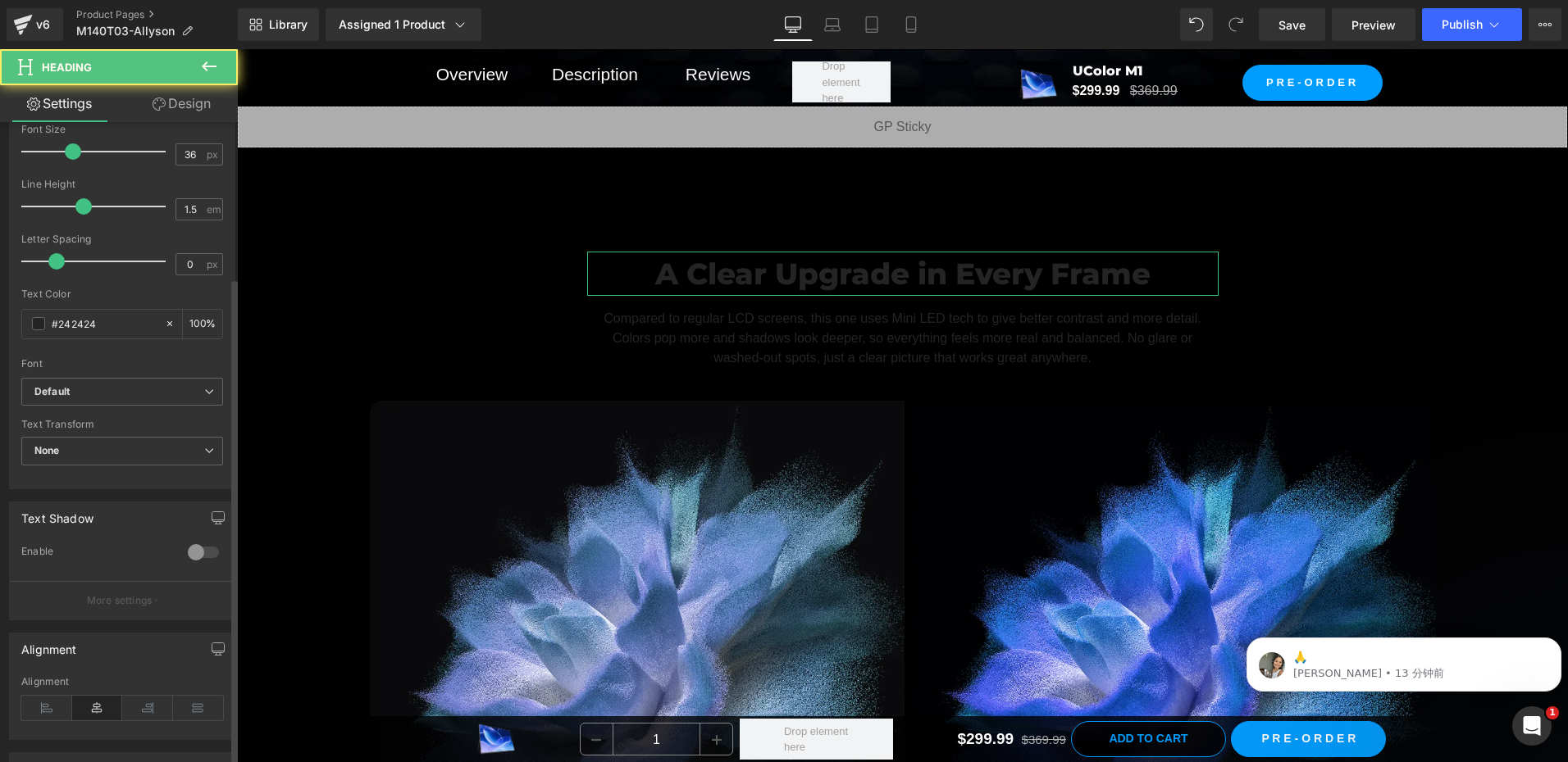
scroll to position [328, 0]
click at [39, 324] on span at bounding box center [38, 322] width 13 height 13
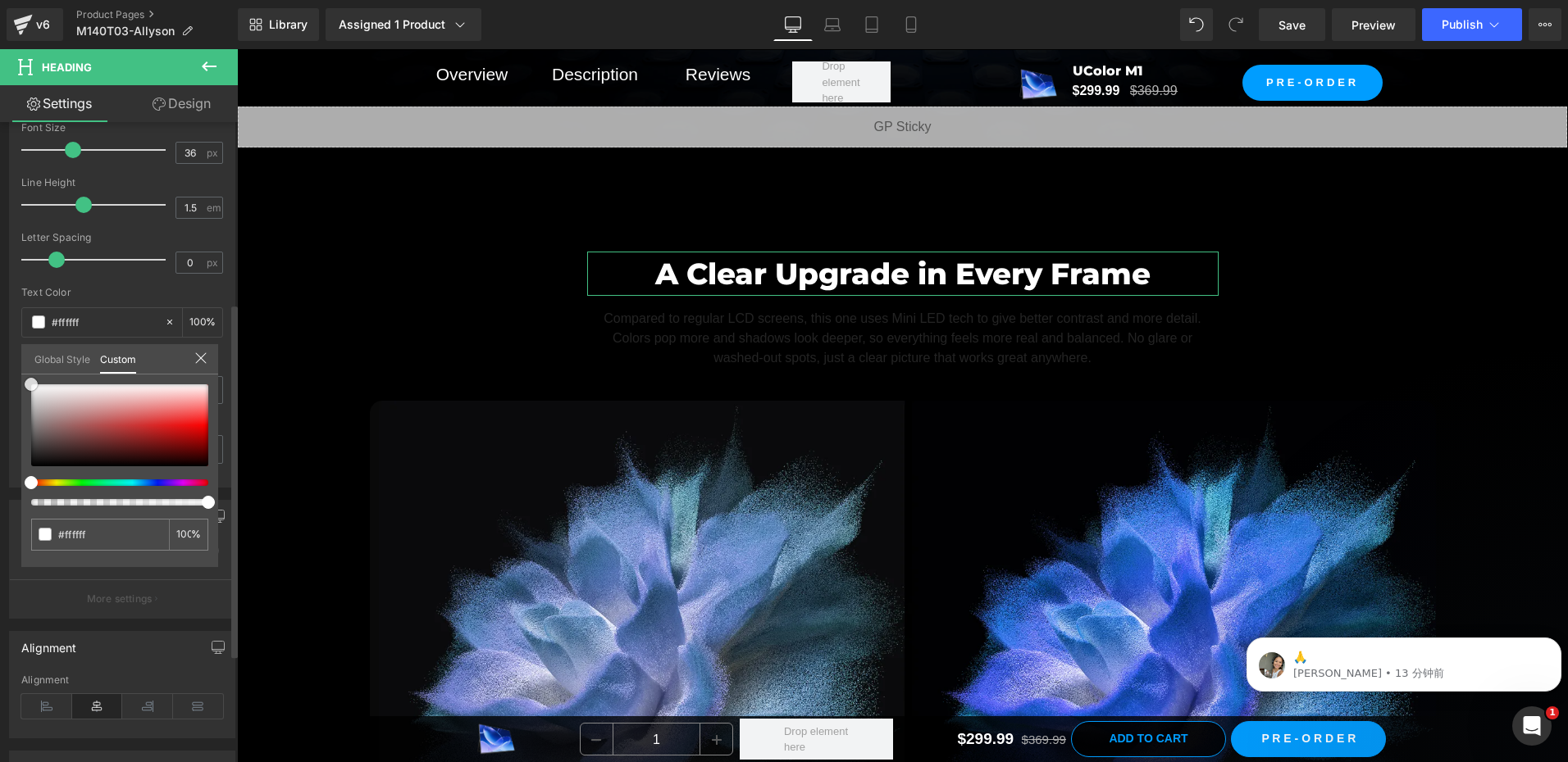
drag, startPoint x: 43, startPoint y: 404, endPoint x: 24, endPoint y: 316, distance: 90.0
click at [16, 328] on div "Typography Text Styles Custom Custom Setup Global Style Custom Setup Global Sty…" at bounding box center [122, 206] width 246 height 564
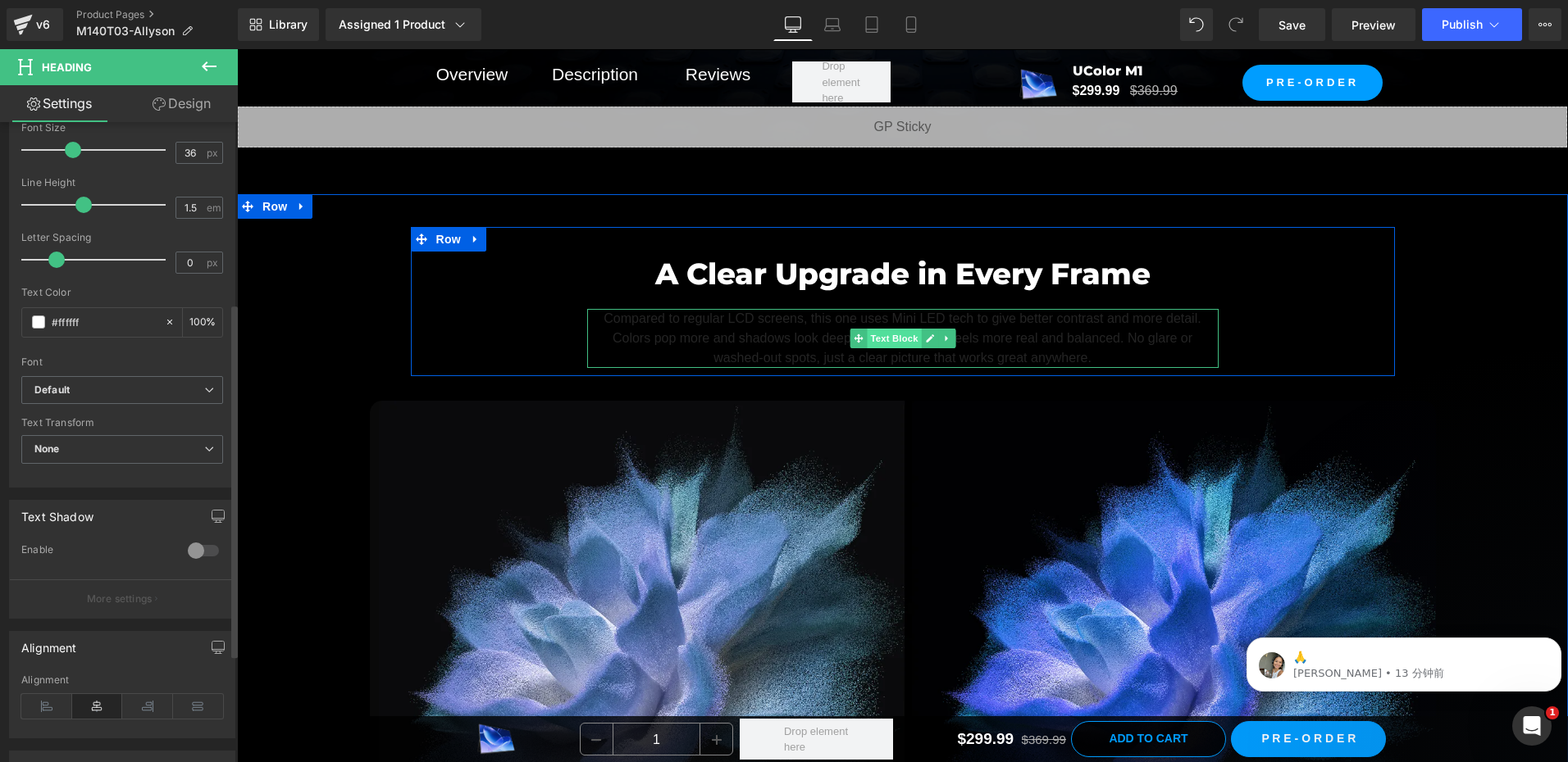
click at [884, 335] on span "Text Block" at bounding box center [893, 338] width 54 height 19
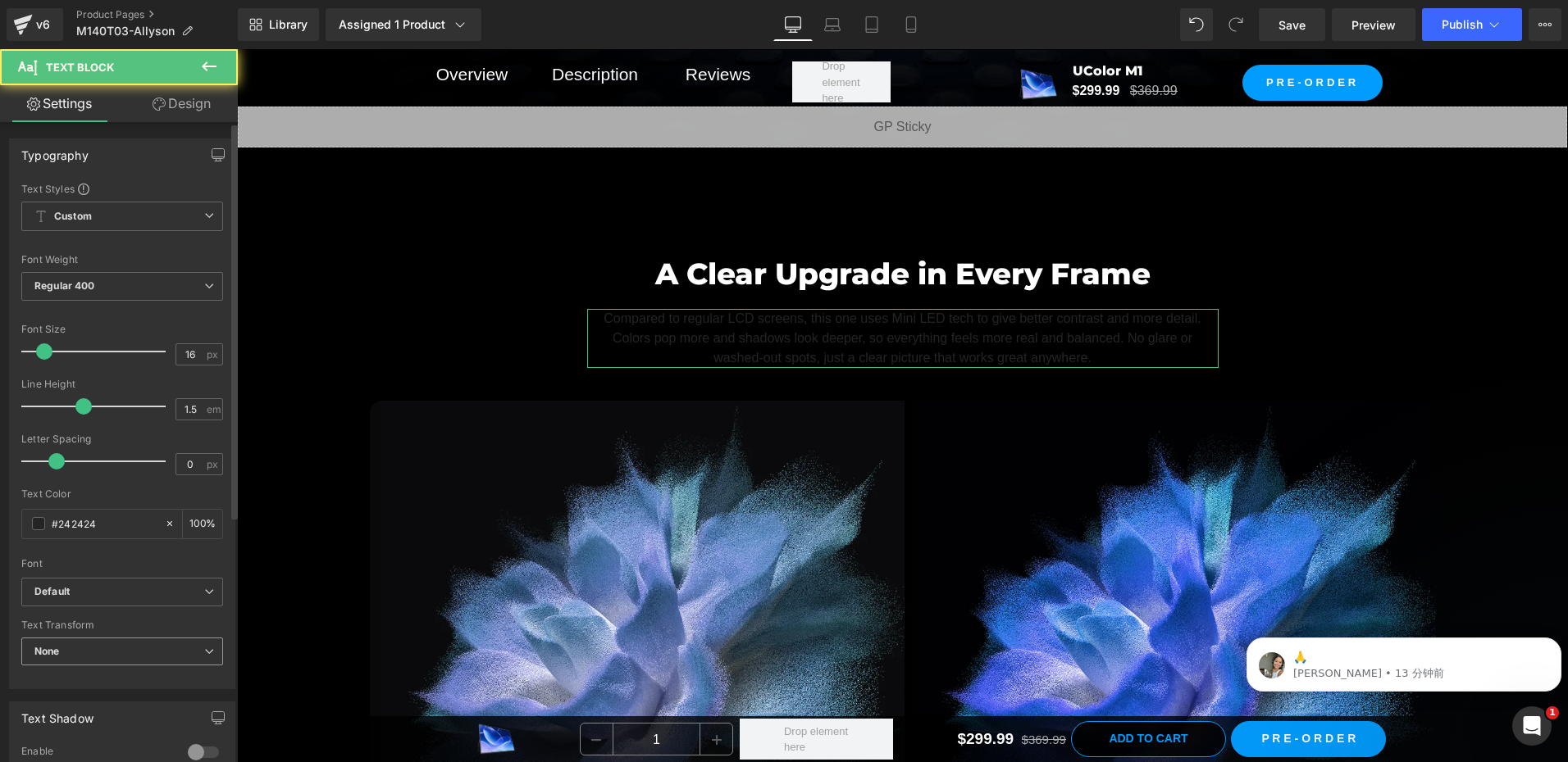
scroll to position [164, 0]
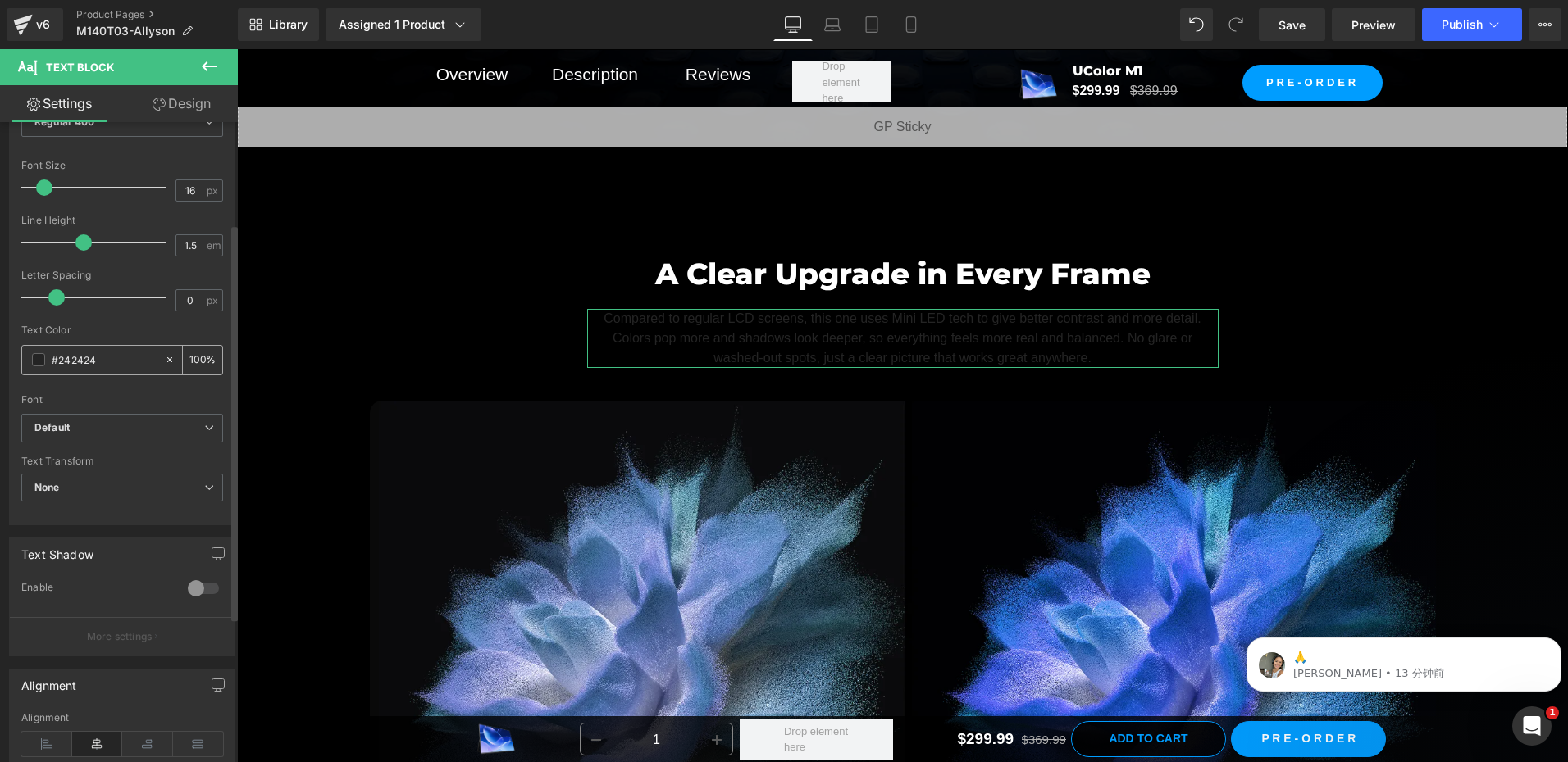
click at [39, 358] on span at bounding box center [38, 360] width 13 height 13
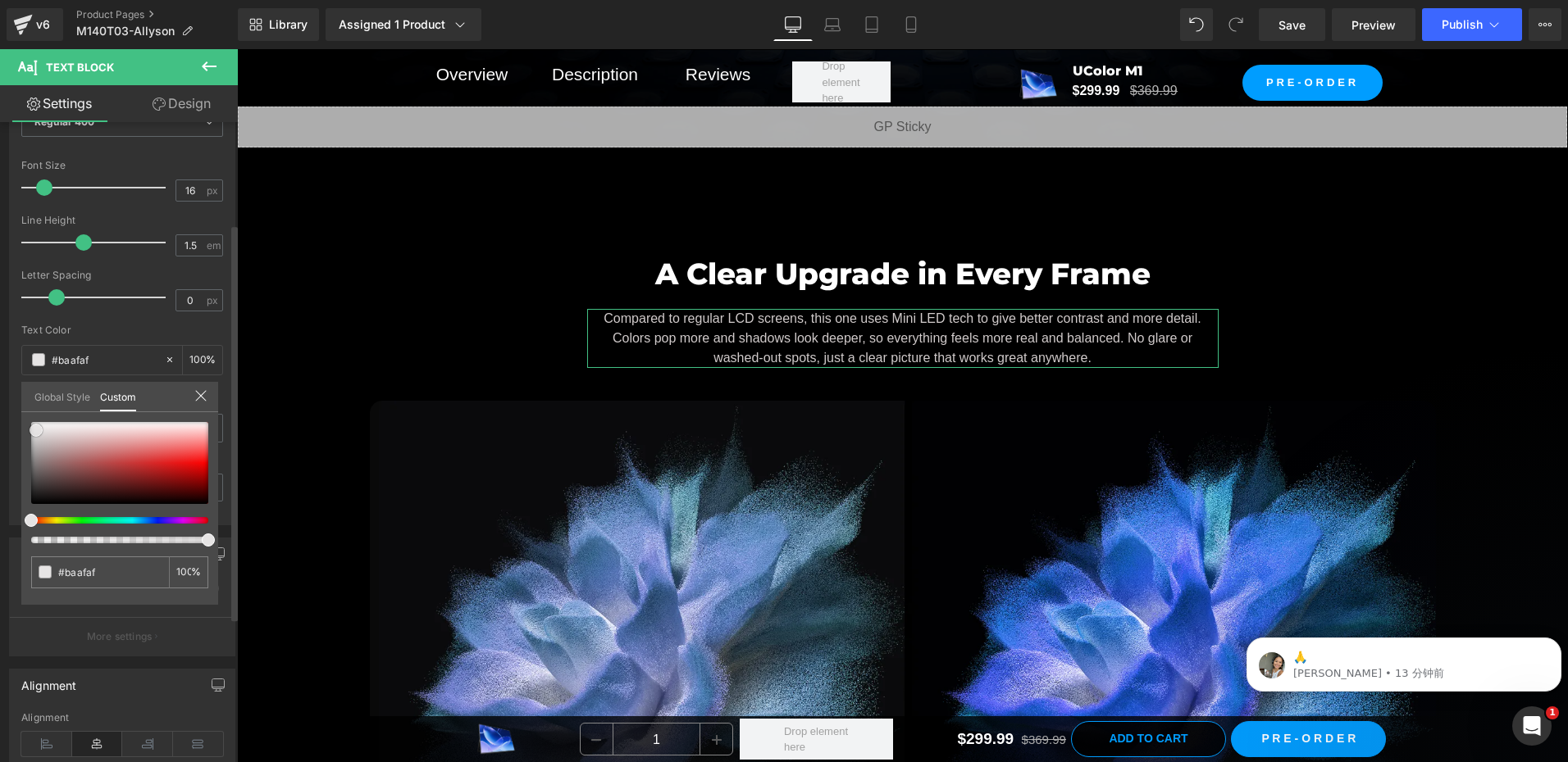
drag, startPoint x: 45, startPoint y: 447, endPoint x: 12, endPoint y: 332, distance: 119.6
click at [10, 337] on div "Typography Text Styles Custom Custom Setup Global Style Custom Setup Global Sty…" at bounding box center [122, 244] width 246 height 564
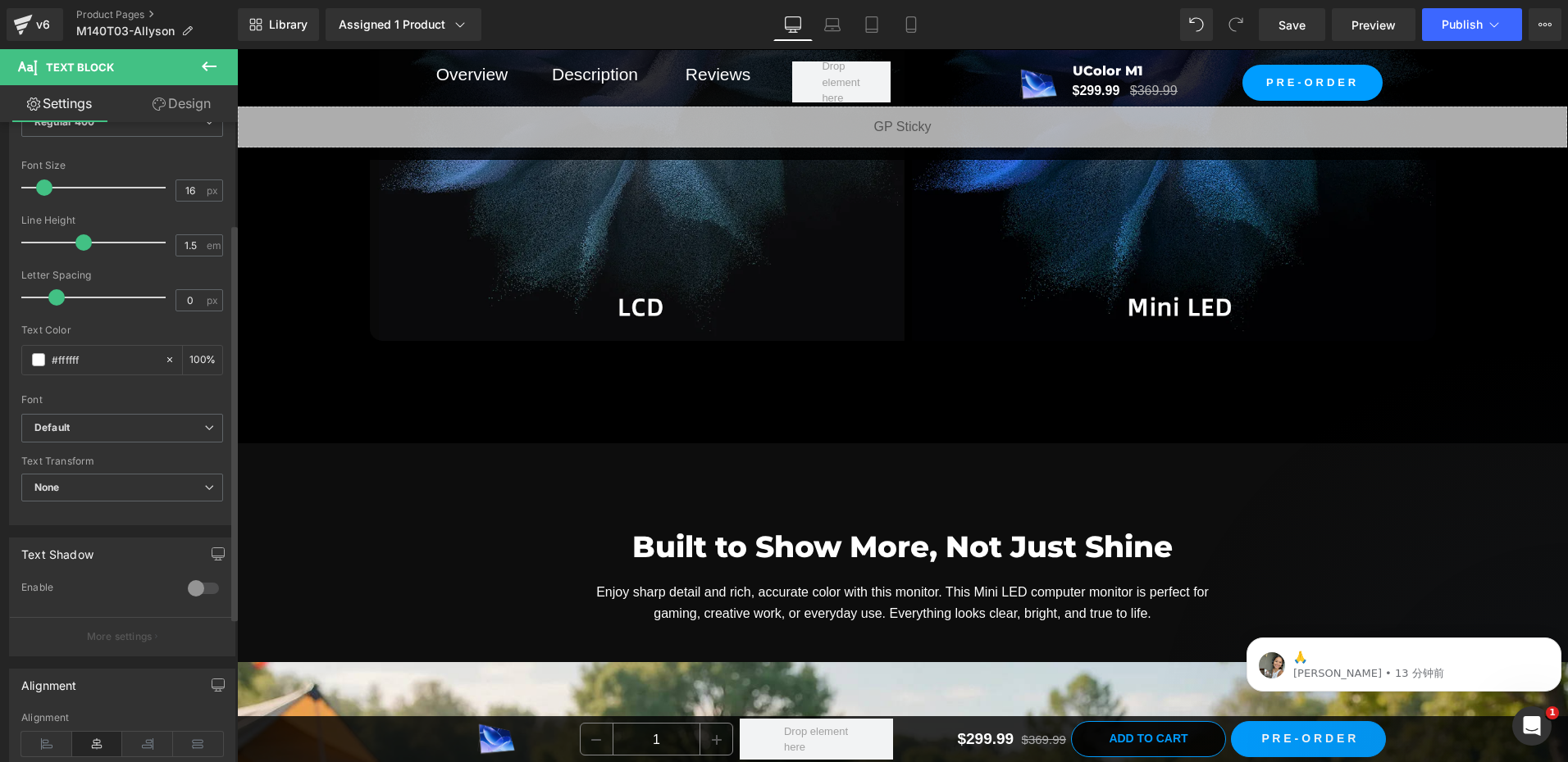
scroll to position [3853, 0]
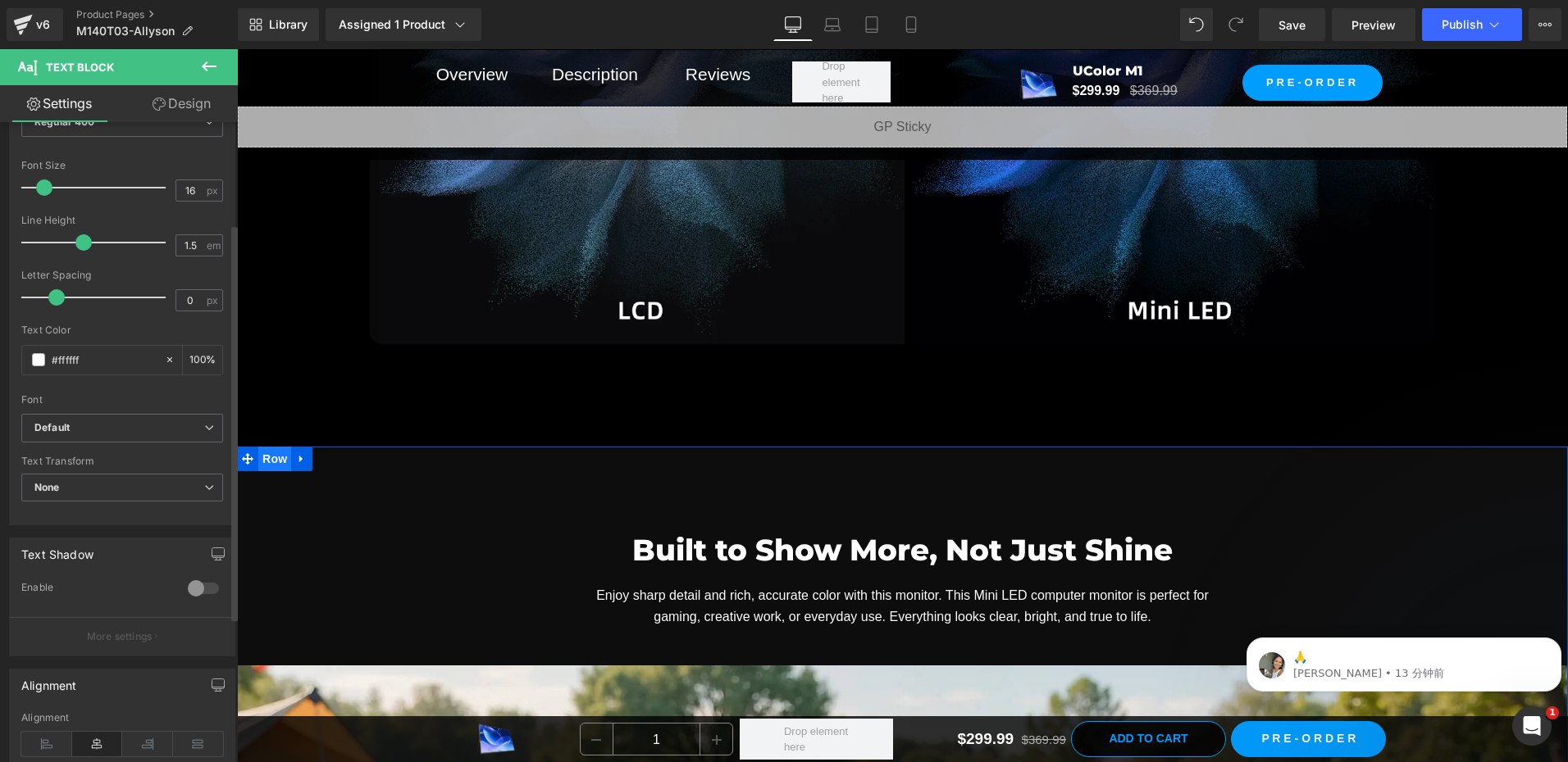
click at [261, 456] on span "Row" at bounding box center [274, 459] width 33 height 25
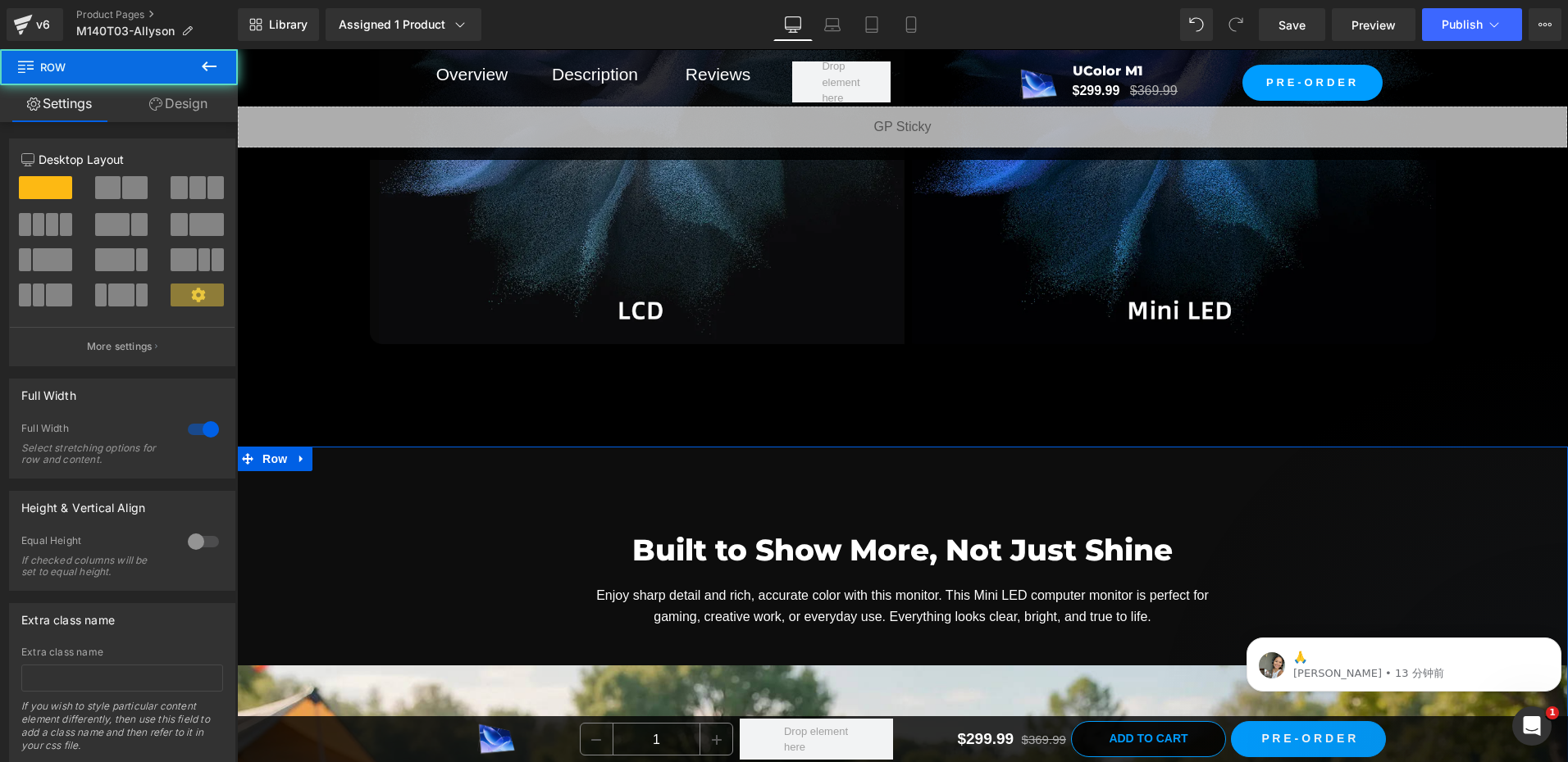
click at [184, 109] on link "Design" at bounding box center [178, 104] width 119 height 37
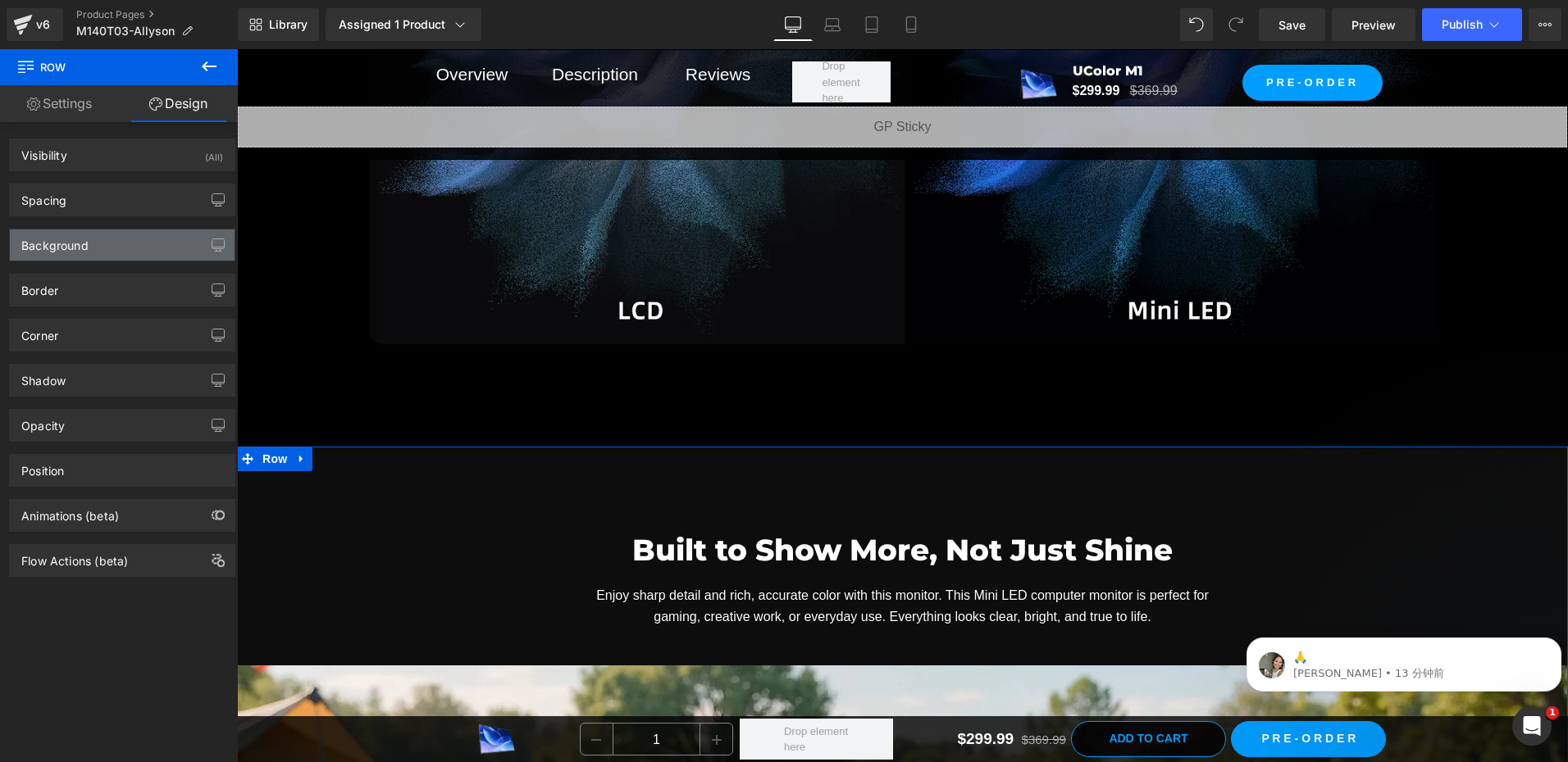
click at [85, 250] on div "Background" at bounding box center [55, 241] width 67 height 23
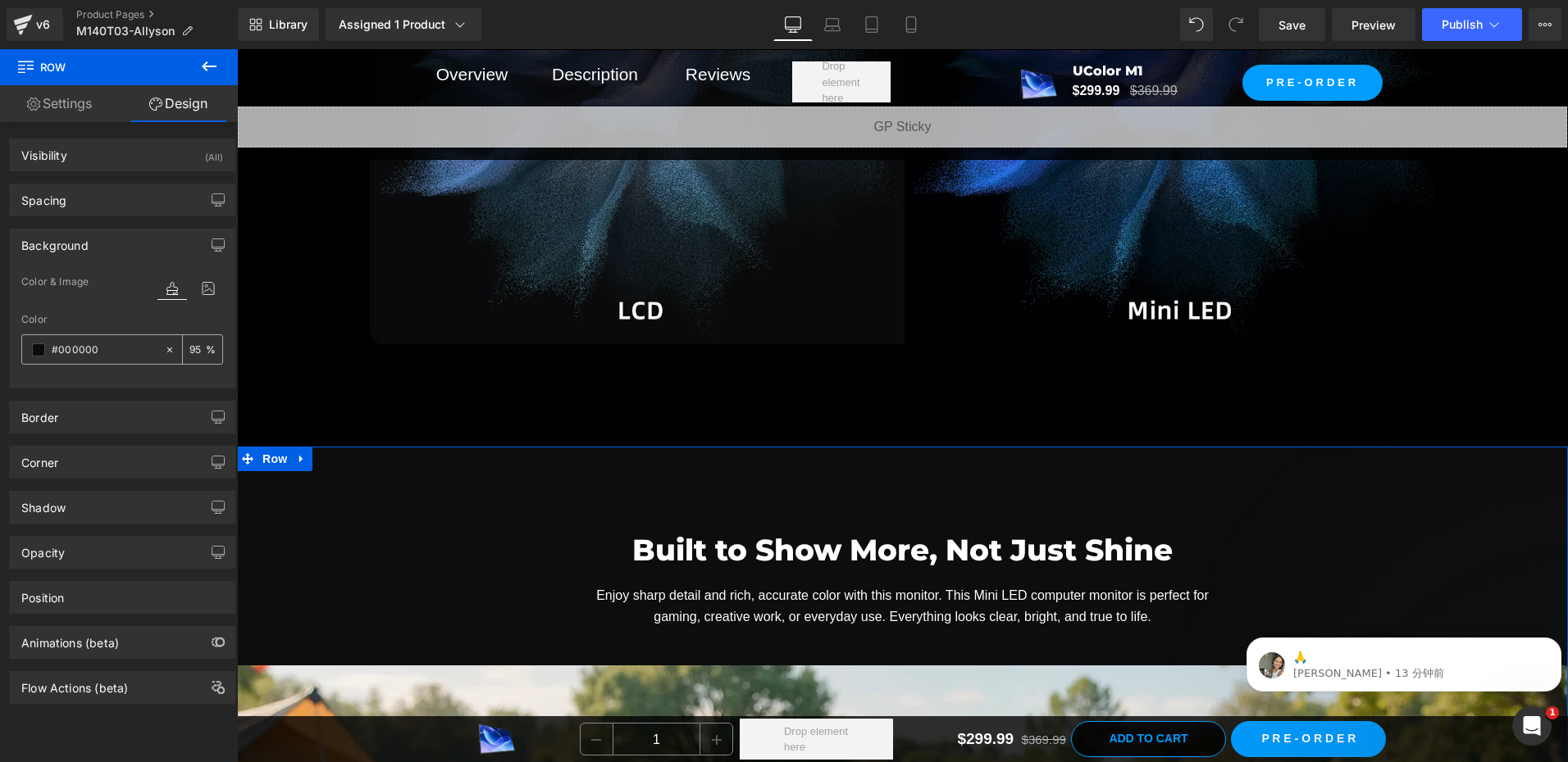
click at [35, 345] on span at bounding box center [38, 350] width 13 height 13
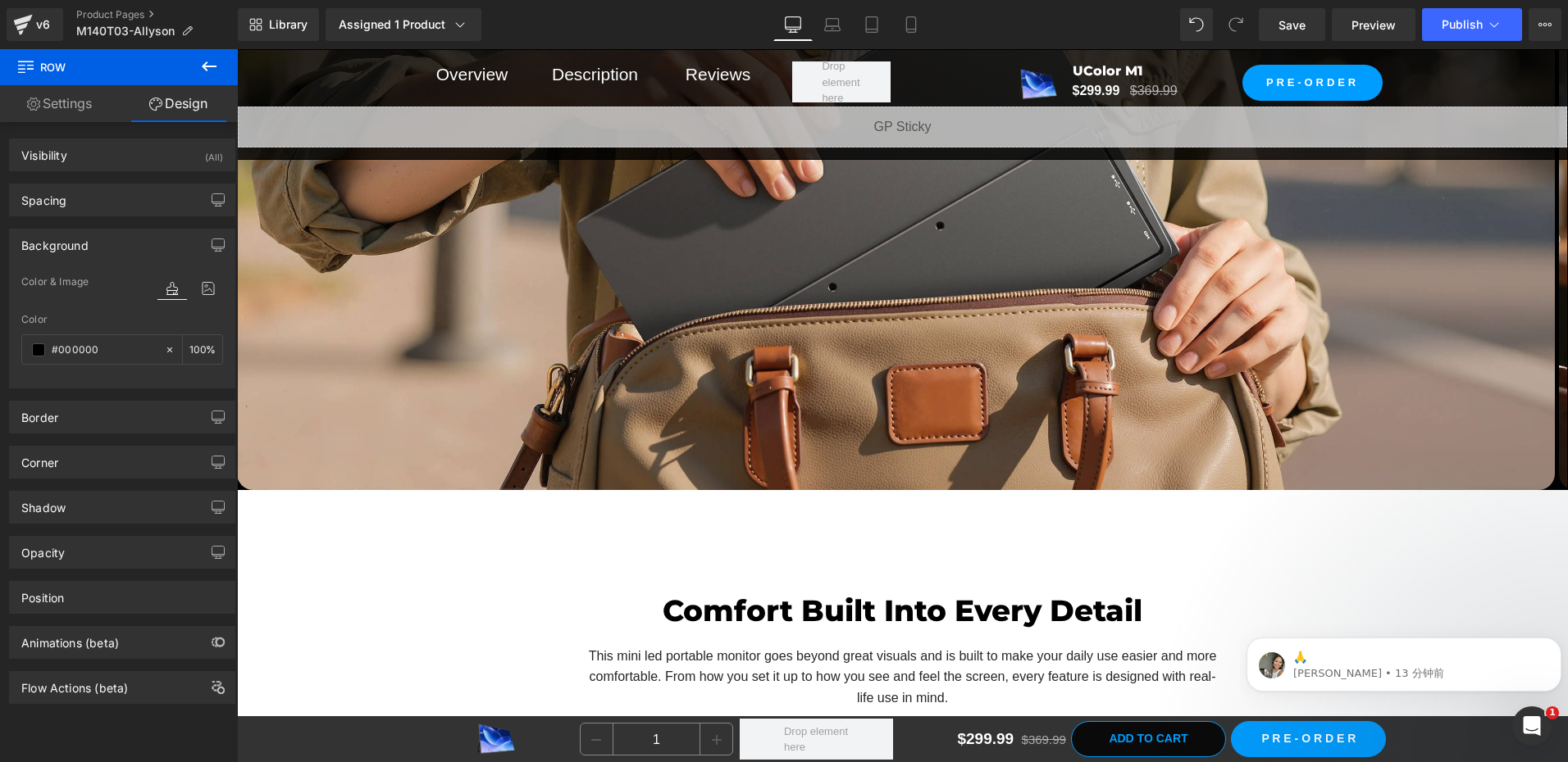
scroll to position [10246, 0]
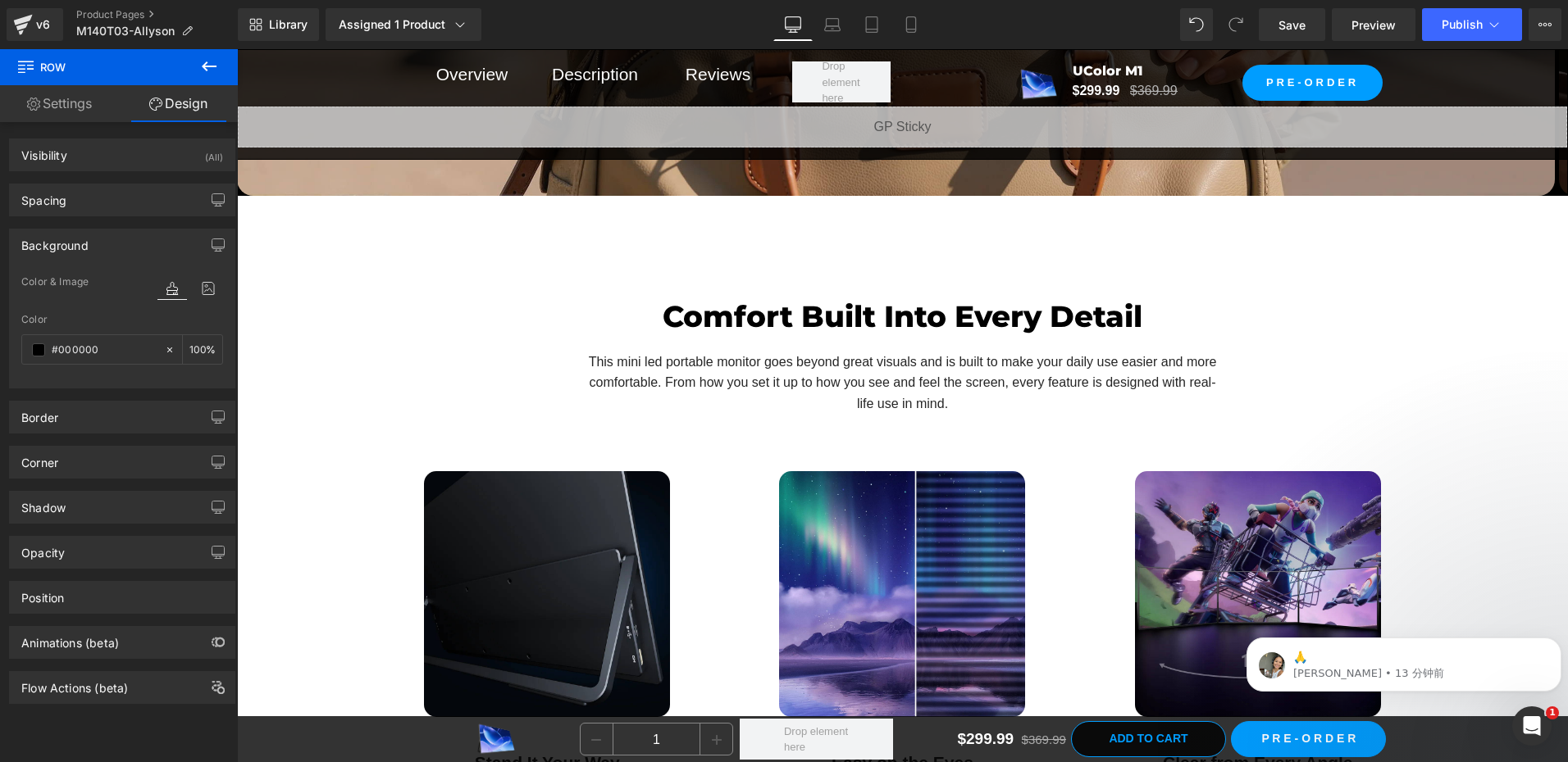
type input "100"
click at [258, 210] on span "Row" at bounding box center [274, 209] width 33 height 25
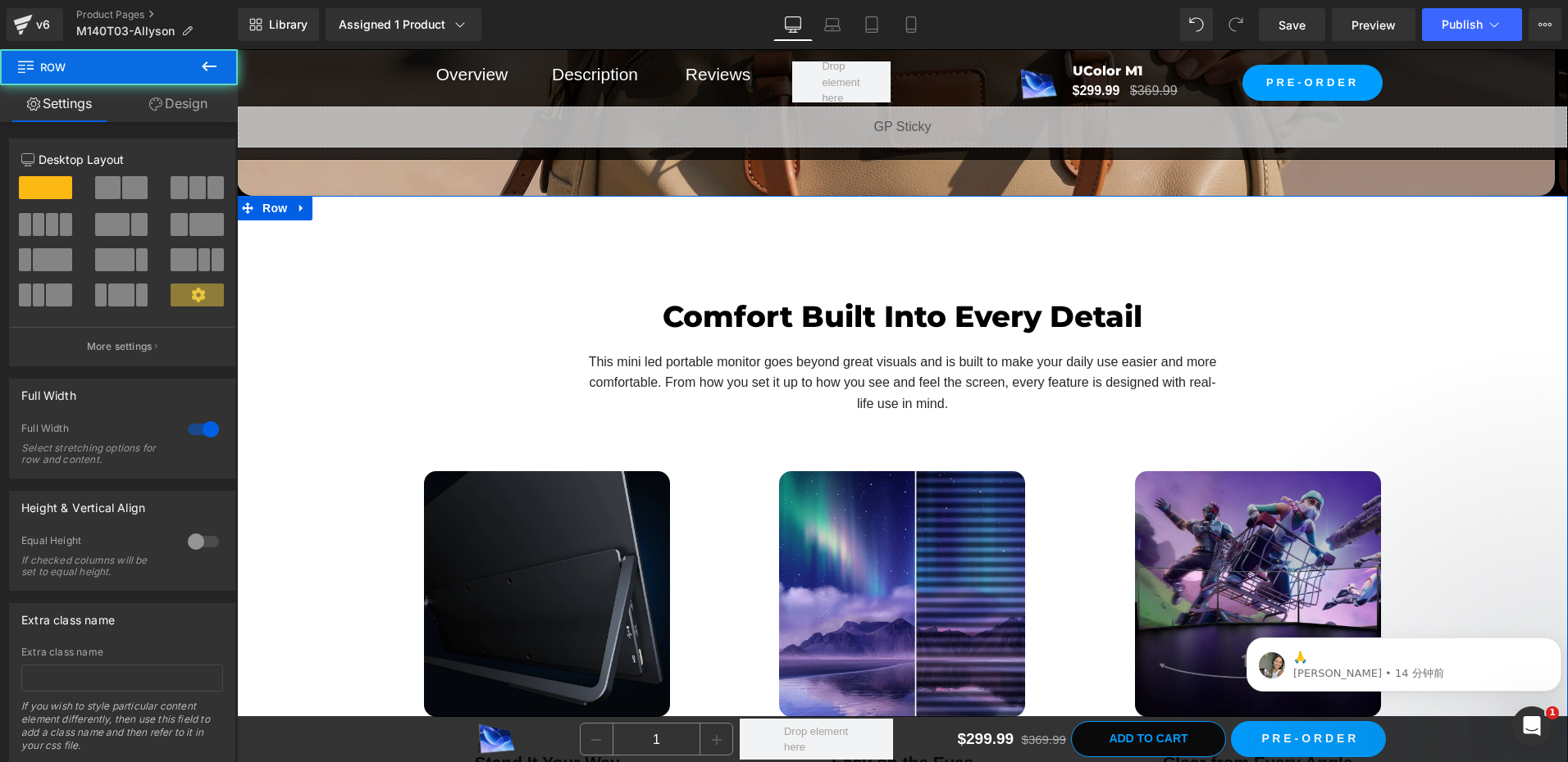
click at [176, 113] on link "Design" at bounding box center [178, 104] width 119 height 37
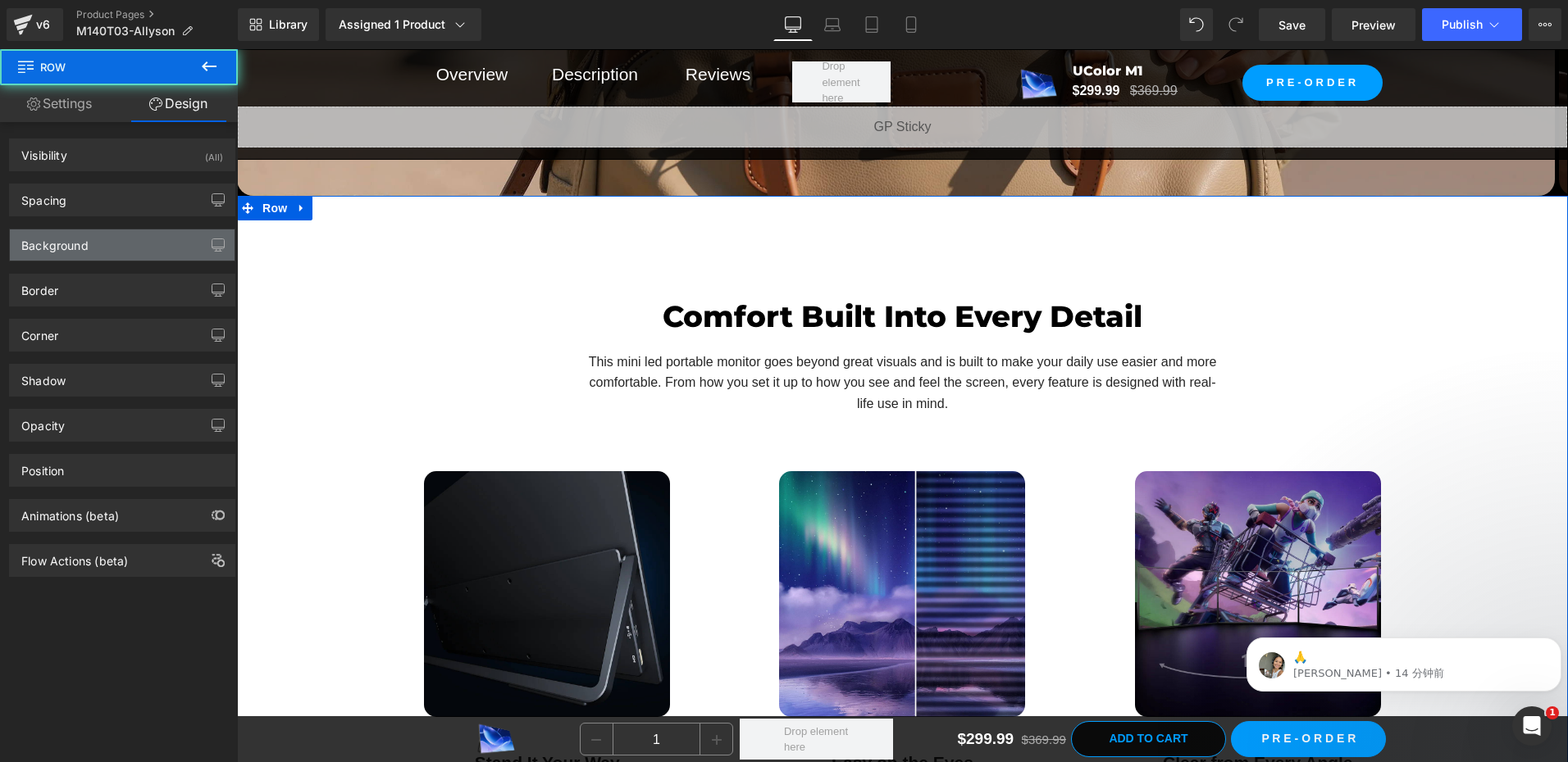
click at [77, 239] on div "Background" at bounding box center [55, 241] width 67 height 23
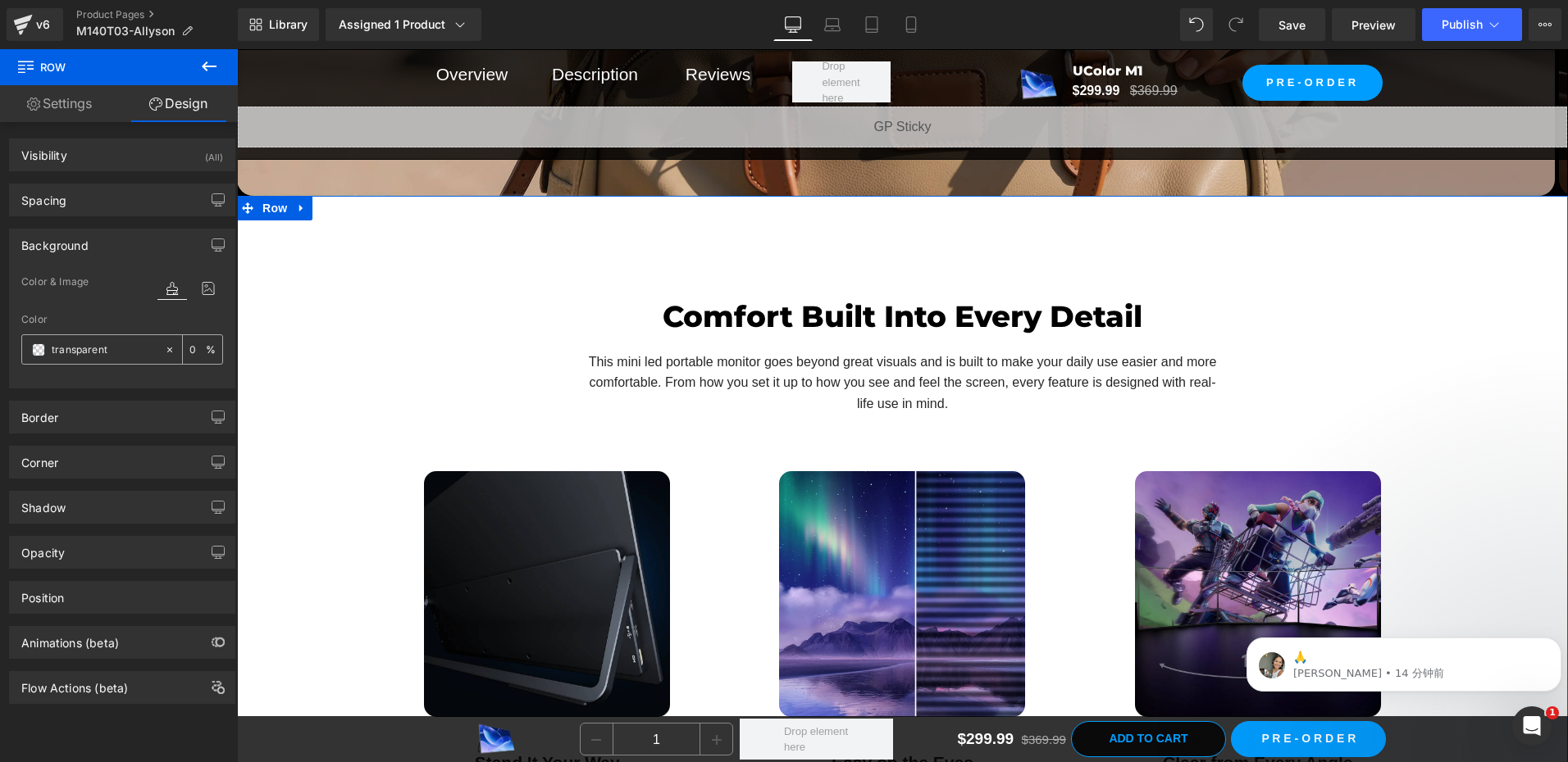
click at [38, 348] on span at bounding box center [38, 350] width 13 height 13
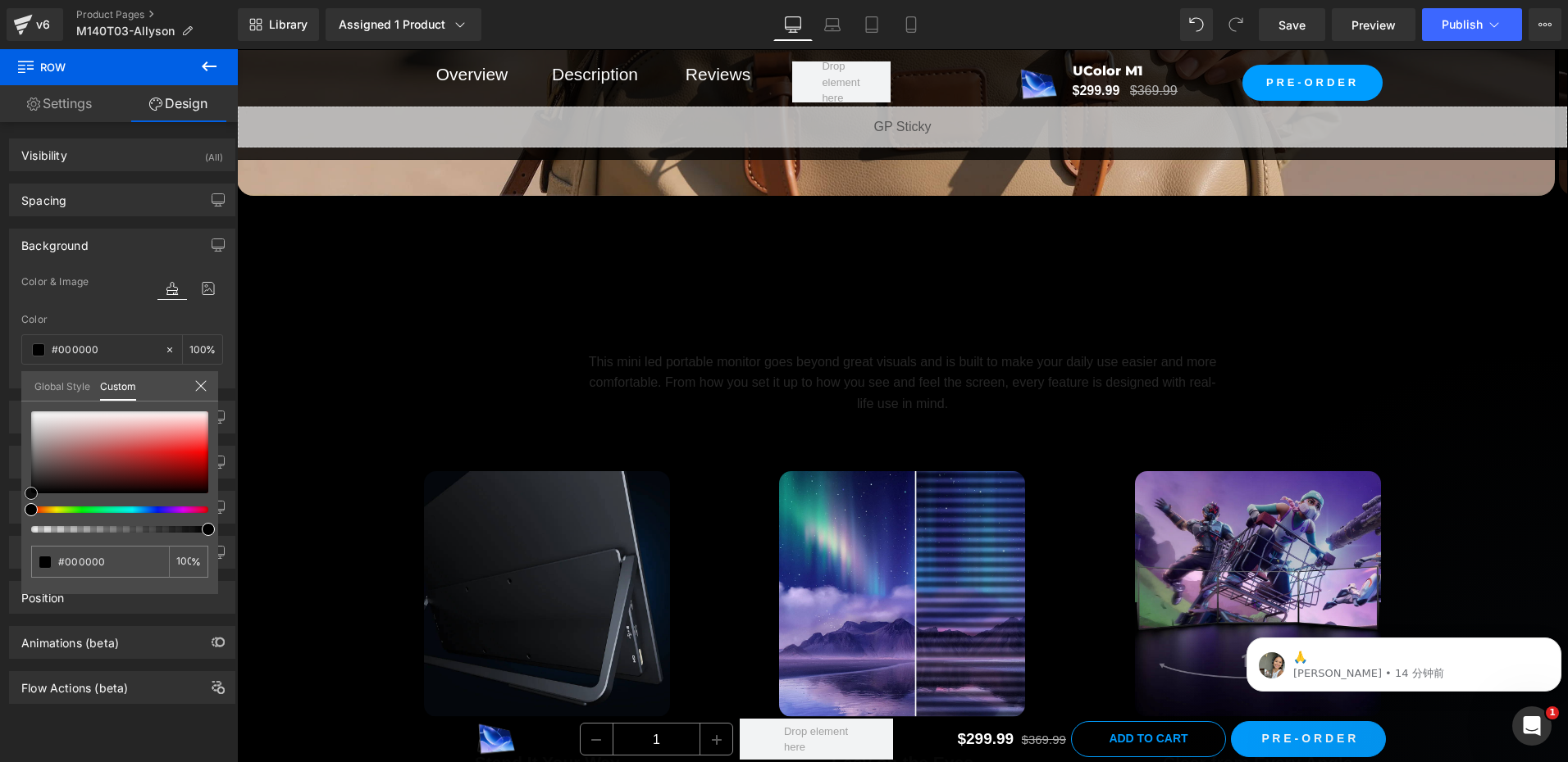
drag, startPoint x: 64, startPoint y: 472, endPoint x: -4, endPoint y: 544, distance: 99.0
click at [0, 544] on html "Row You are previewing how the will restyle your page. You can not edit Element…" at bounding box center [784, 381] width 1568 height 762
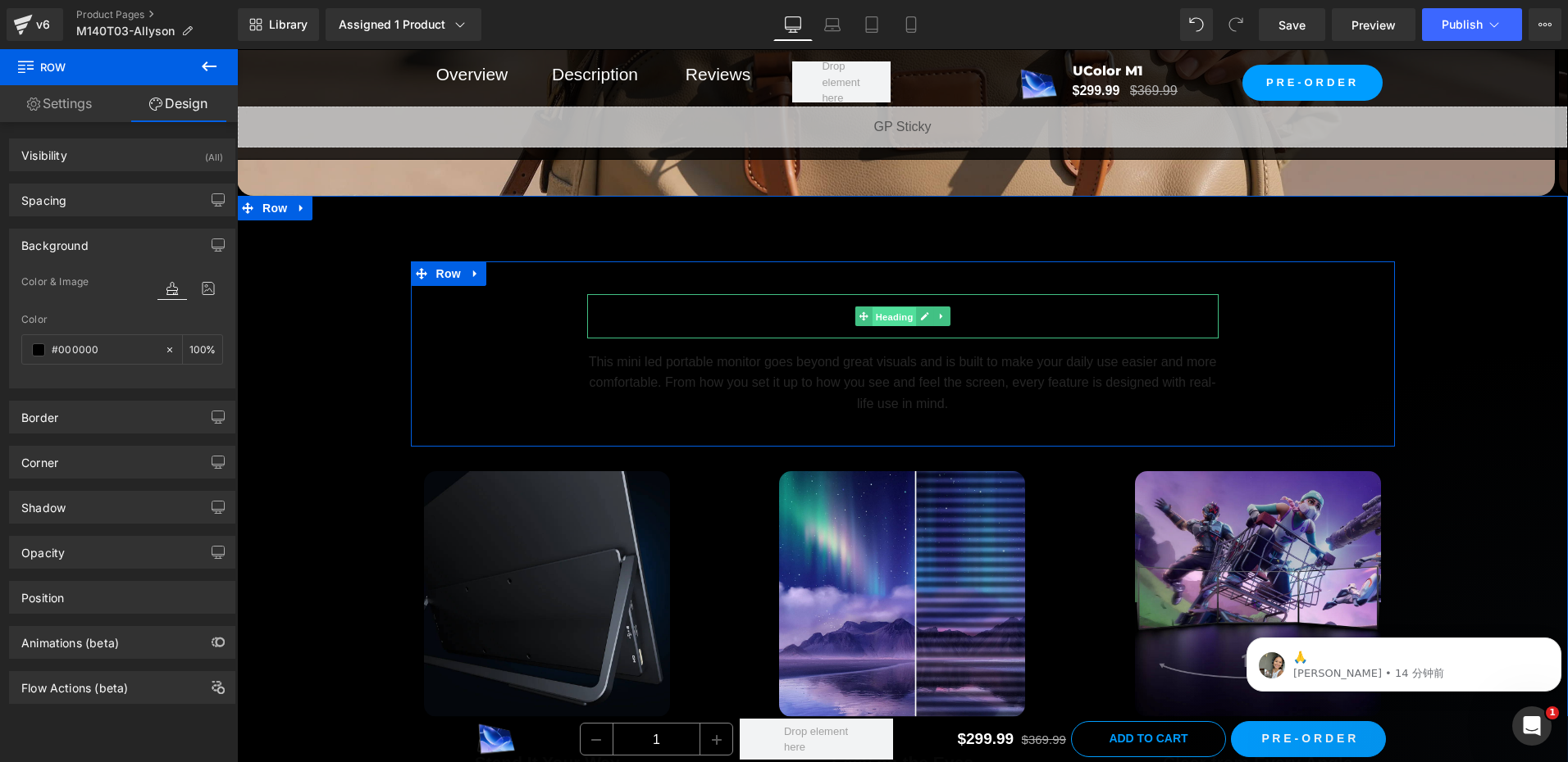
click at [895, 318] on span "Heading" at bounding box center [893, 316] width 44 height 19
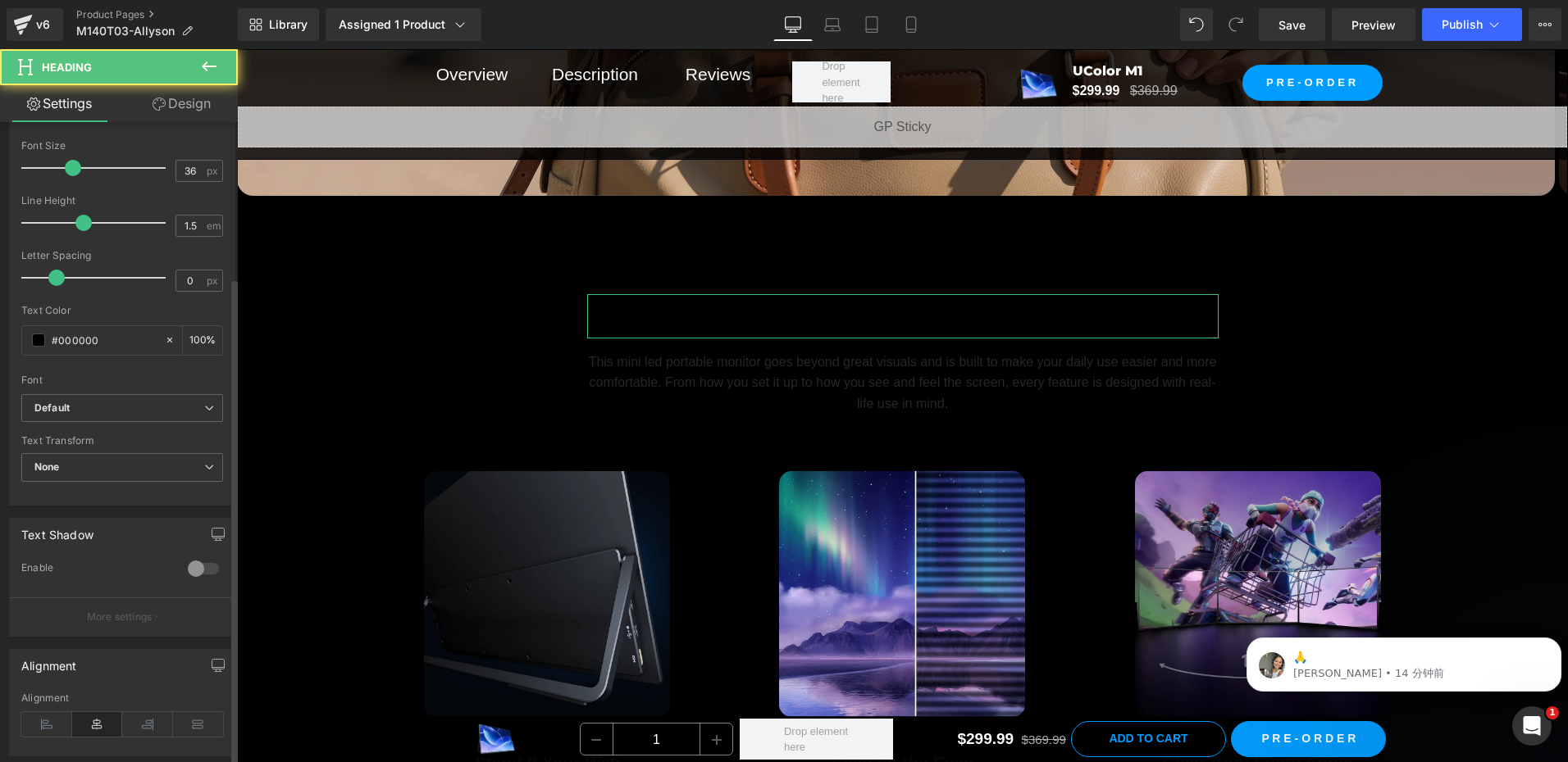
scroll to position [410, 0]
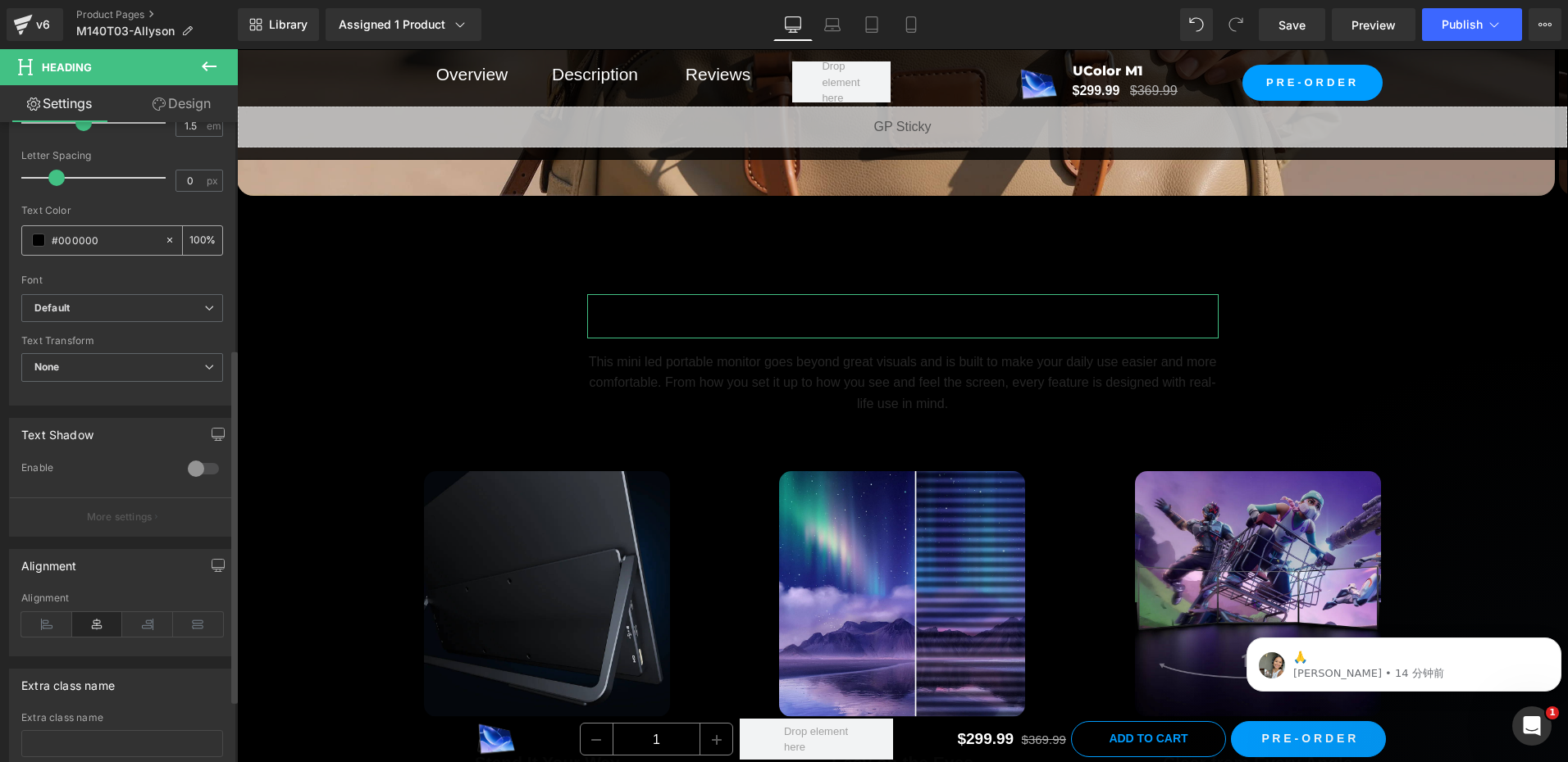
click at [45, 248] on div "#000000" at bounding box center [93, 240] width 142 height 28
click at [39, 243] on span at bounding box center [38, 240] width 13 height 13
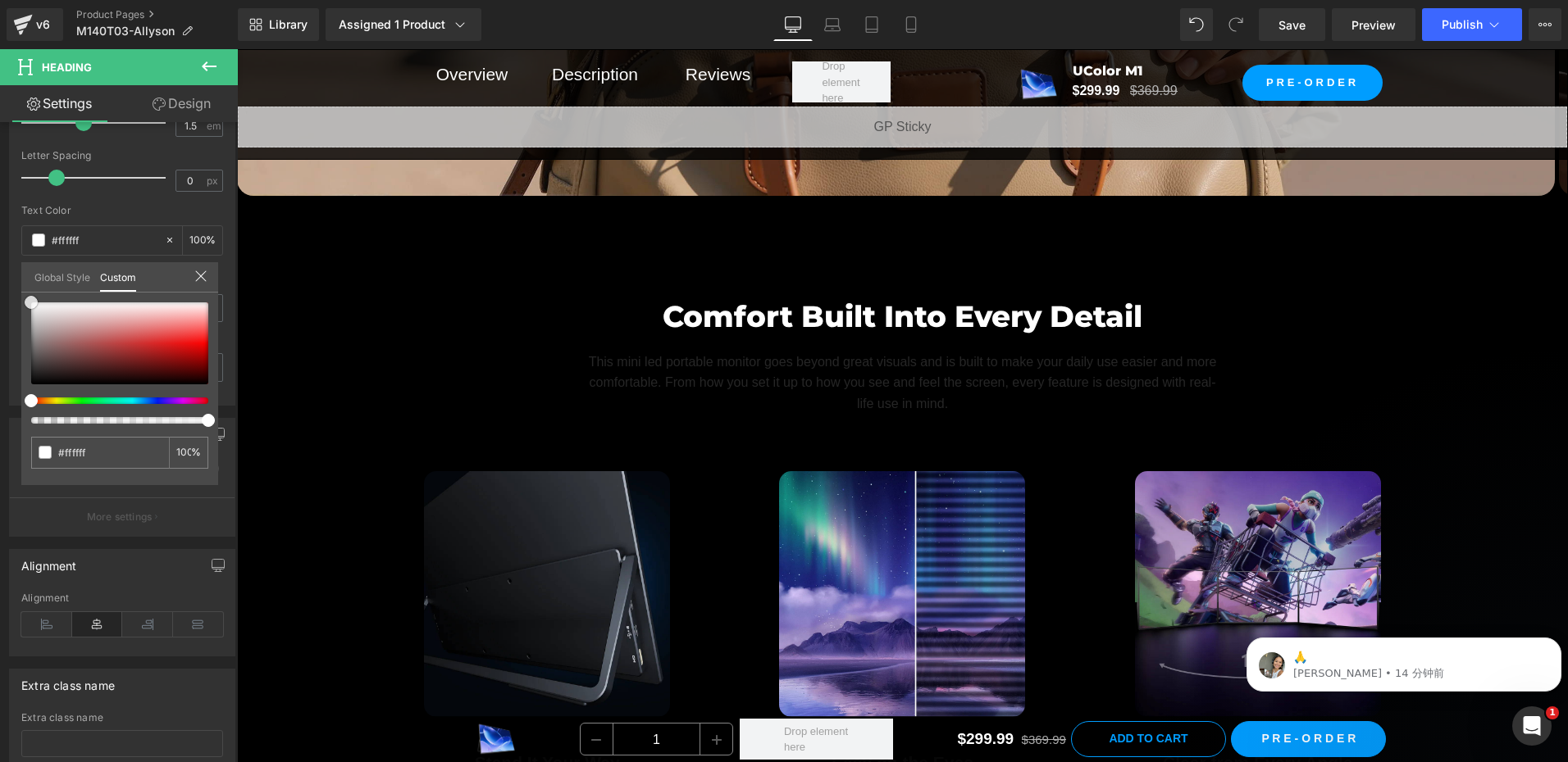
drag, startPoint x: 49, startPoint y: 338, endPoint x: -3, endPoint y: 254, distance: 98.8
click at [0, 254] on html "Heading You are previewing how the will restyle your page. You can not edit Ele…" at bounding box center [784, 381] width 1568 height 762
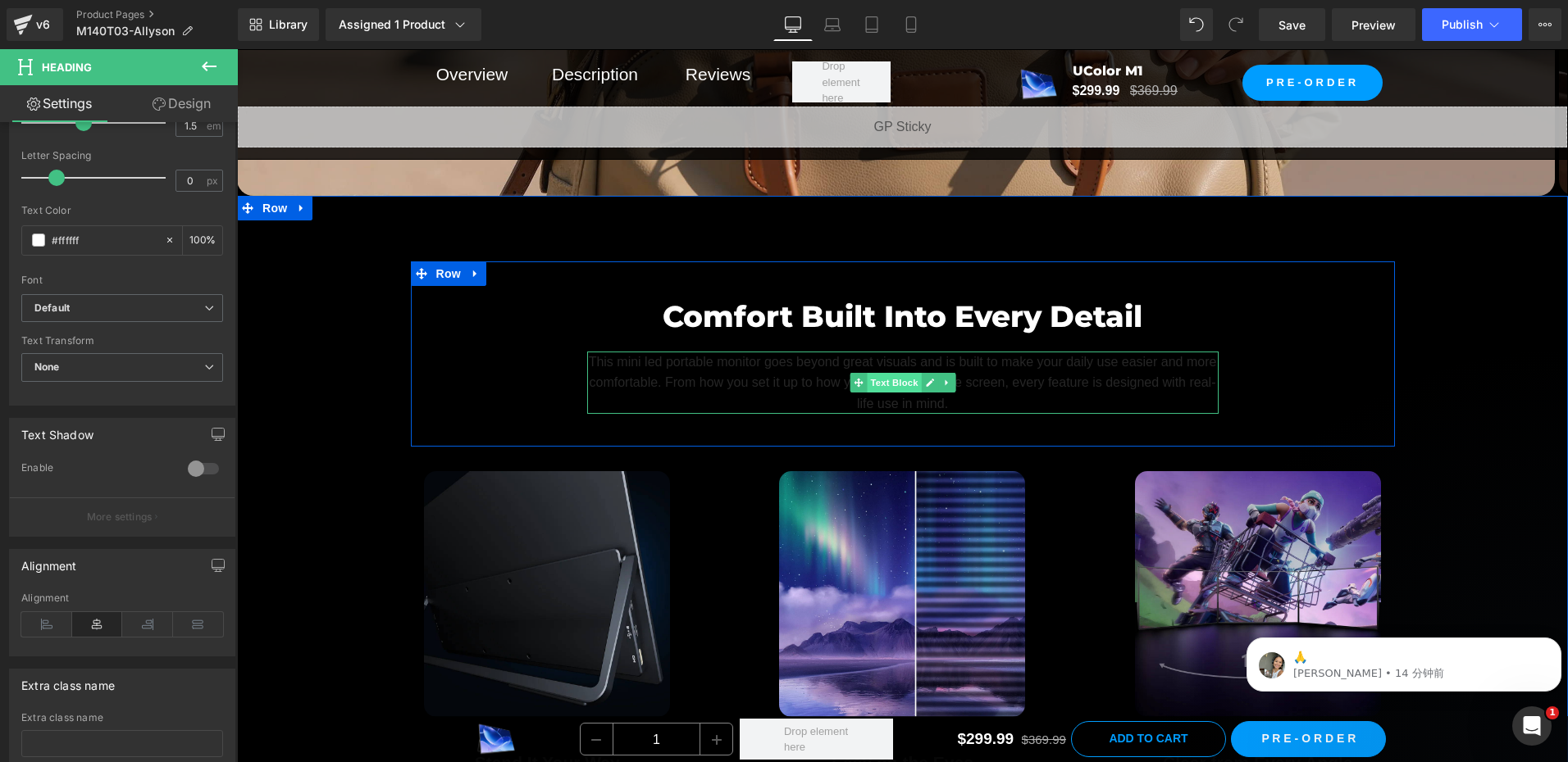
click at [884, 373] on span "Text Block" at bounding box center [893, 383] width 54 height 19
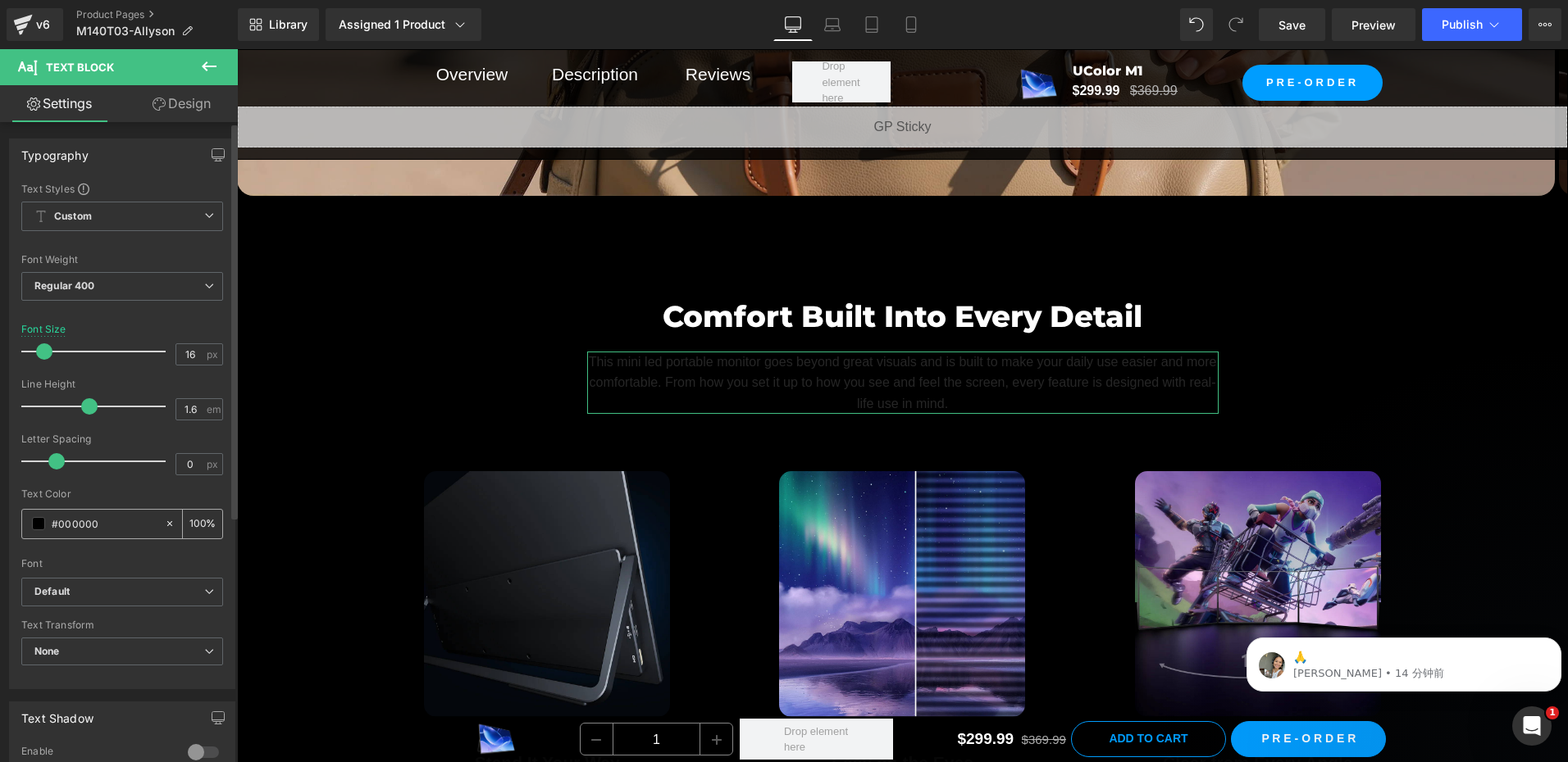
click at [35, 520] on span at bounding box center [38, 524] width 13 height 13
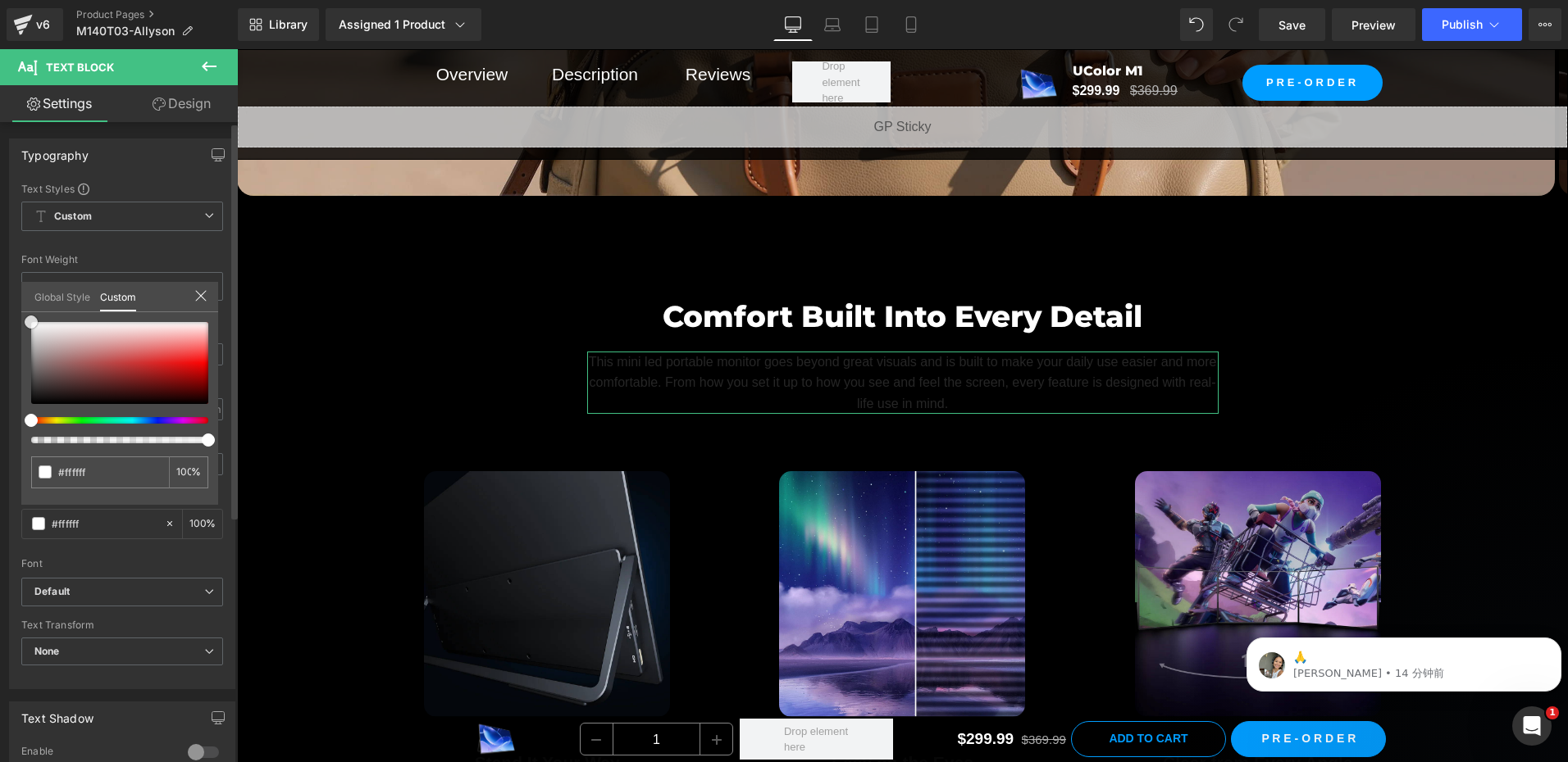
drag, startPoint x: 63, startPoint y: 367, endPoint x: 5, endPoint y: 260, distance: 121.7
click at [0, 267] on html "Text Block You are previewing how the will restyle your page. You can not edit …" at bounding box center [784, 381] width 1568 height 762
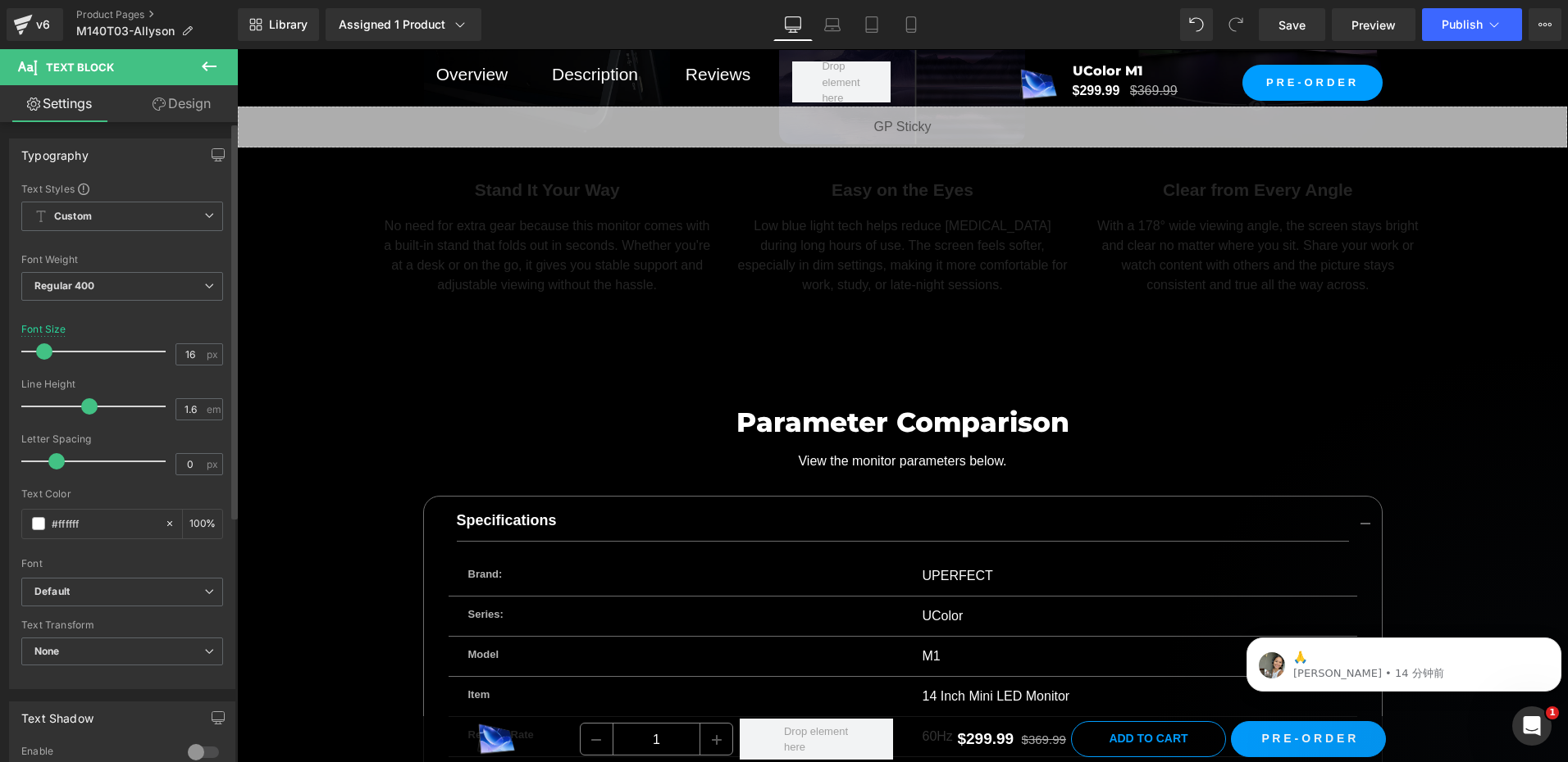
scroll to position [10656, 0]
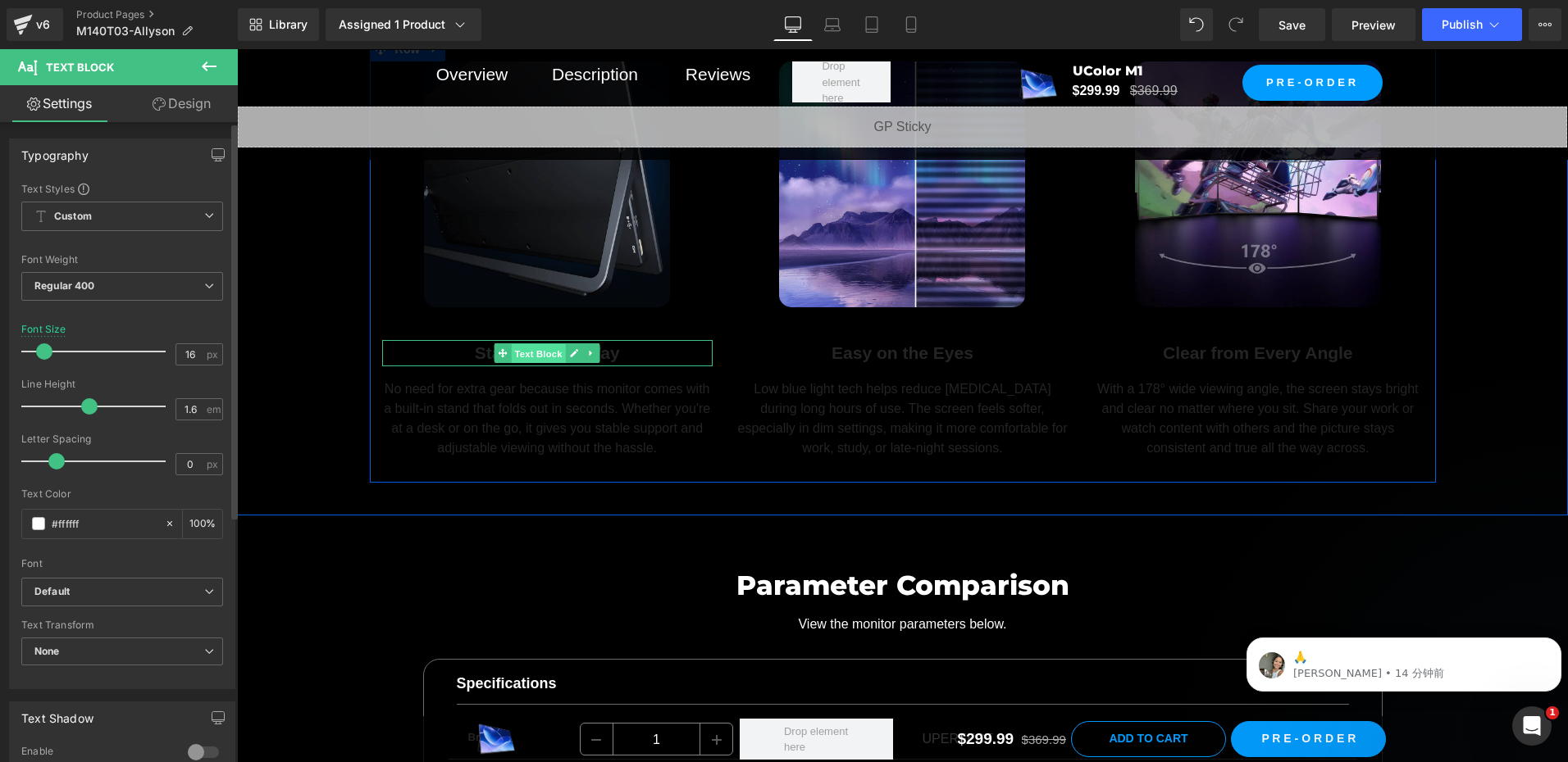
click at [535, 347] on span "Text Block" at bounding box center [538, 354] width 54 height 19
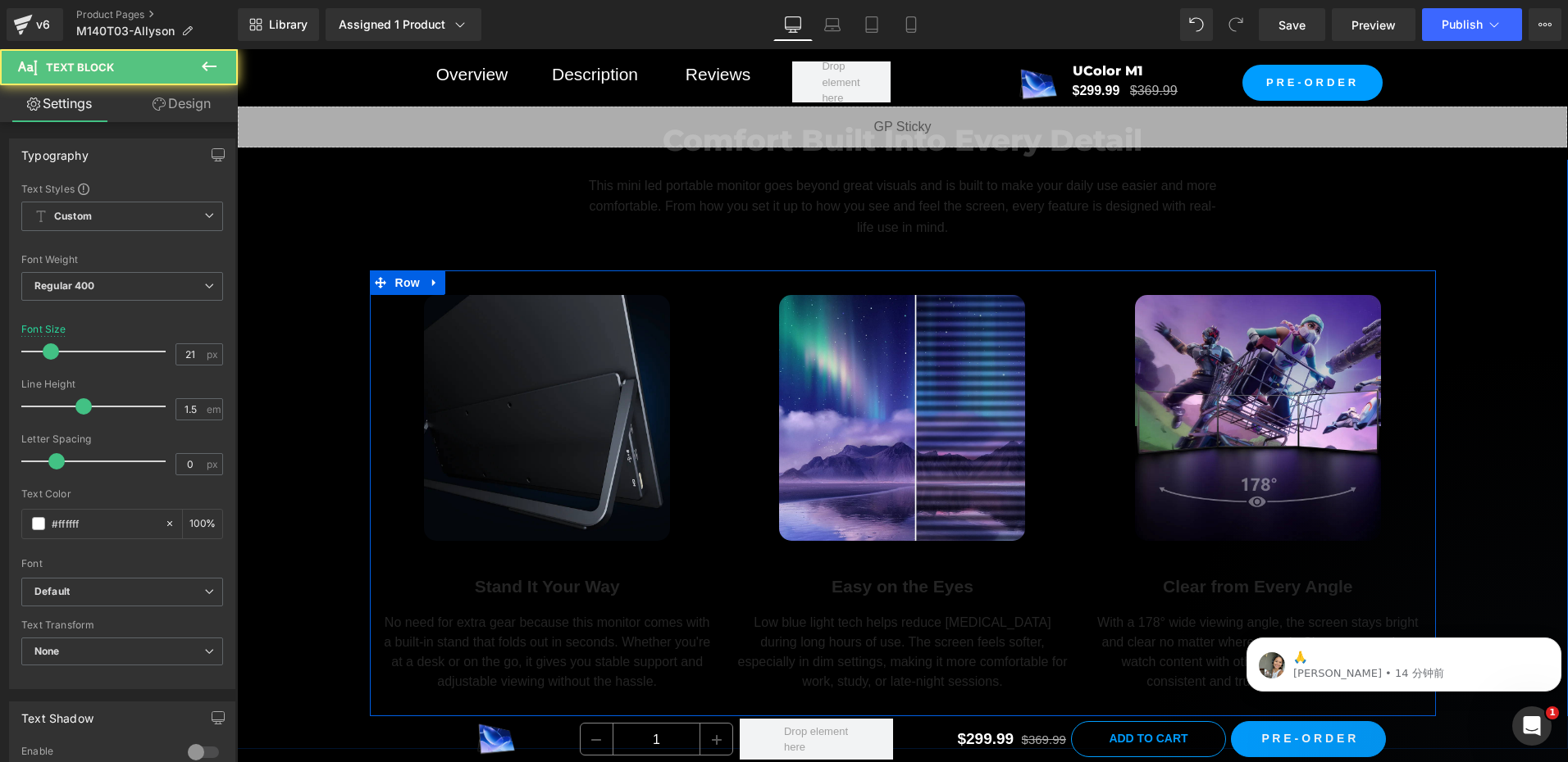
scroll to position [10410, 0]
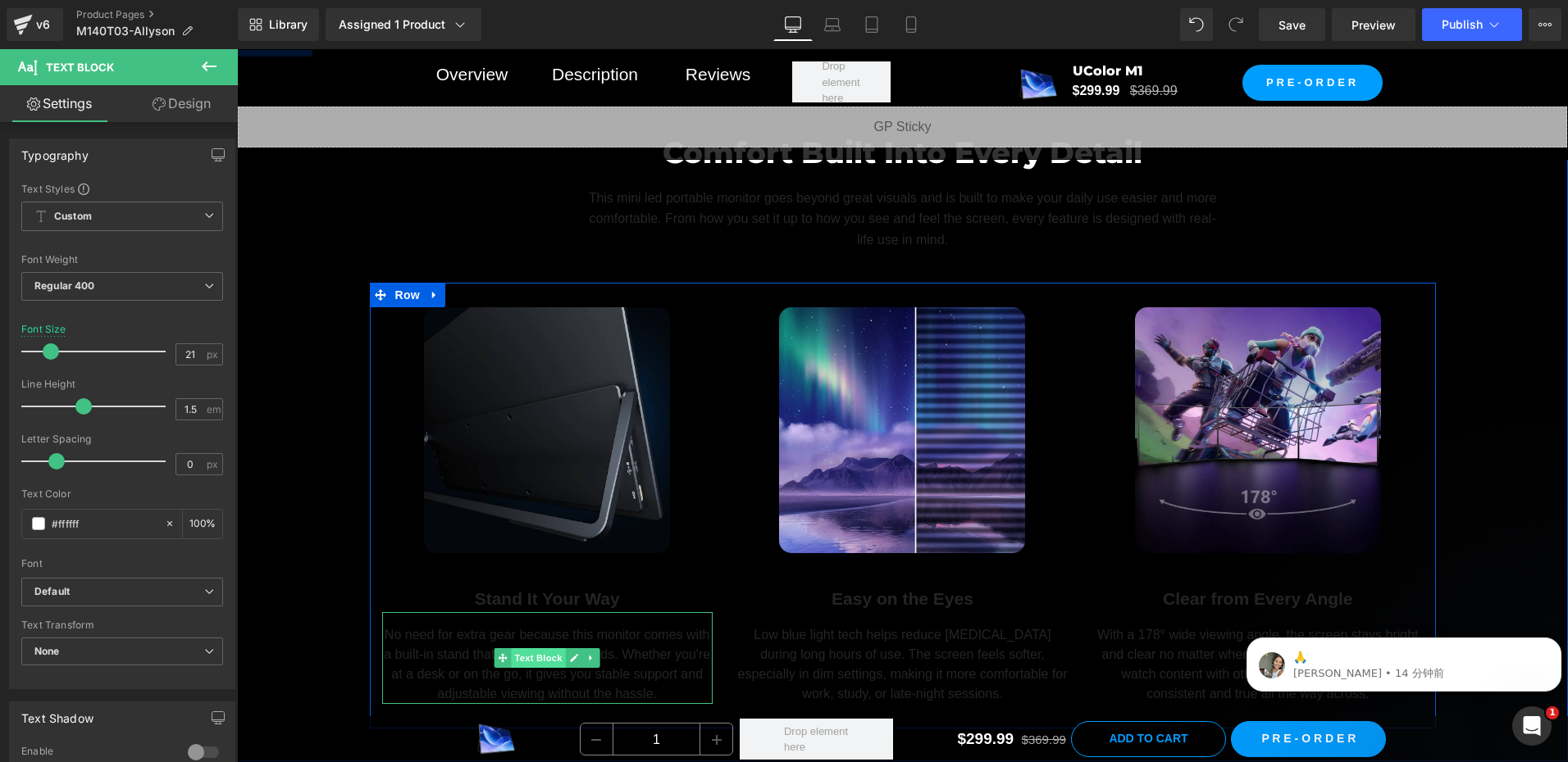
click at [534, 656] on span "Text Block" at bounding box center [538, 658] width 54 height 19
click at [533, 651] on span "Text Block" at bounding box center [538, 658] width 54 height 19
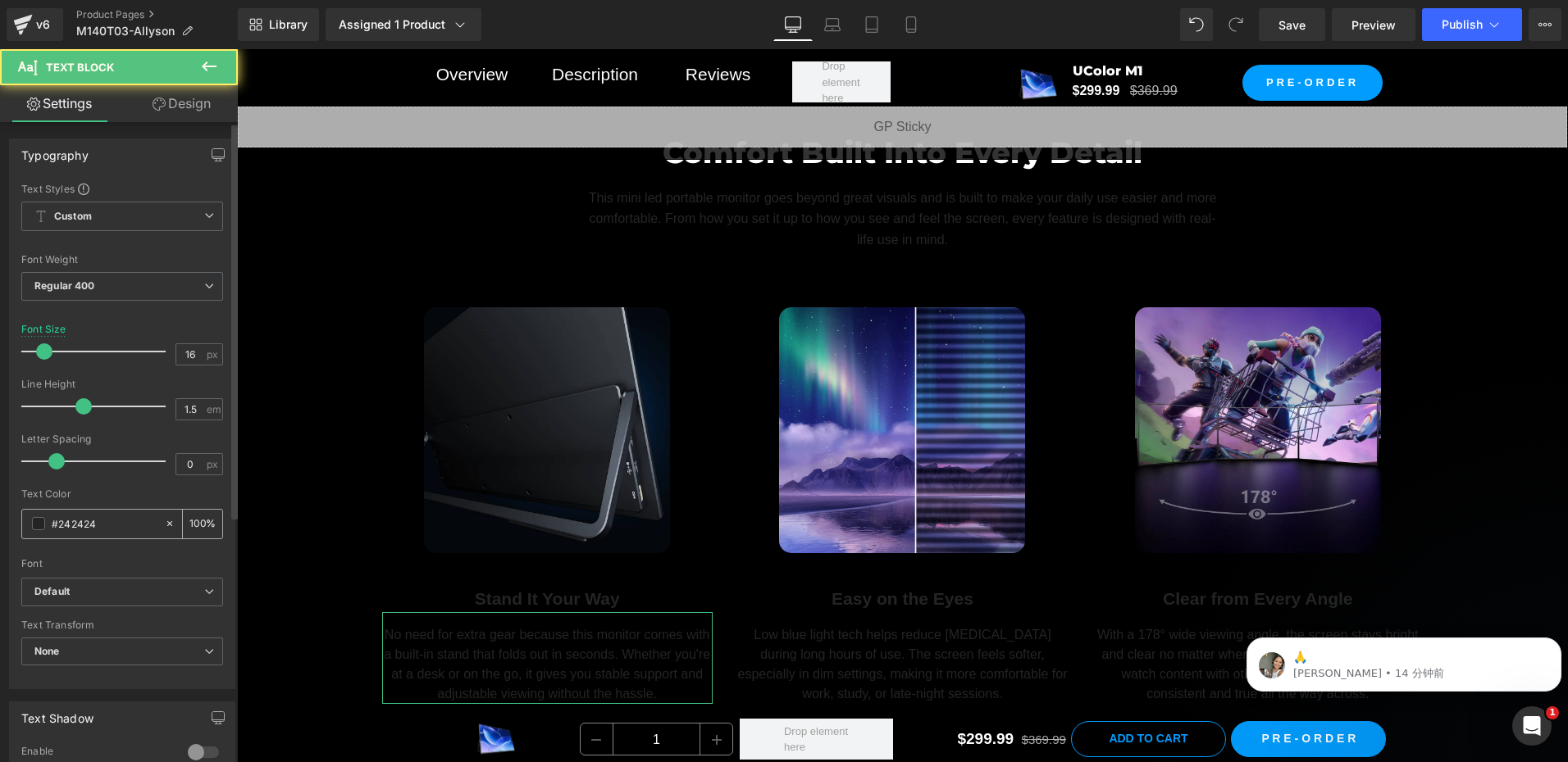
click at [35, 519] on span at bounding box center [38, 524] width 13 height 13
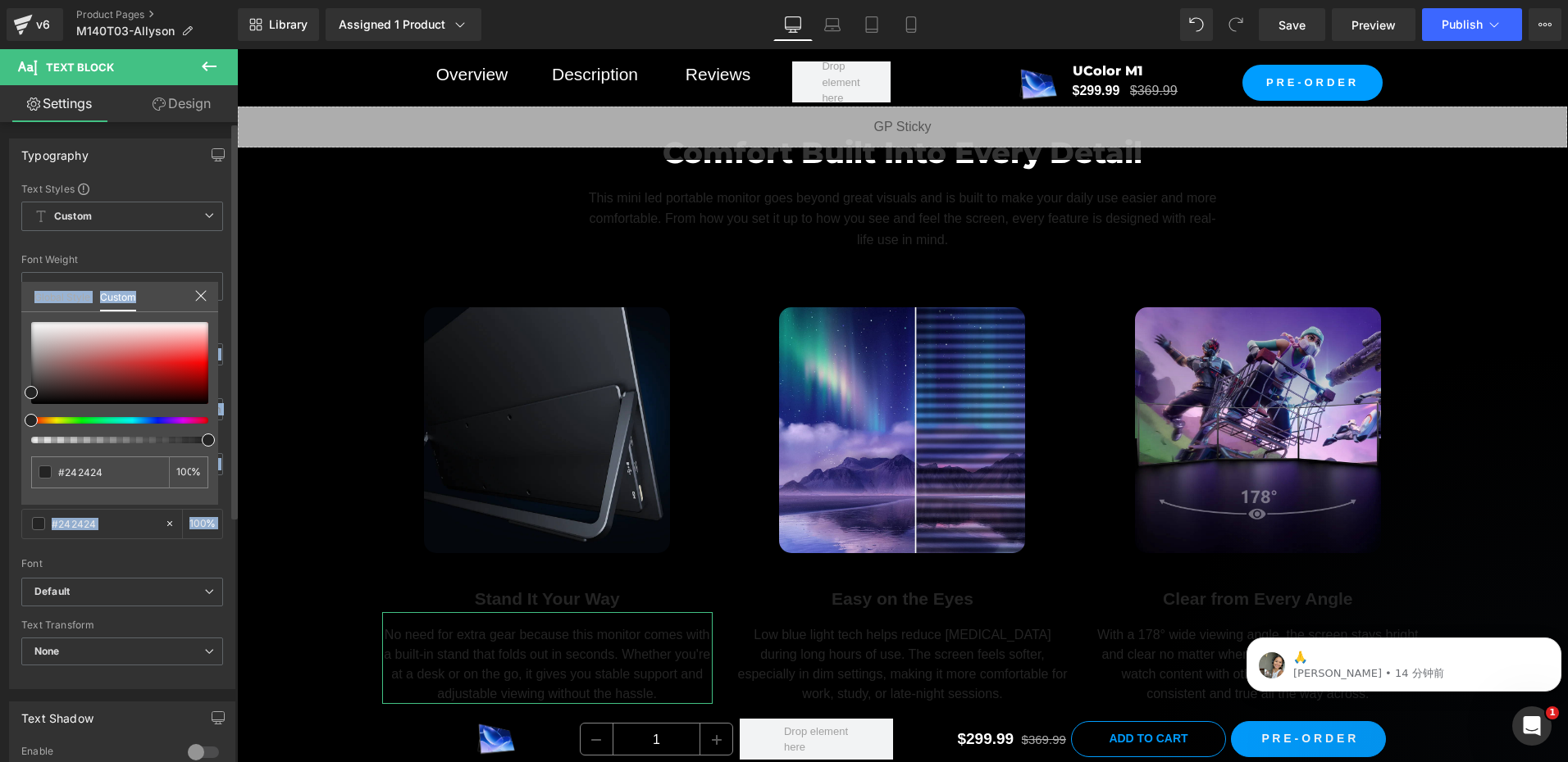
drag, startPoint x: 29, startPoint y: 345, endPoint x: 6, endPoint y: 299, distance: 51.4
click at [6, 299] on div "Typography Text Styles Custom Custom Setup Global Style Custom Setup Global Sty…" at bounding box center [122, 408] width 246 height 564
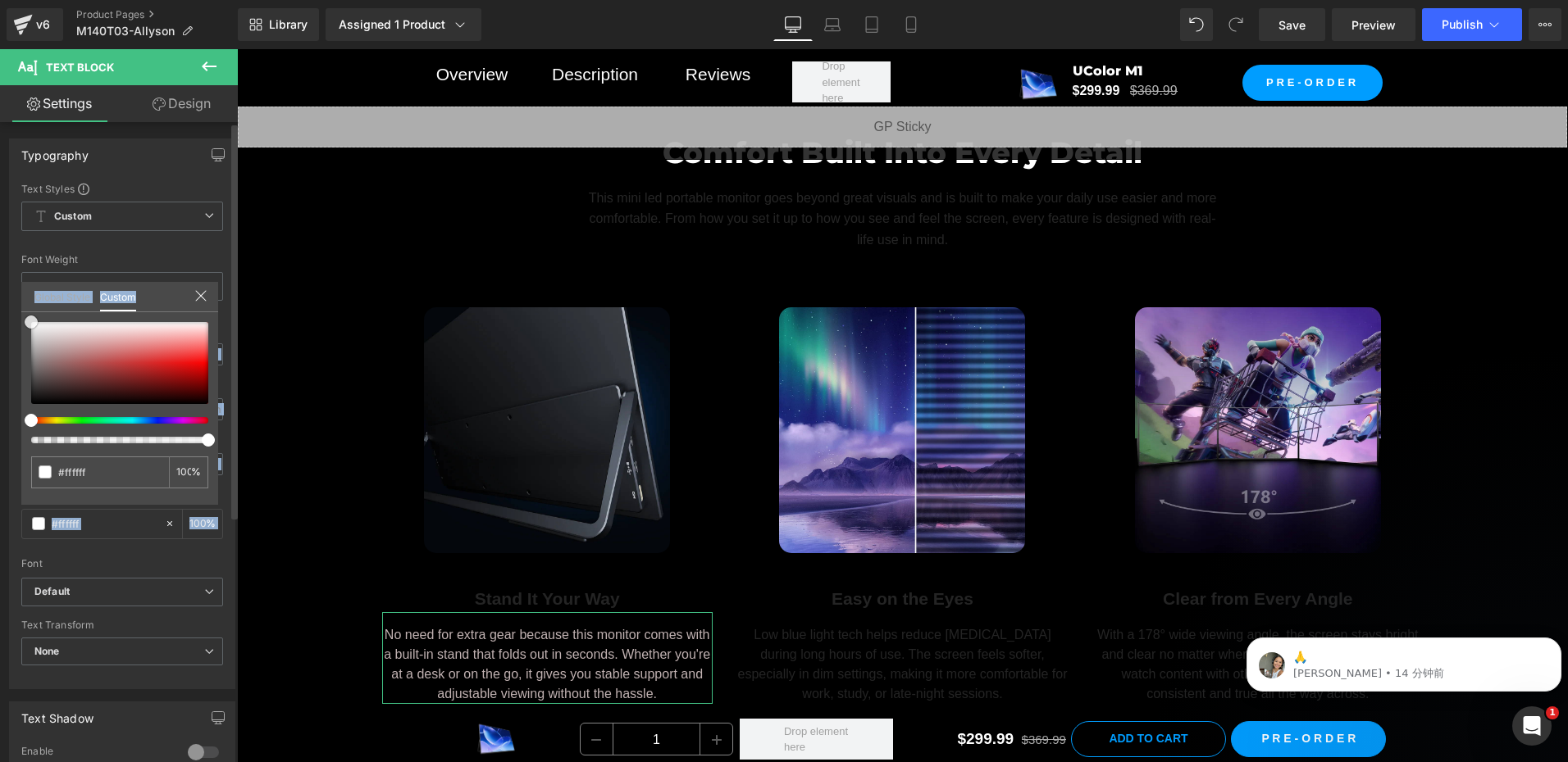
drag, startPoint x: 6, startPoint y: 299, endPoint x: 5, endPoint y: 279, distance: 20.0
click at [1, 285] on div "Typography Text Styles Custom Custom Setup Global Style Custom Setup Global Sty…" at bounding box center [122, 408] width 246 height 564
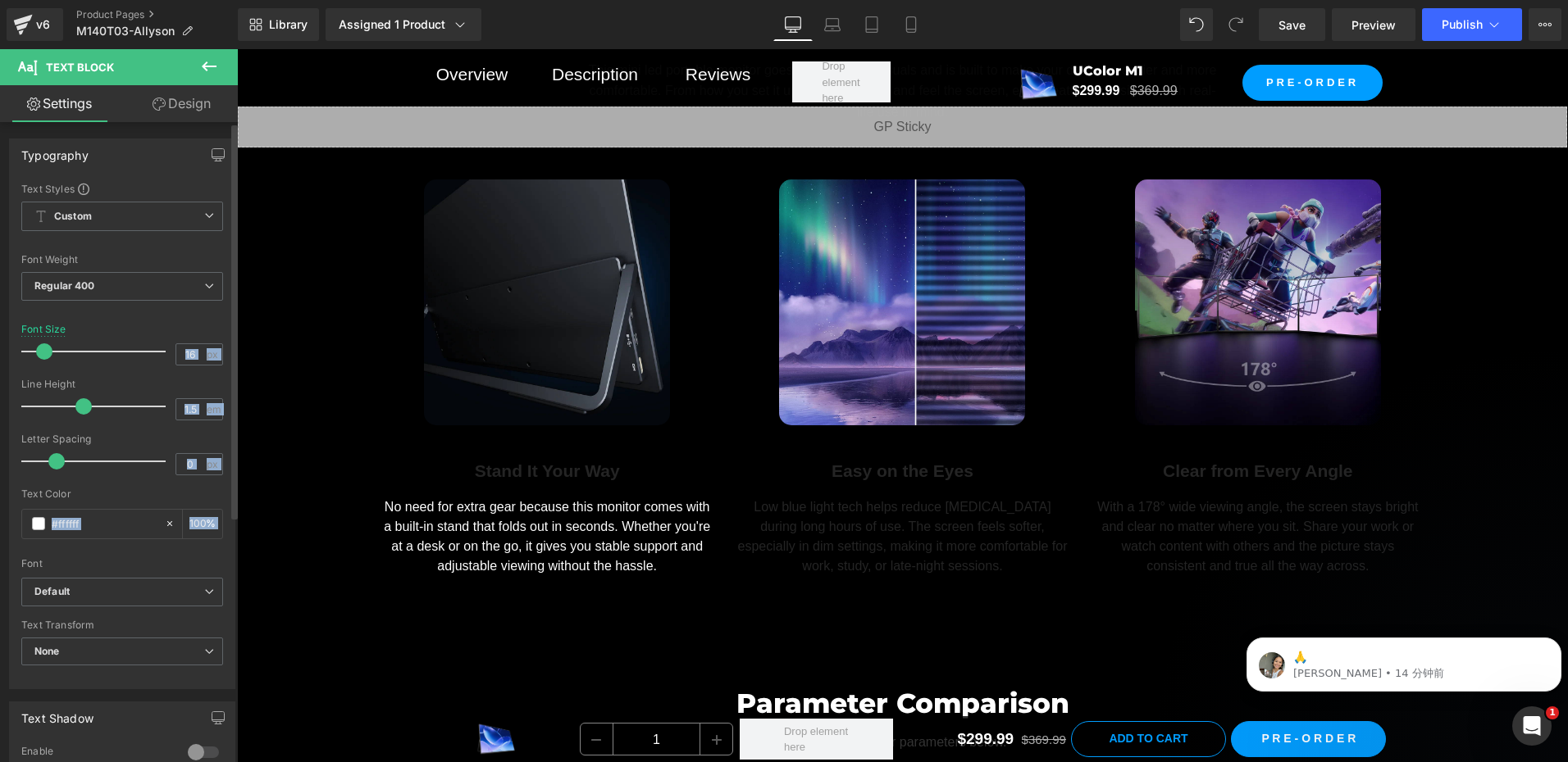
scroll to position [10656, 0]
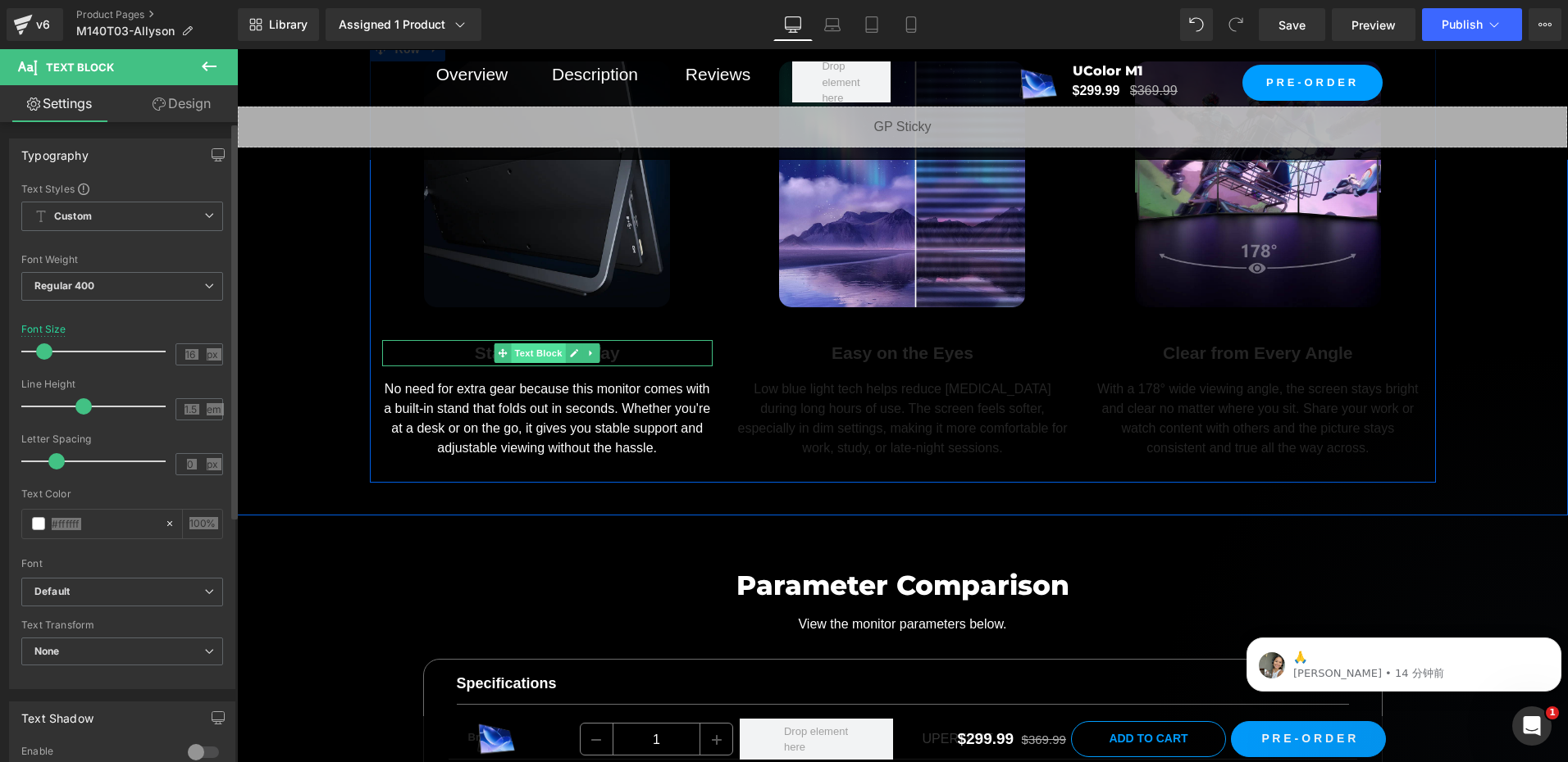
click at [531, 350] on span "Text Block" at bounding box center [538, 354] width 54 height 19
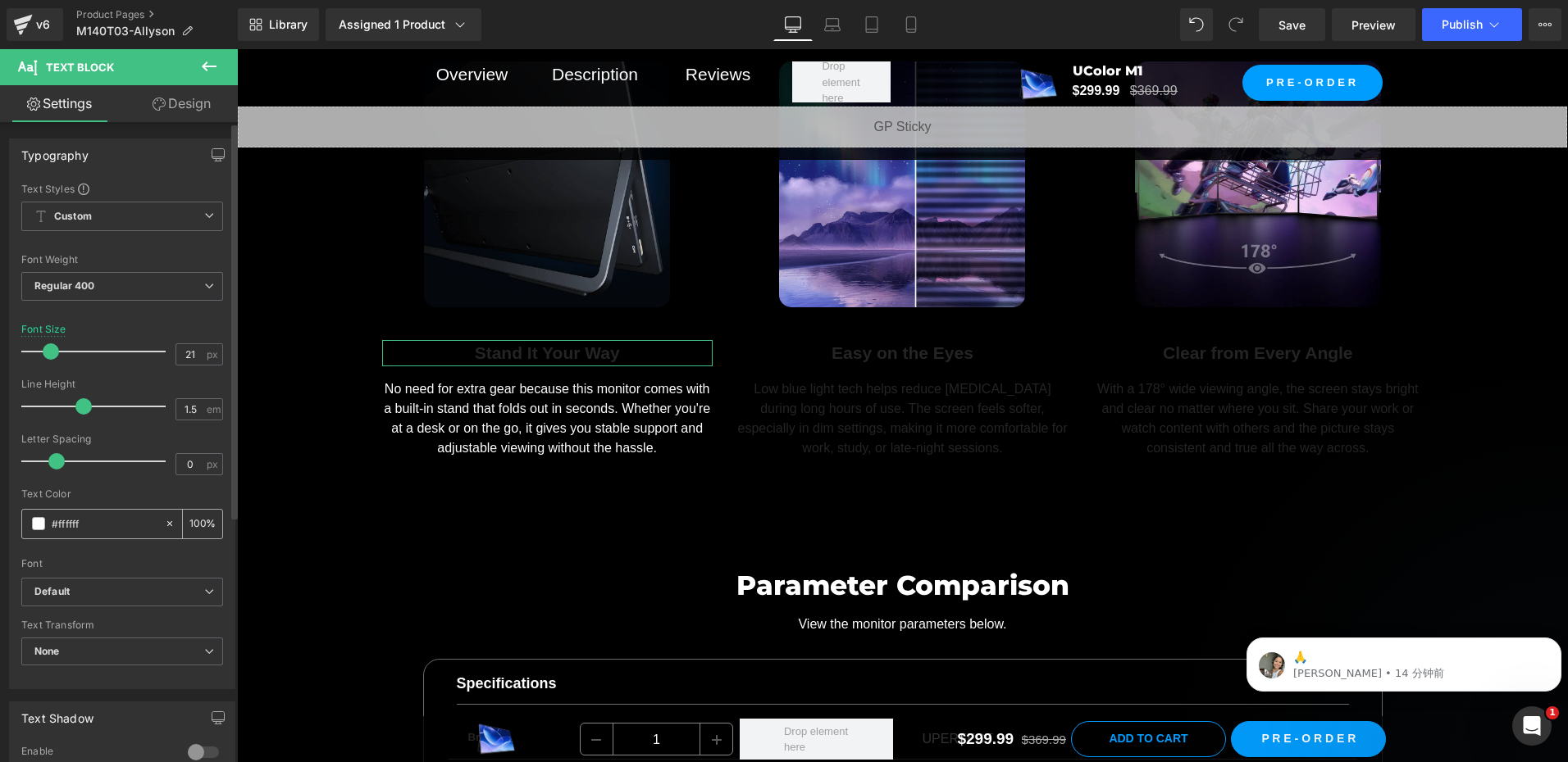
click at [37, 525] on span at bounding box center [38, 524] width 13 height 13
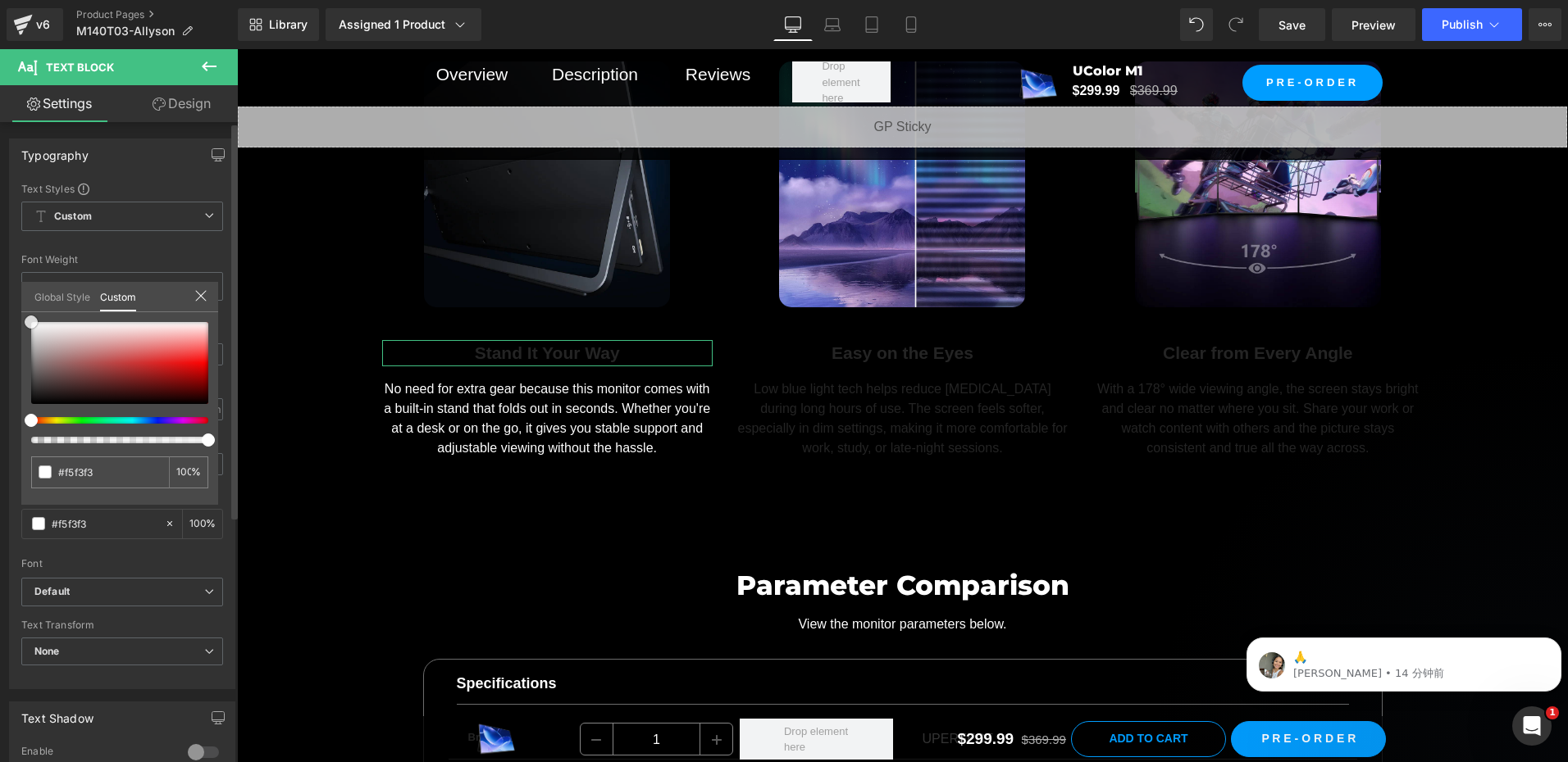
drag, startPoint x: 43, startPoint y: 330, endPoint x: 0, endPoint y: 266, distance: 77.1
click at [0, 266] on html "Text Block You are previewing how the will restyle your page. You can not edit …" at bounding box center [784, 381] width 1568 height 762
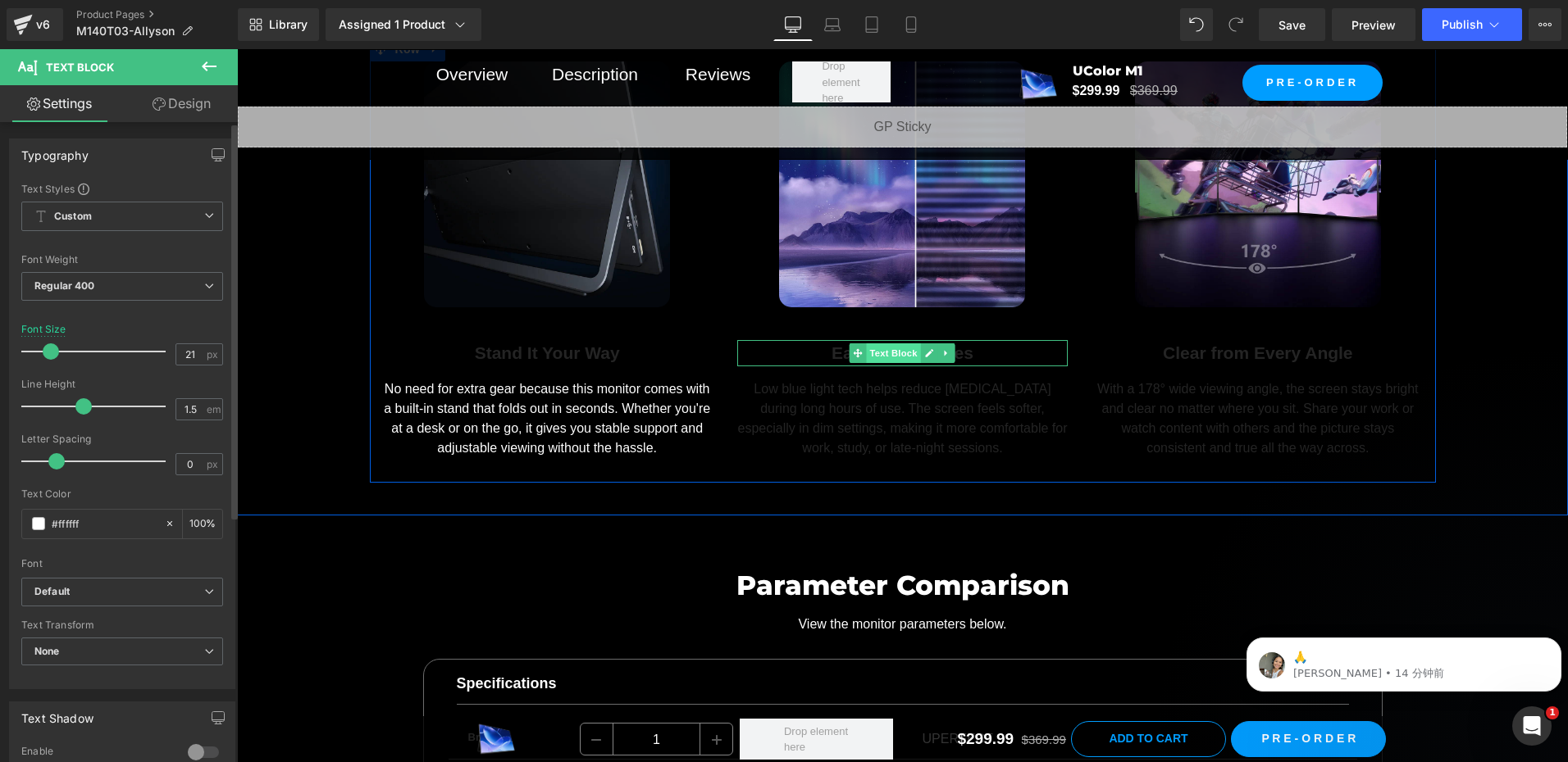
click at [908, 353] on span "Text Block" at bounding box center [893, 354] width 54 height 19
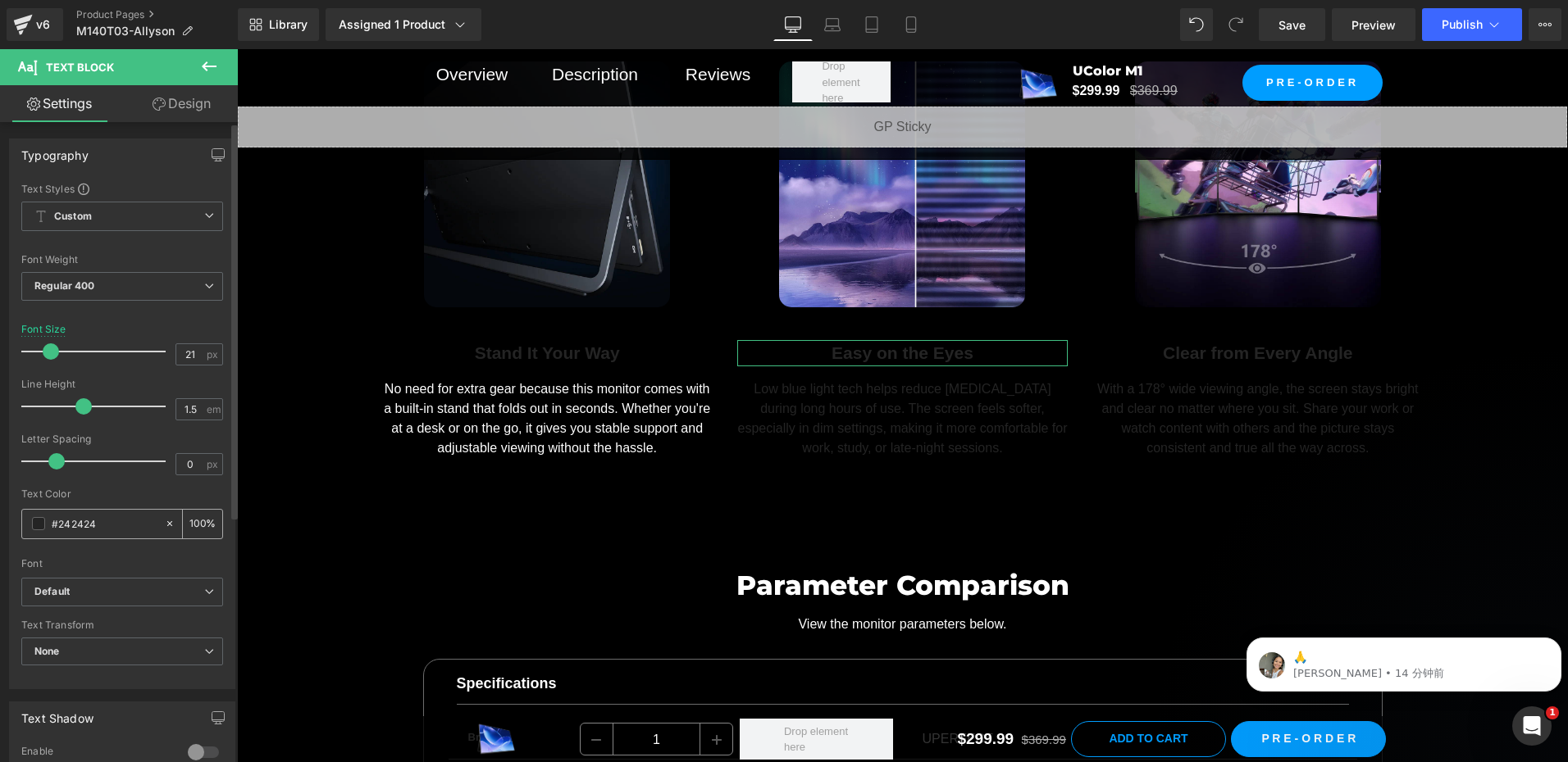
click at [40, 524] on span at bounding box center [38, 524] width 13 height 13
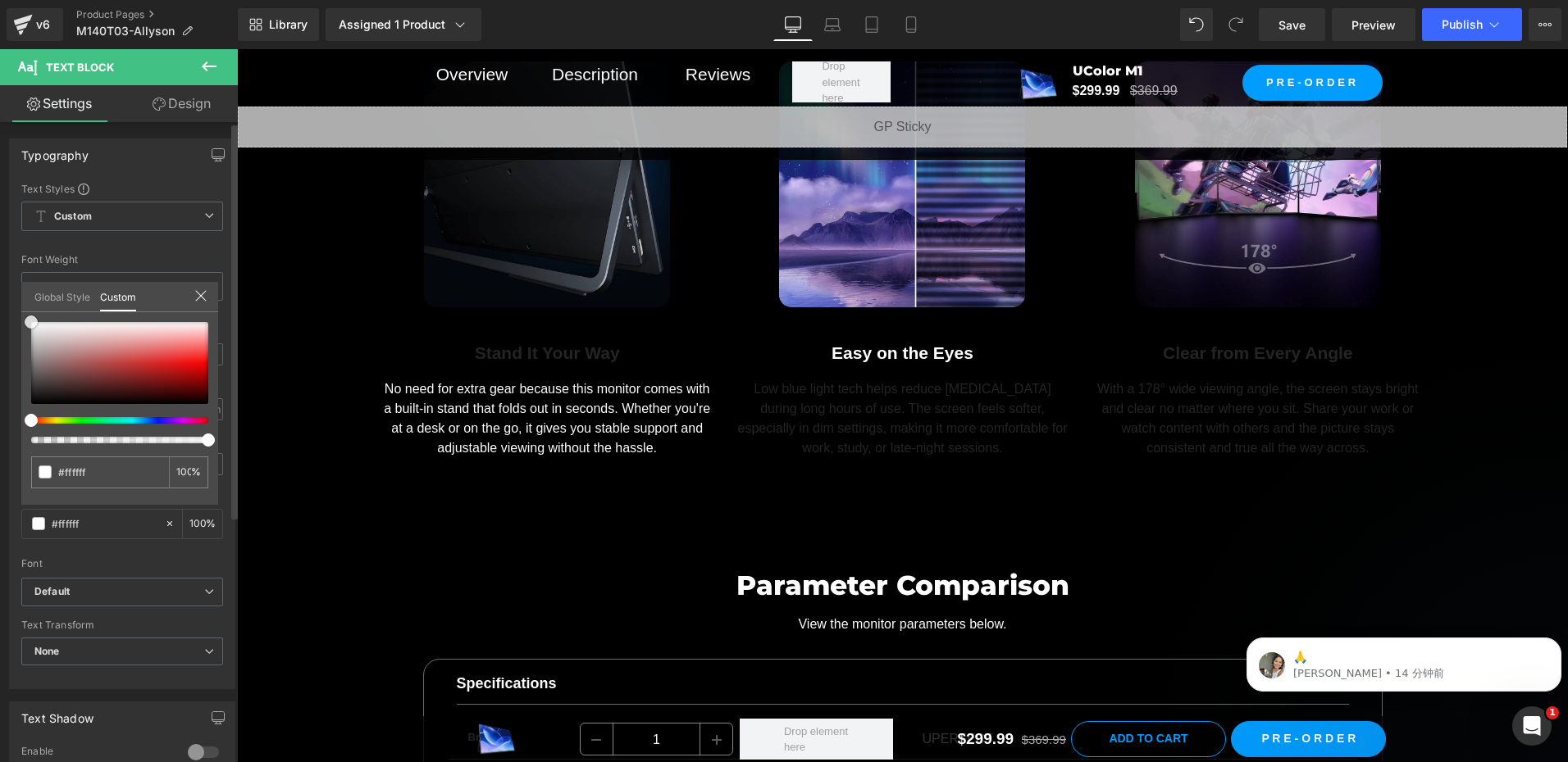
drag, startPoint x: 50, startPoint y: 348, endPoint x: 11, endPoint y: 260, distance: 96.3
click at [0, 265] on html "Text Block You are previewing how the will restyle your page. You can not edit …" at bounding box center [784, 381] width 1568 height 762
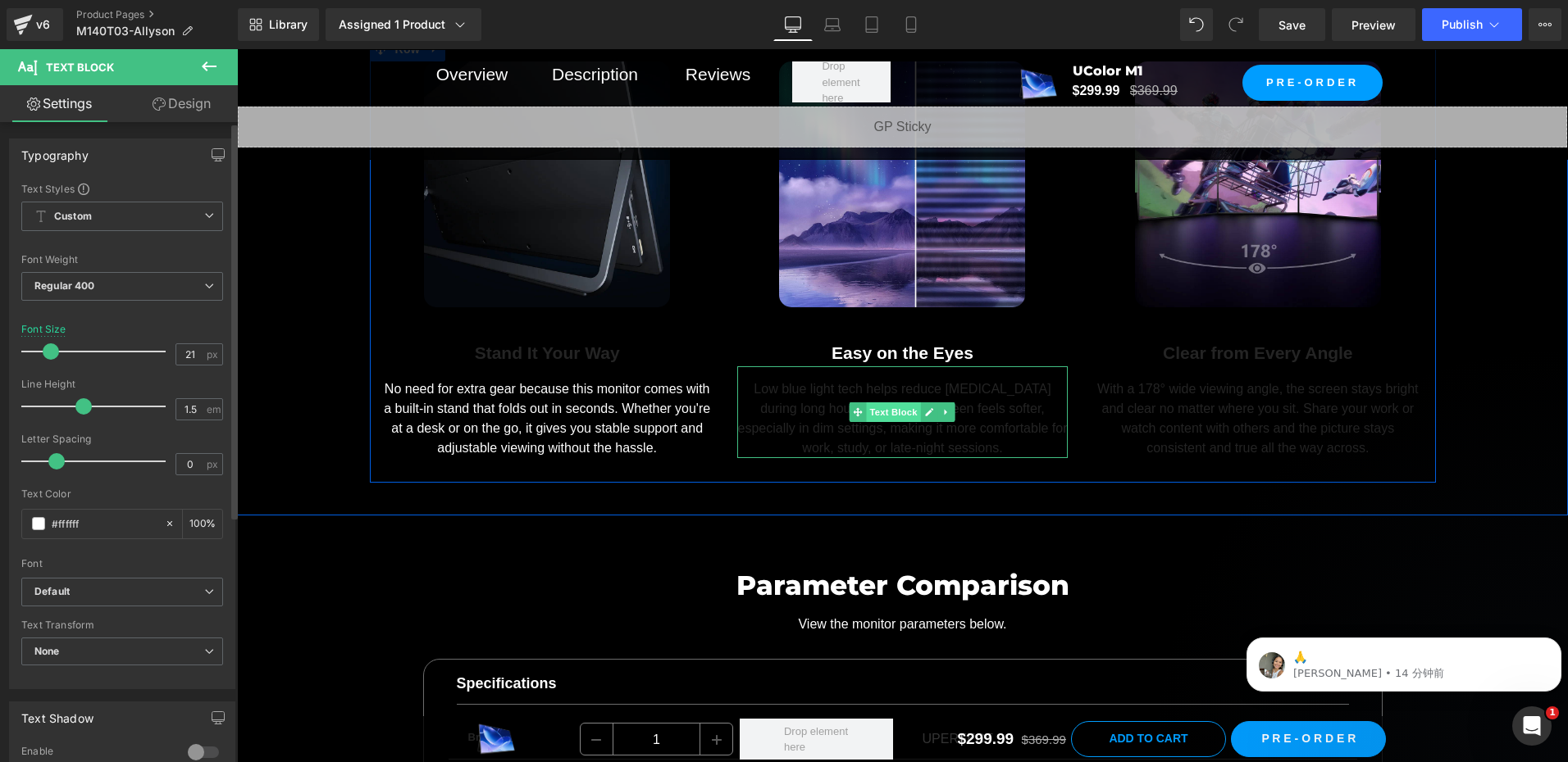
click at [898, 408] on span "Text Block" at bounding box center [893, 412] width 54 height 19
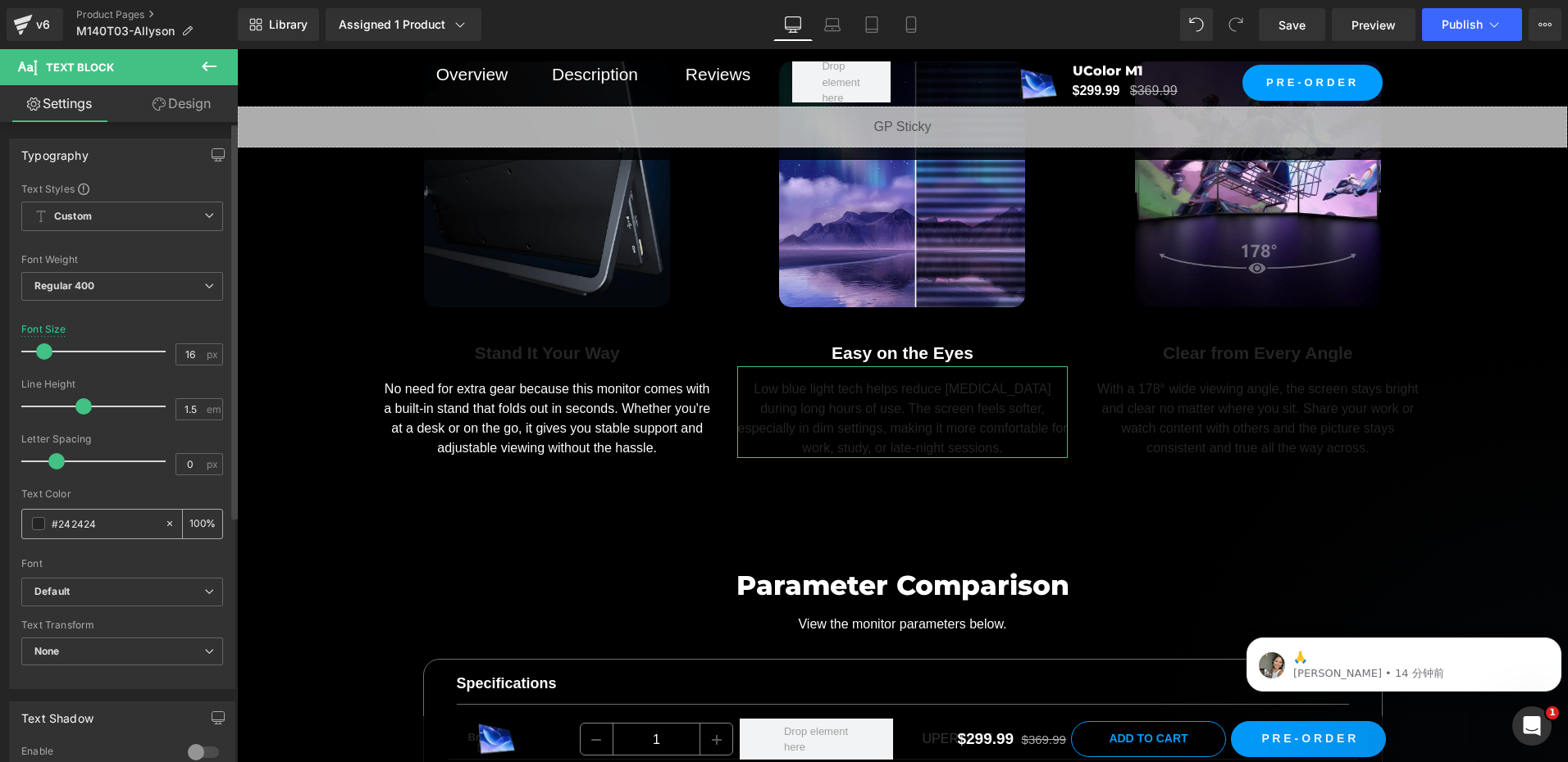
click at [34, 520] on span at bounding box center [38, 524] width 13 height 13
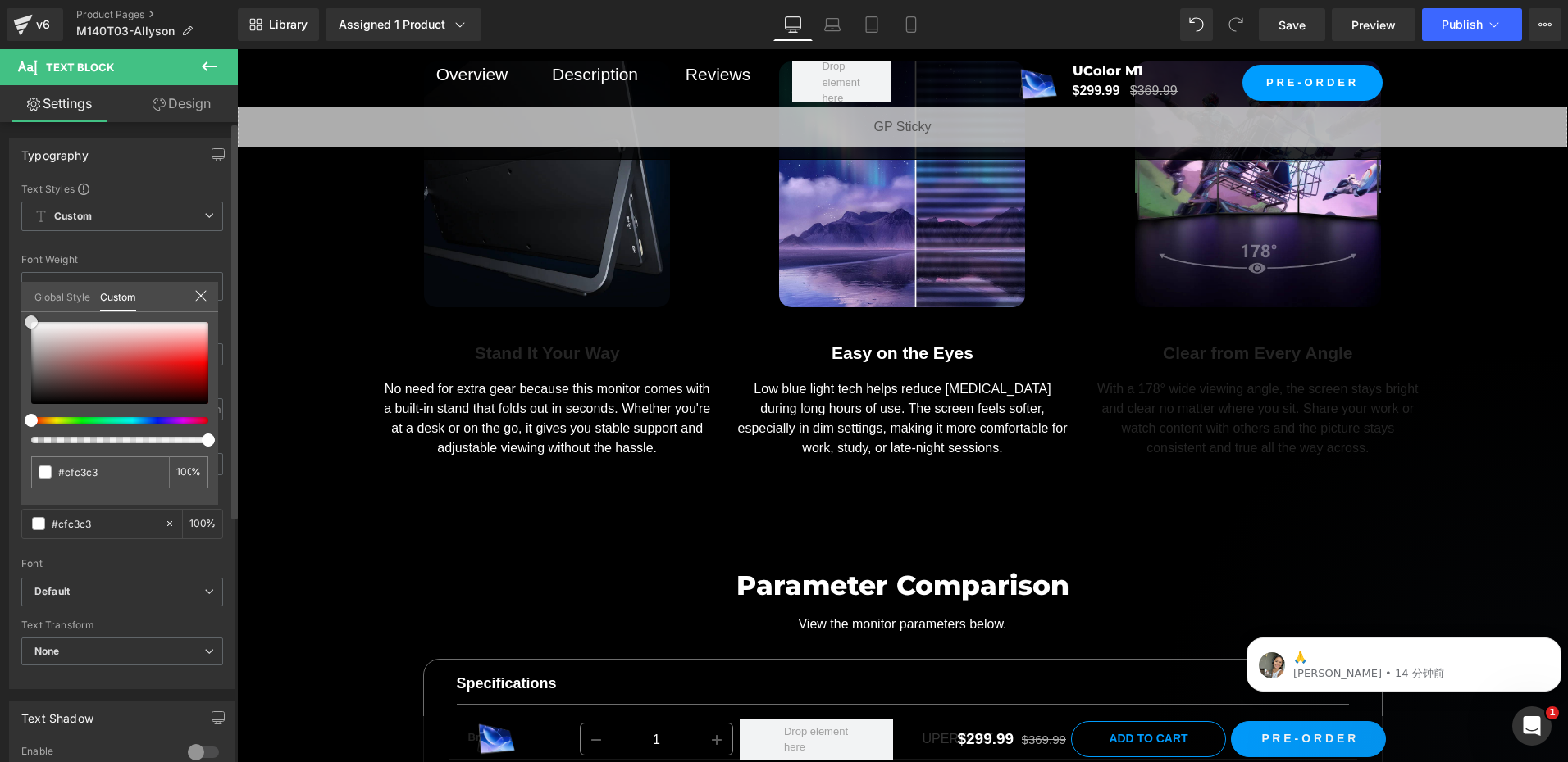
drag, startPoint x: 50, startPoint y: 335, endPoint x: 0, endPoint y: 281, distance: 73.6
click at [0, 283] on html "Text Block You are previewing how the will restyle your page. You can not edit …" at bounding box center [784, 381] width 1568 height 762
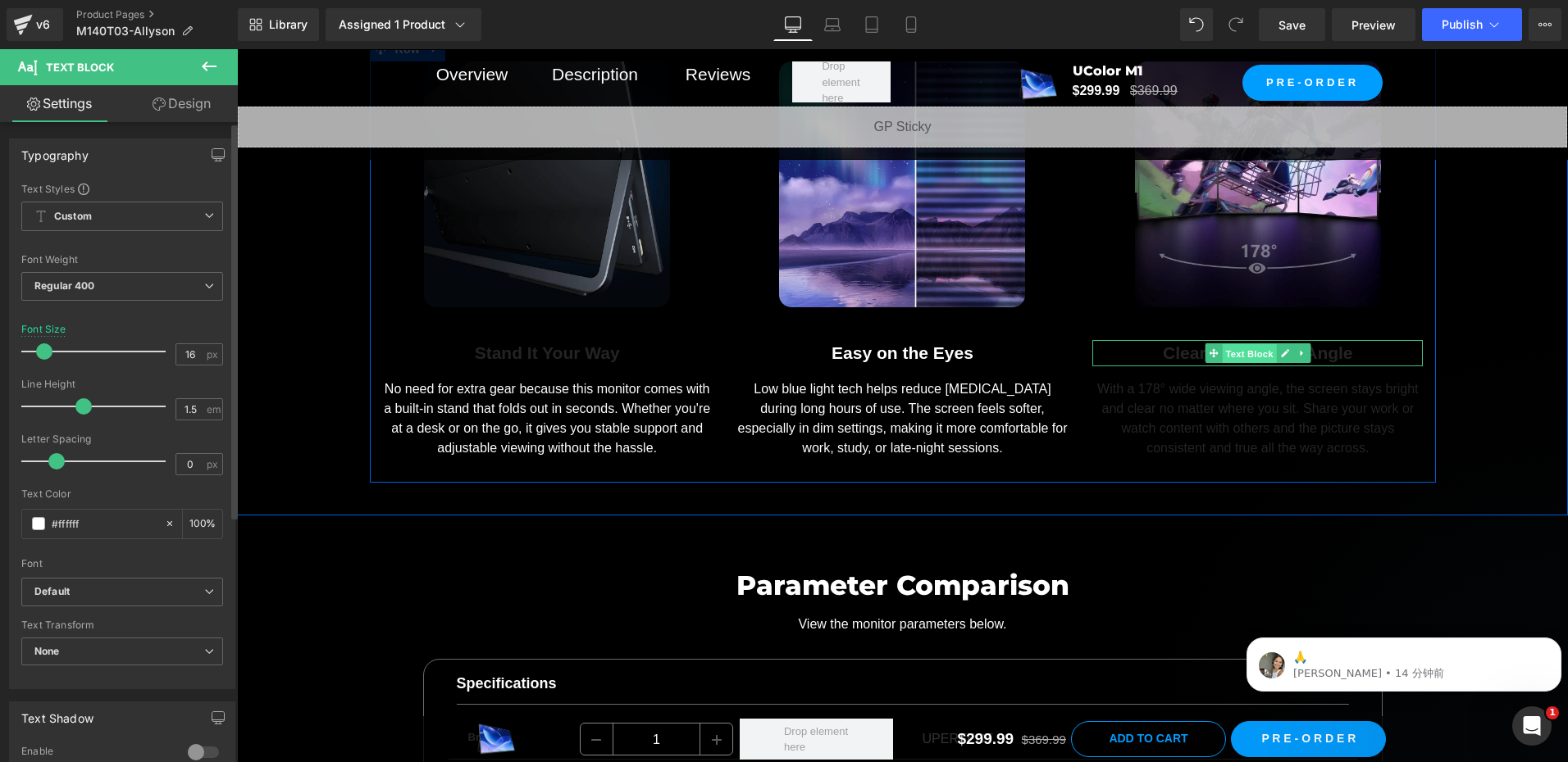
click at [1239, 345] on span "Text Block" at bounding box center [1248, 354] width 54 height 19
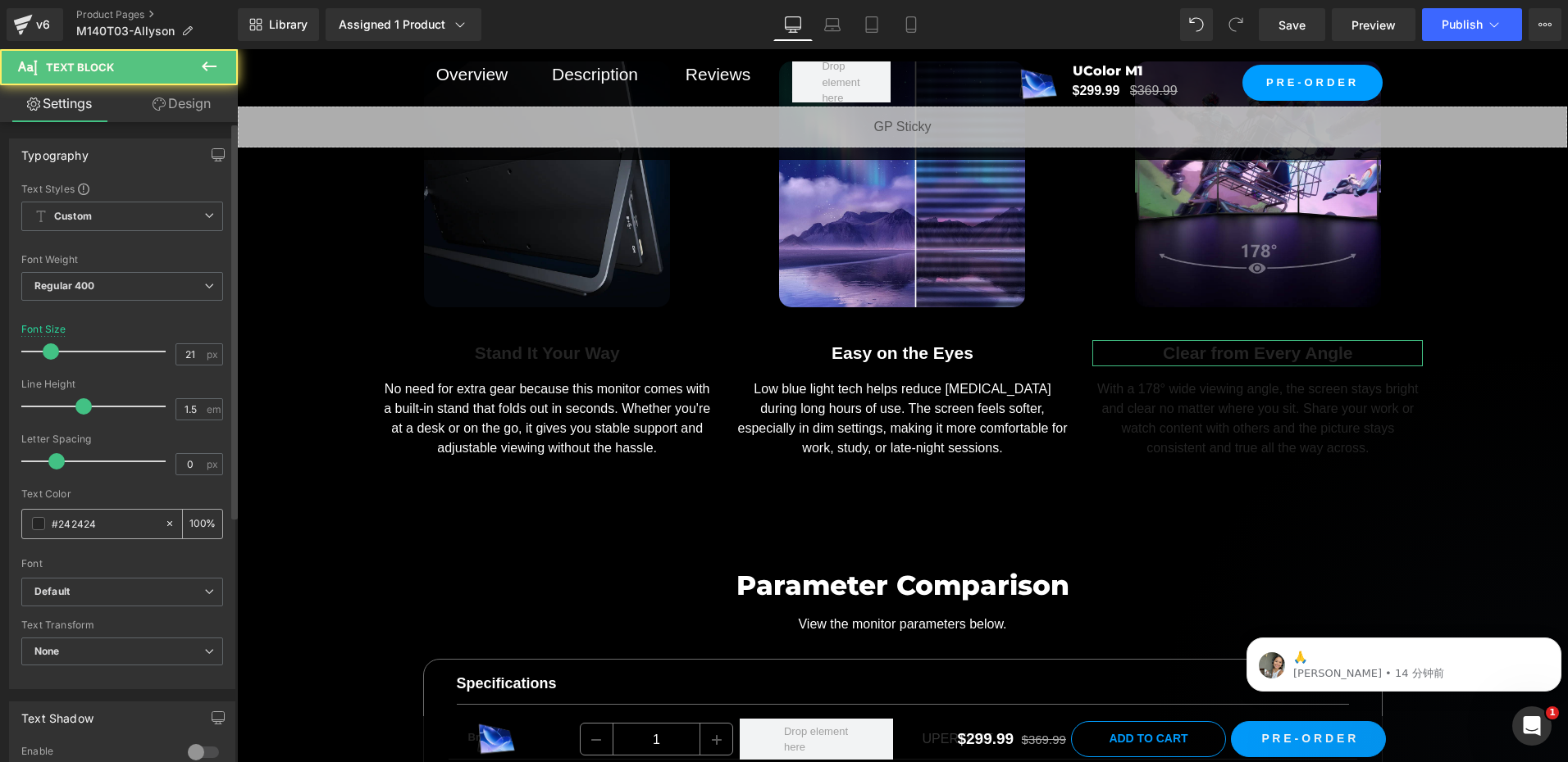
click at [32, 523] on span at bounding box center [38, 524] width 13 height 13
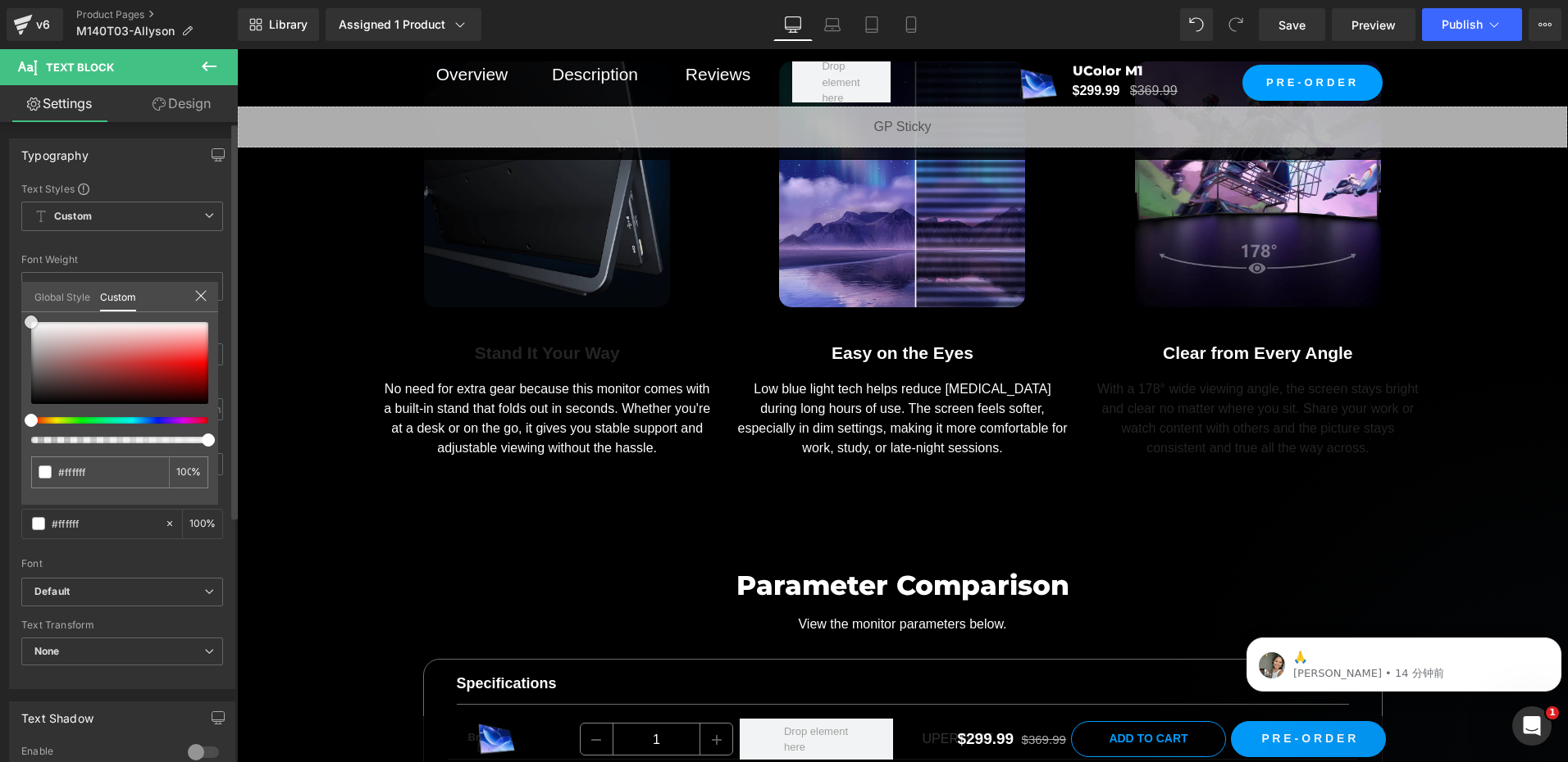
drag, startPoint x: 35, startPoint y: 331, endPoint x: 27, endPoint y: 249, distance: 82.4
click at [0, 257] on html "Text Block You are previewing how the will restyle your page. You can not edit …" at bounding box center [784, 381] width 1568 height 762
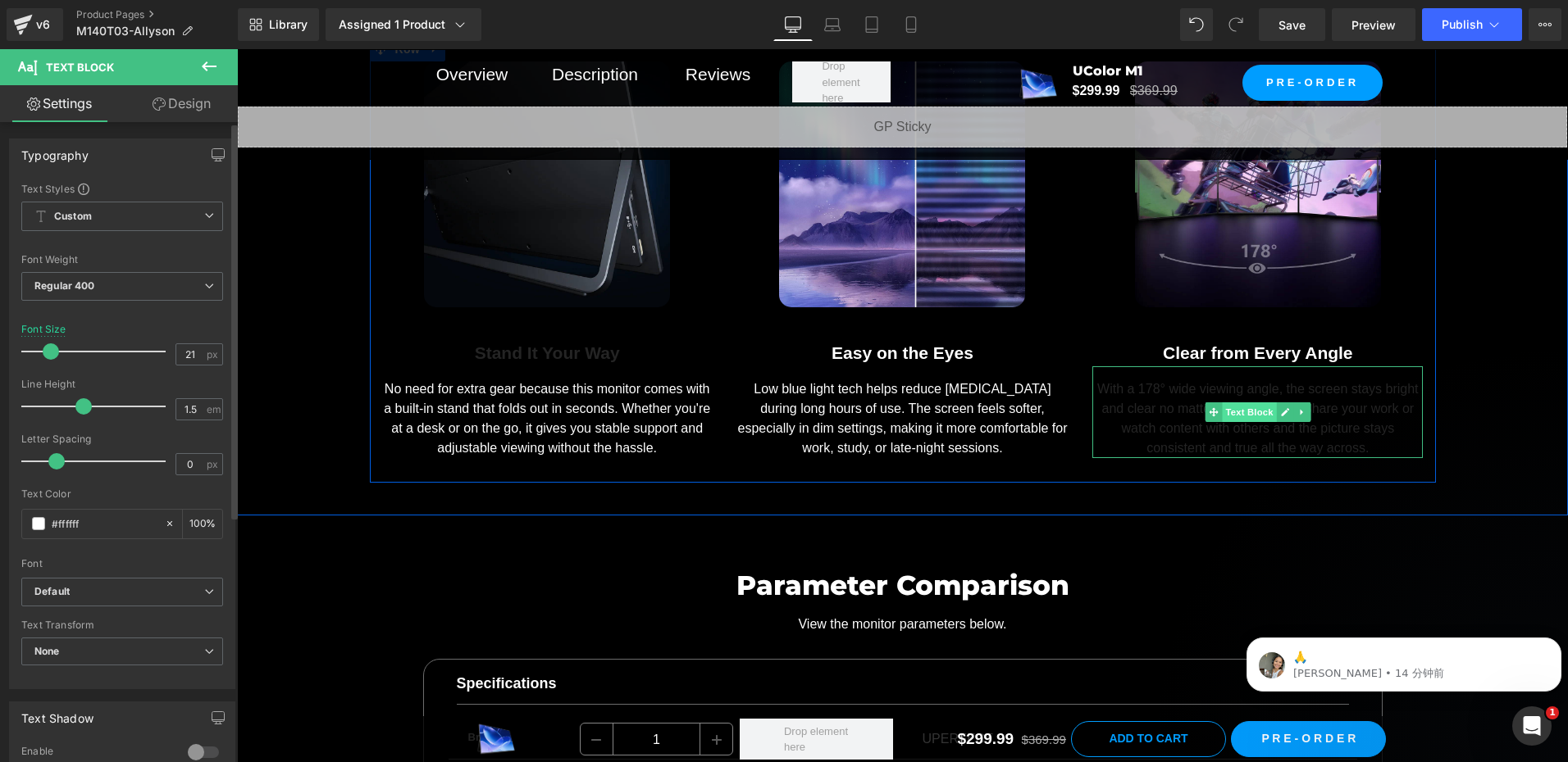
click at [1253, 403] on span "Text Block" at bounding box center [1248, 412] width 54 height 19
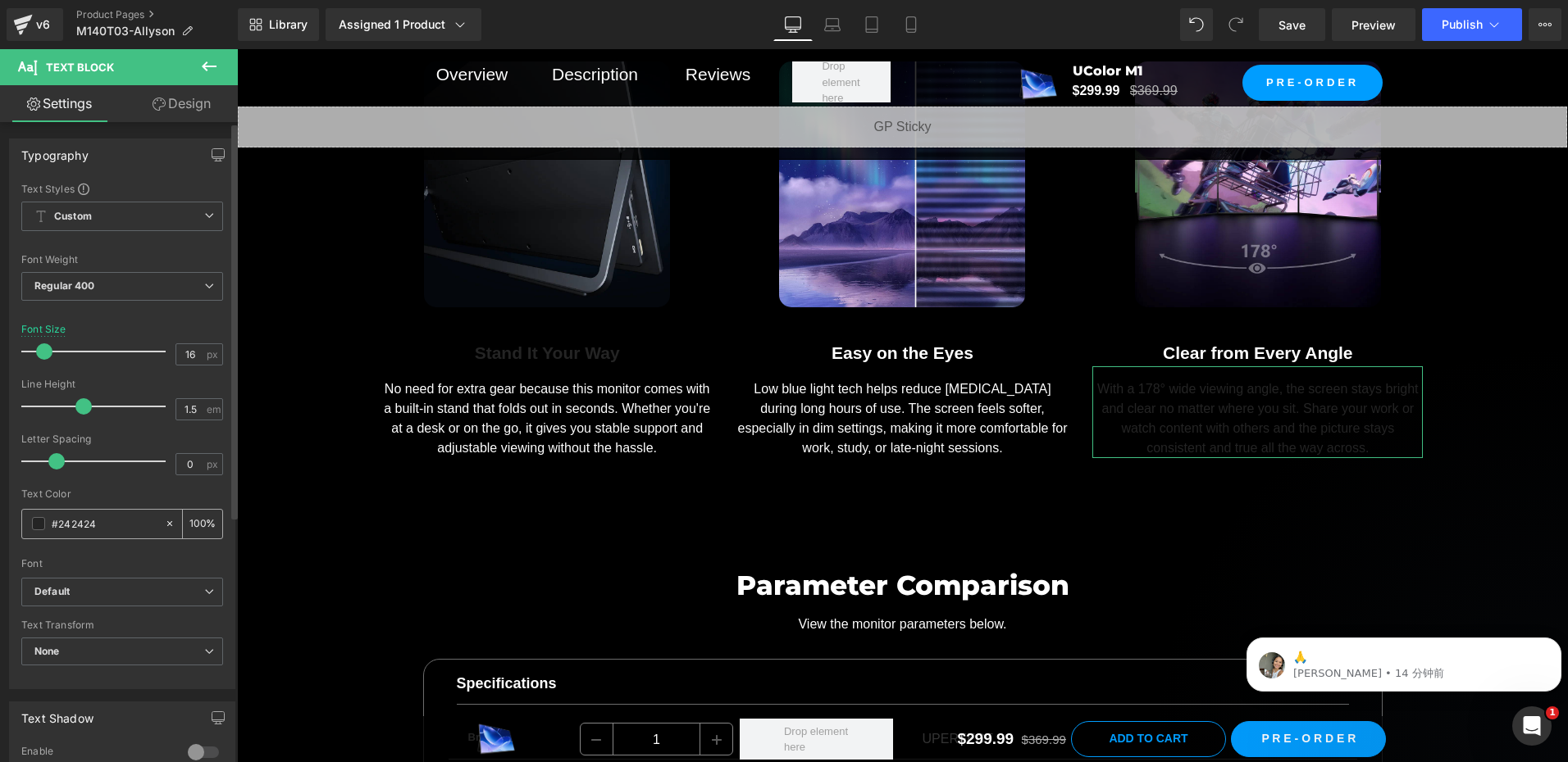
click at [35, 524] on span at bounding box center [38, 524] width 13 height 13
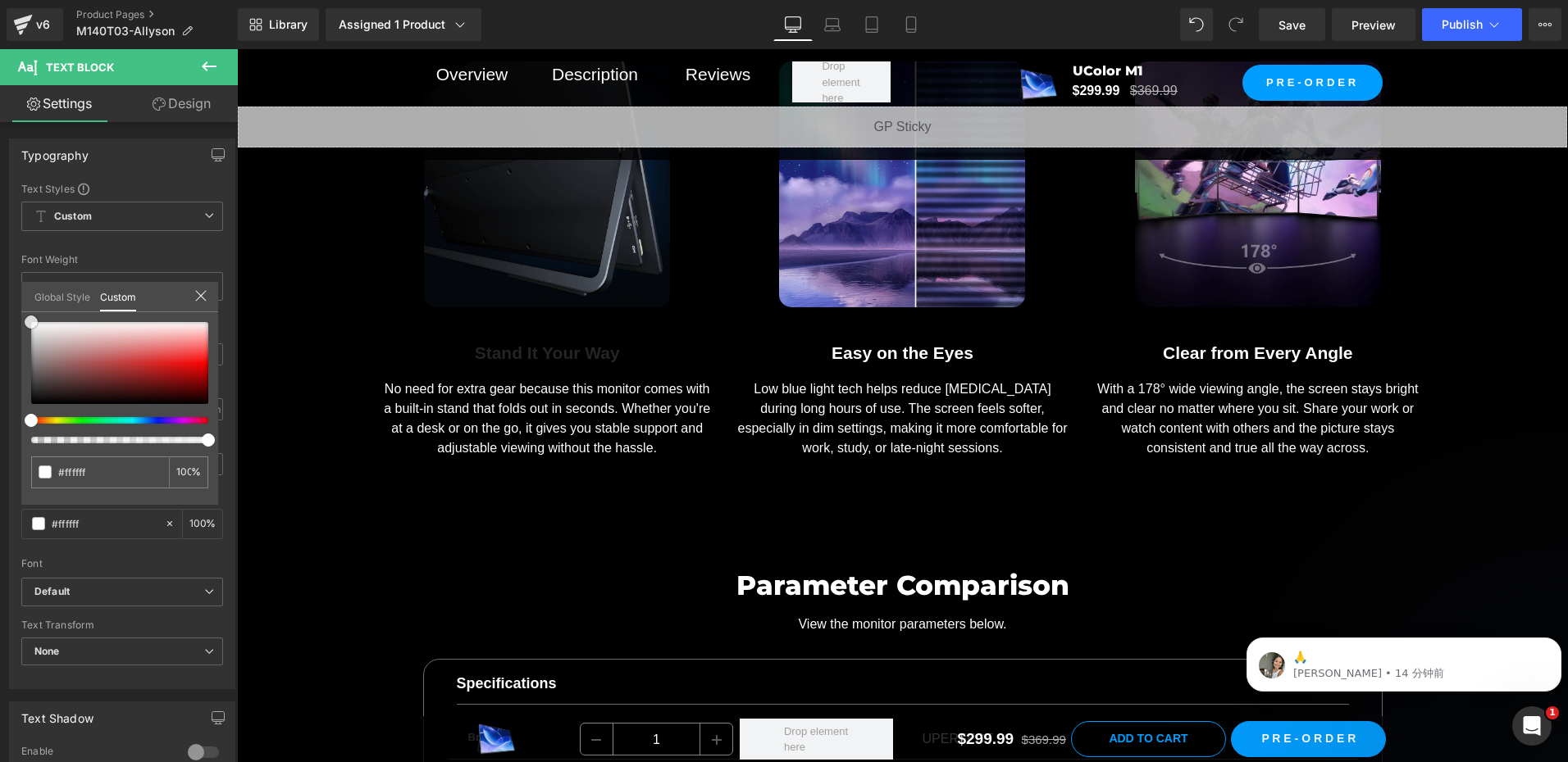
drag, startPoint x: 15, startPoint y: 308, endPoint x: -4, endPoint y: 272, distance: 40.7
click at [0, 272] on html "Text Block You are previewing how the will restyle your page. You can not edit …" at bounding box center [784, 381] width 1568 height 762
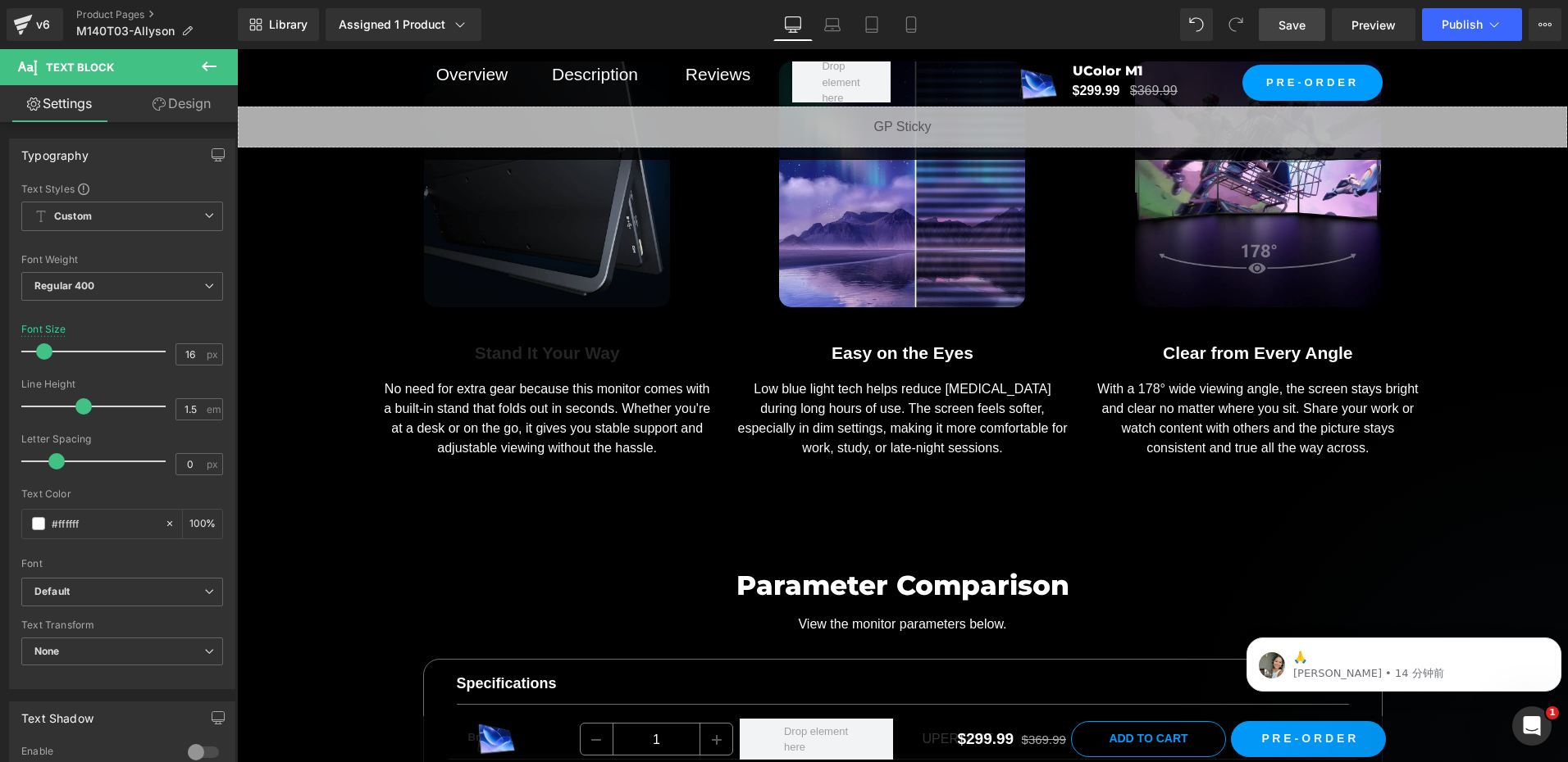
drag, startPoint x: 1298, startPoint y: 22, endPoint x: 1182, endPoint y: 704, distance: 691.8
click at [1298, 22] on span "Save" at bounding box center [1291, 25] width 27 height 17
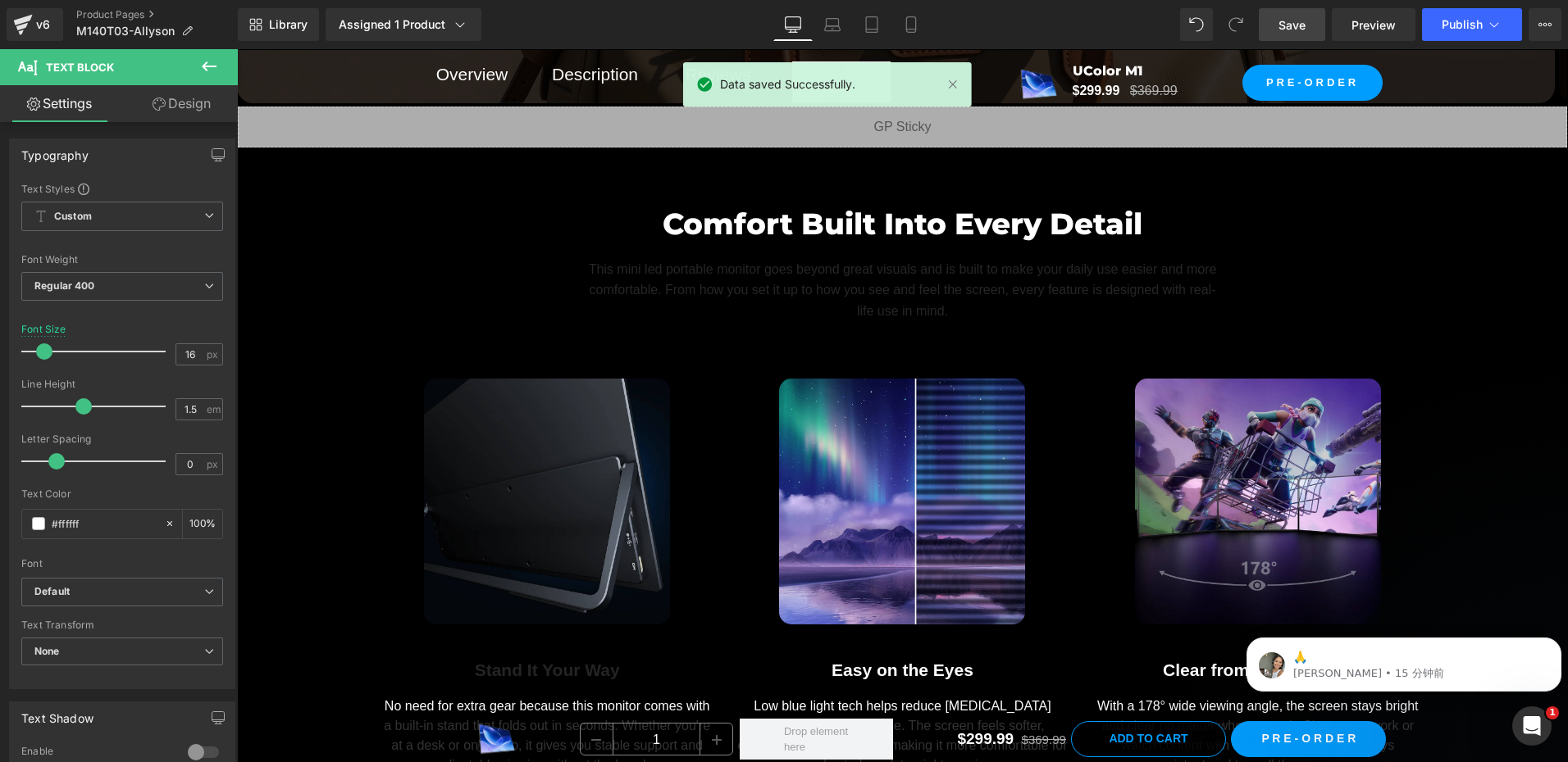
scroll to position [10246, 0]
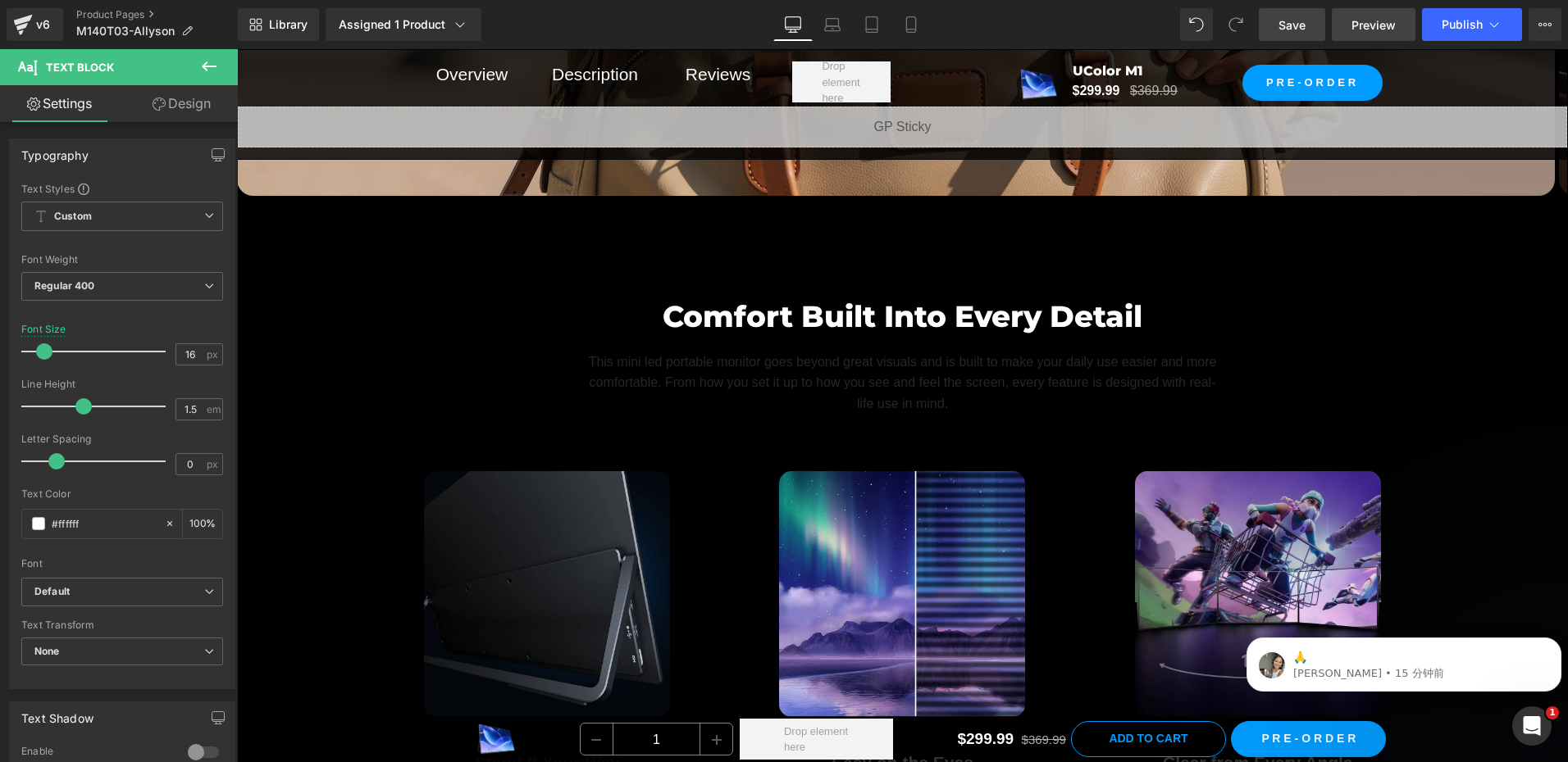
click at [1365, 28] on span "Preview" at bounding box center [1374, 25] width 44 height 17
click at [1430, 683] on div "🙏 Zoe • 15 分钟前" at bounding box center [1403, 665] width 315 height 54
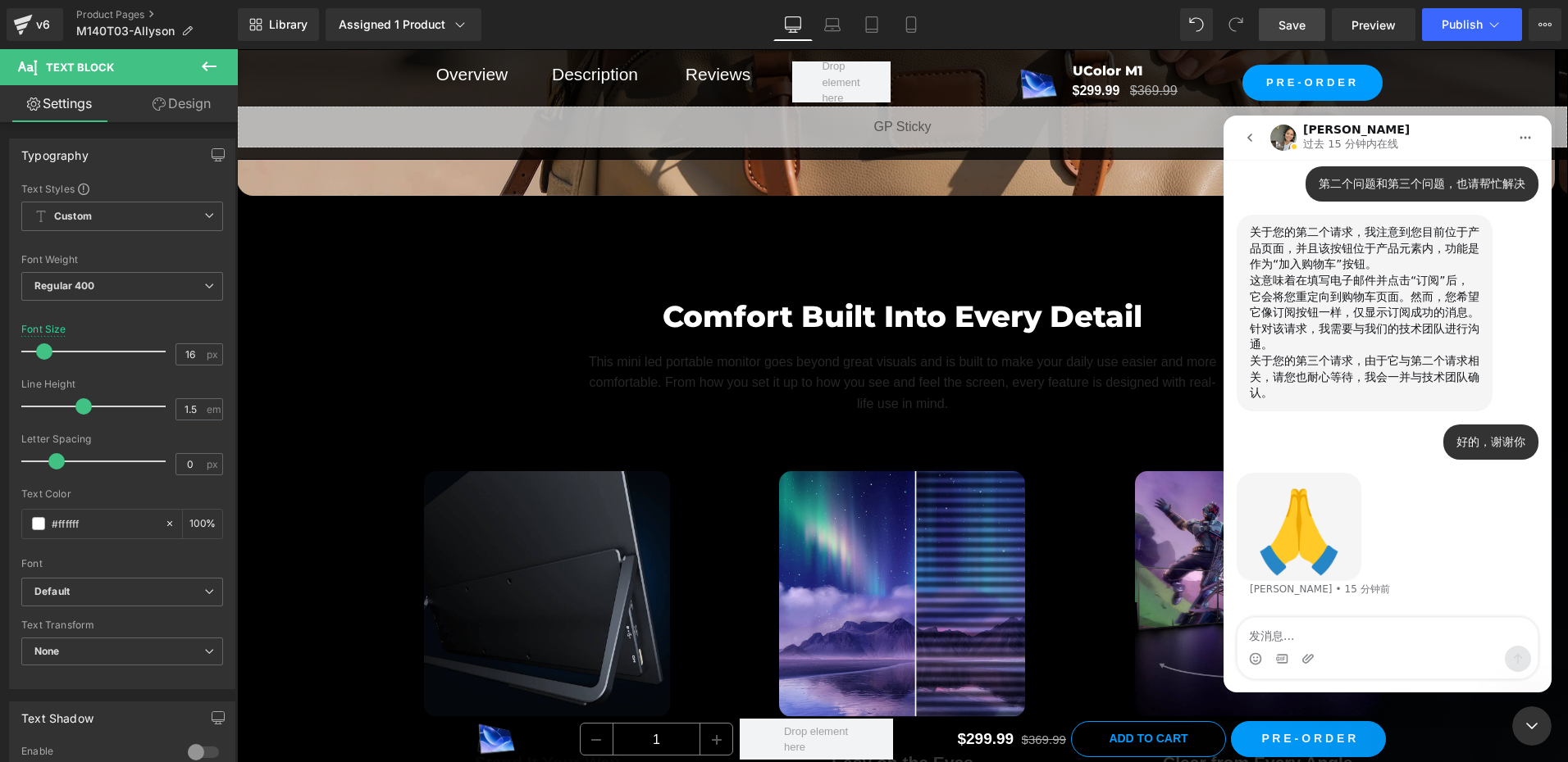
scroll to position [1987, 0]
click at [1528, 727] on icon "关闭 Intercom Messenger" at bounding box center [1532, 727] width 20 height 19
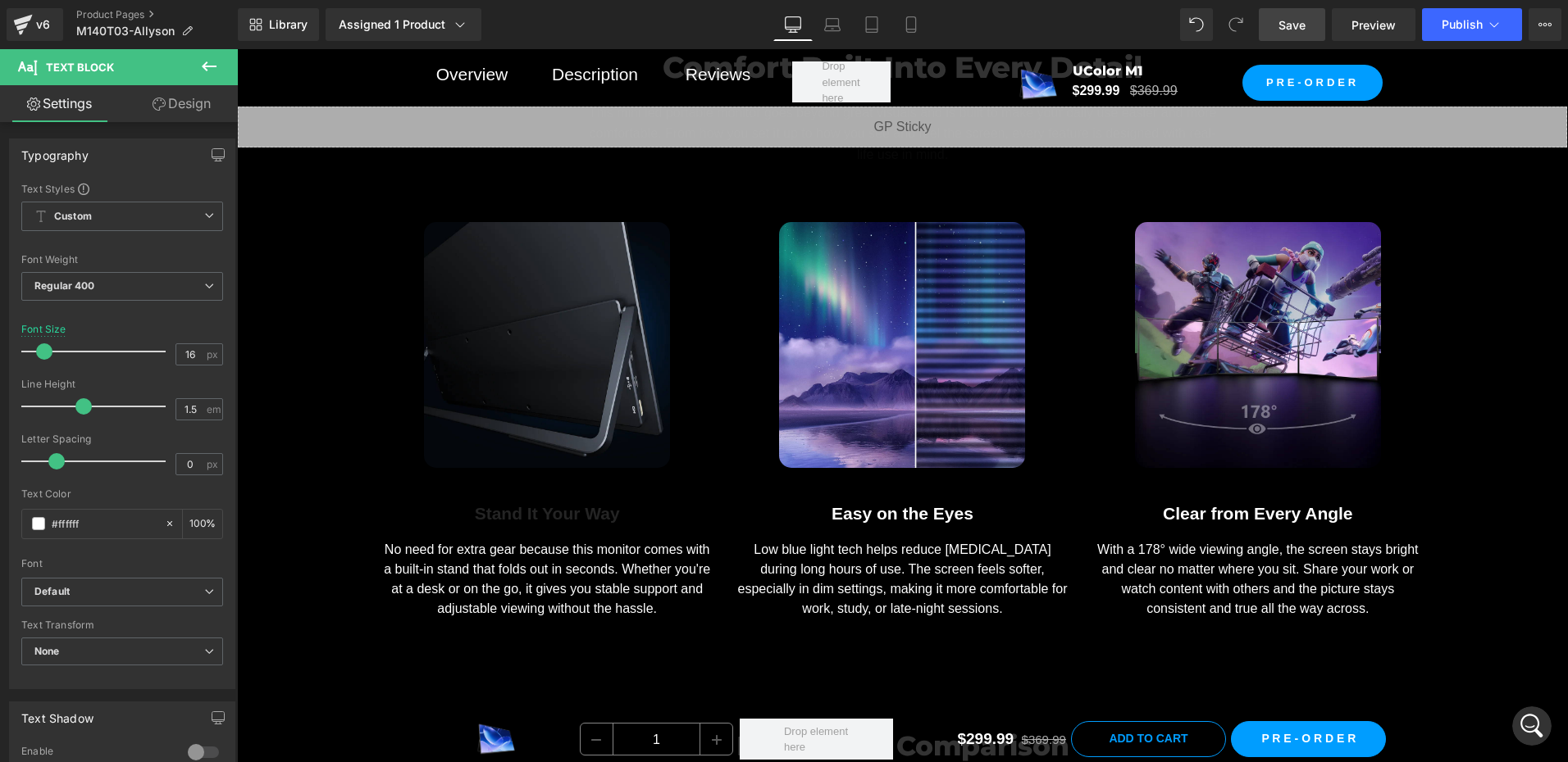
scroll to position [10493, 0]
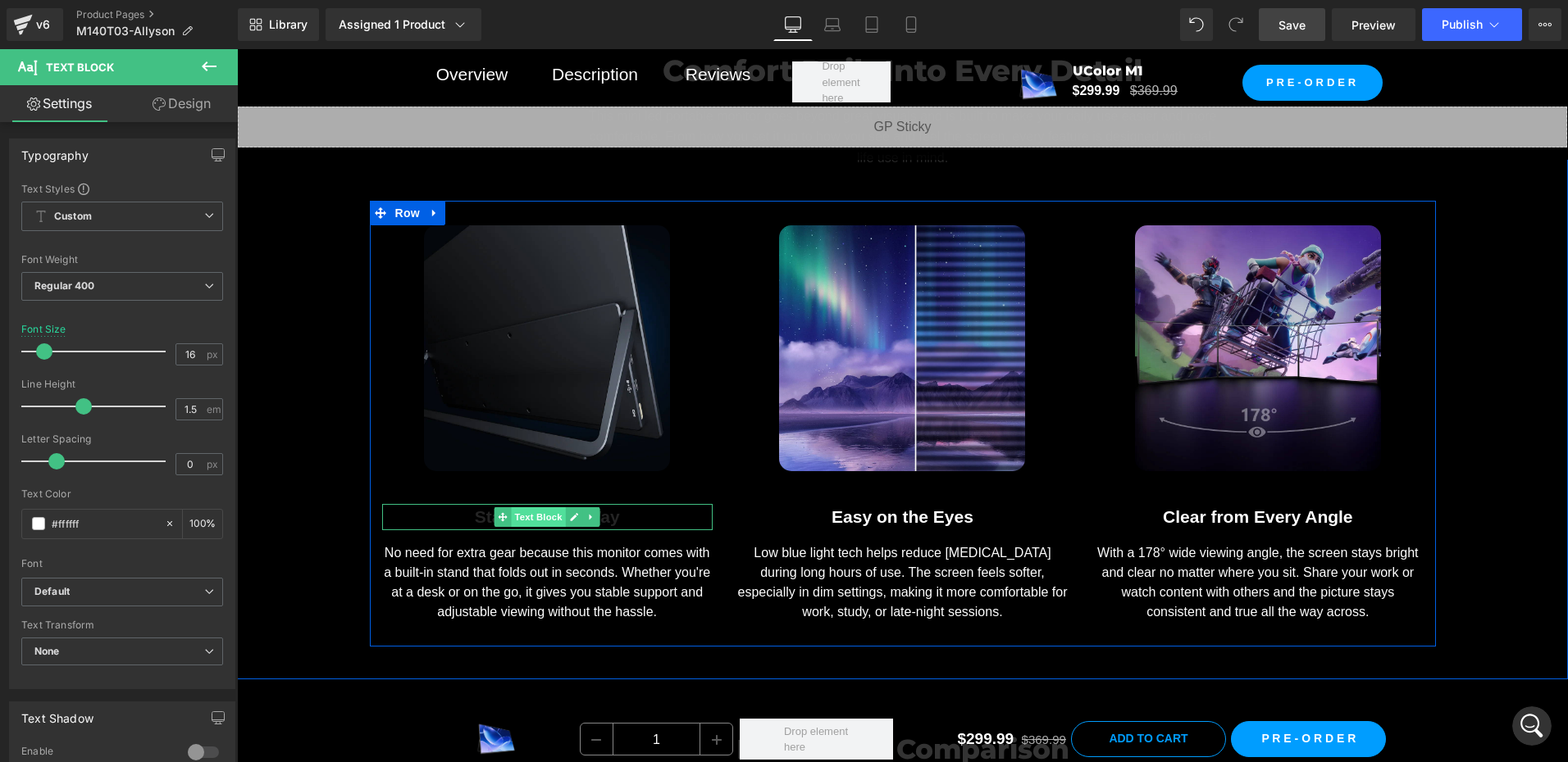
click at [541, 514] on span "Text Block" at bounding box center [538, 517] width 54 height 19
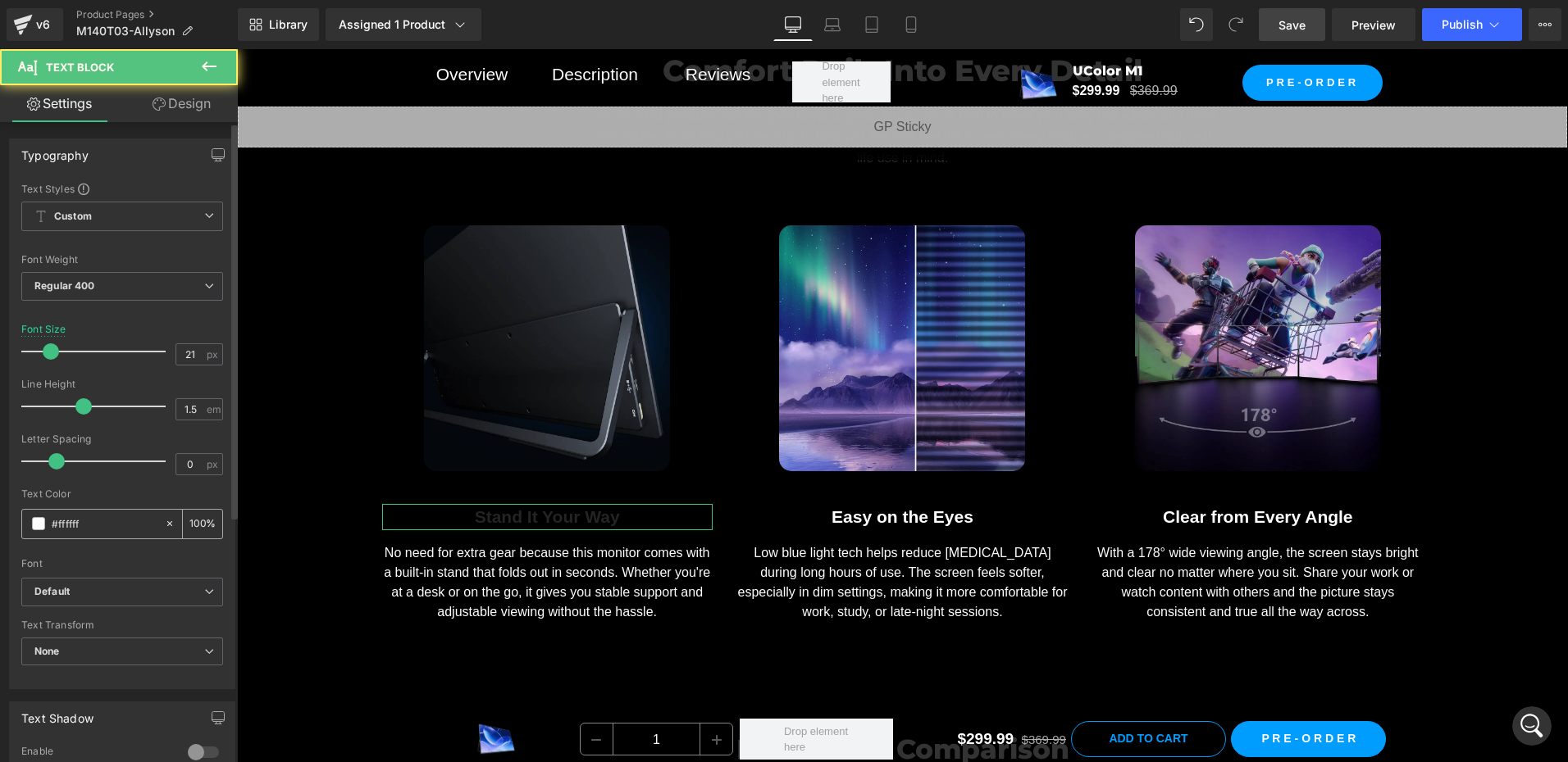
click at [38, 522] on span at bounding box center [38, 524] width 13 height 13
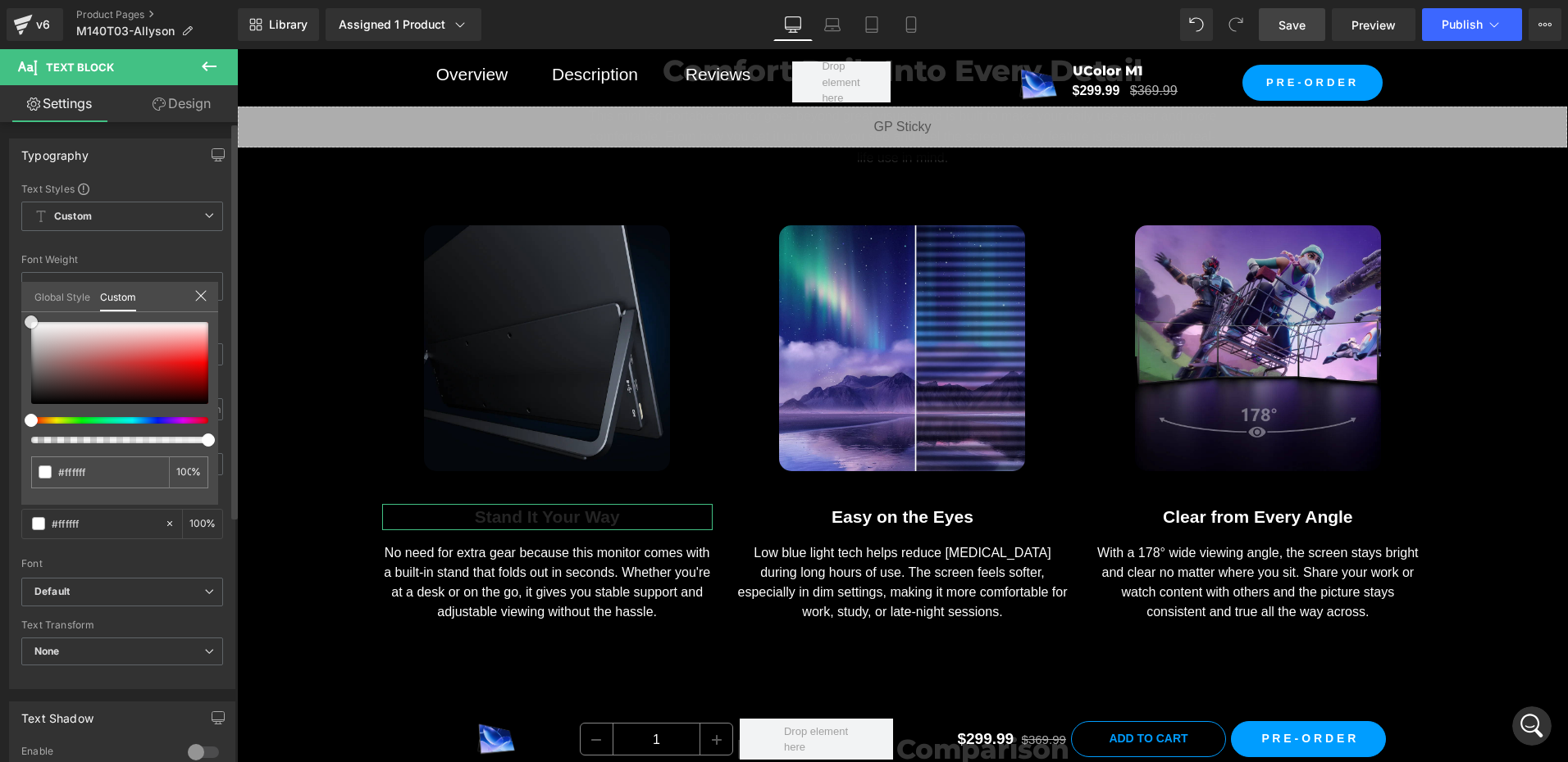
drag, startPoint x: 43, startPoint y: 359, endPoint x: 3, endPoint y: 267, distance: 100.3
click at [3, 267] on div "Typography Text Styles Custom Custom Setup Global Style Custom Setup Global Sty…" at bounding box center [122, 408] width 246 height 564
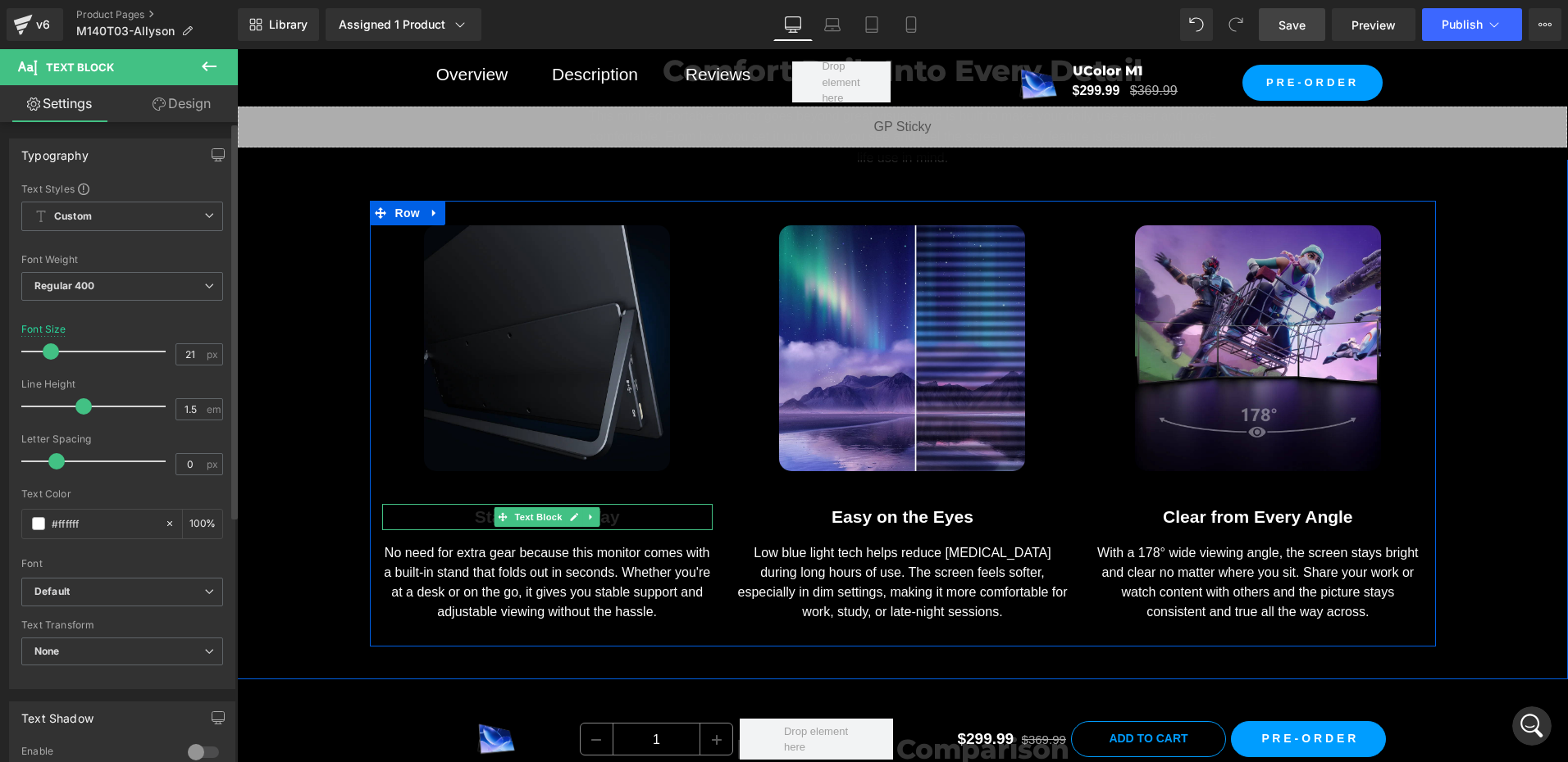
click at [570, 514] on icon at bounding box center [574, 517] width 9 height 10
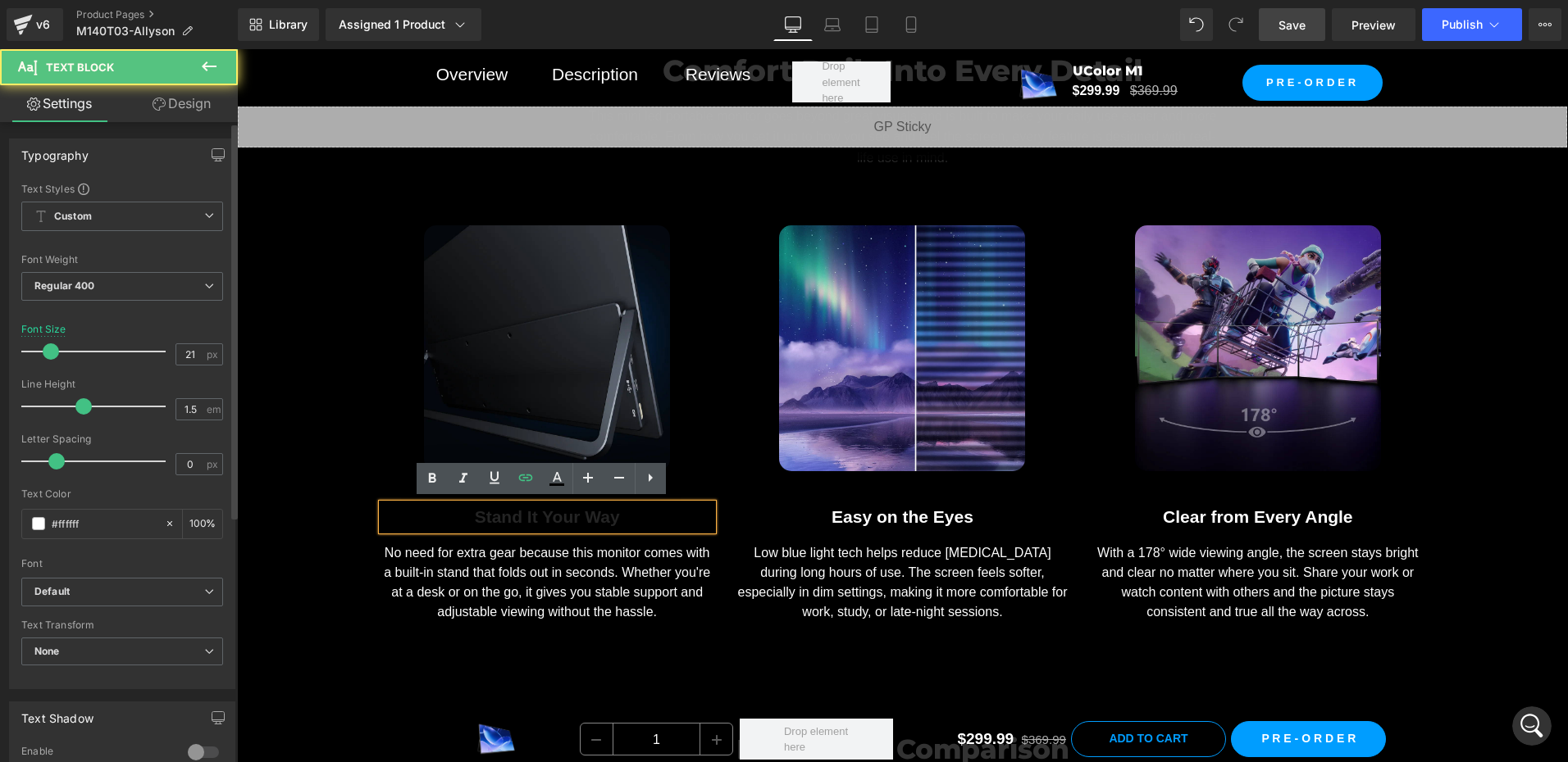
click at [561, 514] on b "Stand It Your Way" at bounding box center [548, 517] width 145 height 19
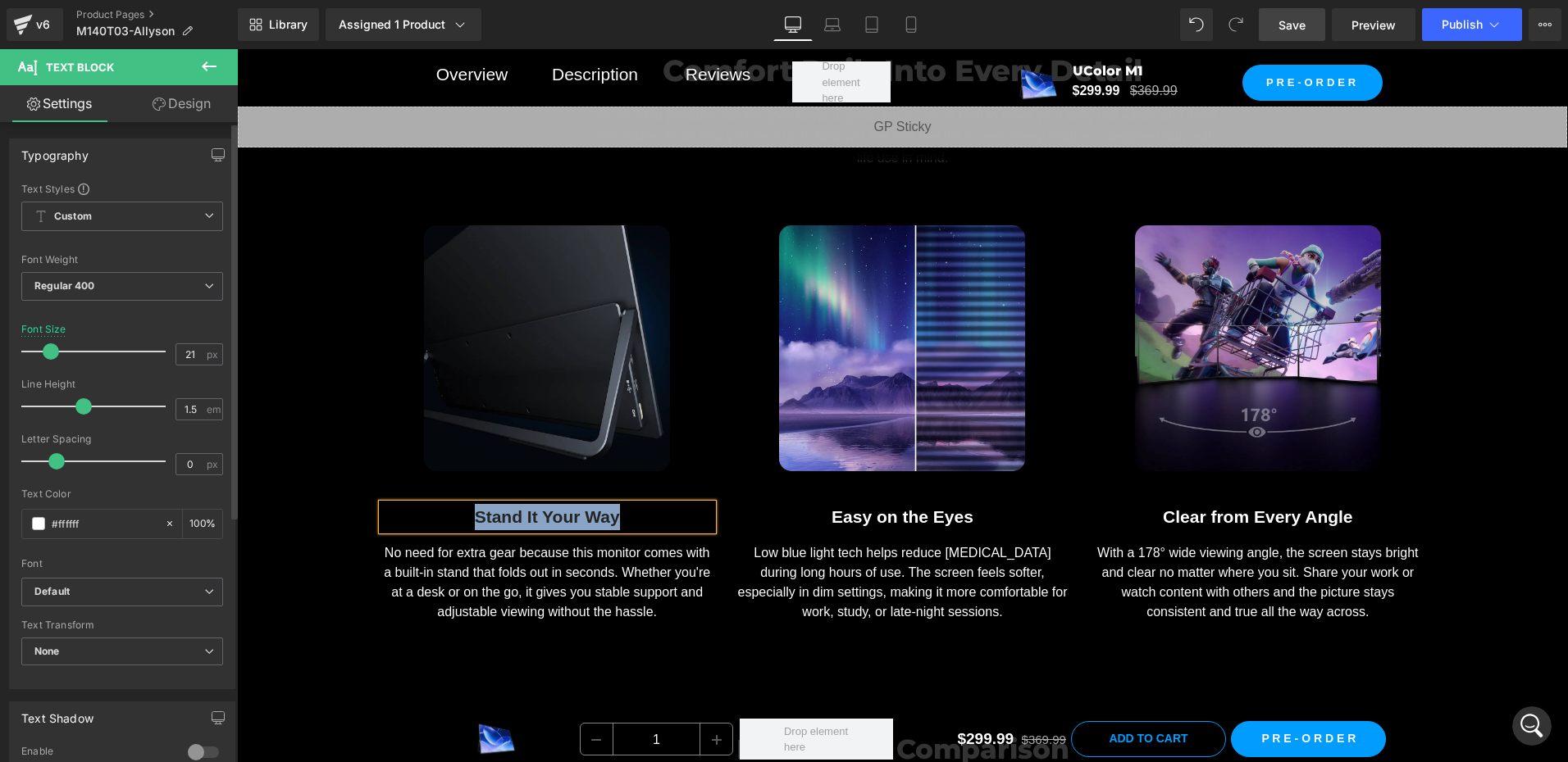
click at [623, 517] on div "Stand It Your Way" at bounding box center [547, 517] width 331 height 27
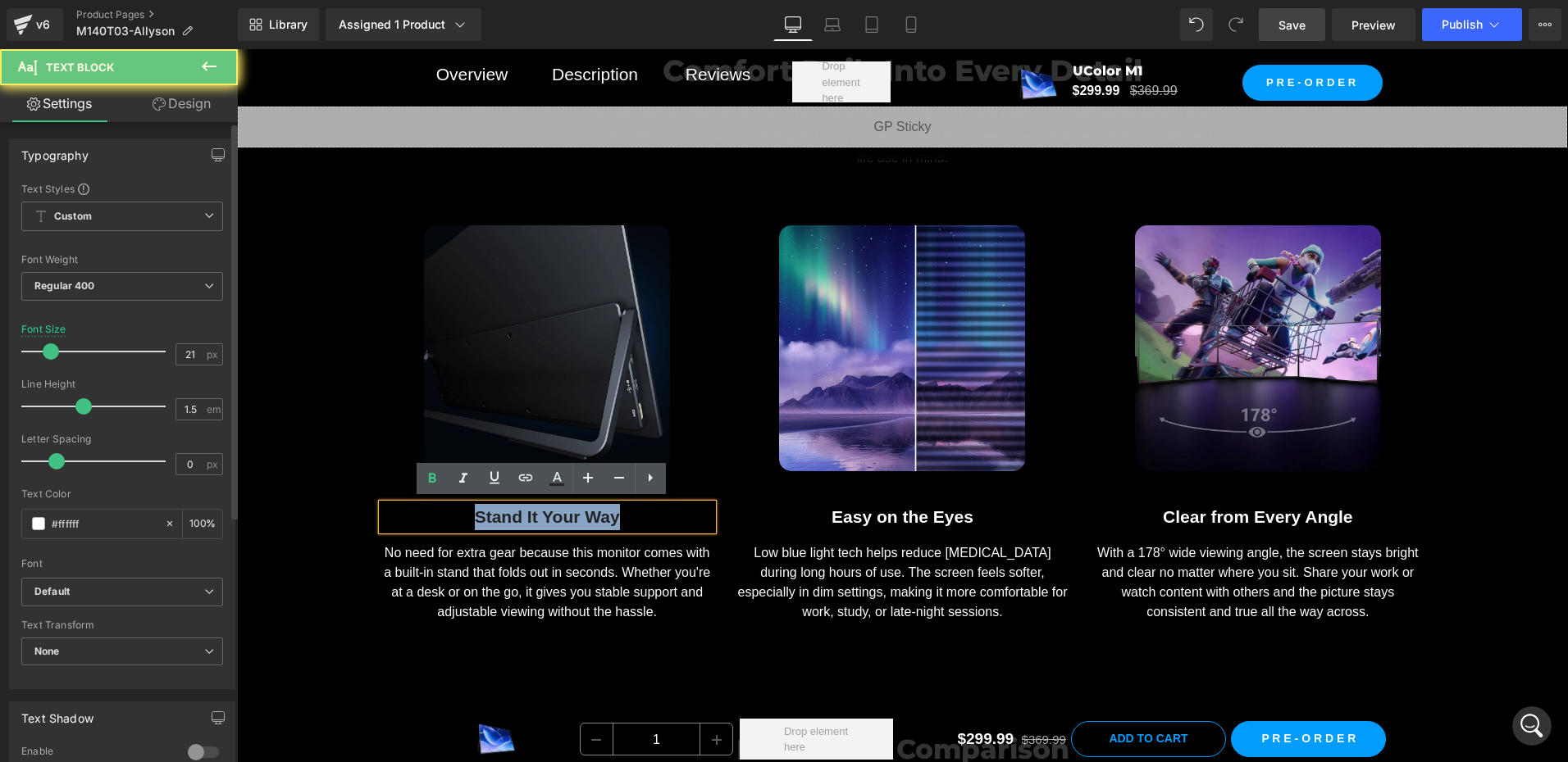
drag, startPoint x: 633, startPoint y: 511, endPoint x: 455, endPoint y: 509, distance: 178.0
click at [455, 509] on div "Stand It Your Way" at bounding box center [547, 517] width 331 height 27
click at [475, 515] on b "Stand It Your Way" at bounding box center [548, 517] width 145 height 19
drag, startPoint x: 463, startPoint y: 515, endPoint x: 619, endPoint y: 537, distance: 157.5
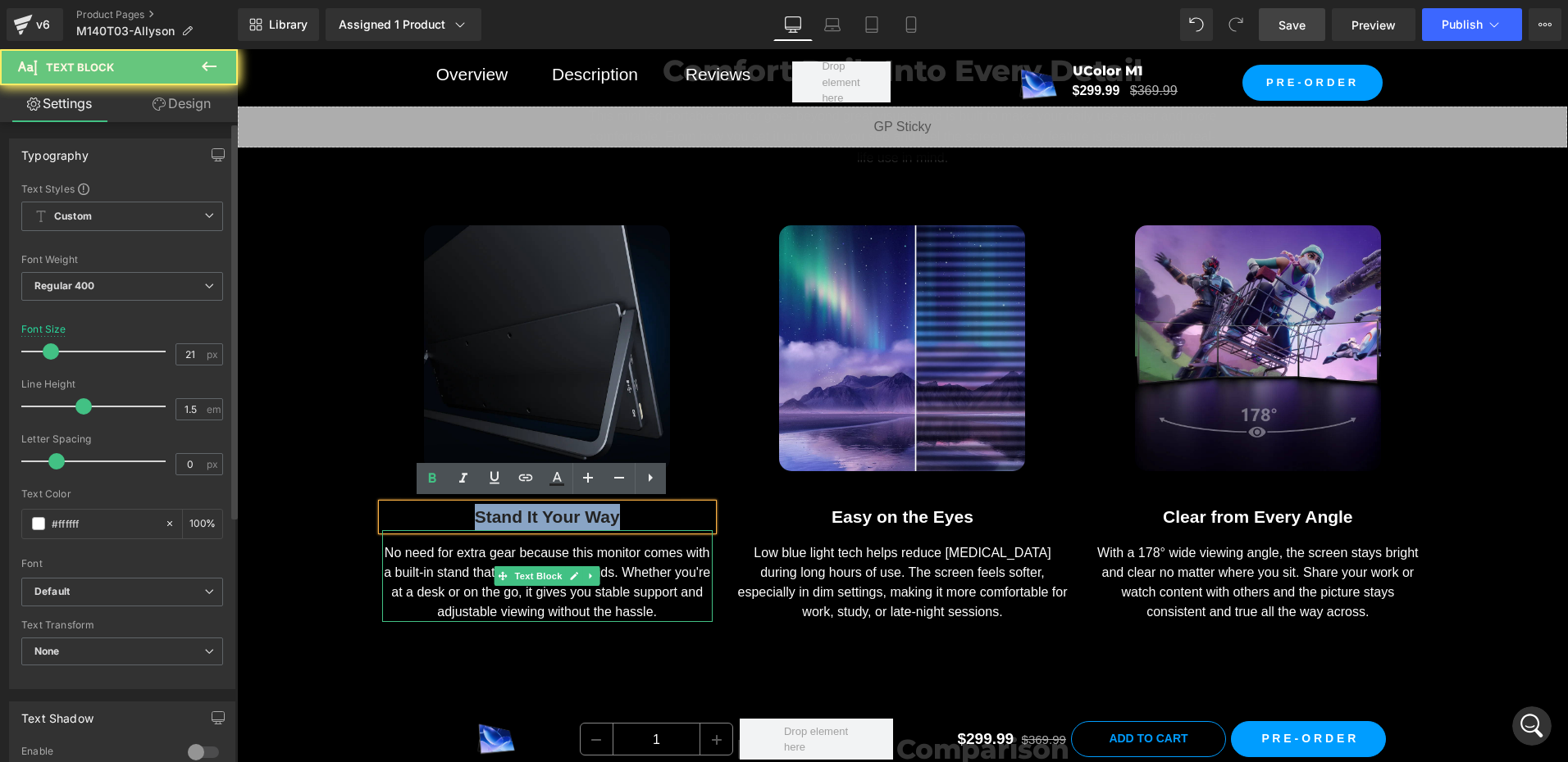
click at [619, 537] on div "Image Stand It Your Way Text Block No need for extra gear because this monitor …" at bounding box center [547, 424] width 355 height 397
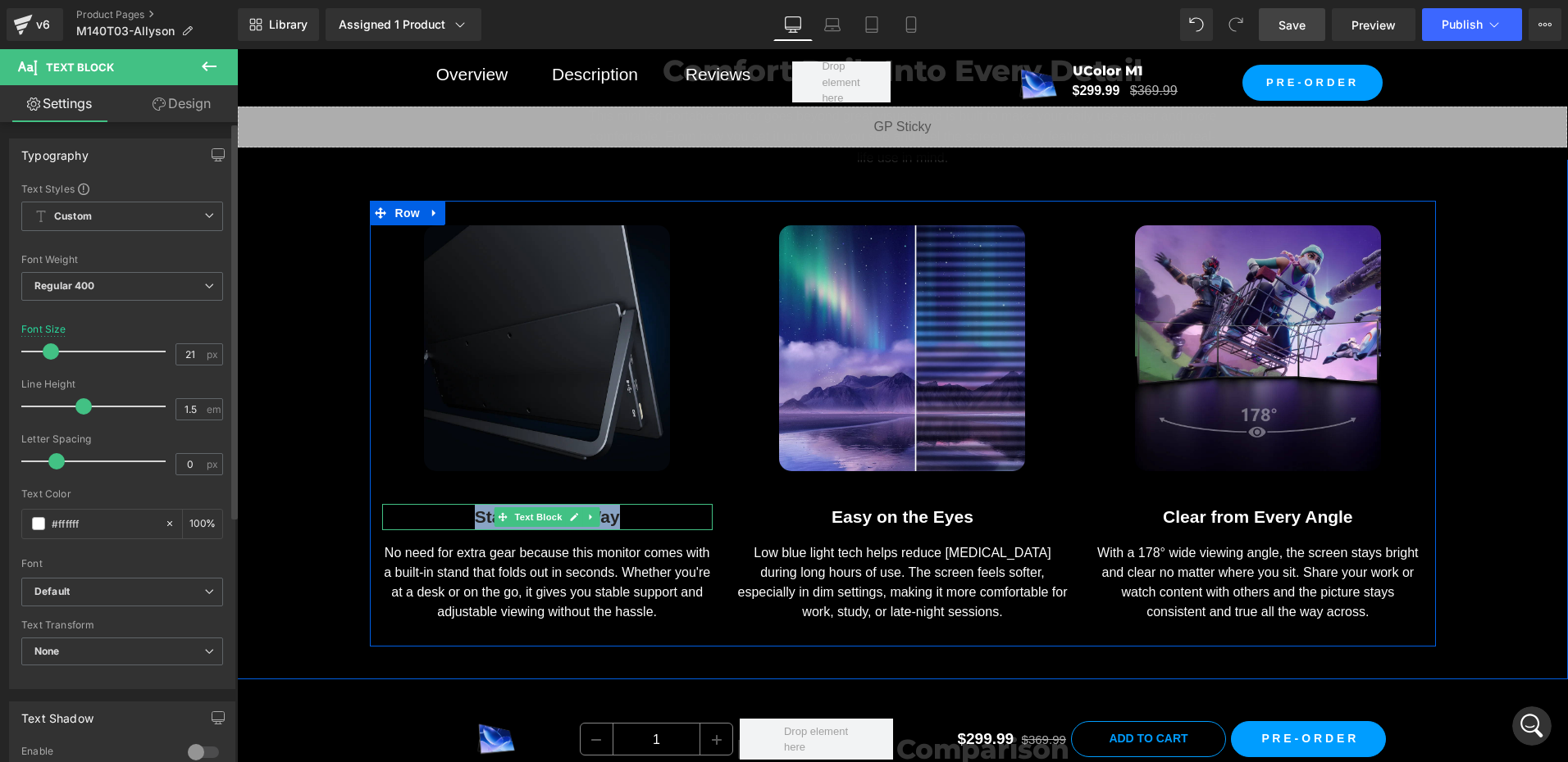
click at [477, 512] on b "Stand It Your Way" at bounding box center [548, 517] width 145 height 19
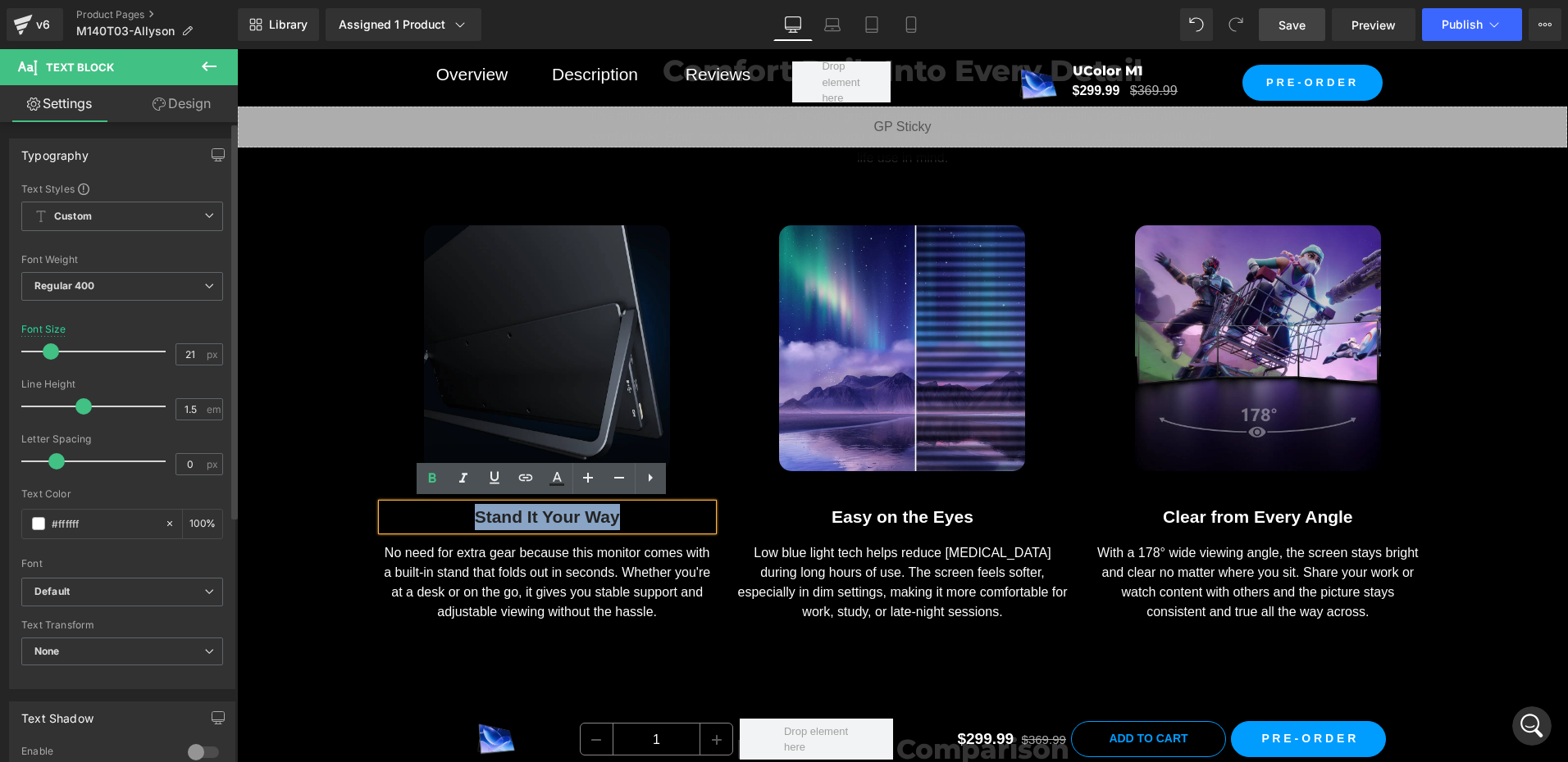
drag, startPoint x: 467, startPoint y: 512, endPoint x: 615, endPoint y: 525, distance: 148.6
click at [615, 525] on div "Stand It Your Way" at bounding box center [547, 517] width 331 height 27
click at [555, 474] on icon at bounding box center [557, 478] width 20 height 19
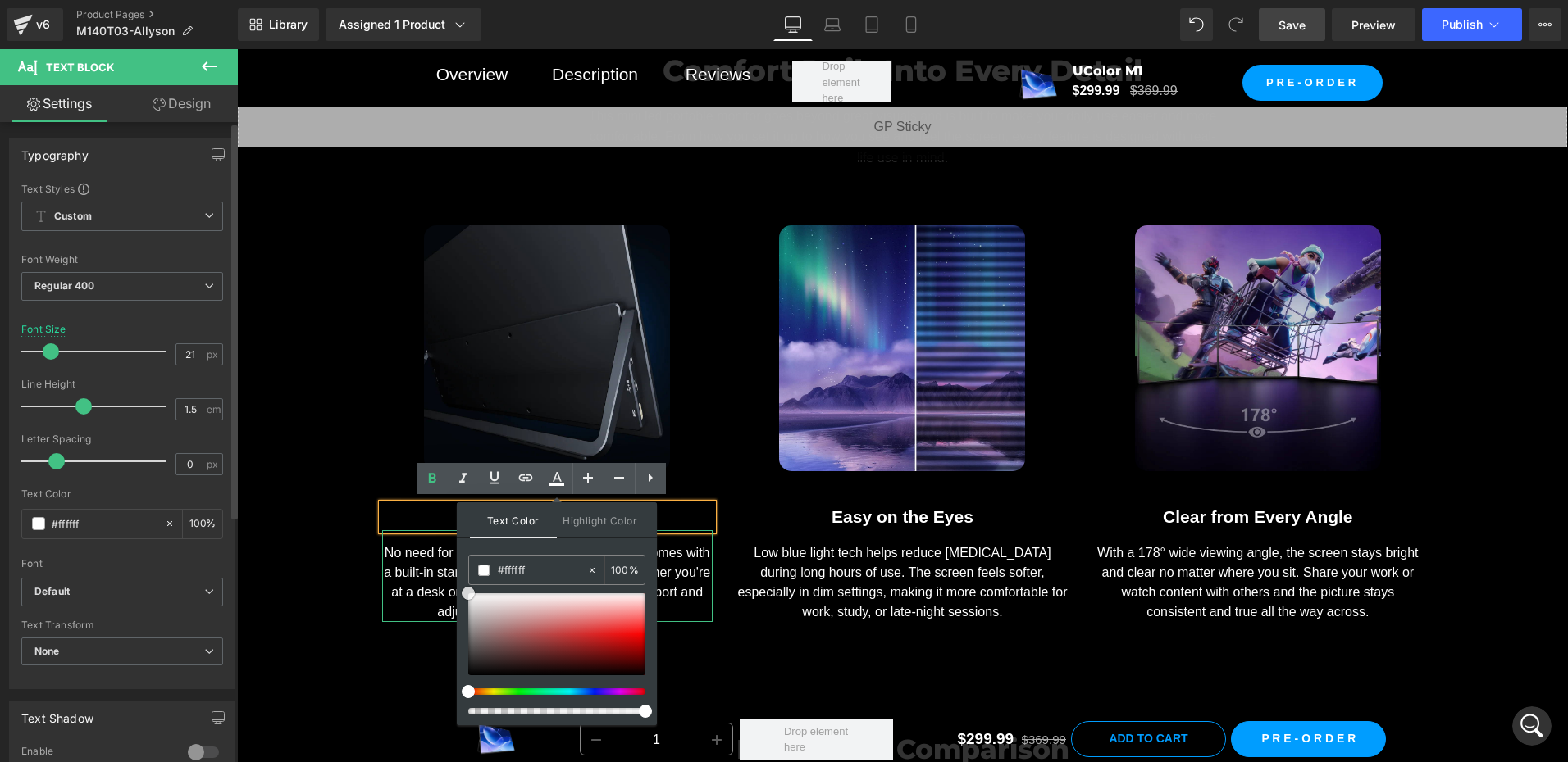
drag, startPoint x: 696, startPoint y: 638, endPoint x: 344, endPoint y: 495, distance: 379.9
copy b "Stand It Your Way"
click at [465, 593] on span at bounding box center [468, 593] width 13 height 13
click at [327, 498] on div "Comfort Built Into Every Detail Heading This mini led portable monitor goes bey…" at bounding box center [901, 331] width 1330 height 631
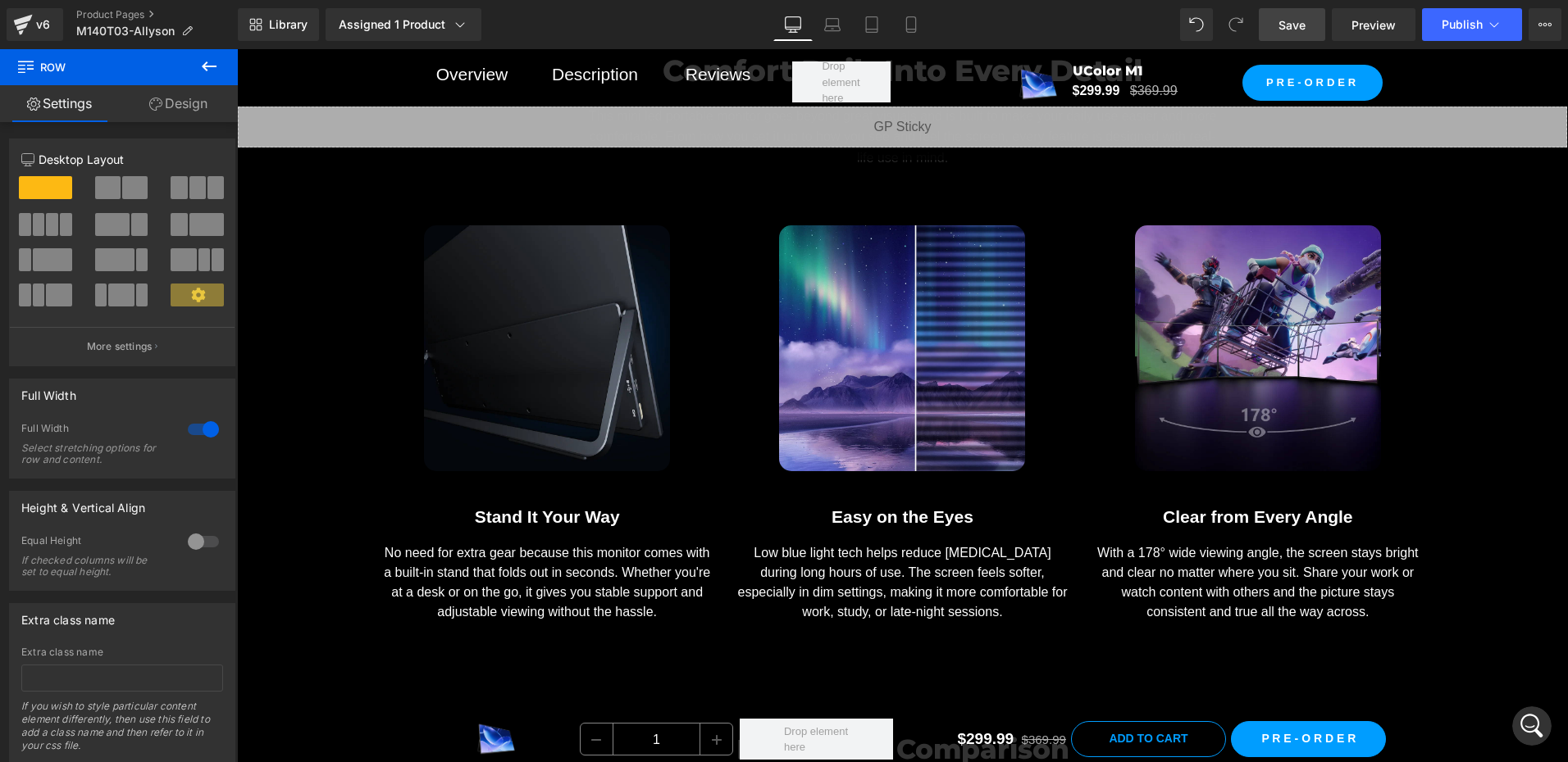
click at [1284, 26] on span "Save" at bounding box center [1291, 25] width 27 height 17
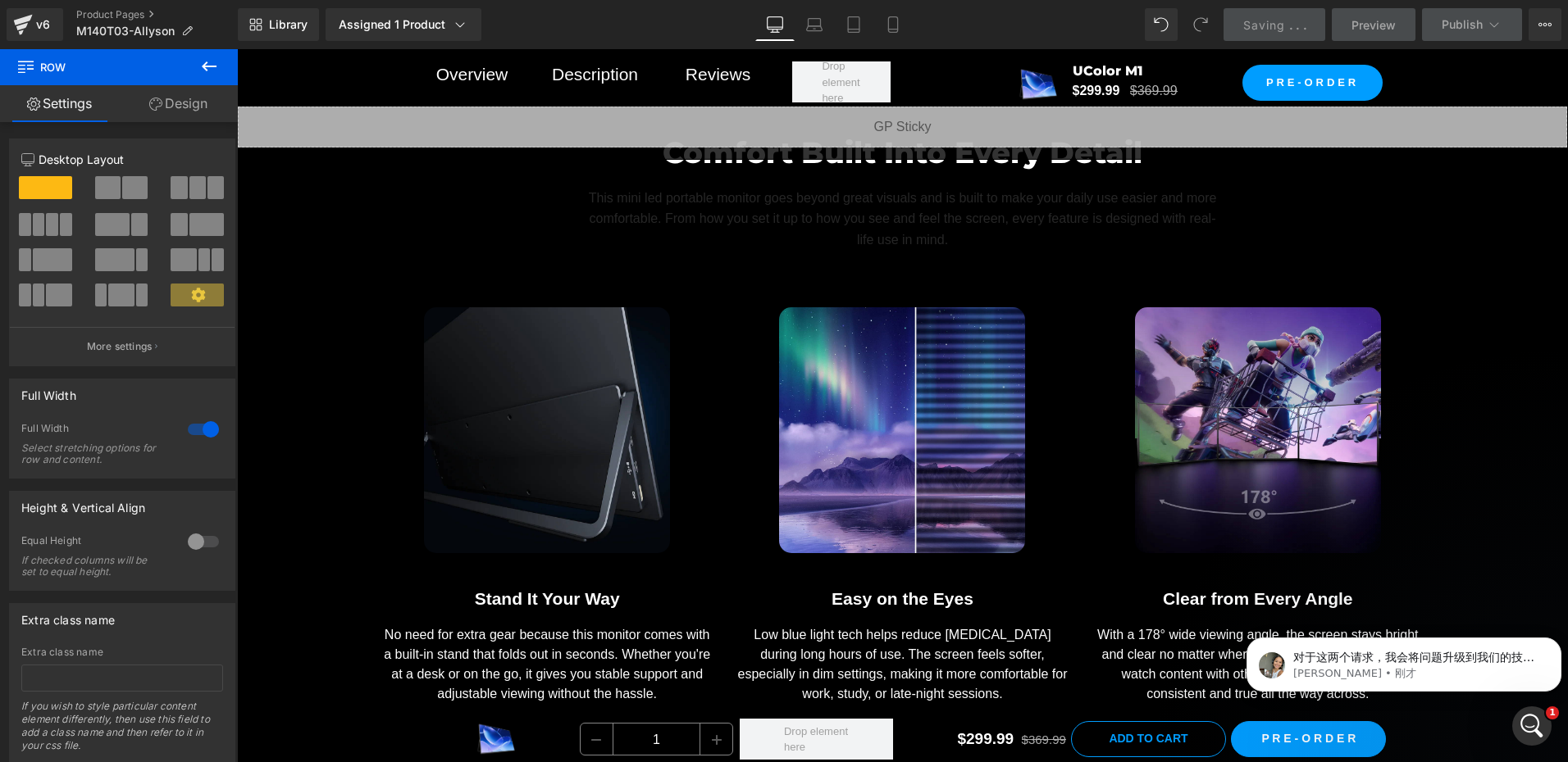
scroll to position [2089, 0]
click at [1385, 666] on p "Zoe • 刚才" at bounding box center [1416, 673] width 247 height 15
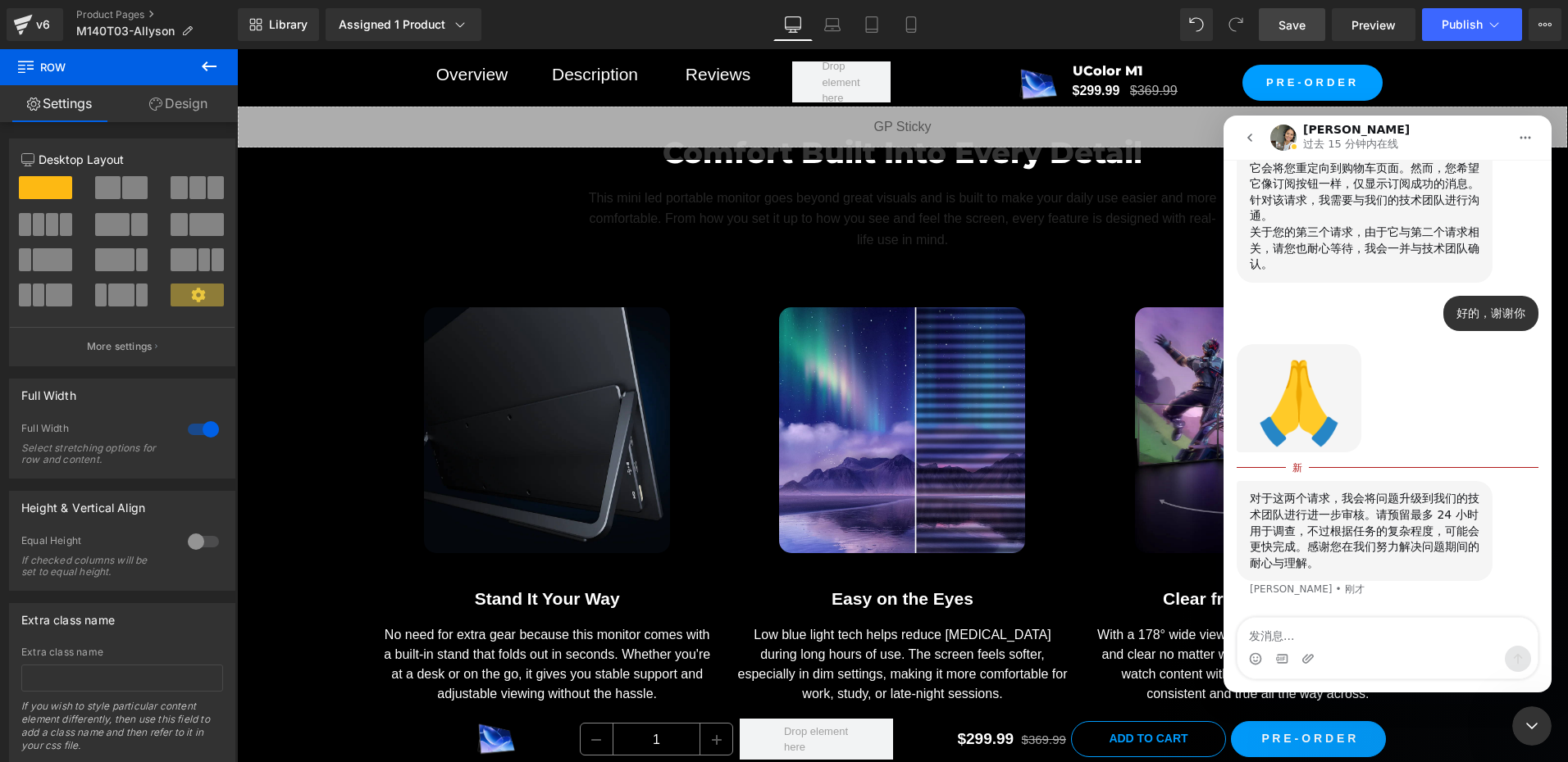
scroll to position [2117, 0]
click at [1365, 540] on div "对于这两个请求，我会将问题升级到我们的技术团队进行进一步审核。请预留最多 24 小时用于调查，不过根据任务的复杂程度，可能会更快完成。感谢您在我们努力解决问题…" at bounding box center [1364, 531] width 230 height 81
drag, startPoint x: 1255, startPoint y: 511, endPoint x: 1400, endPoint y: 564, distance: 154.4
click at [1400, 564] on div "对于这两个请求，我会将问题升级到我们的技术团队进行进一步审核。请预留最多 24 小时用于调查，不过根据任务的复杂程度，可能会更快完成。感谢您在我们努力解决问题…" at bounding box center [1364, 531] width 230 height 81
copy div "术团队进行进一步审核。请预留最多 24 小时用于调查，不过根据任务的复杂程度，可能会更快完成。感谢您在我们努力解决问题期间的耐心与理解。"
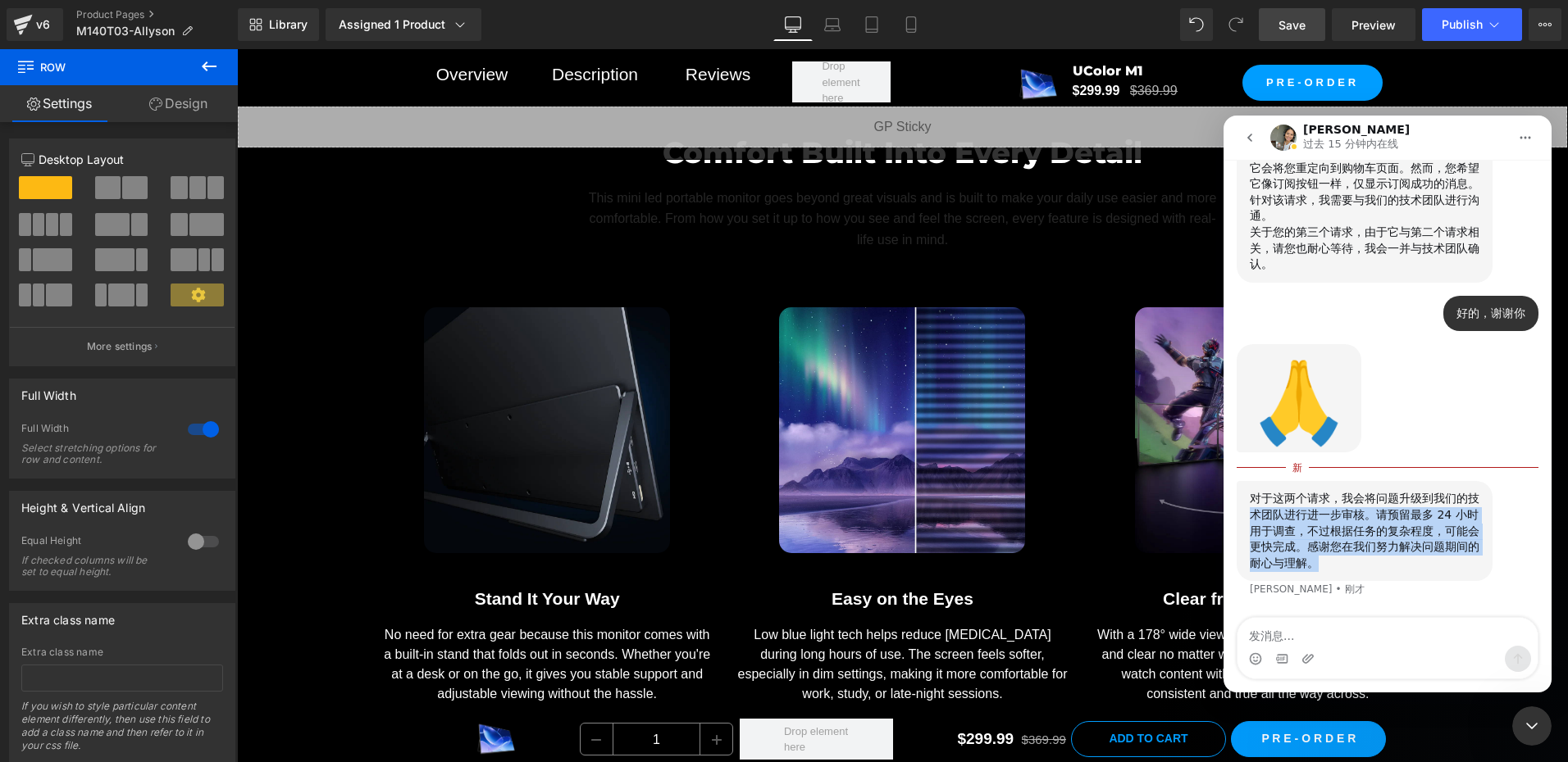
click at [1330, 562] on div "对于这两个请求，我会将问题升级到我们的技术团队进行进一步审核。请预留最多 24 小时用于调查，不过根据任务的复杂程度，可能会更快完成。感谢您在我们努力解决问题…" at bounding box center [1364, 531] width 230 height 81
drag, startPoint x: 1333, startPoint y: 562, endPoint x: 1245, endPoint y: 507, distance: 103.8
click at [1245, 507] on div "对于这两个请求，我会将问题升级到我们的技术团队进行进一步审核。请预留最多 24 小时用于调查，不过根据任务的复杂程度，可能会更快完成。感谢您在我们努力解决问题…" at bounding box center [1364, 531] width 256 height 100
drag, startPoint x: 1245, startPoint y: 507, endPoint x: 1289, endPoint y: 552, distance: 62.9
click at [1289, 552] on div "对于这两个请求，我会将问题升级到我们的技术团队进行进一步审核。请预留最多 24 小时用于调查，不过根据任务的复杂程度，可能会更快完成。感谢您在我们努力解决问题…" at bounding box center [1364, 531] width 230 height 81
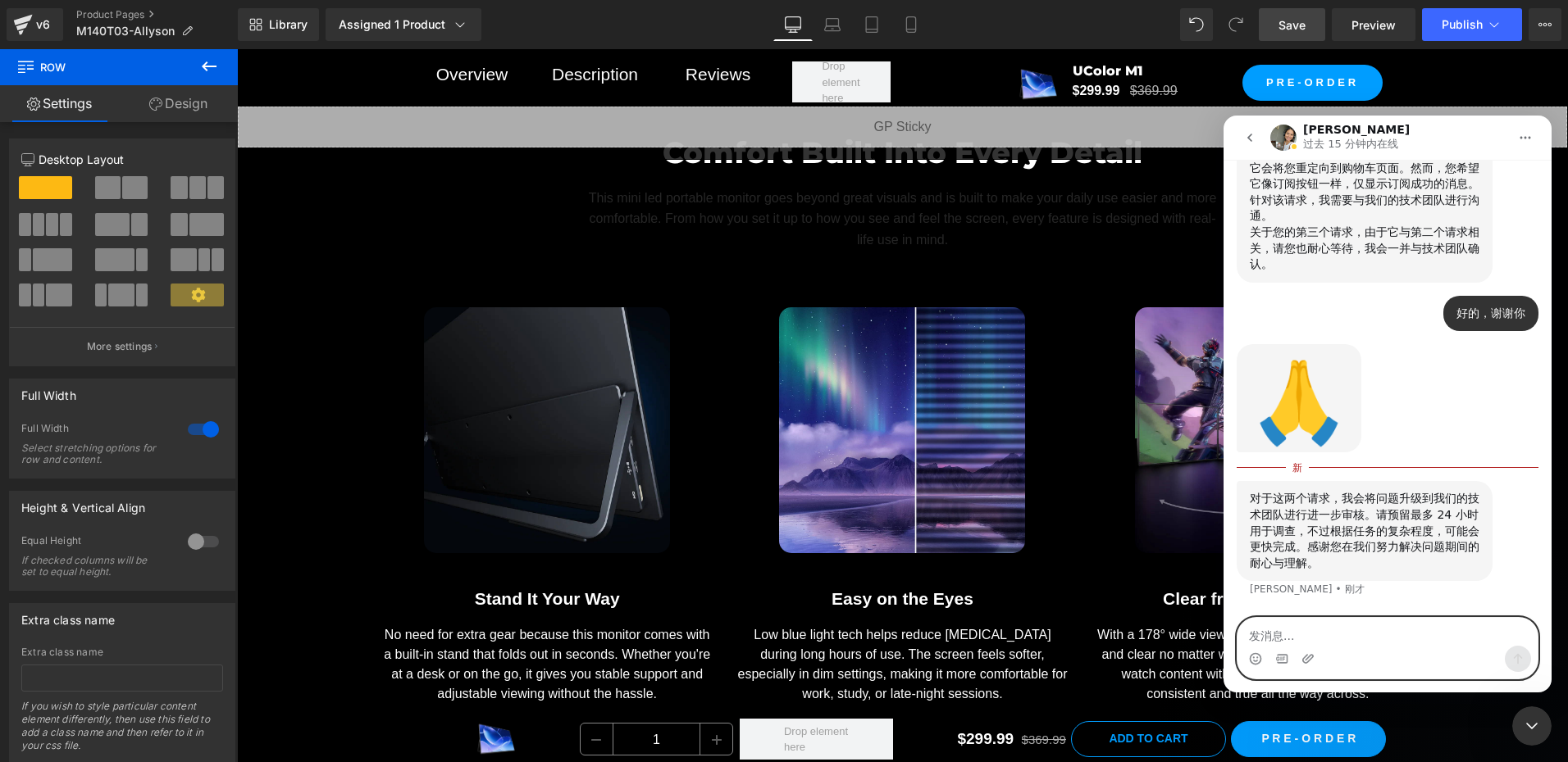
drag, startPoint x: 1299, startPoint y: 641, endPoint x: 1315, endPoint y: 625, distance: 22.6
click at [1299, 641] on textarea "发消息..." at bounding box center [1387, 632] width 300 height 27
type textarea "好的"
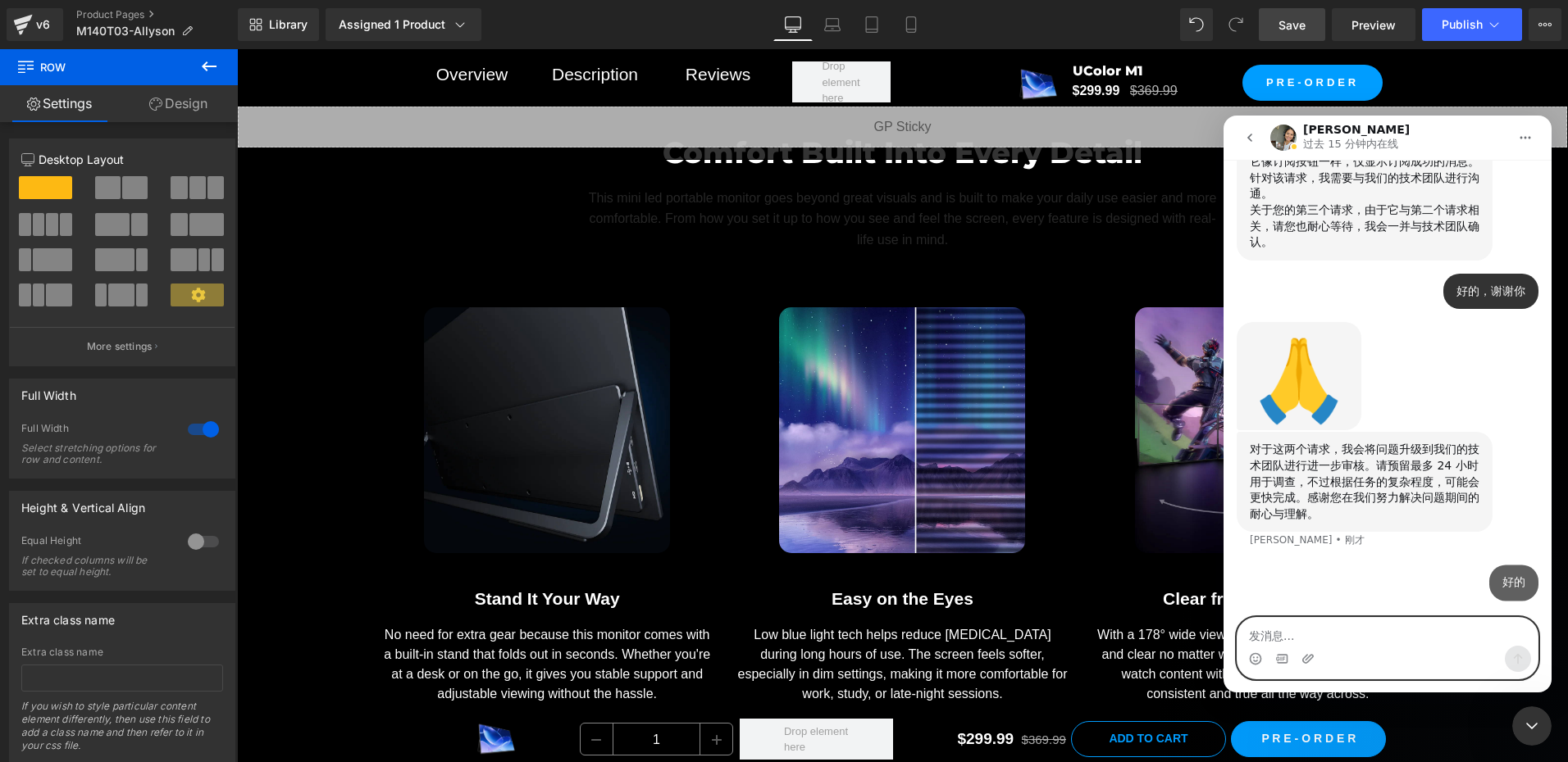
scroll to position [2138, 0]
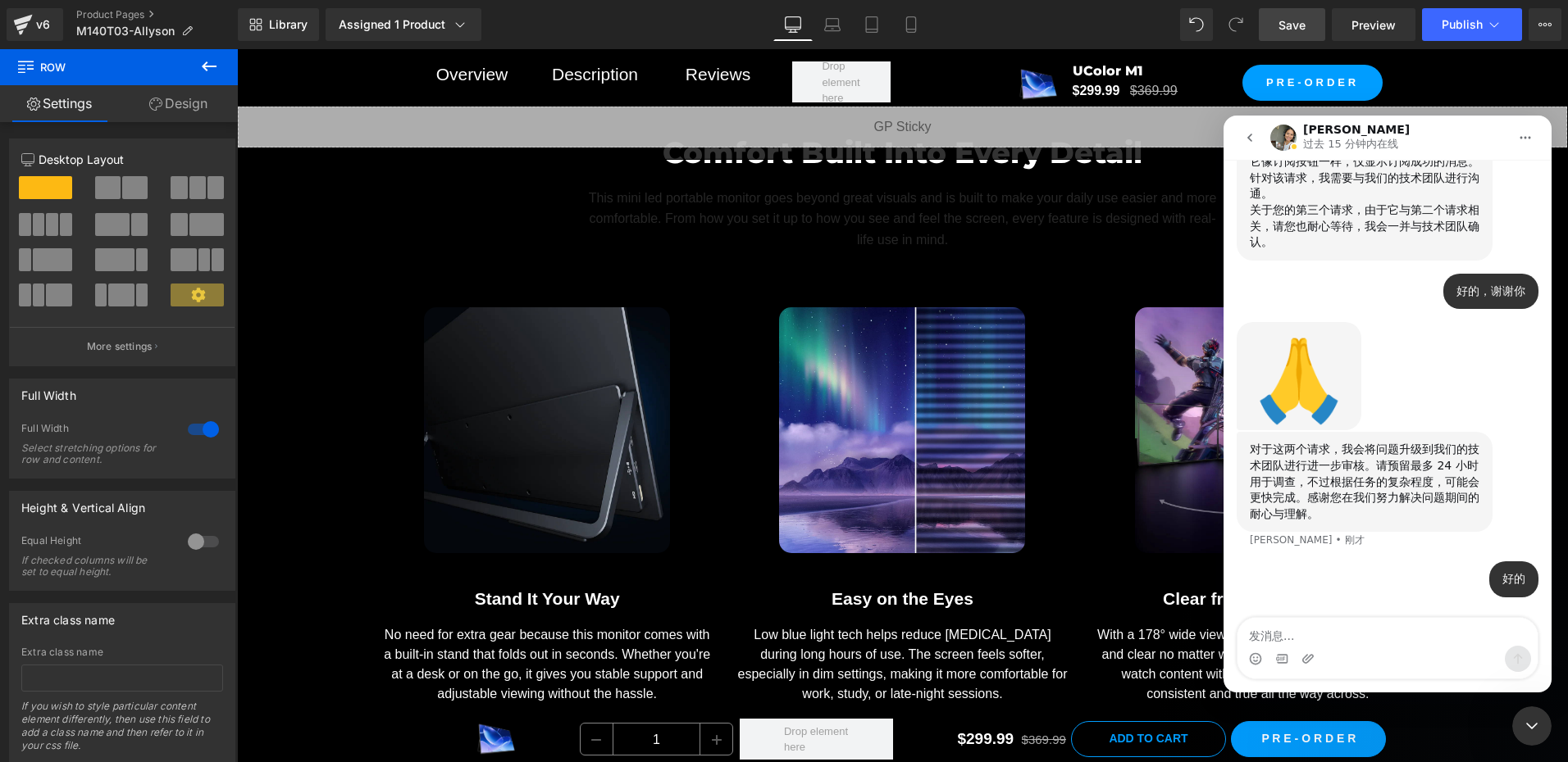
drag, startPoint x: 1527, startPoint y: 730, endPoint x: 1512, endPoint y: 730, distance: 15.0
click at [1527, 730] on icon "关闭 Intercom Messenger" at bounding box center [1532, 727] width 20 height 19
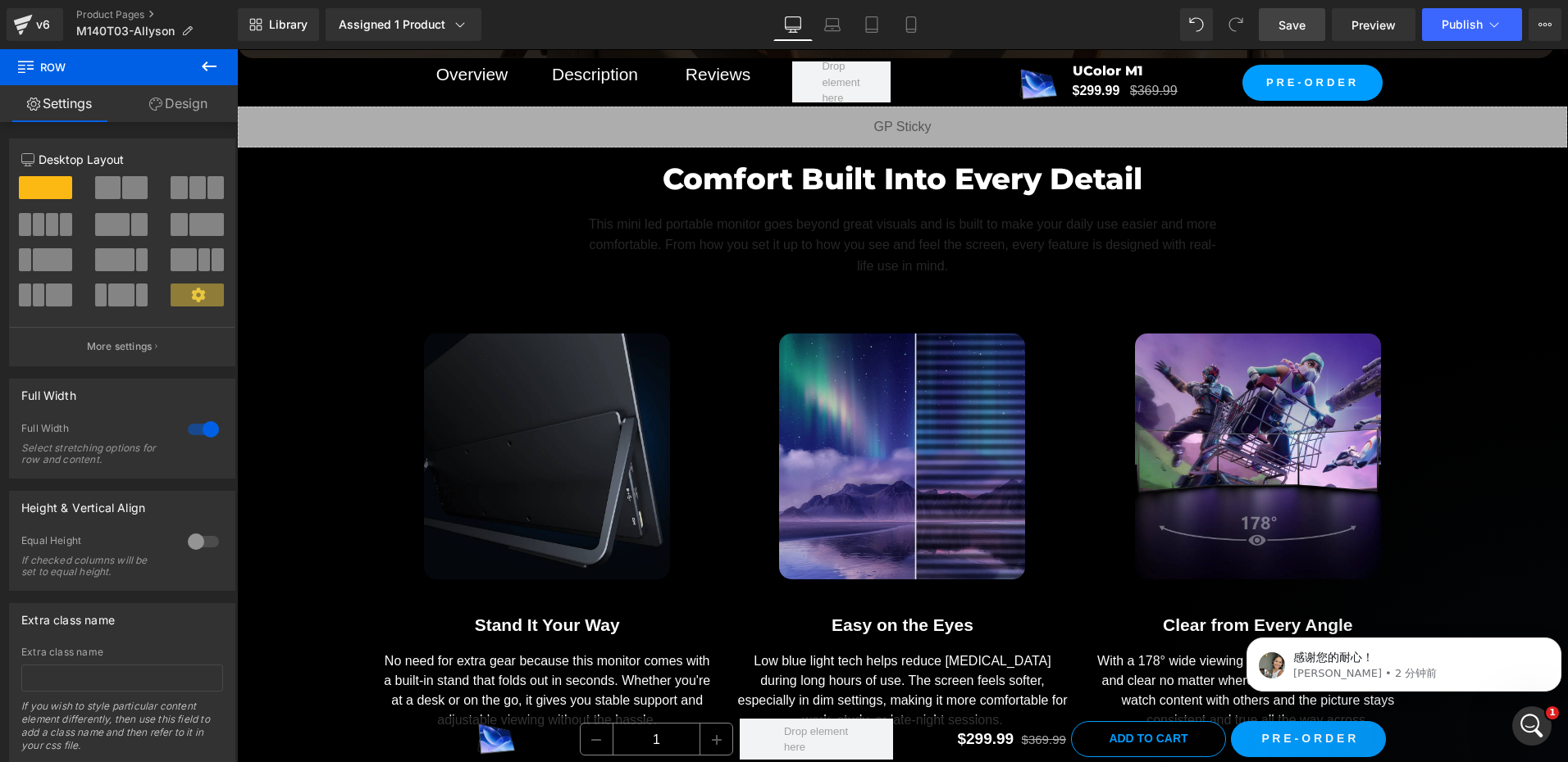
scroll to position [10246, 0]
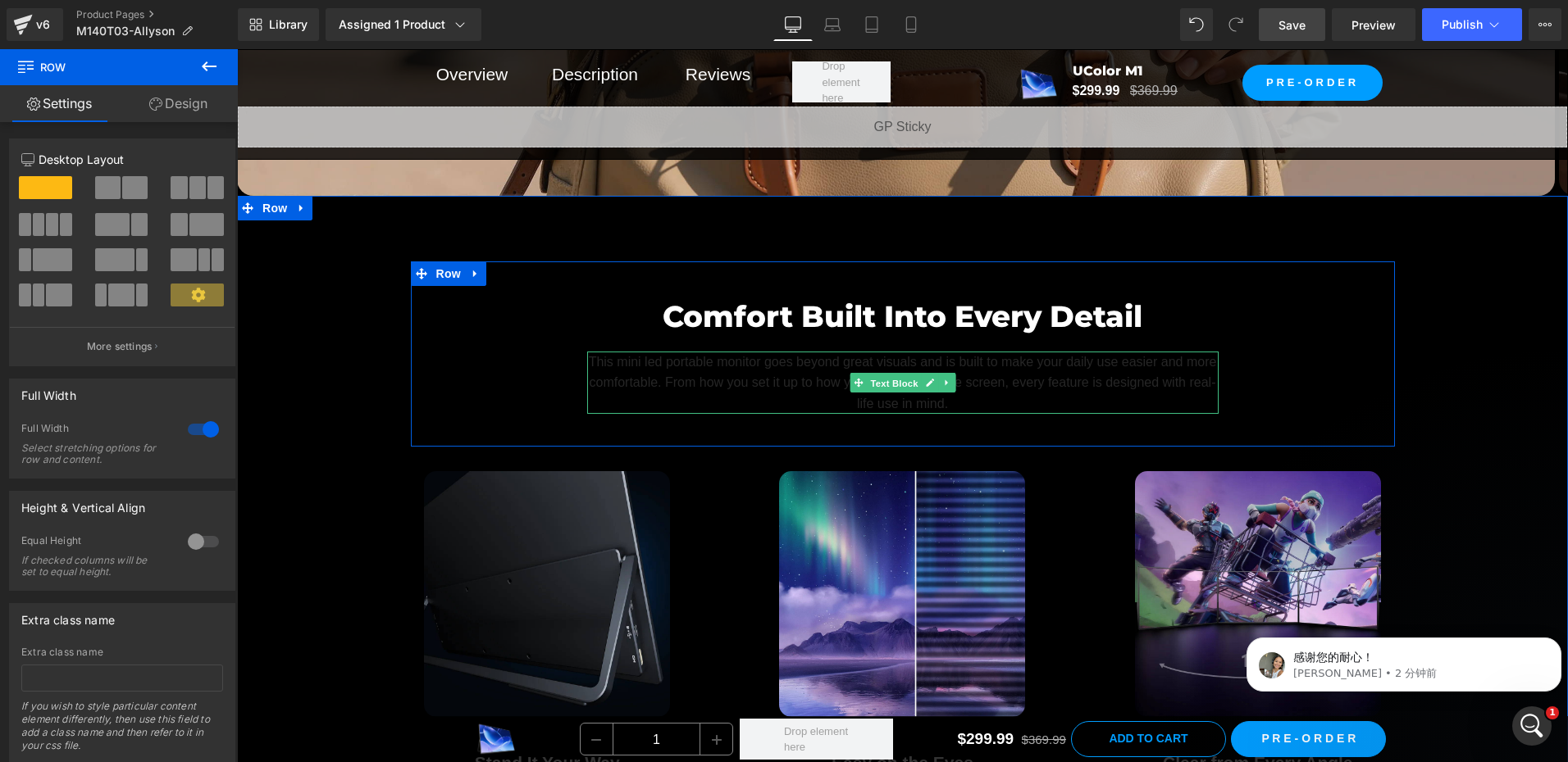
click at [909, 382] on span "Text Block" at bounding box center [893, 384] width 54 height 19
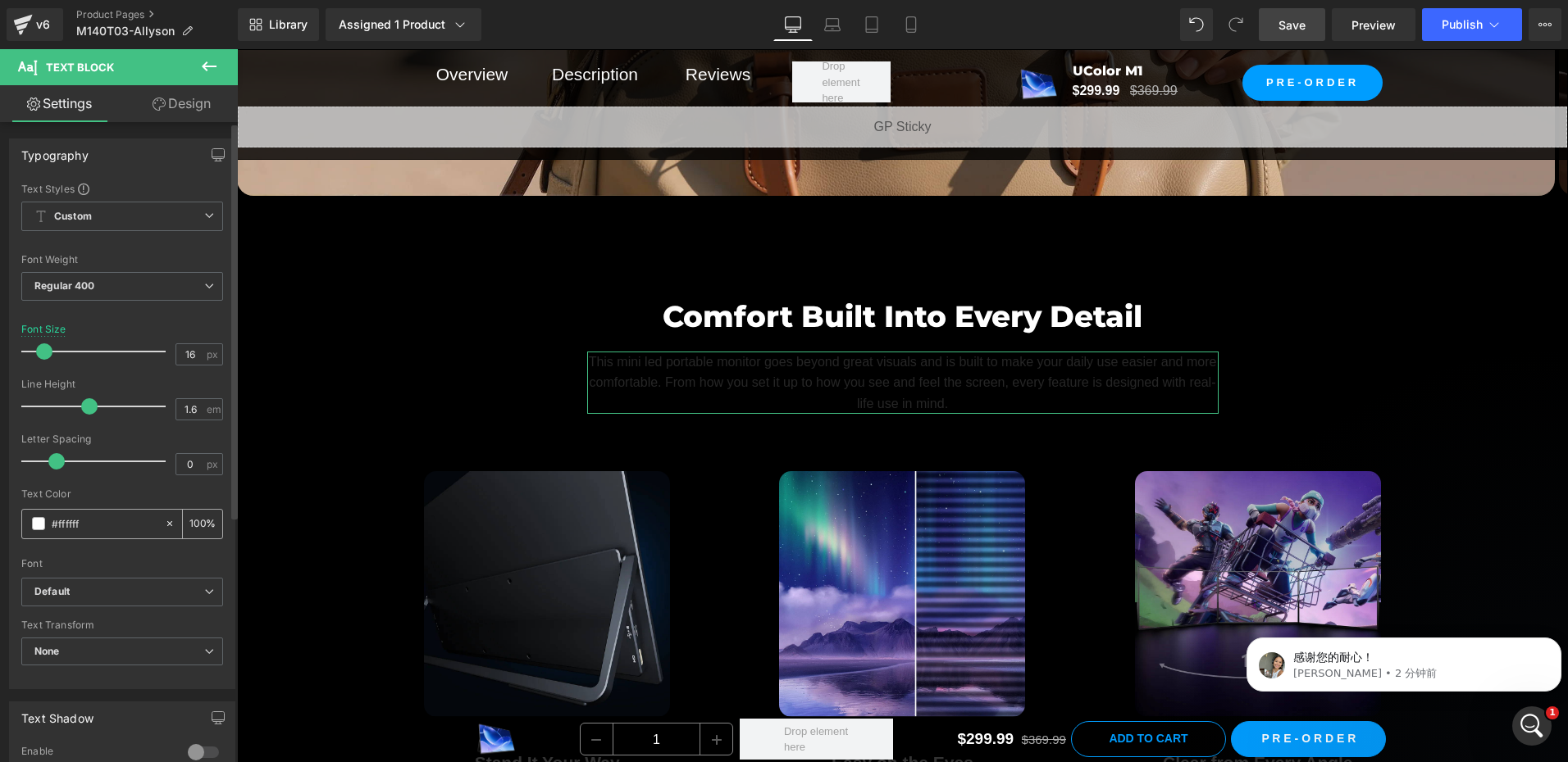
click at [43, 526] on span at bounding box center [38, 524] width 13 height 13
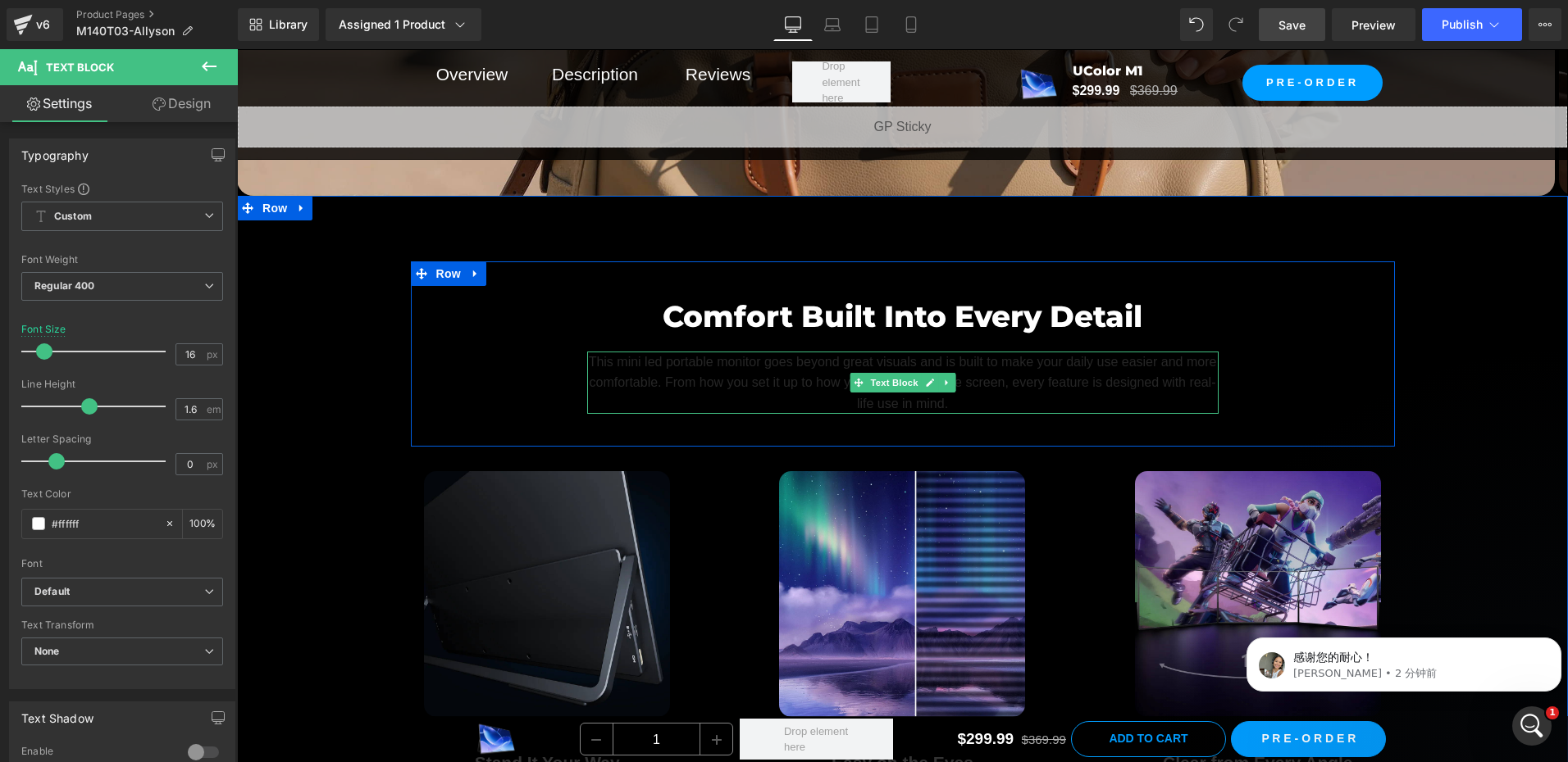
click at [775, 384] on span "This mini led portable monitor goes beyond great visuals and is built to make y…" at bounding box center [902, 383] width 628 height 56
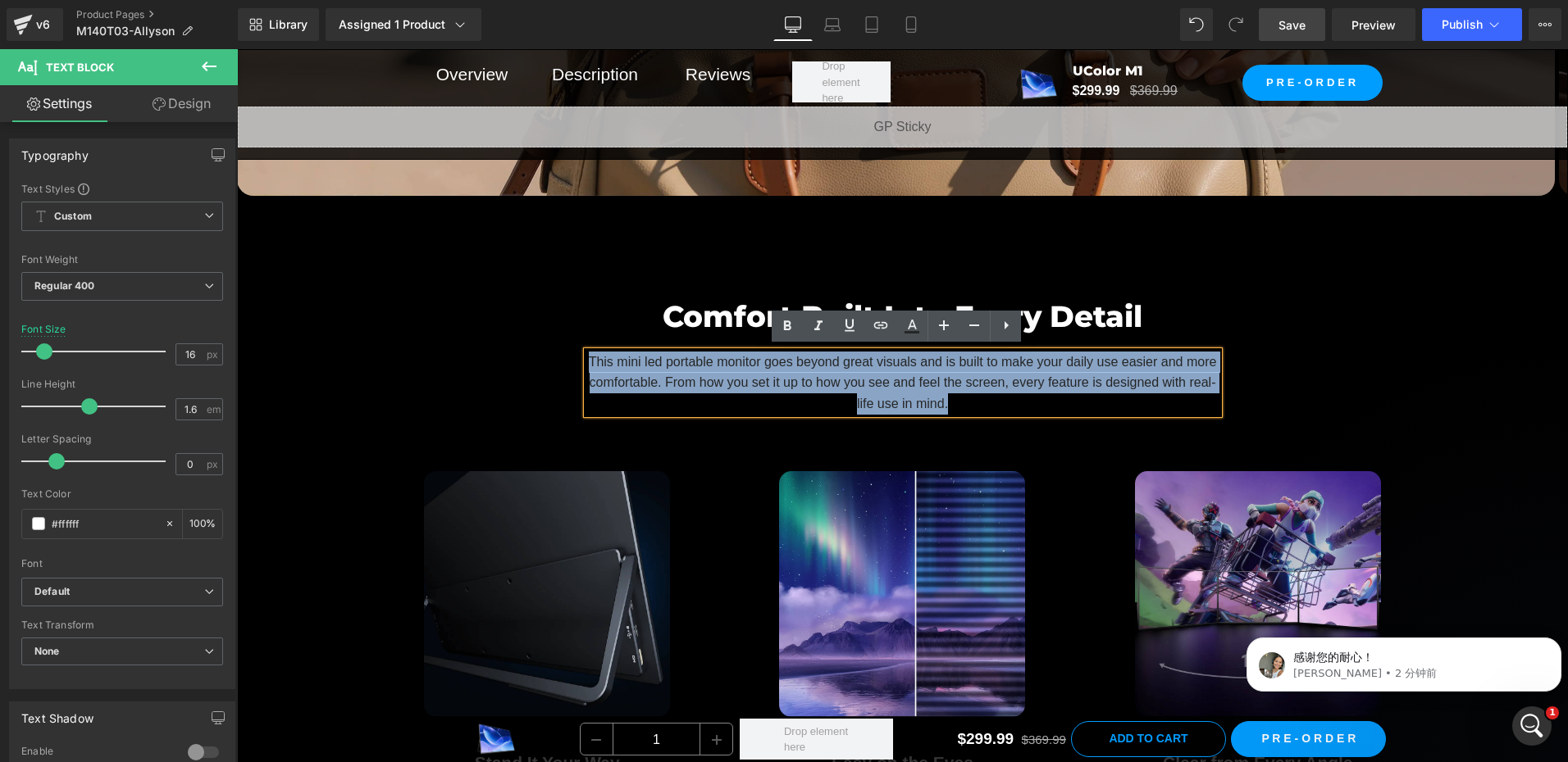
drag, startPoint x: 951, startPoint y: 397, endPoint x: 572, endPoint y: 350, distance: 381.9
click at [575, 350] on div "Comfort Built Into Every Detail Heading This mini led portable monitor goes bey…" at bounding box center [903, 354] width 656 height 121
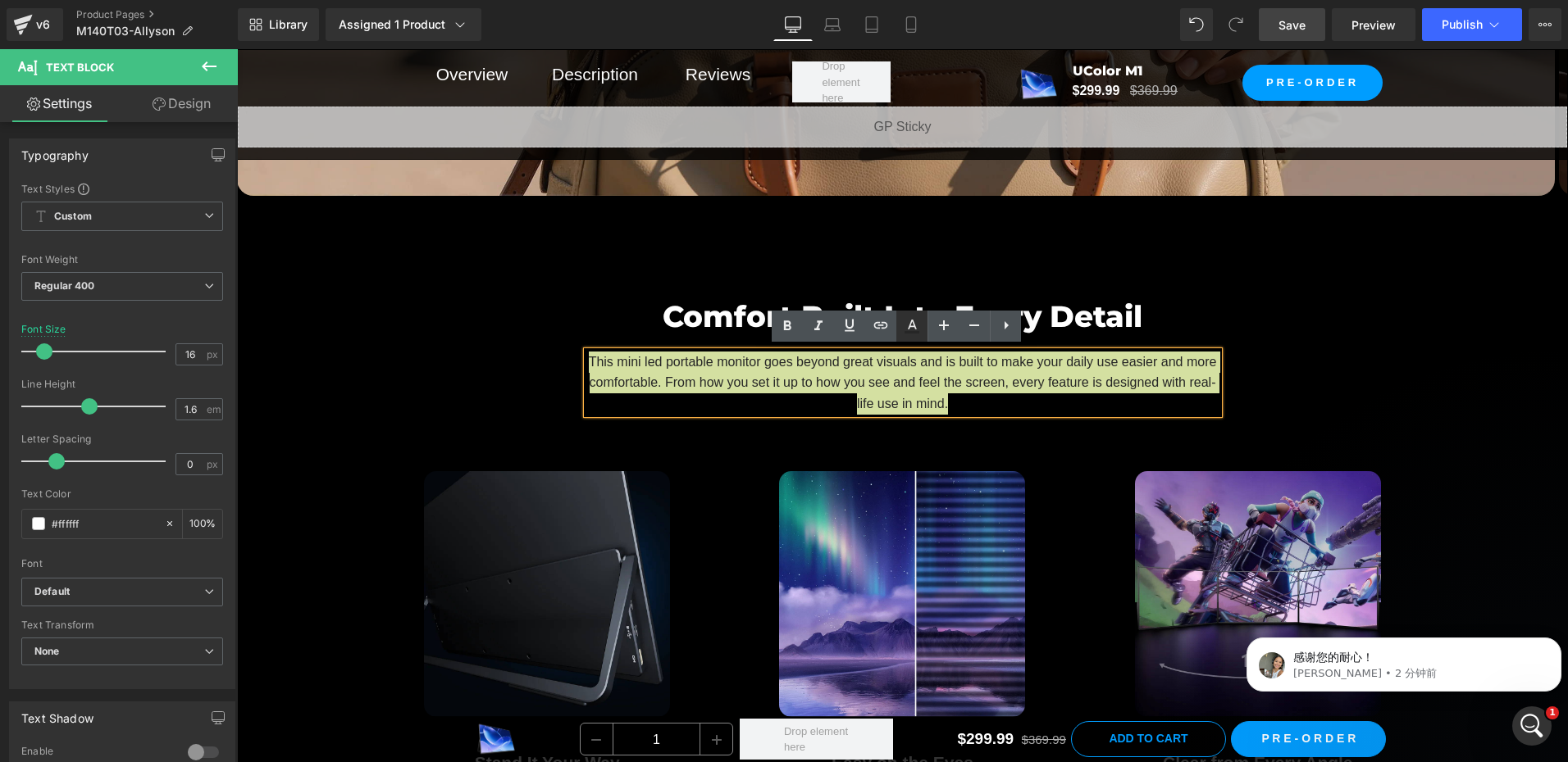
drag, startPoint x: 334, startPoint y: 301, endPoint x: 920, endPoint y: 320, distance: 586.3
click at [920, 320] on icon at bounding box center [912, 326] width 20 height 19
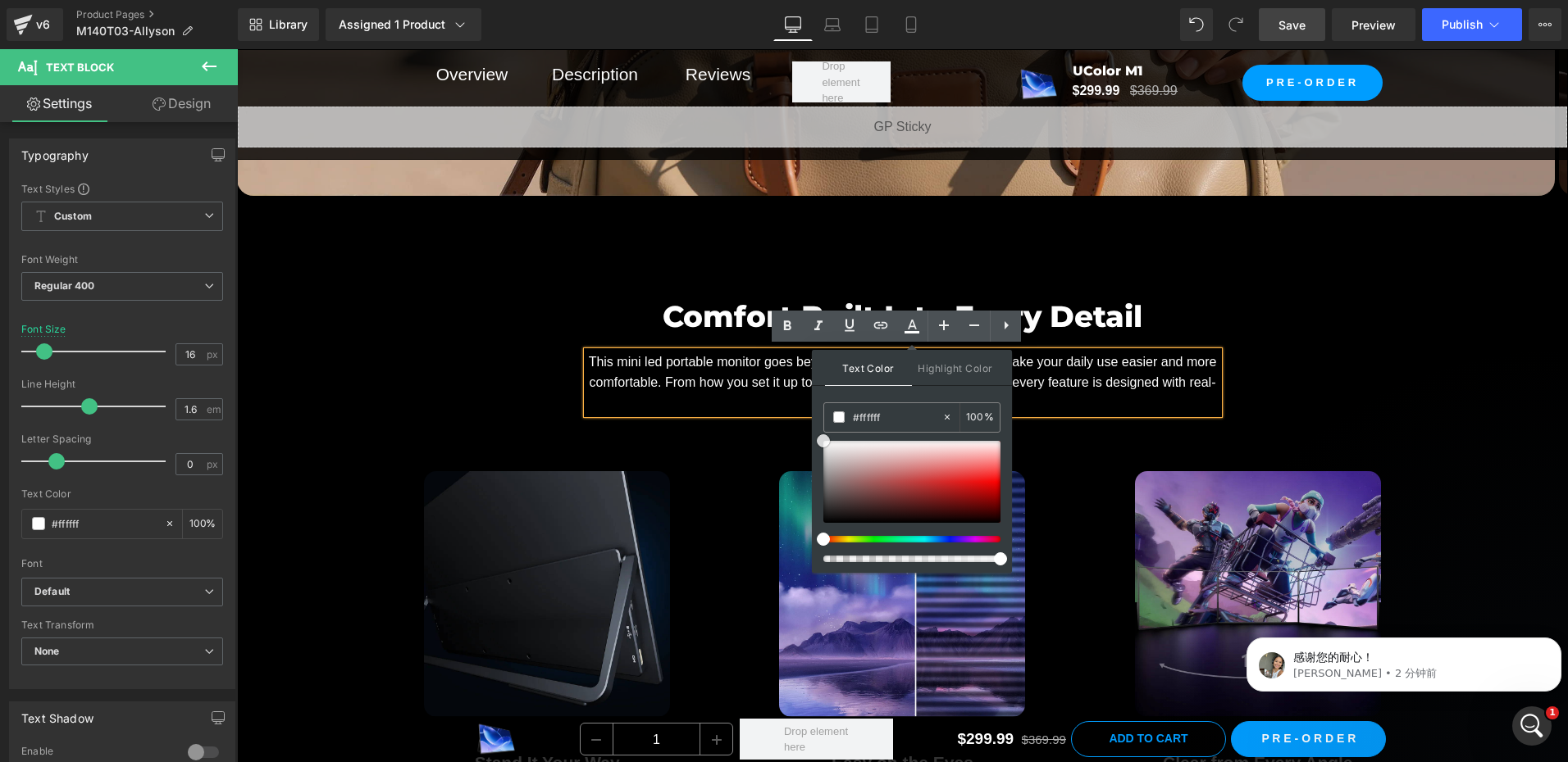
drag, startPoint x: 1065, startPoint y: 496, endPoint x: 796, endPoint y: 412, distance: 281.8
copy span "This mini led portable monitor goes beyond great visuals and is built to make y…"
click at [325, 288] on div "Comfort Built Into Every Detail Heading This mini led portable monitor goes bey…" at bounding box center [901, 577] width 1330 height 631
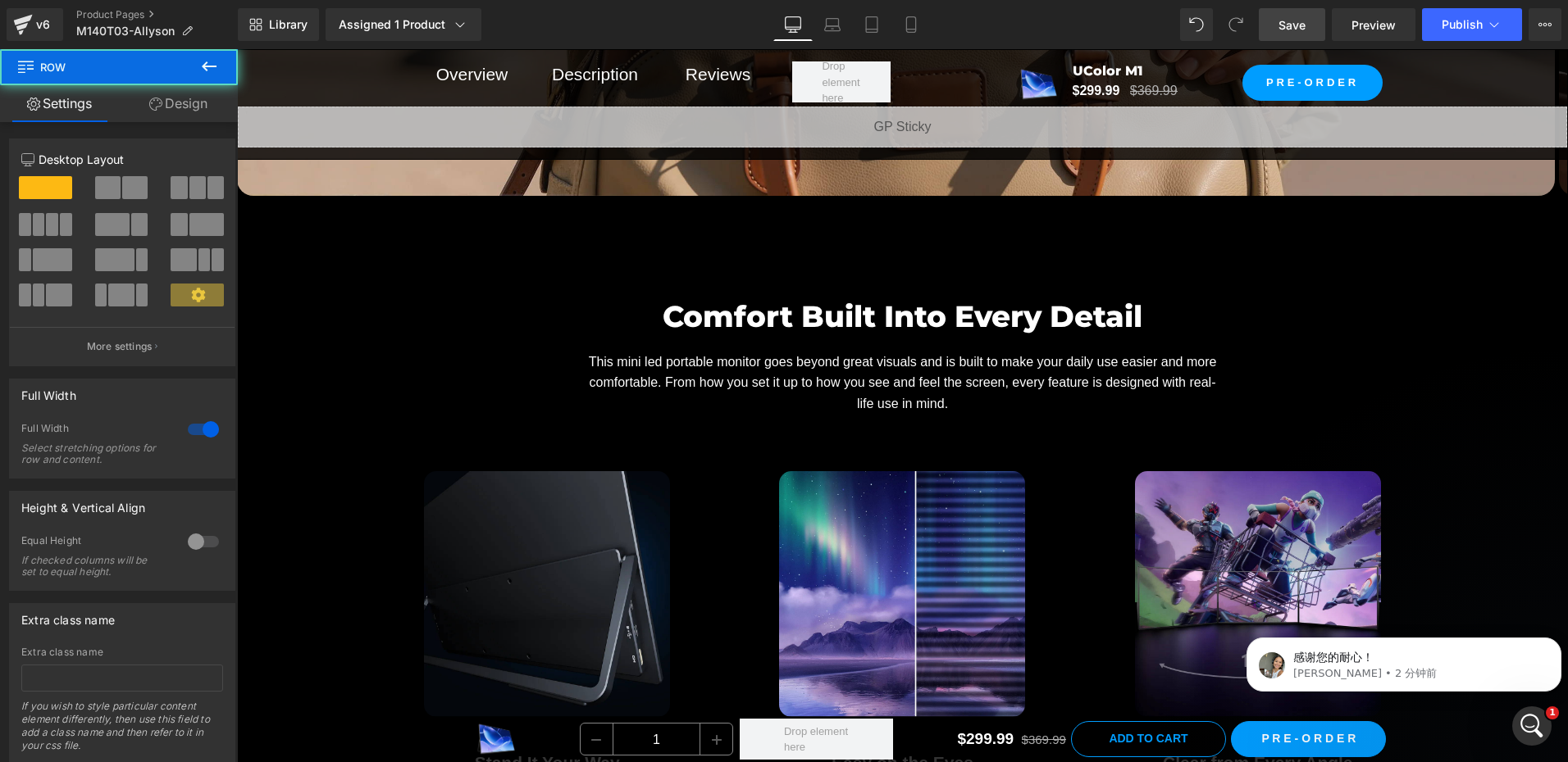
drag, startPoint x: 1291, startPoint y: 18, endPoint x: 531, endPoint y: 660, distance: 994.9
click at [1291, 18] on span "Save" at bounding box center [1291, 25] width 27 height 17
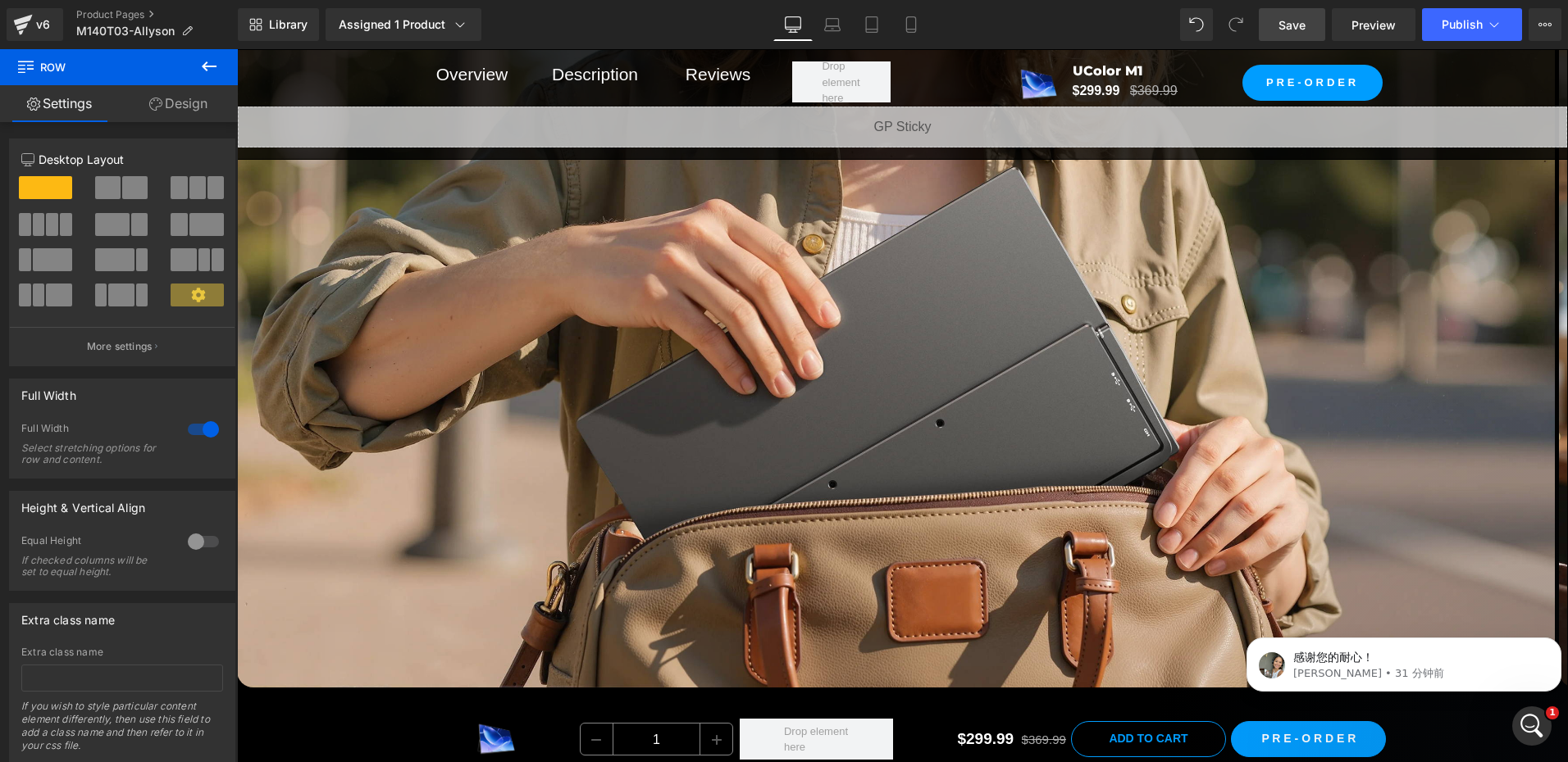
scroll to position [9427, 0]
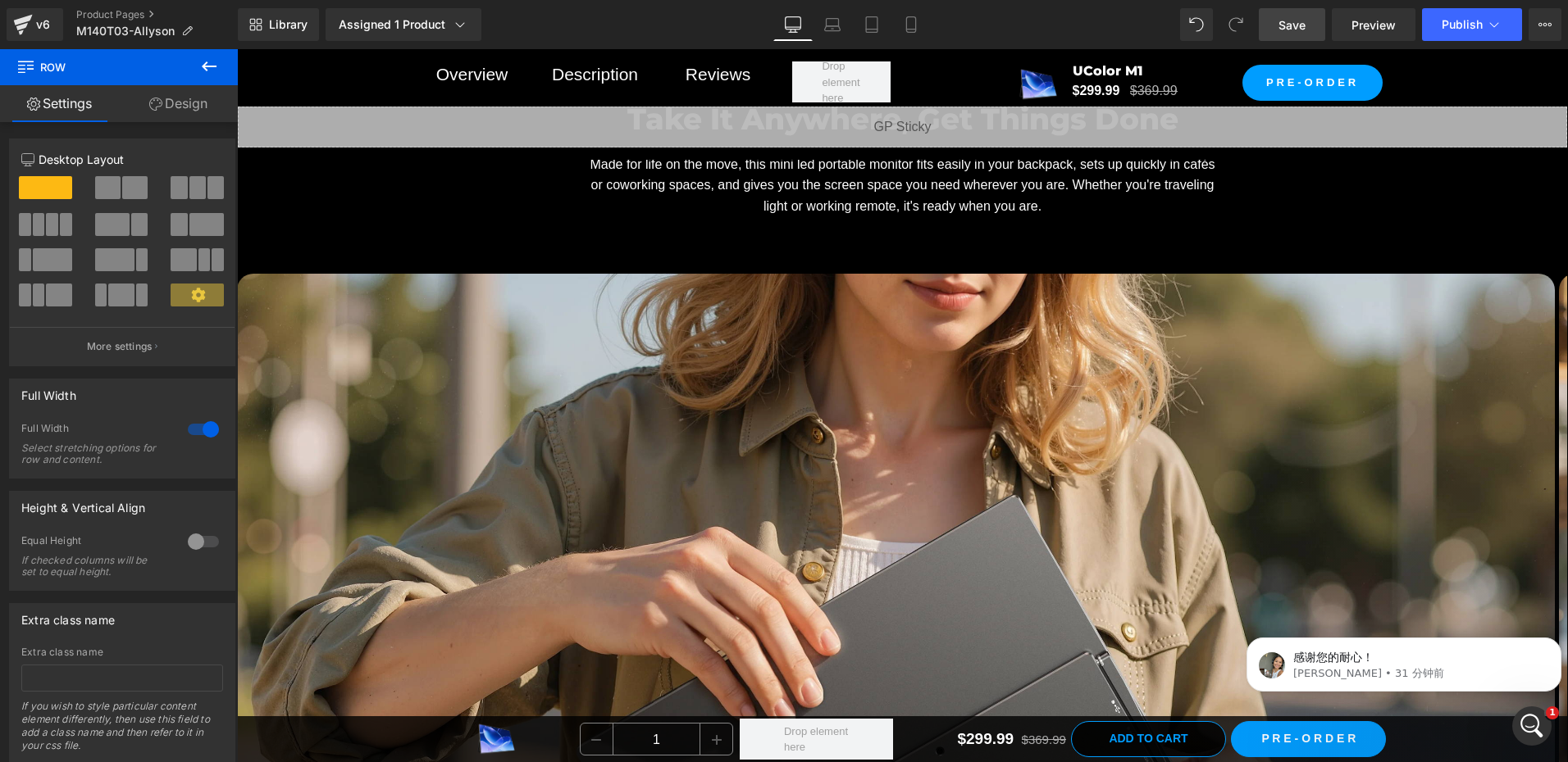
click at [1273, 19] on link "Save" at bounding box center [1291, 24] width 66 height 33
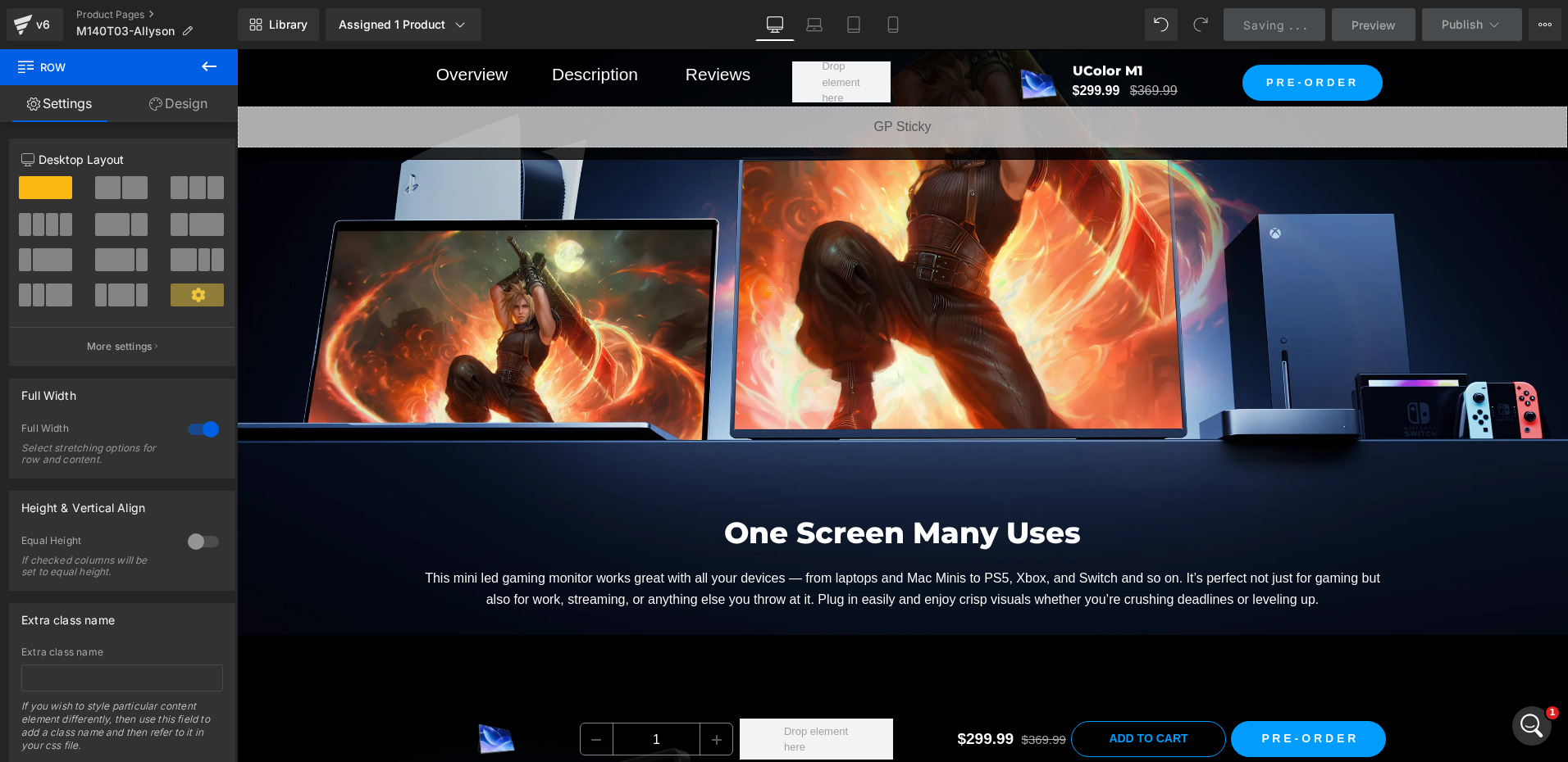
scroll to position [8033, 0]
